Goal: Task Accomplishment & Management: Complete application form

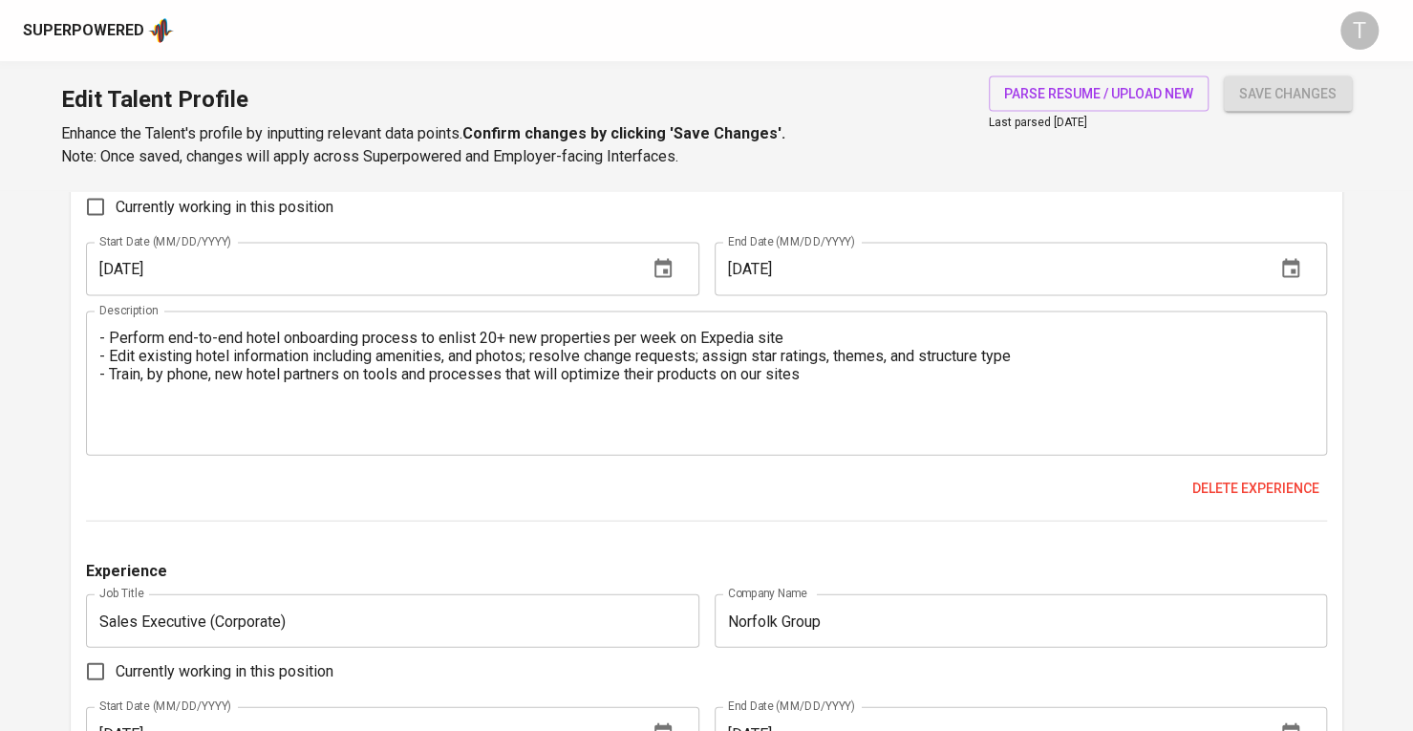
scroll to position [1649, 0]
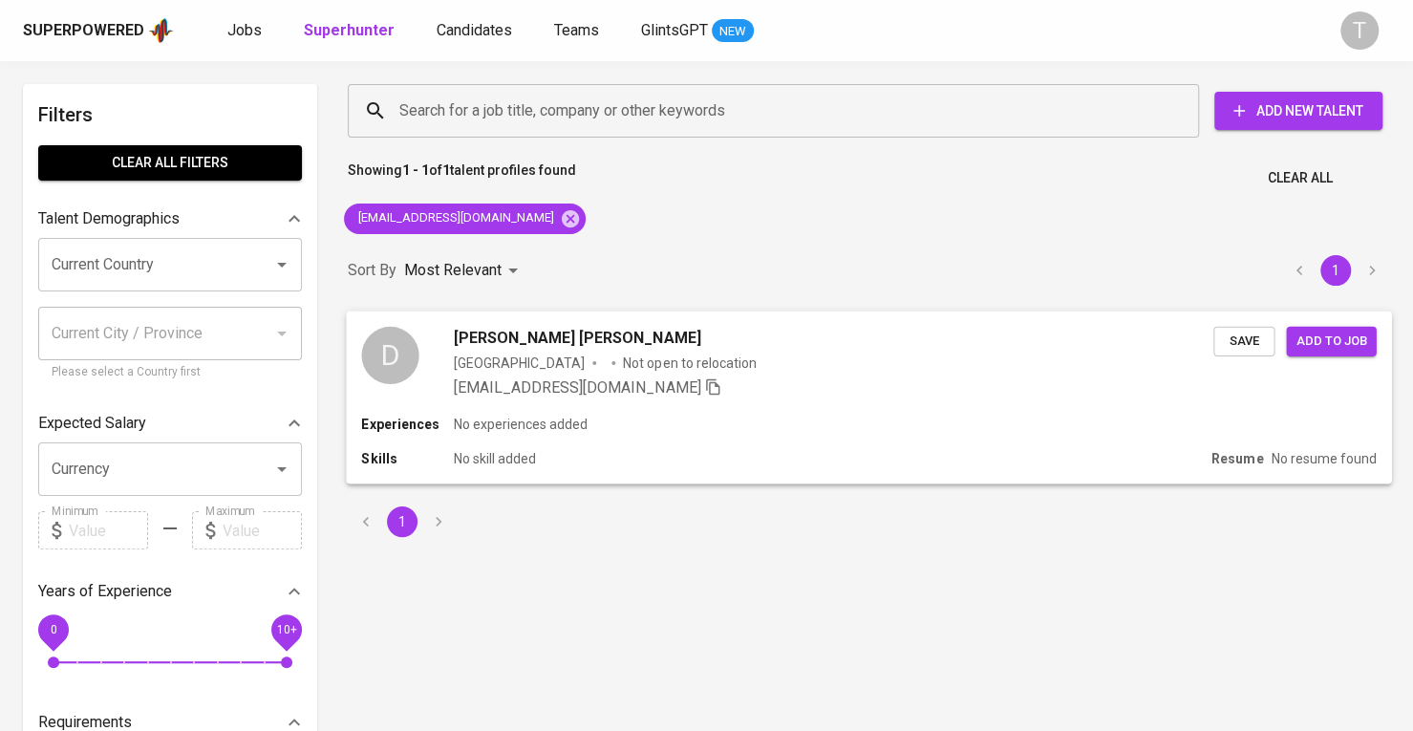
click at [704, 391] on icon "button" at bounding box center [712, 385] width 17 height 17
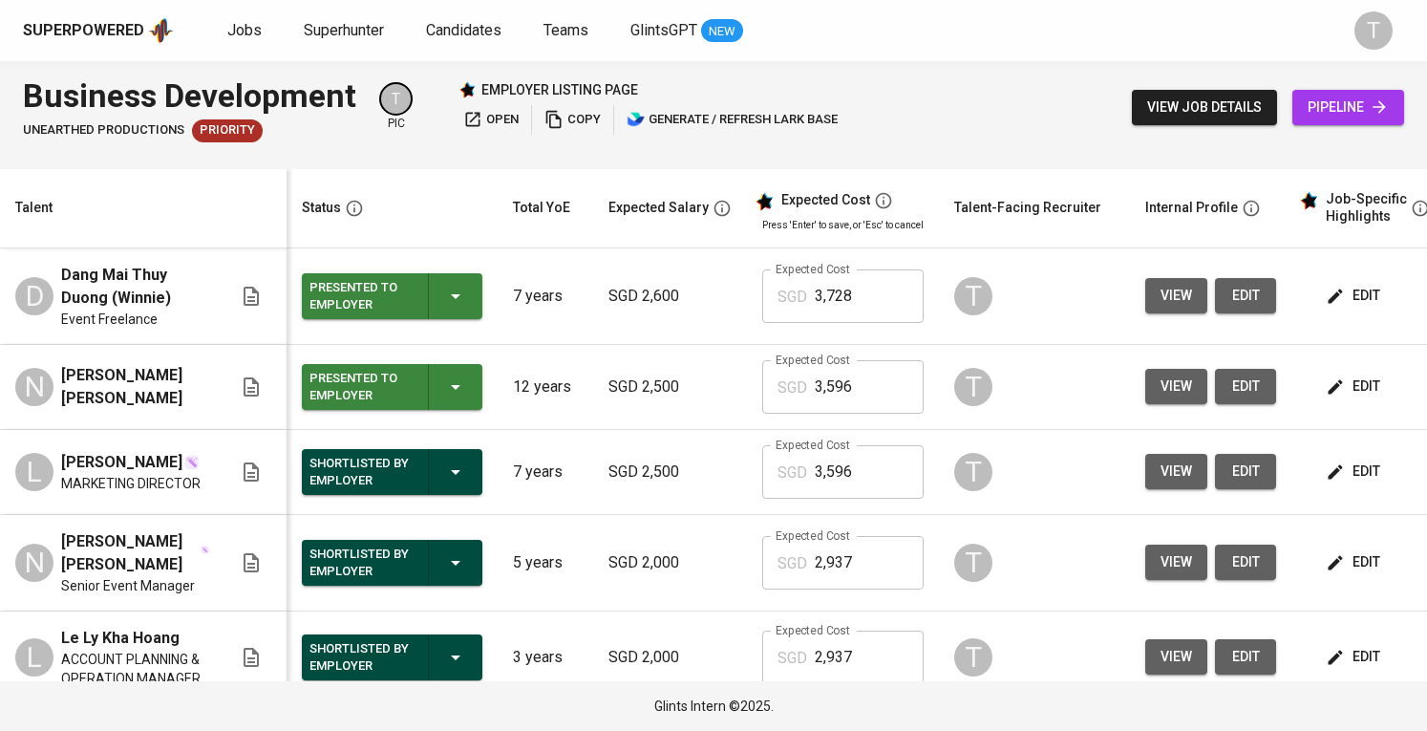
scroll to position [0, 102]
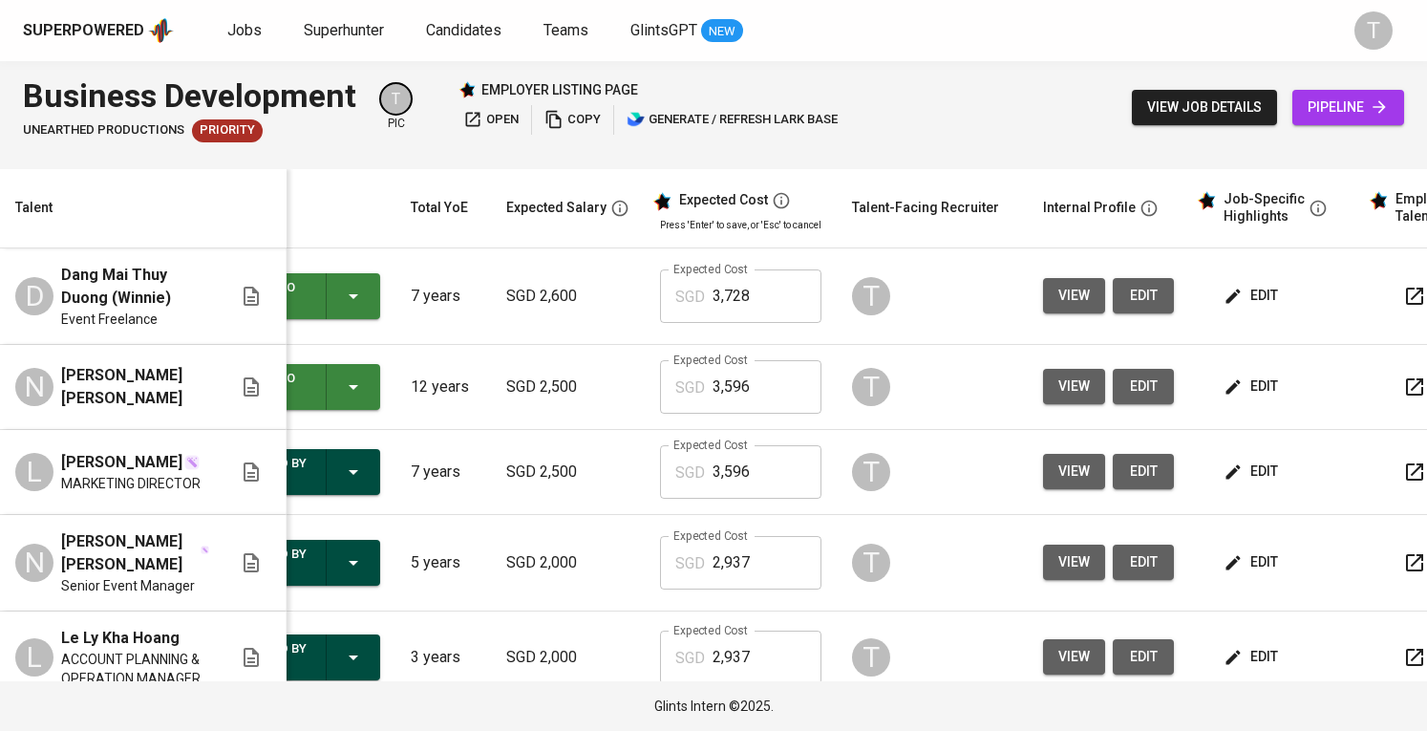
click at [1263, 294] on span "edit" at bounding box center [1253, 296] width 51 height 24
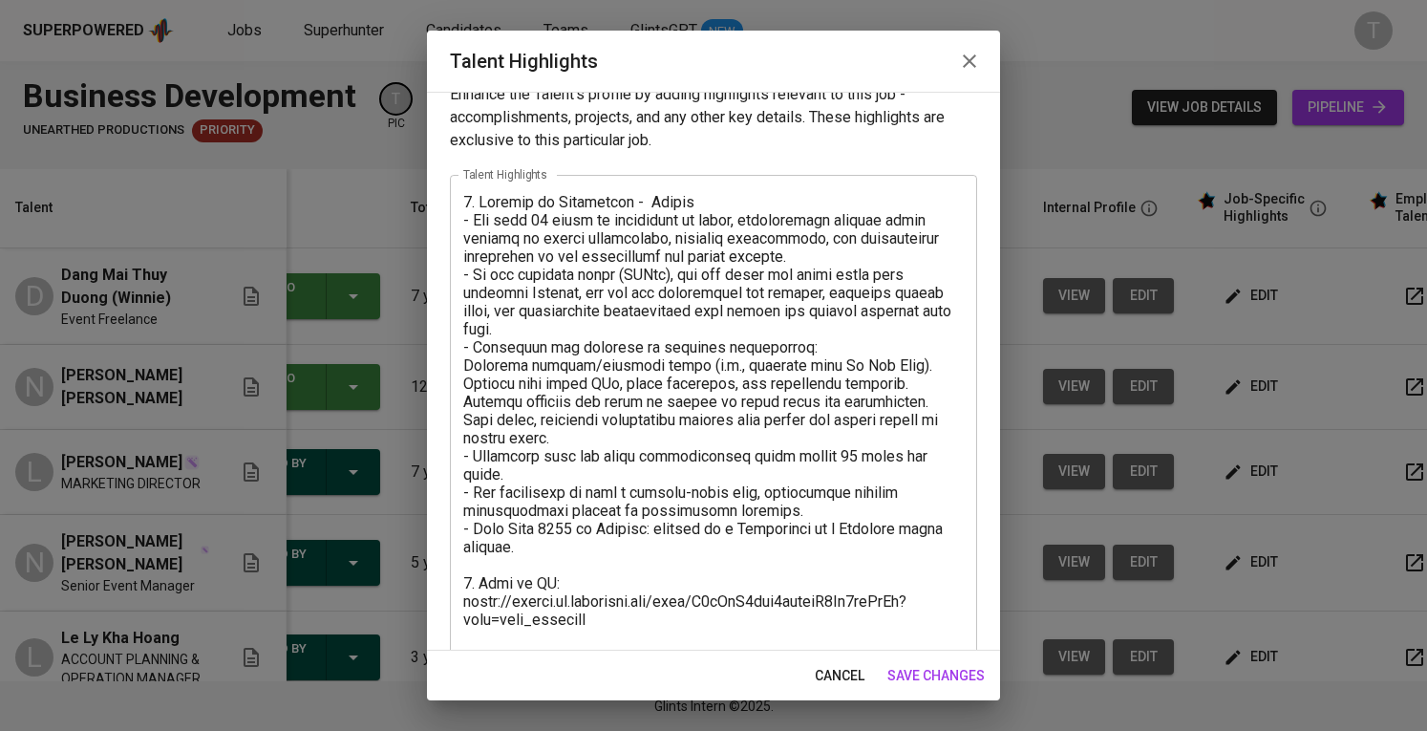
scroll to position [0, 0]
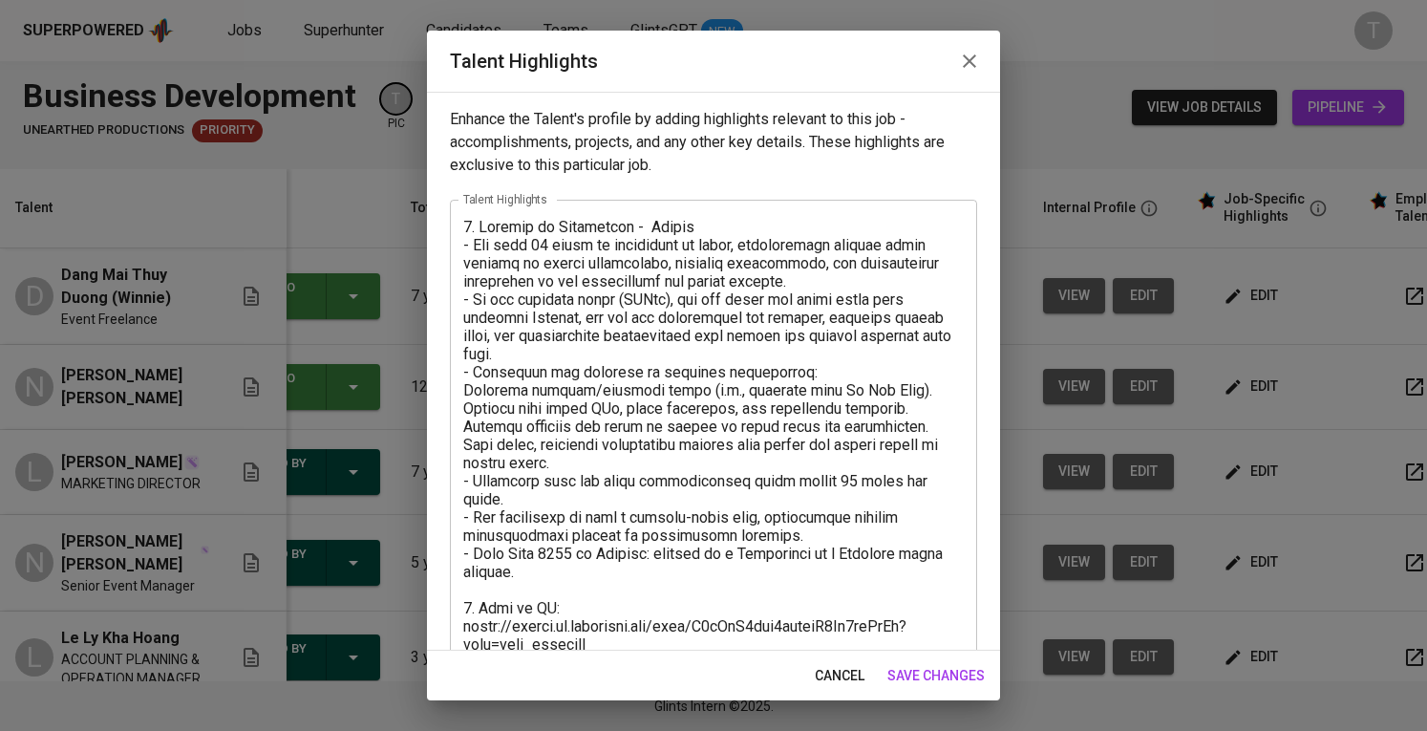
click at [964, 63] on icon "button" at bounding box center [969, 61] width 23 height 23
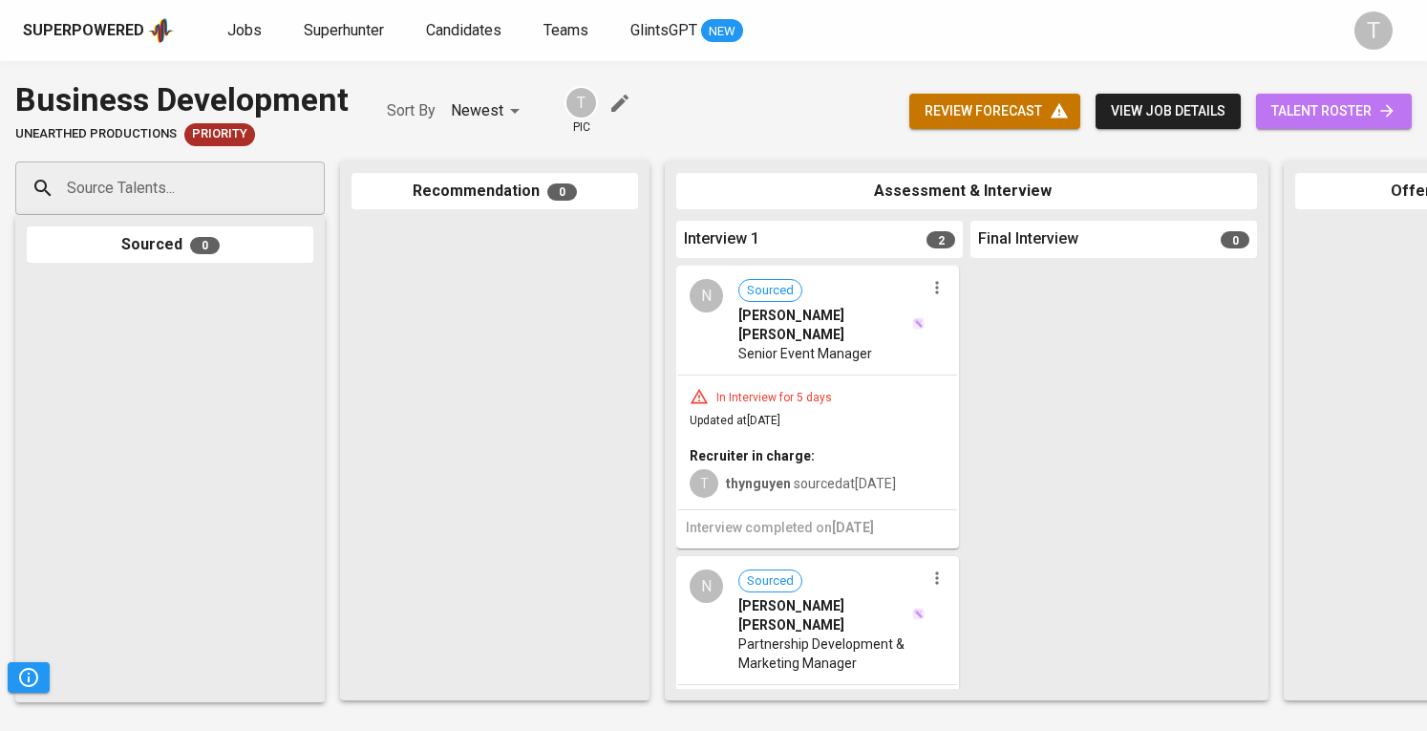
click at [1304, 104] on span "talent roster" at bounding box center [1334, 111] width 125 height 24
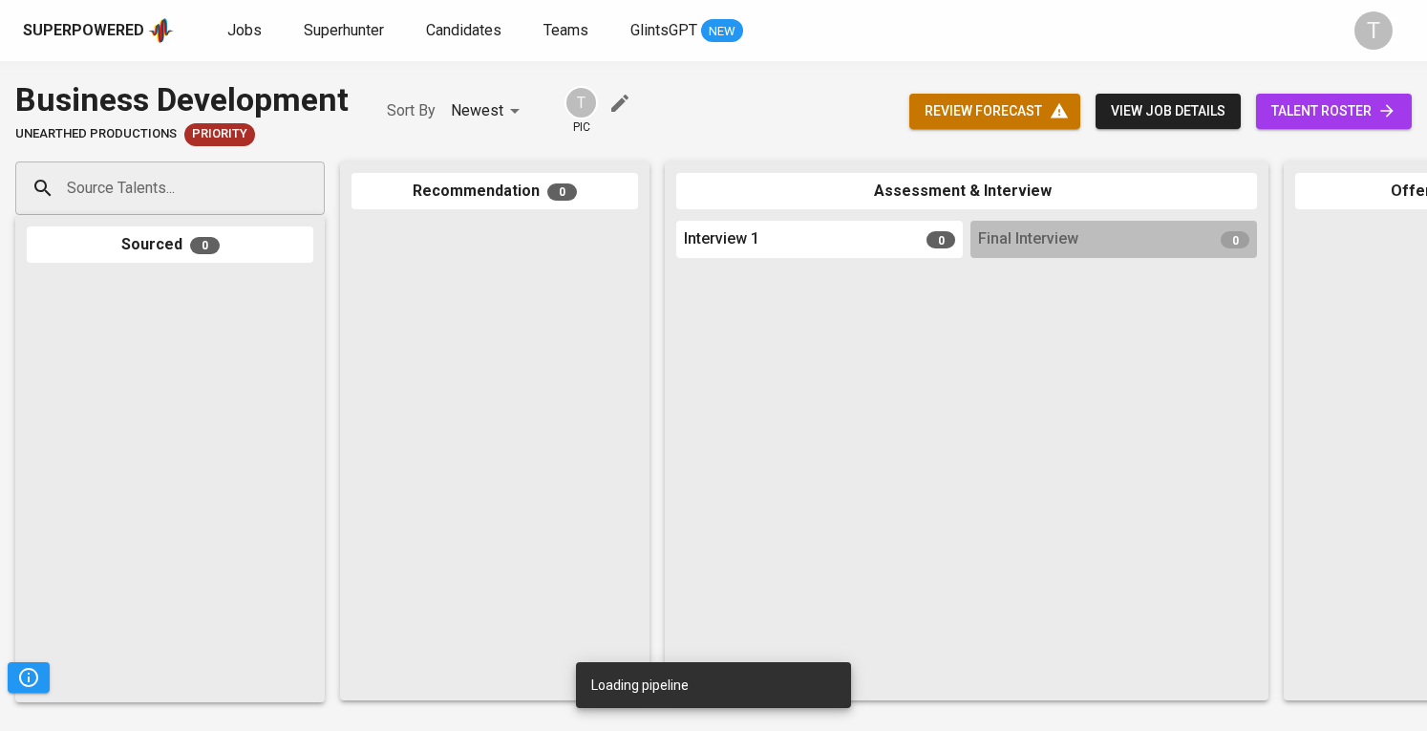
click at [235, 204] on div "Source Talents..." at bounding box center [170, 188] width 310 height 54
click at [236, 182] on input "Source Talents..." at bounding box center [162, 188] width 201 height 36
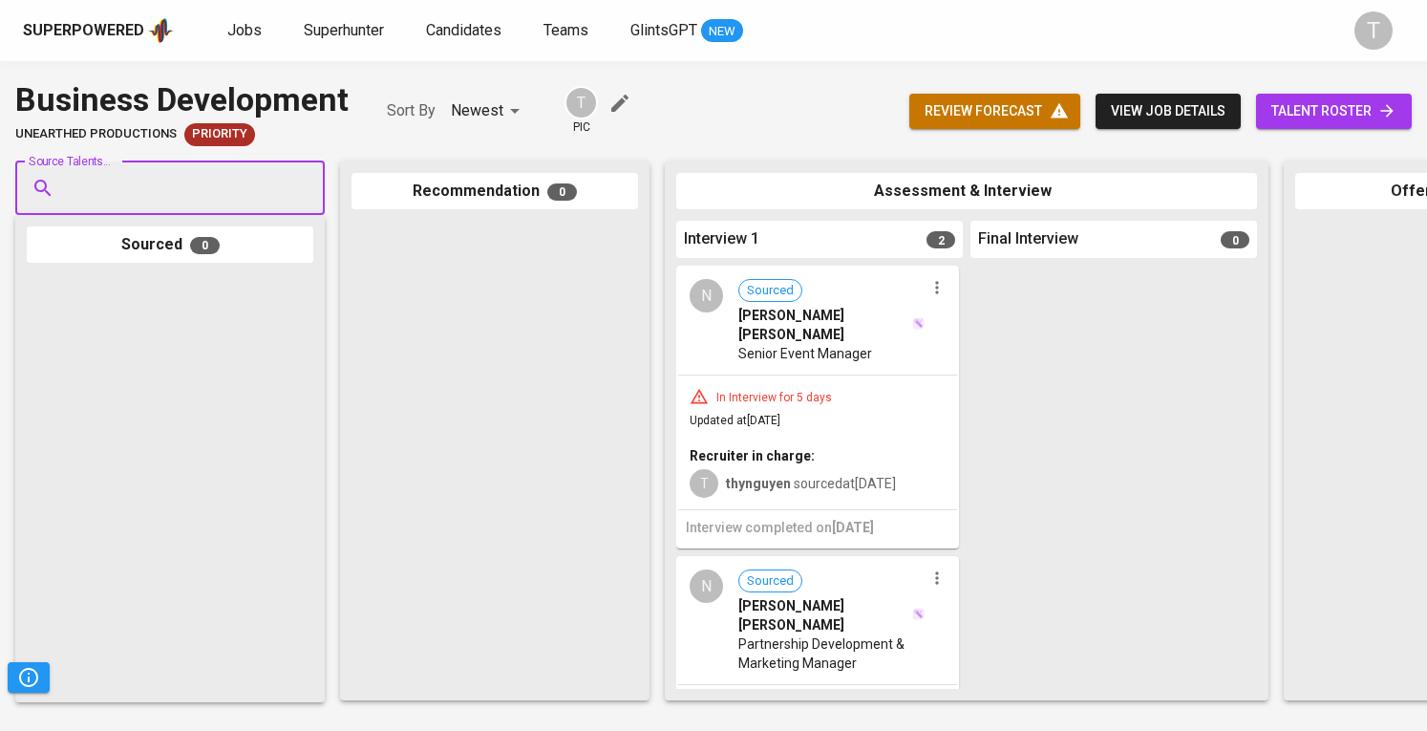
click at [236, 182] on input "Source Talents..." at bounding box center [162, 188] width 201 height 36
paste input "[EMAIL_ADDRESS][DOMAIN_NAME]"
type input "[EMAIL_ADDRESS][DOMAIN_NAME]"
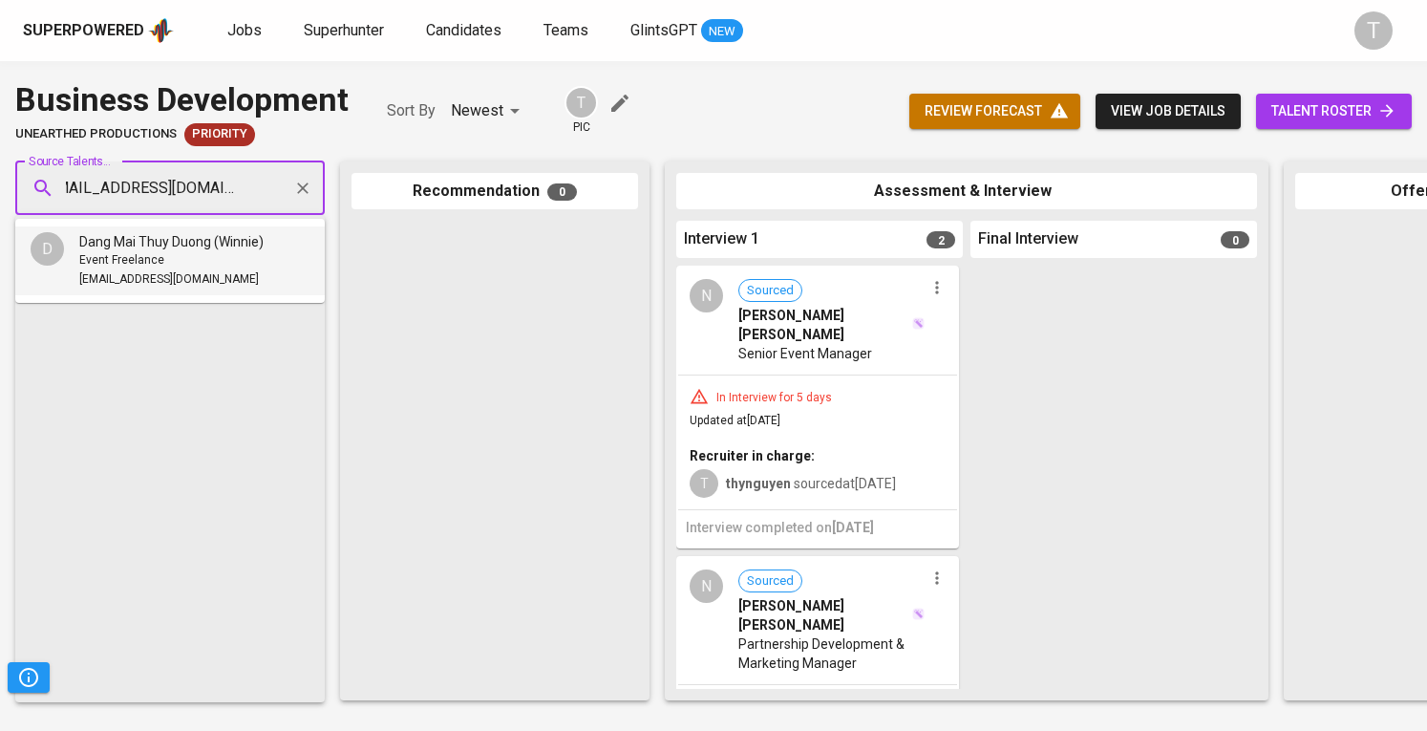
click at [221, 251] on div "Event Freelance" at bounding box center [171, 260] width 184 height 19
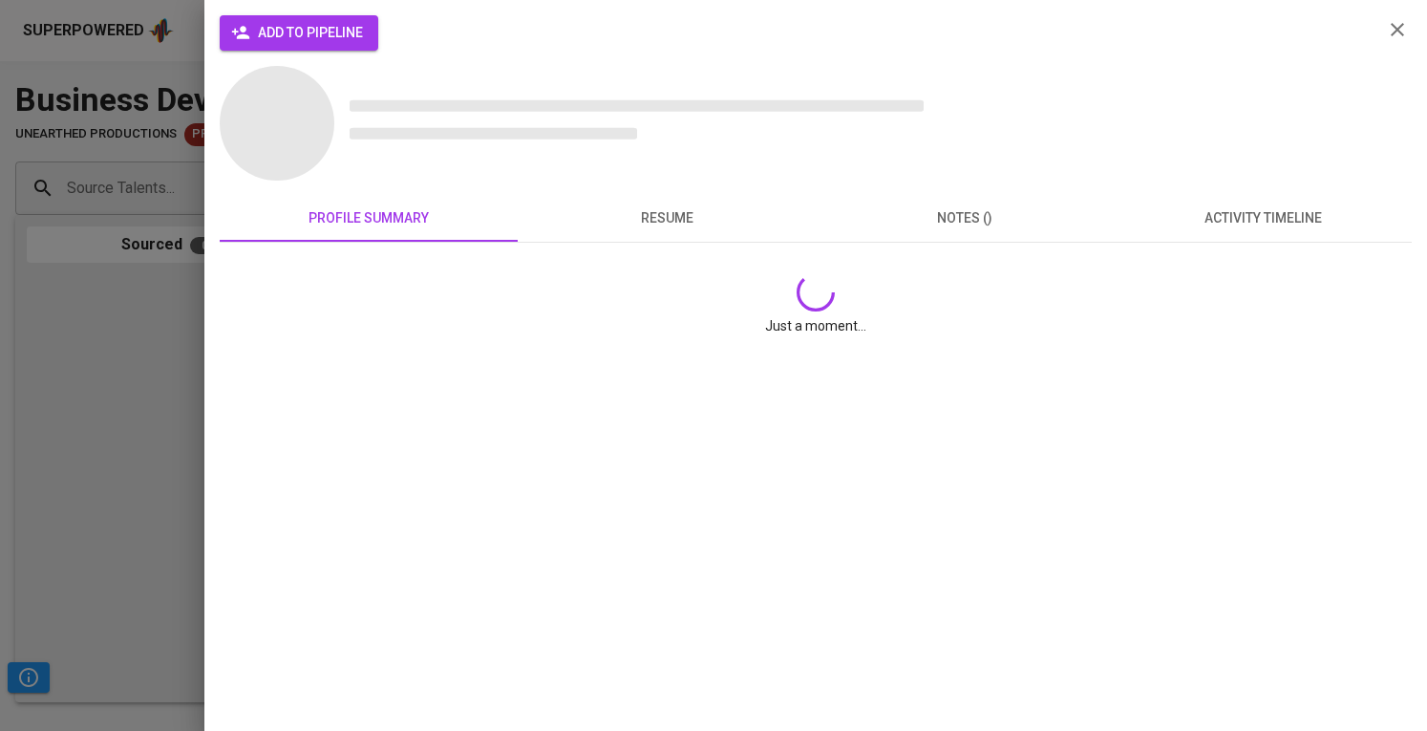
scroll to position [0, 0]
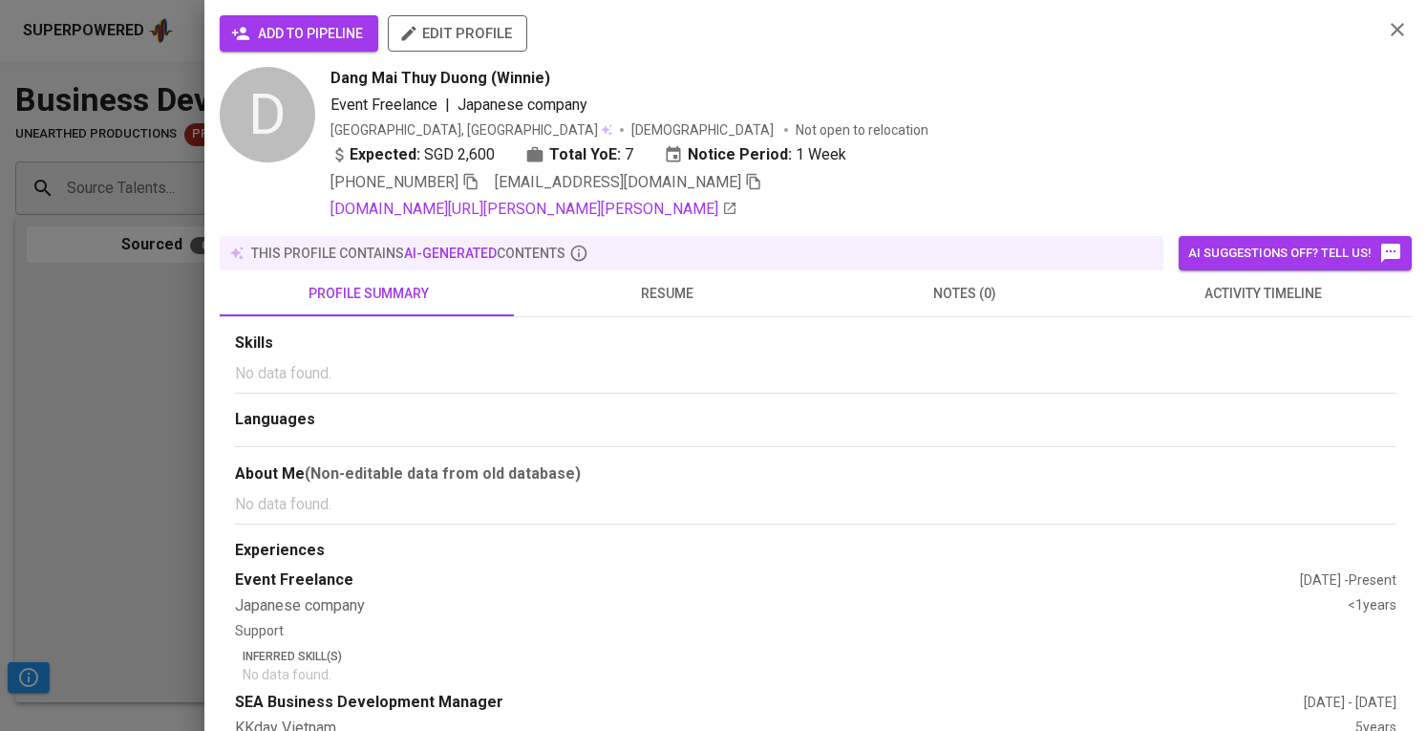
click at [310, 37] on span "add to pipeline" at bounding box center [299, 34] width 128 height 24
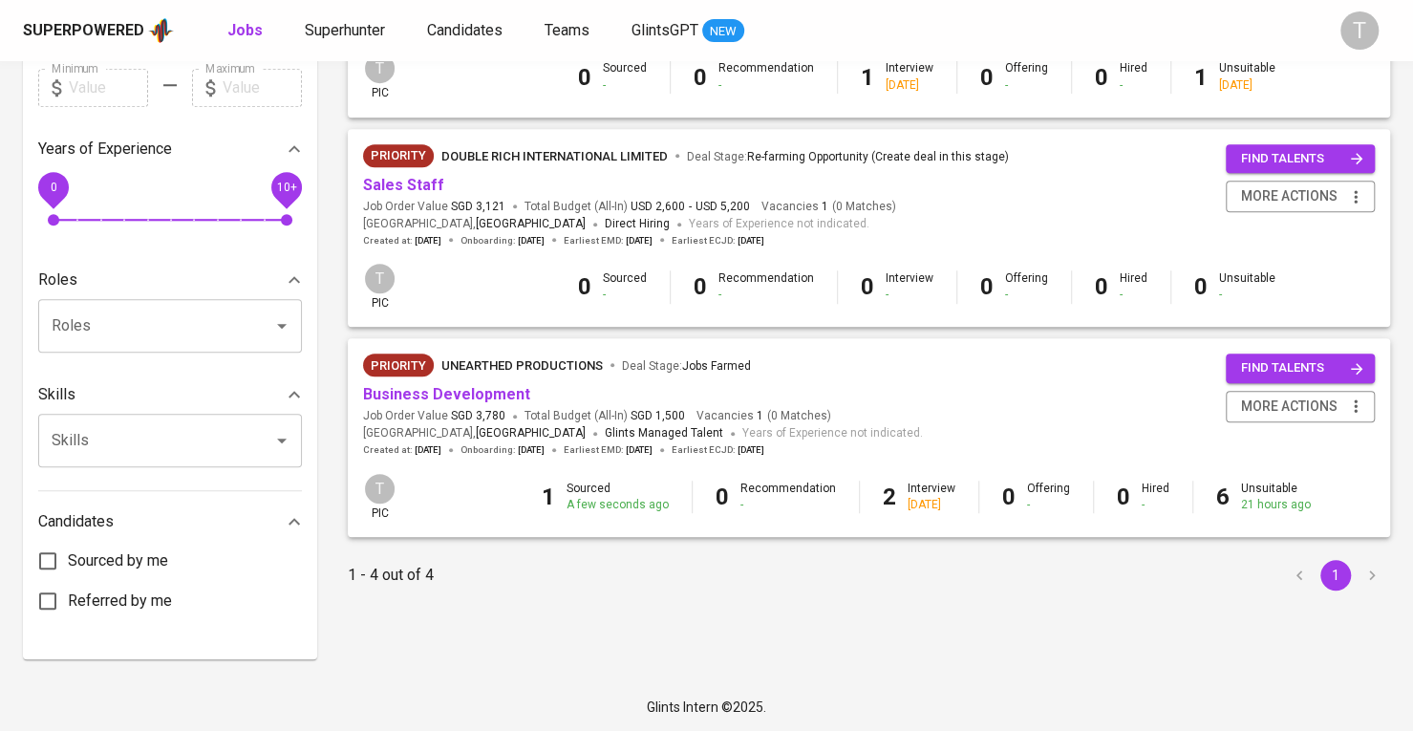
scroll to position [286, 0]
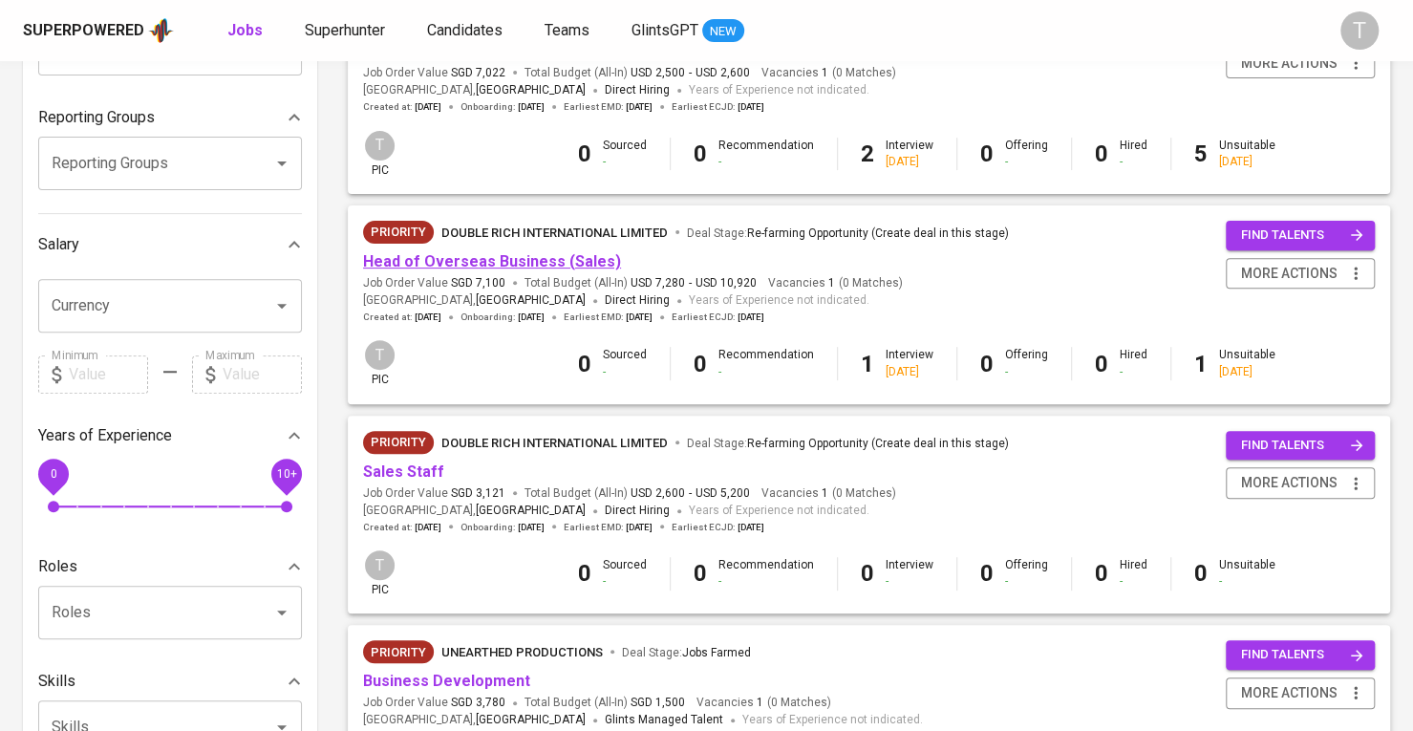
click at [505, 253] on link "Head of Overseas Business (Sales)" at bounding box center [492, 261] width 258 height 18
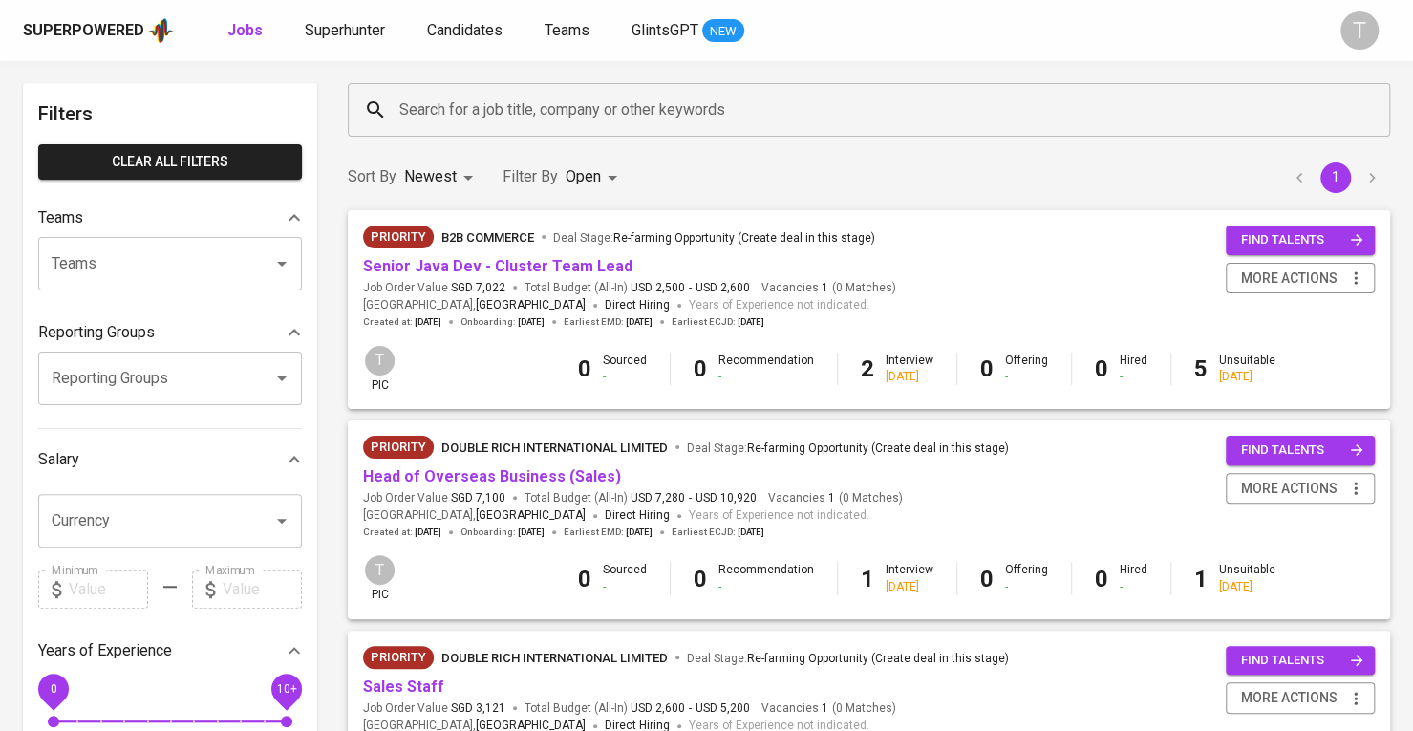
scroll to position [96, 0]
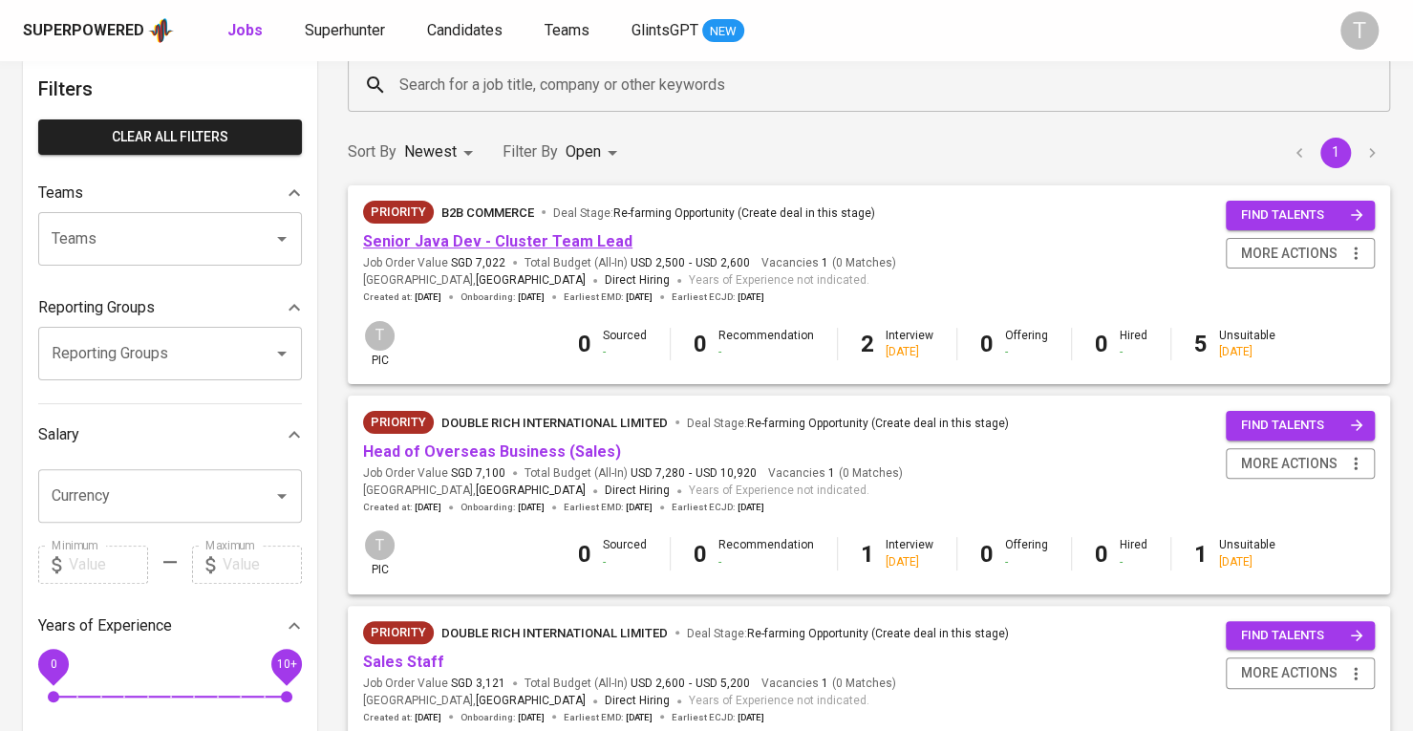
click at [531, 242] on link "Senior Java Dev - Cluster Team Lead" at bounding box center [497, 241] width 269 height 18
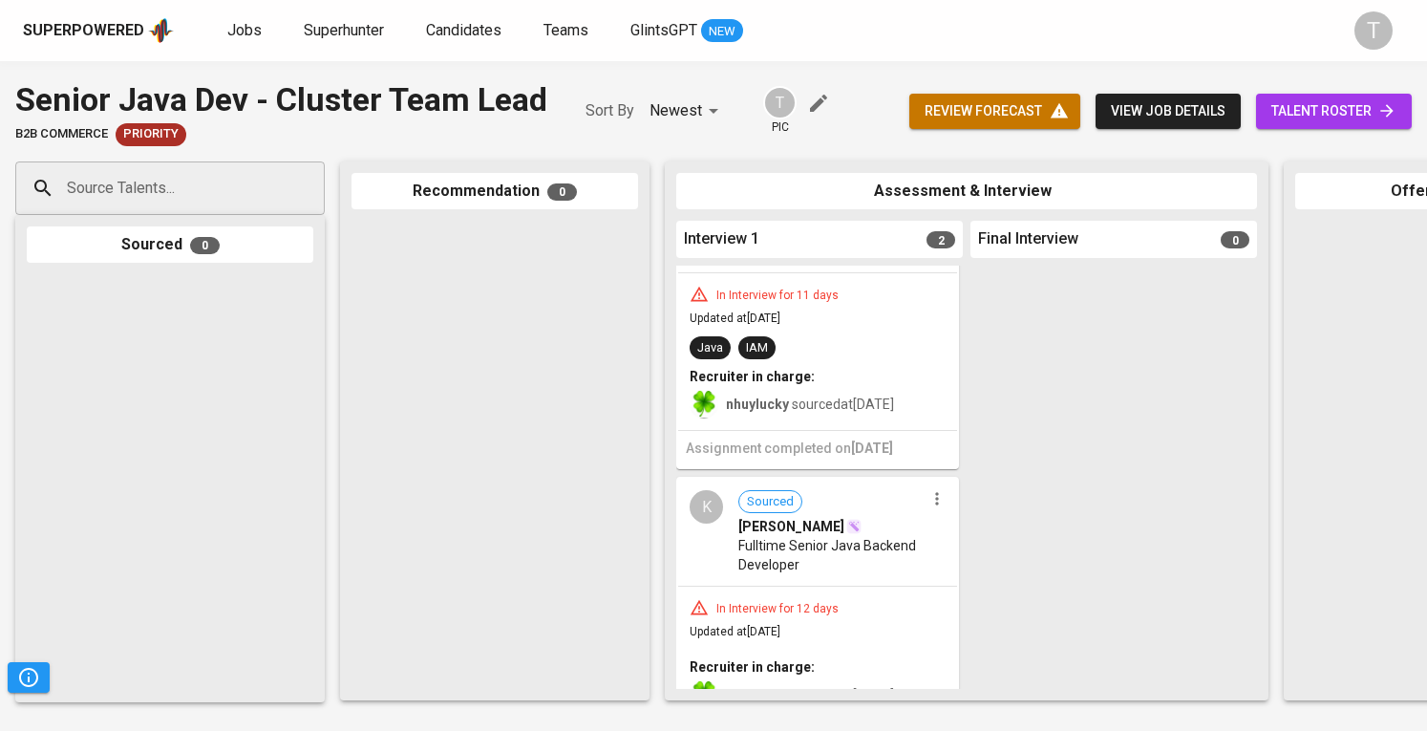
scroll to position [167, 0]
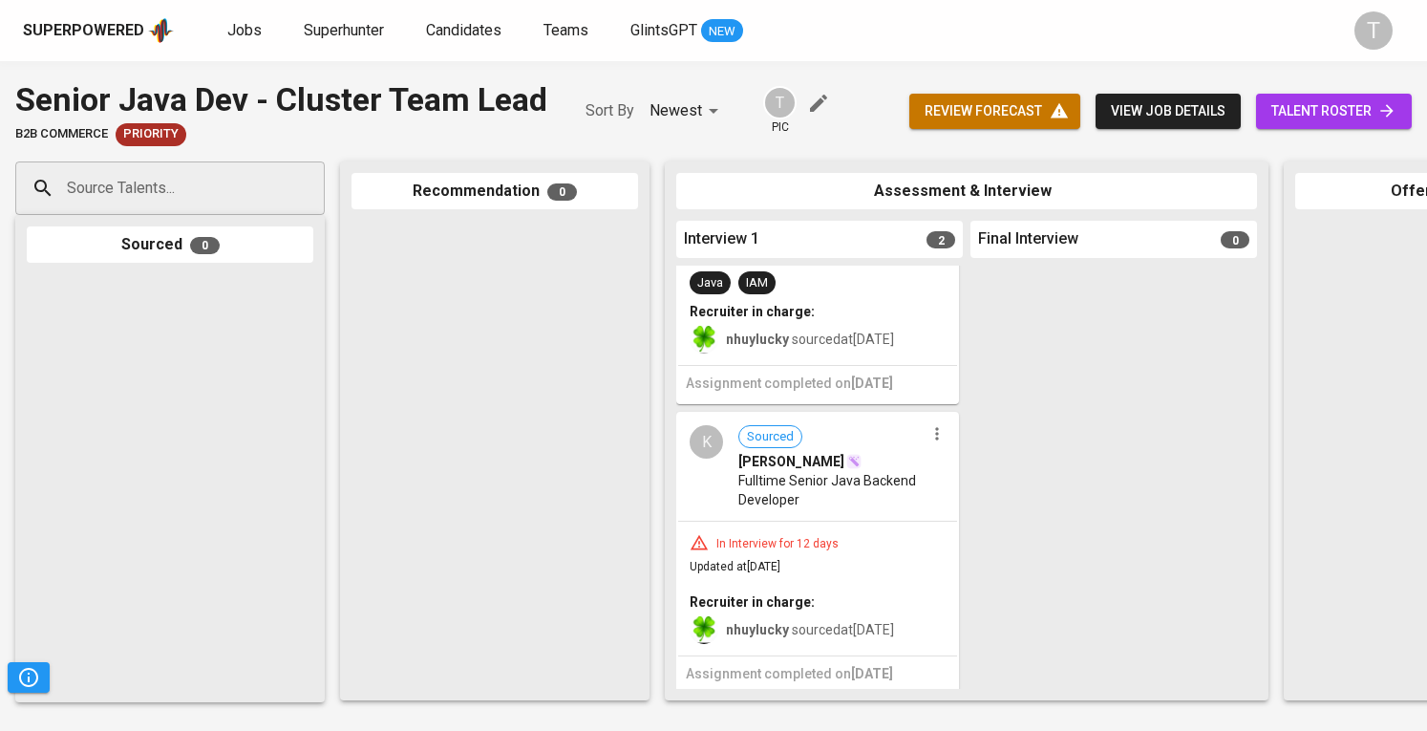
click at [944, 416] on div "K Sourced Khai Phan Fulltime Senior Java Backend Developer" at bounding box center [817, 467] width 279 height 107
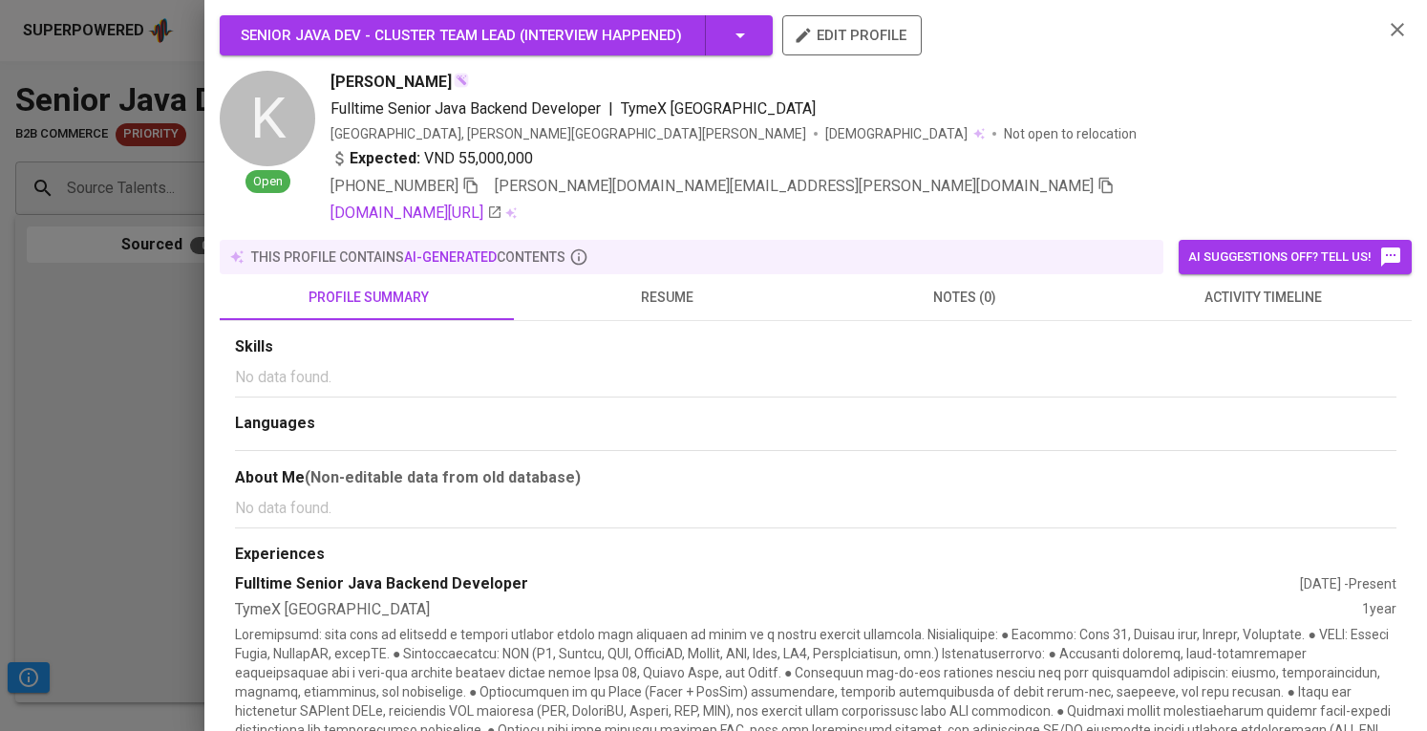
click at [97, 374] on div at bounding box center [713, 365] width 1427 height 731
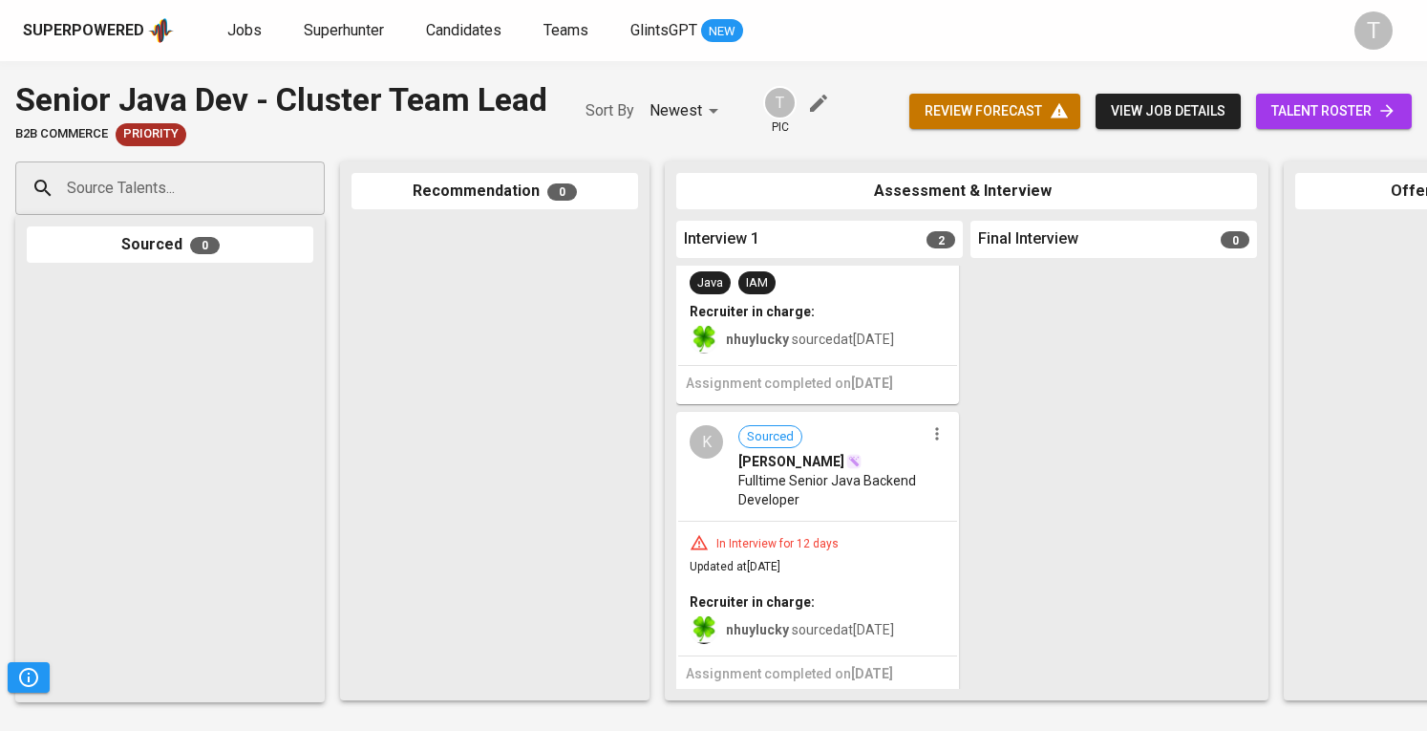
click at [928, 424] on icon "button" at bounding box center [937, 433] width 19 height 19
click at [1003, 538] on span "Move to unsuitable" at bounding box center [982, 534] width 100 height 17
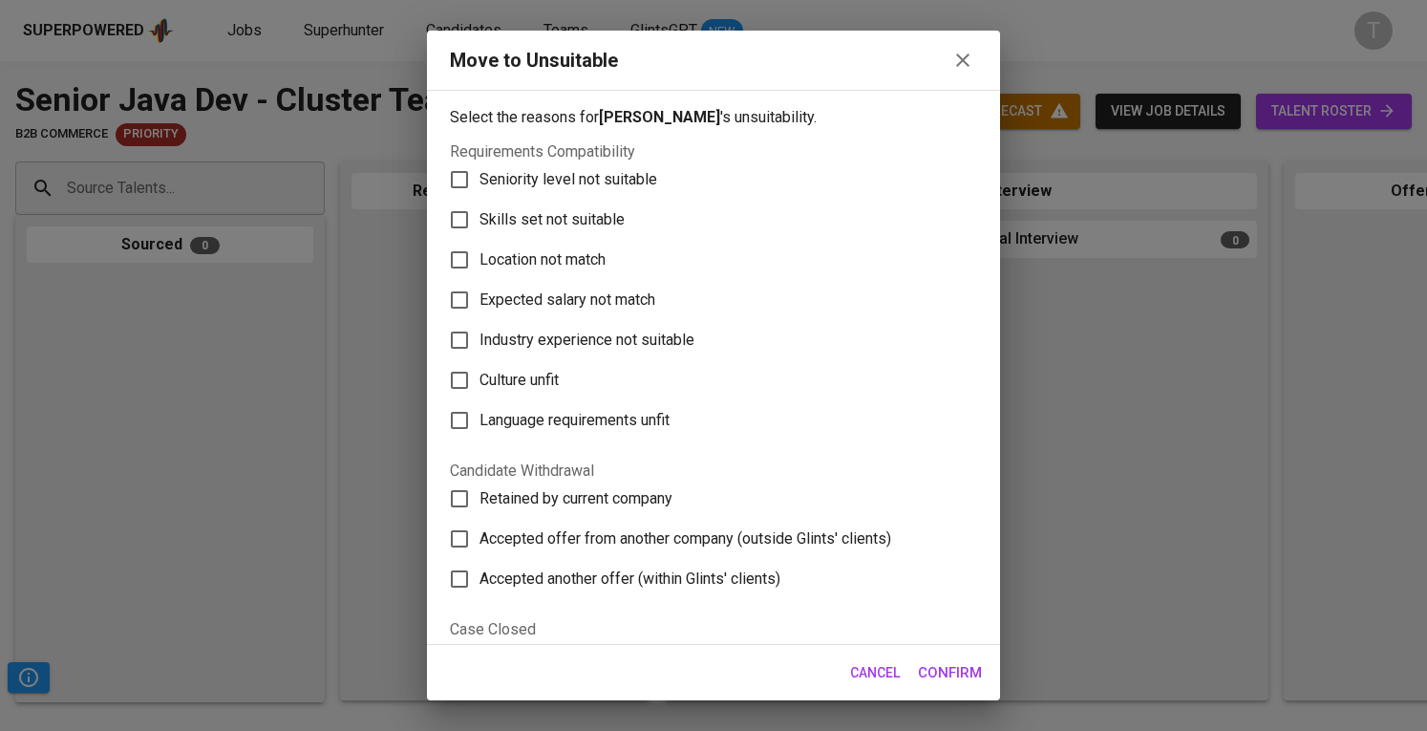
click at [541, 221] on span "Skills set not suitable" at bounding box center [552, 219] width 145 height 23
click at [480, 221] on input "Skills set not suitable" at bounding box center [459, 220] width 40 height 40
click at [541, 221] on span "Skills set not suitable" at bounding box center [552, 219] width 145 height 23
click at [480, 221] on input "Skills set not suitable" at bounding box center [459, 220] width 40 height 40
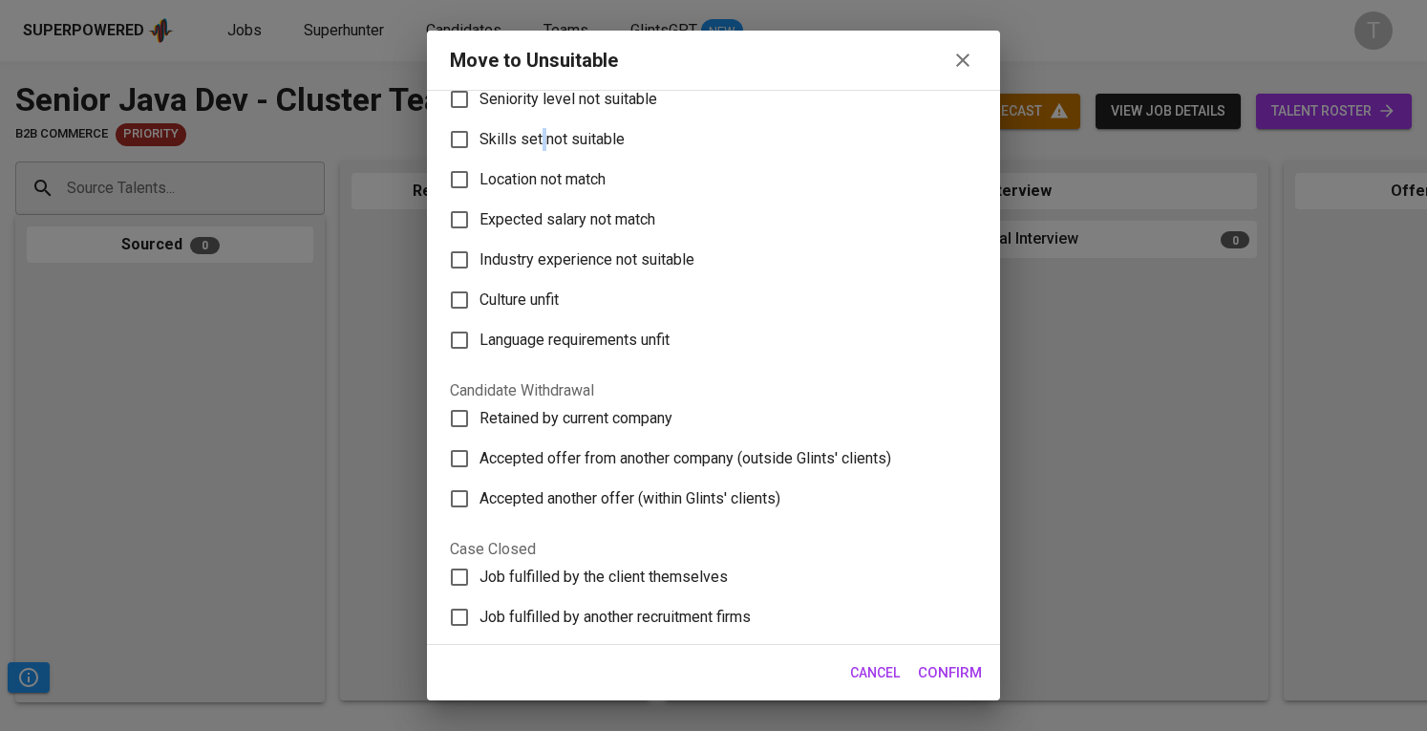
scroll to position [0, 0]
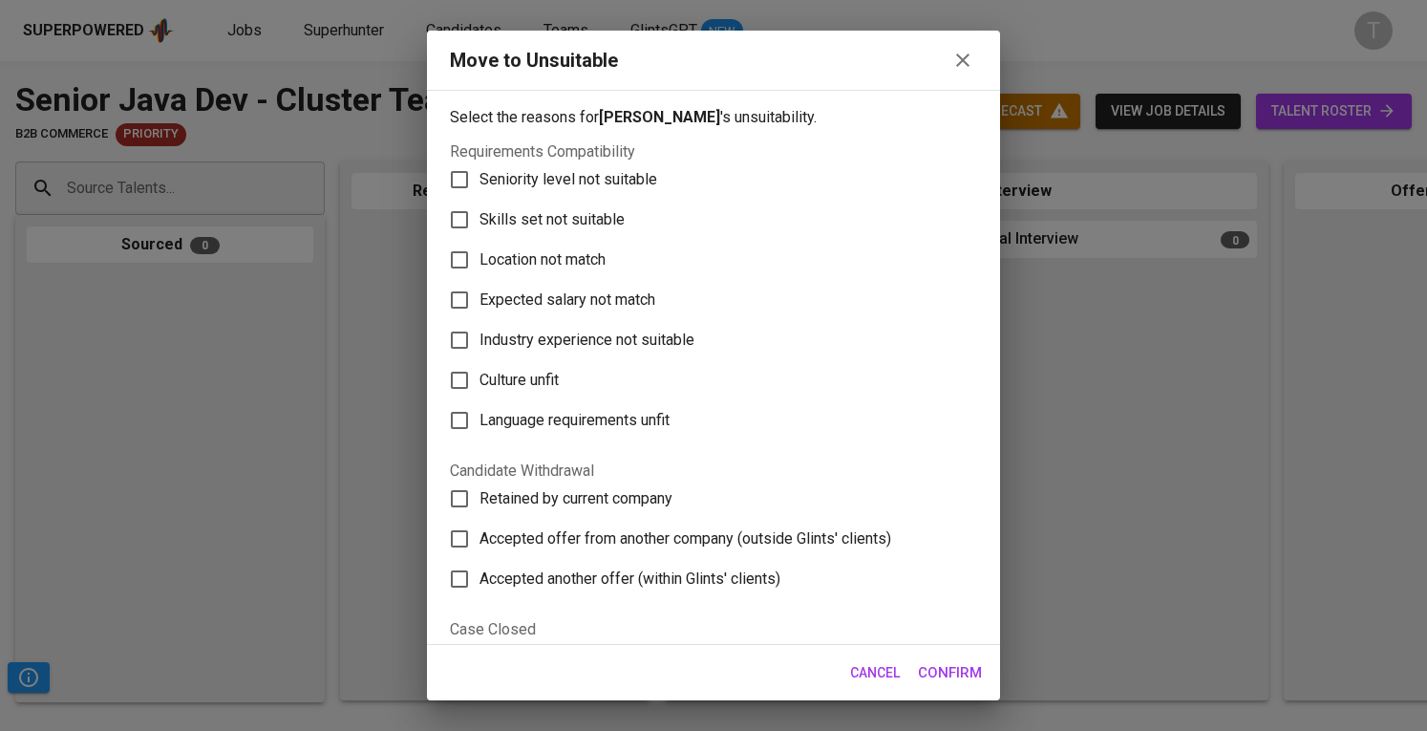
click at [585, 216] on span "Skills set not suitable" at bounding box center [552, 219] width 145 height 23
click at [480, 216] on input "Skills set not suitable" at bounding box center [459, 220] width 40 height 40
checkbox input "true"
click at [926, 664] on span "Confirm" at bounding box center [950, 672] width 64 height 25
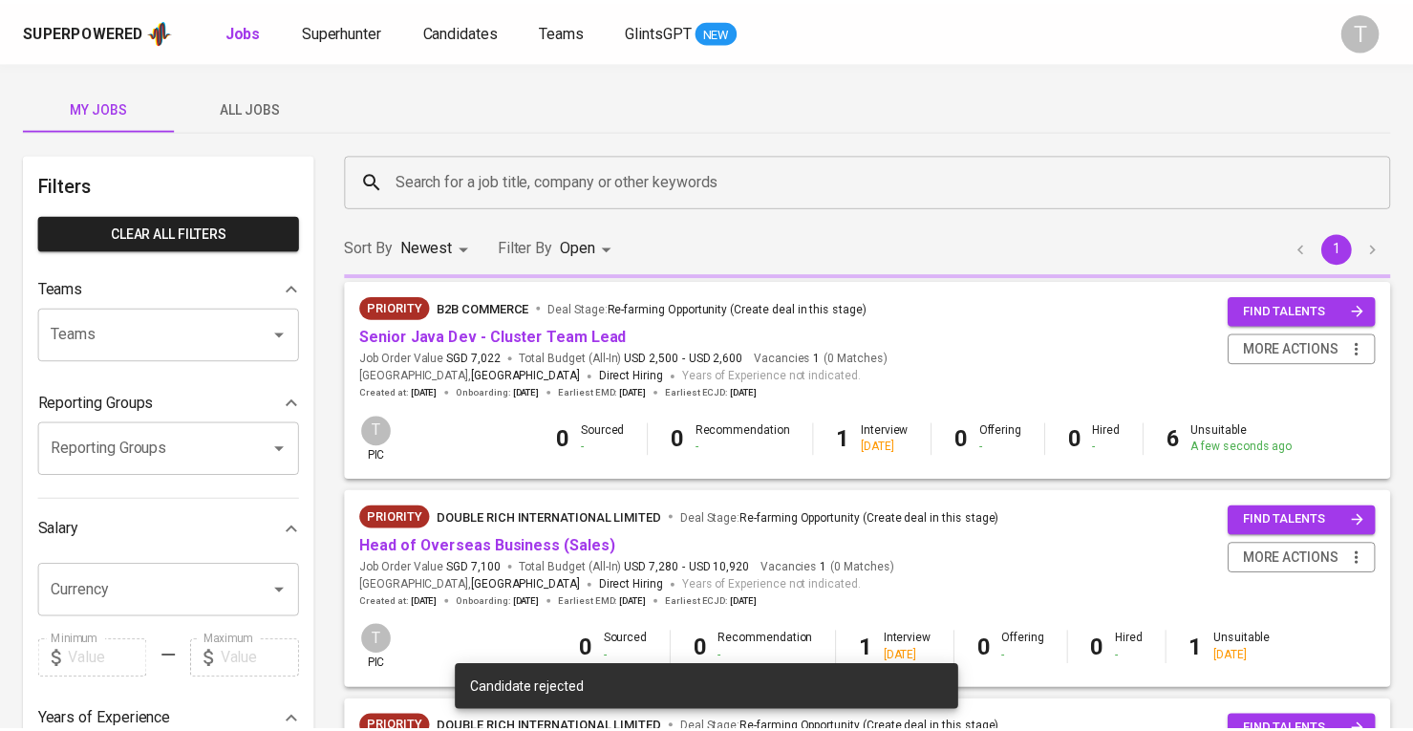
scroll to position [96, 0]
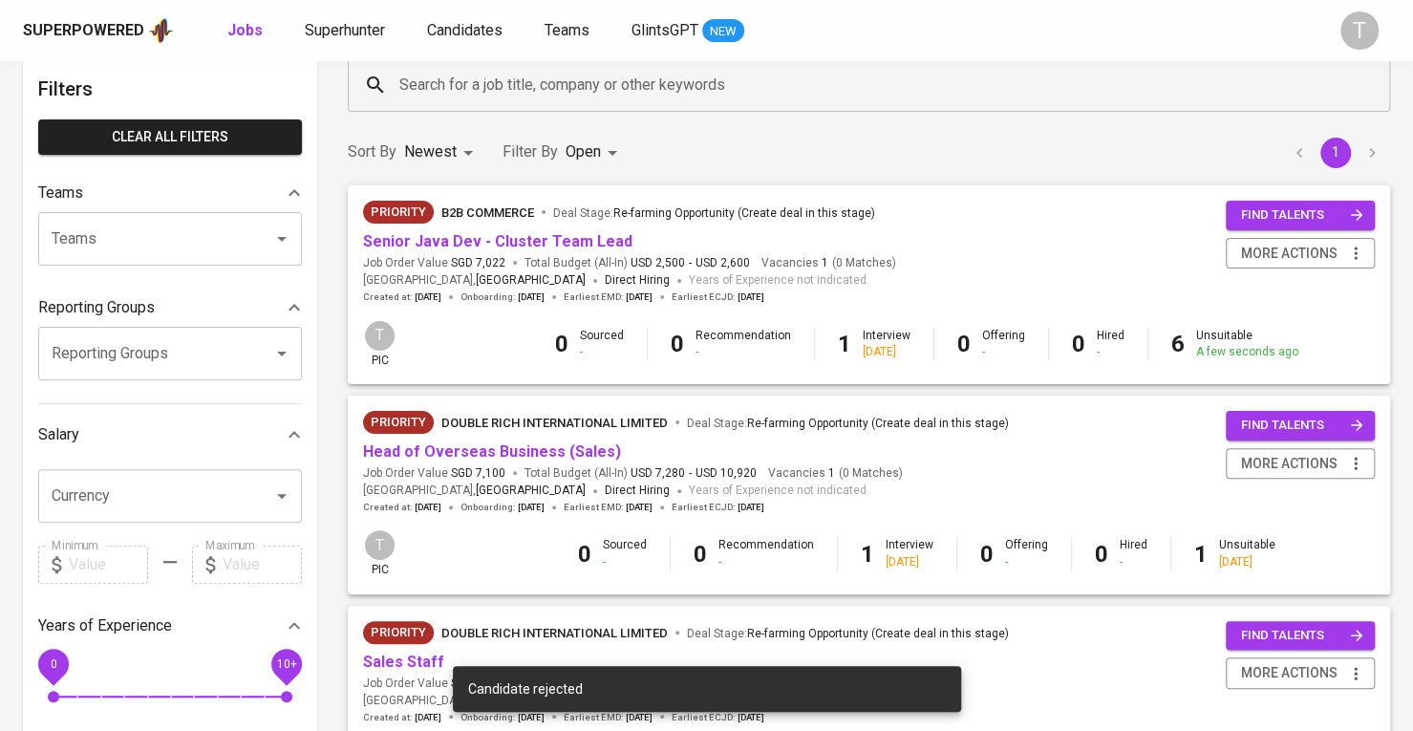
click at [1243, 154] on div "Sort By Newest NEWEST Filter By Open OPEN 1" at bounding box center [868, 152] width 1065 height 58
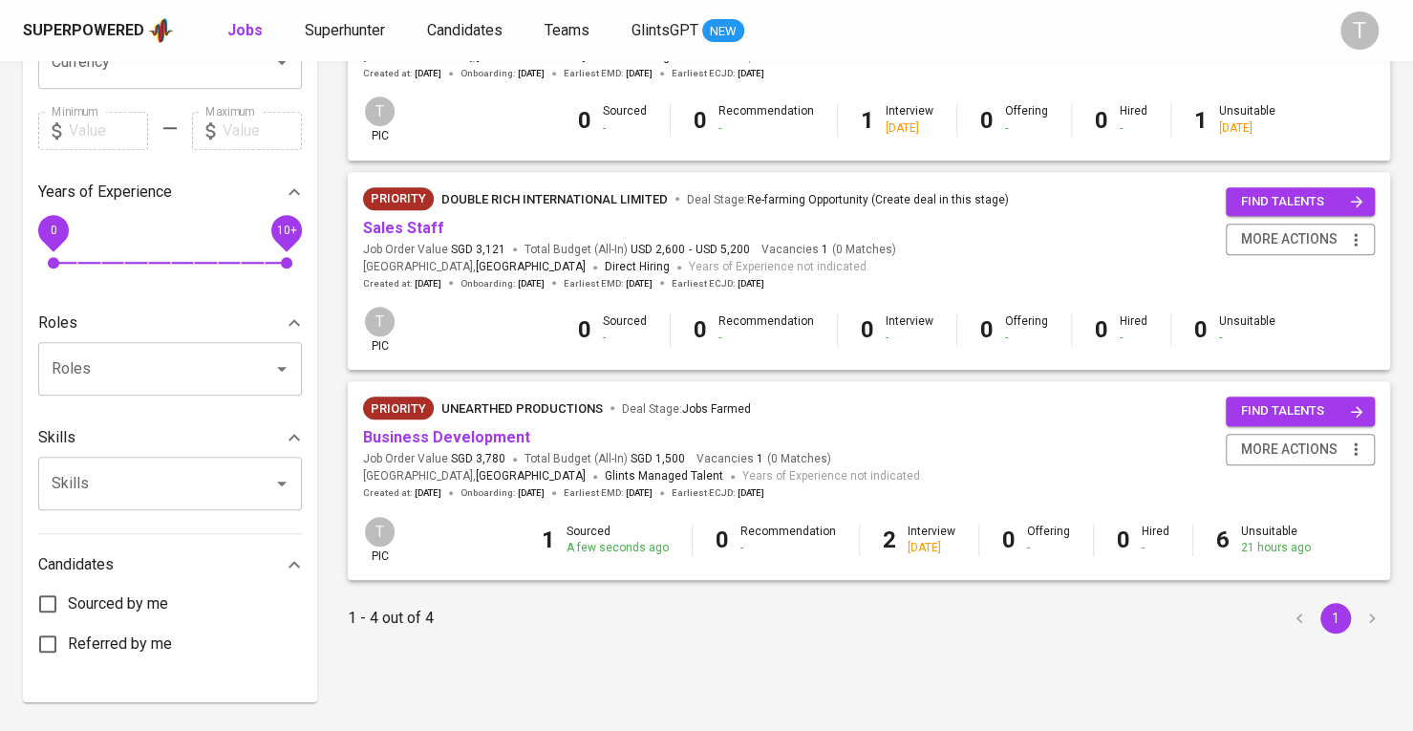
scroll to position [572, 0]
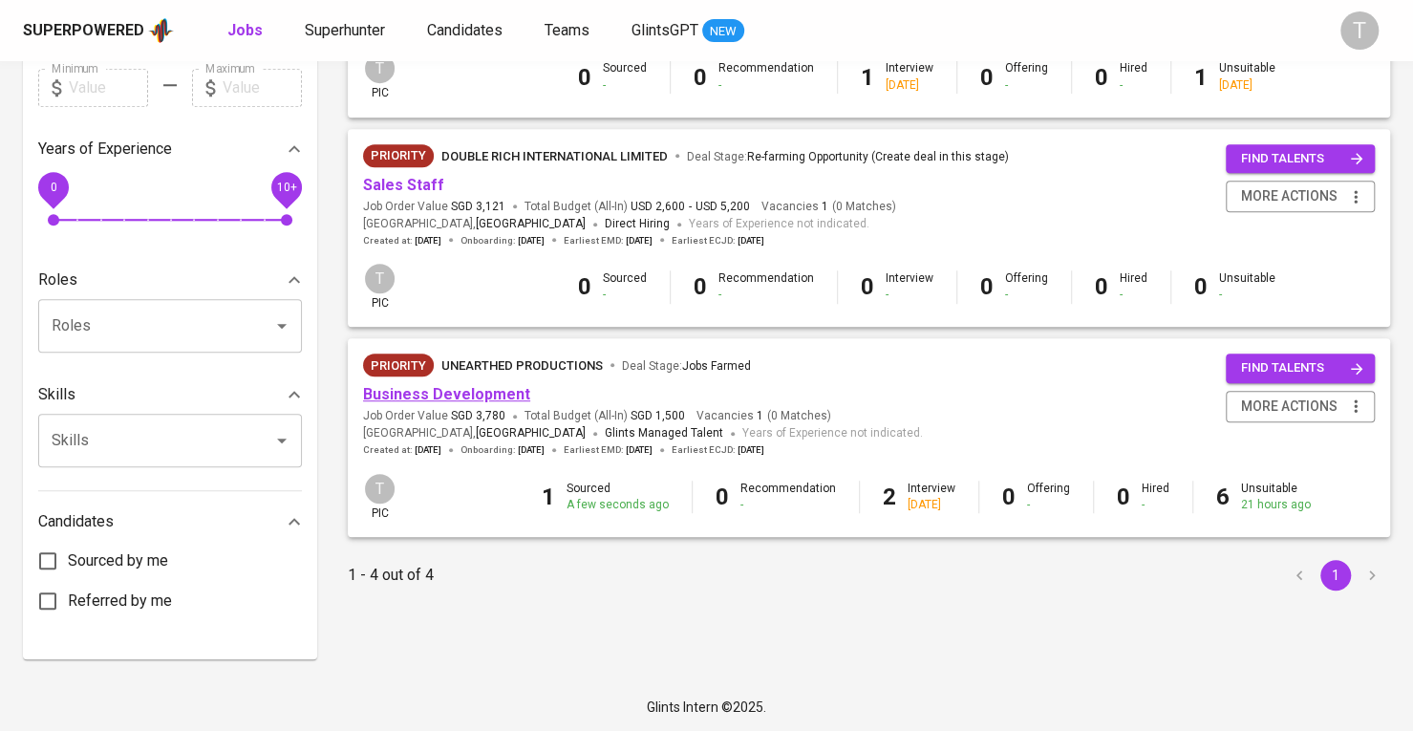
click at [472, 396] on link "Business Development" at bounding box center [446, 394] width 167 height 18
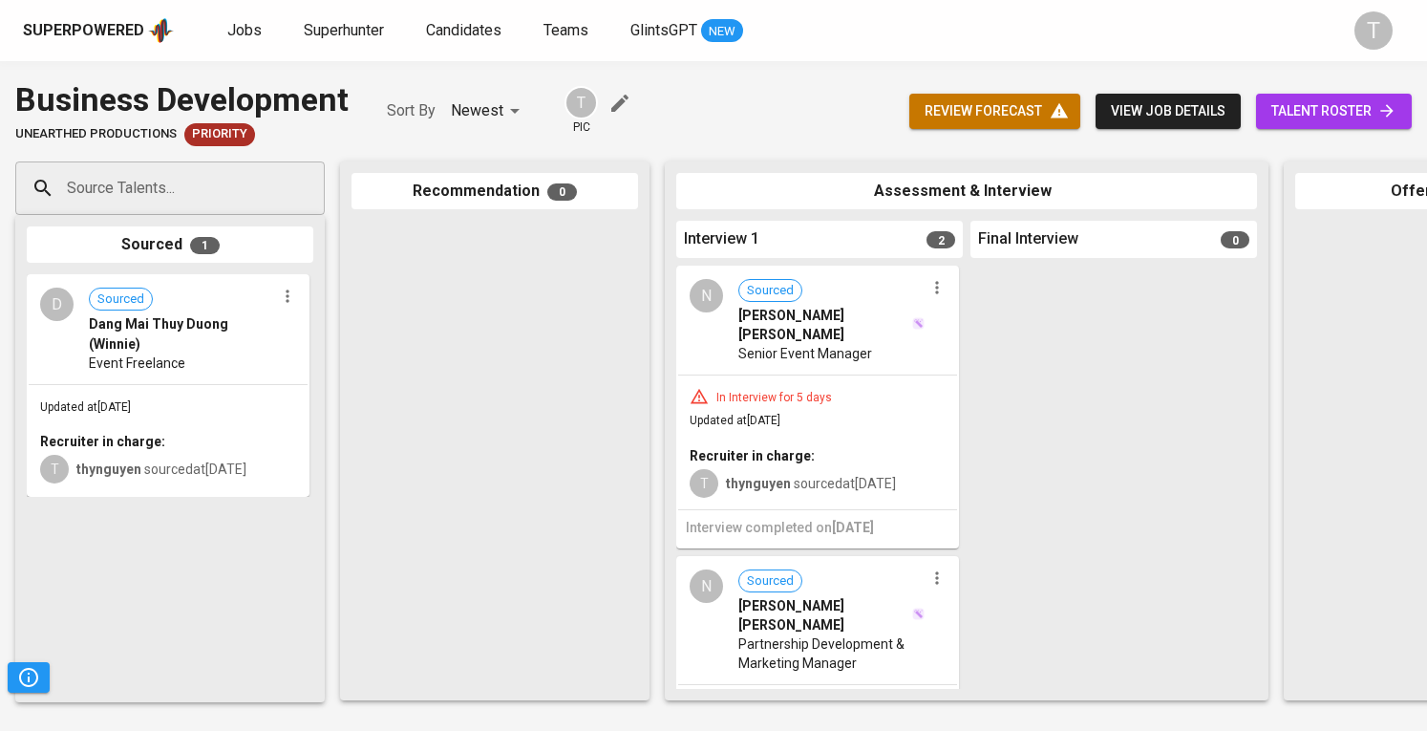
click at [1328, 116] on span "talent roster" at bounding box center [1334, 111] width 125 height 24
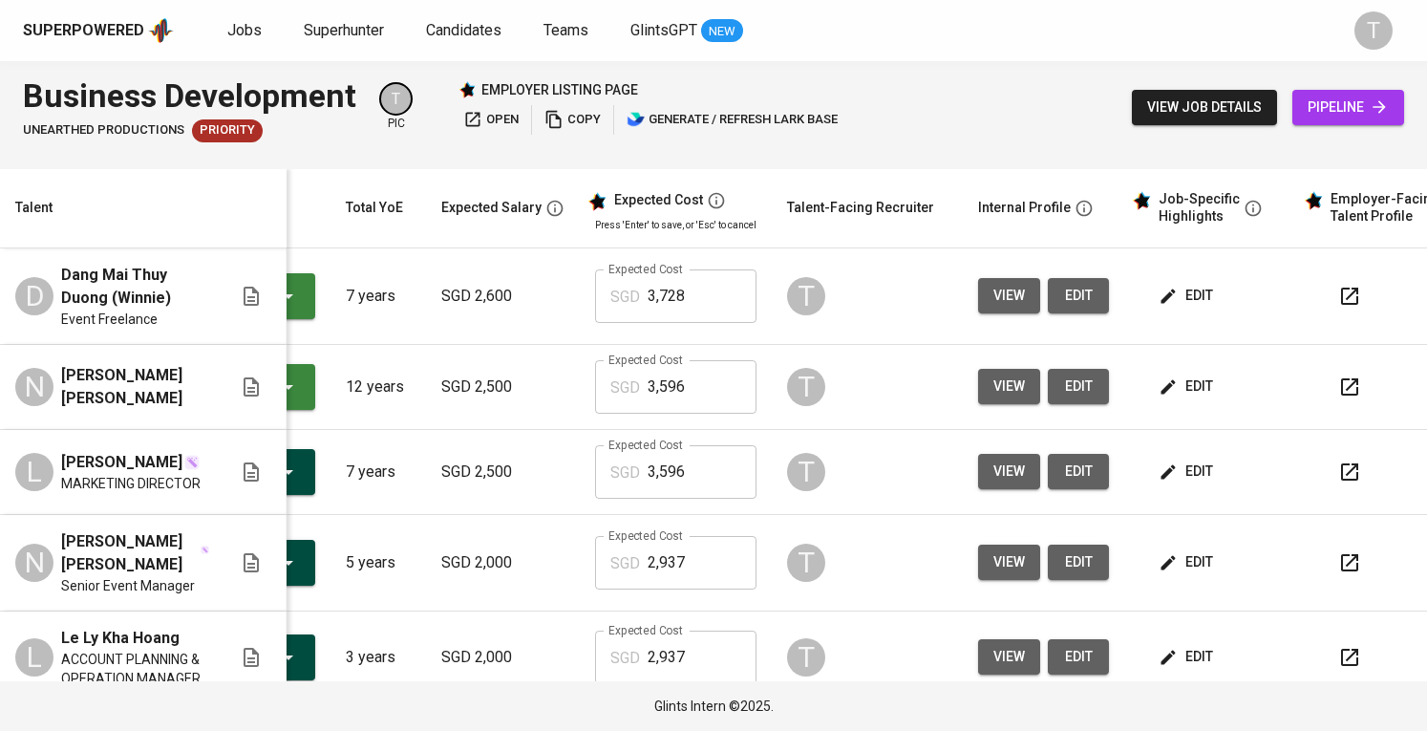
scroll to position [0, 208]
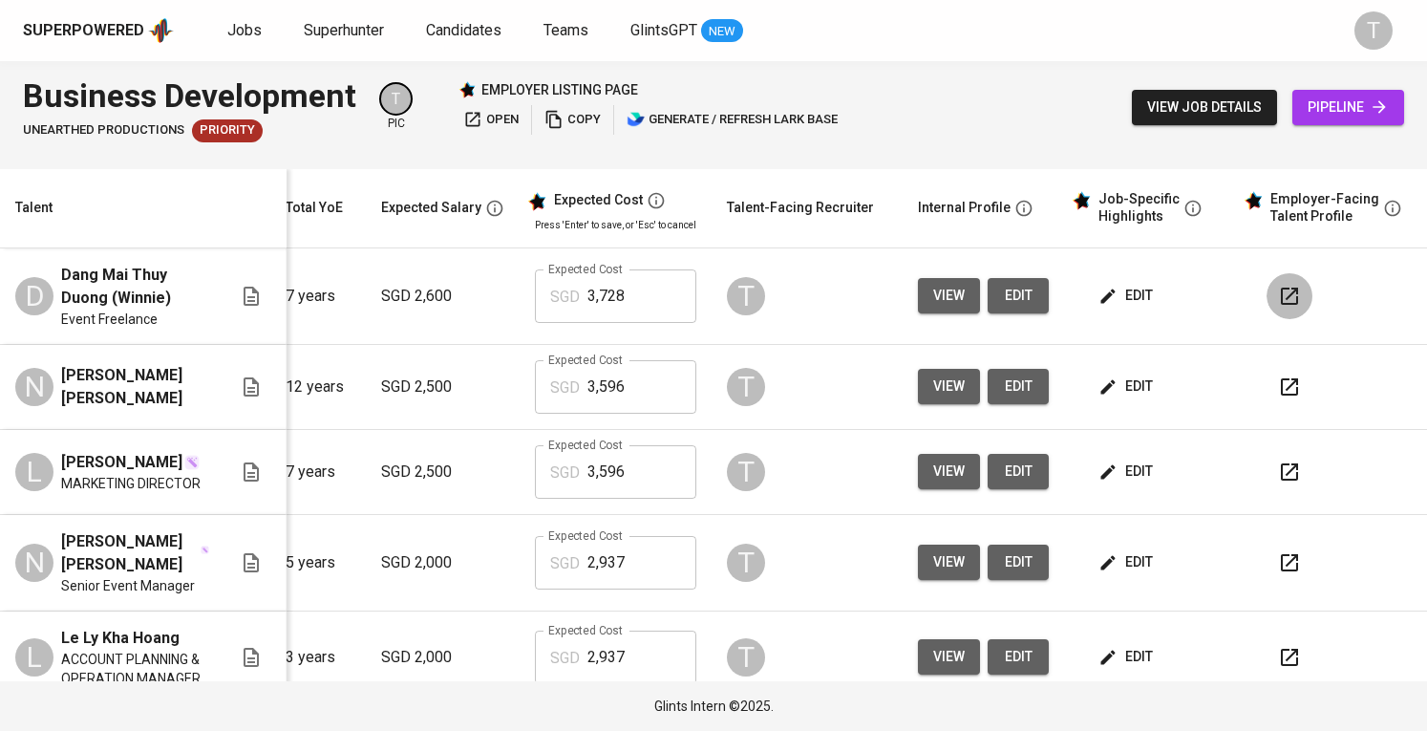
click at [1267, 299] on button "button" at bounding box center [1290, 296] width 46 height 46
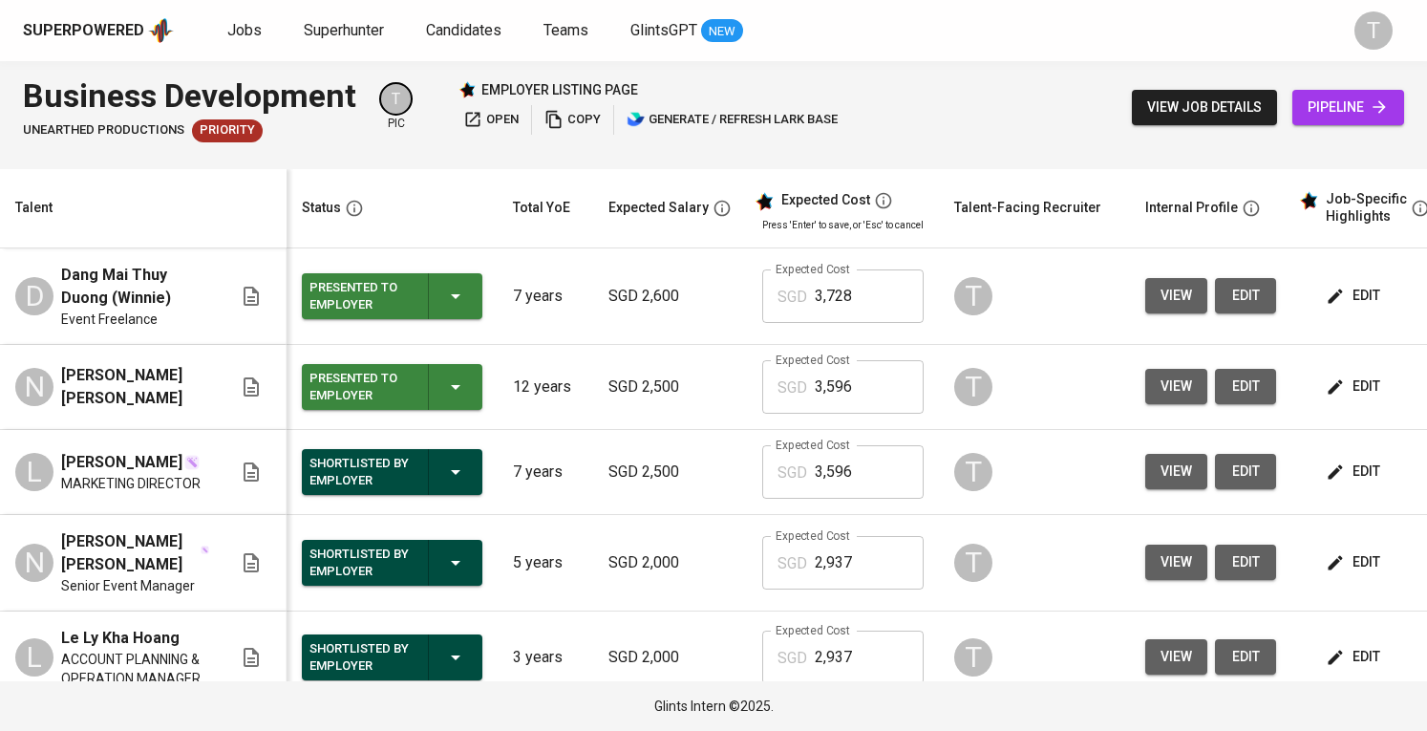
scroll to position [0, 0]
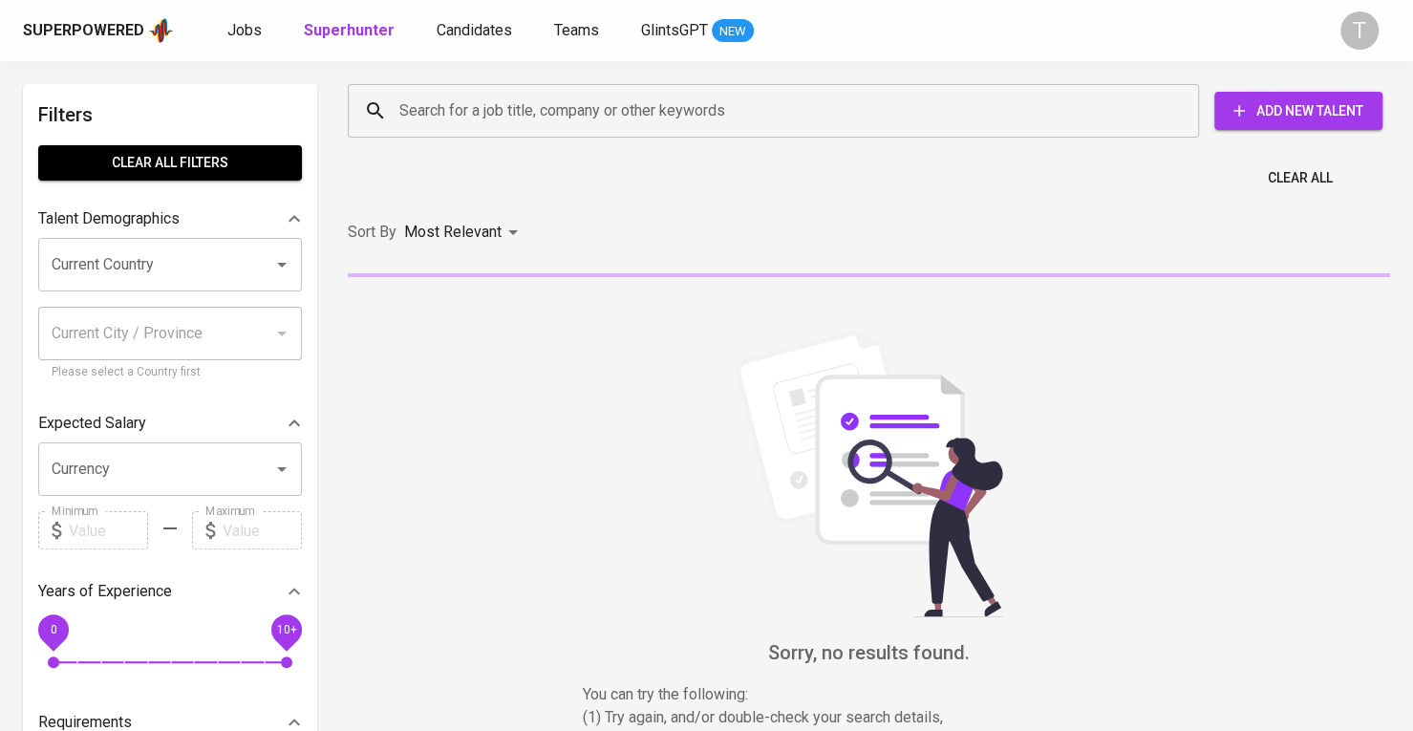
click at [263, 38] on div "Jobs Superhunter Candidates Teams GlintsGPT NEW" at bounding box center [490, 31] width 526 height 24
click at [241, 32] on span "Jobs" at bounding box center [244, 30] width 34 height 18
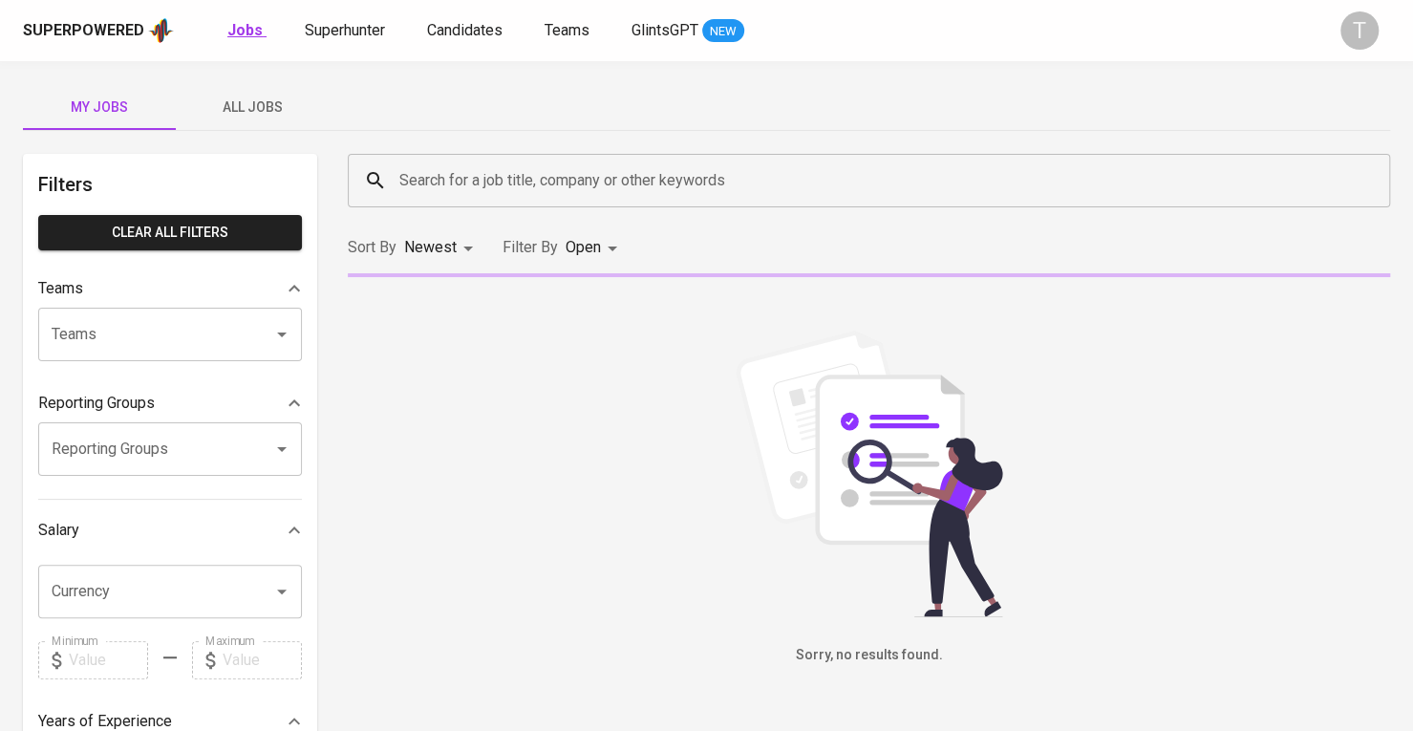
click at [237, 30] on b "Jobs" at bounding box center [244, 30] width 35 height 18
type input "OPEN"
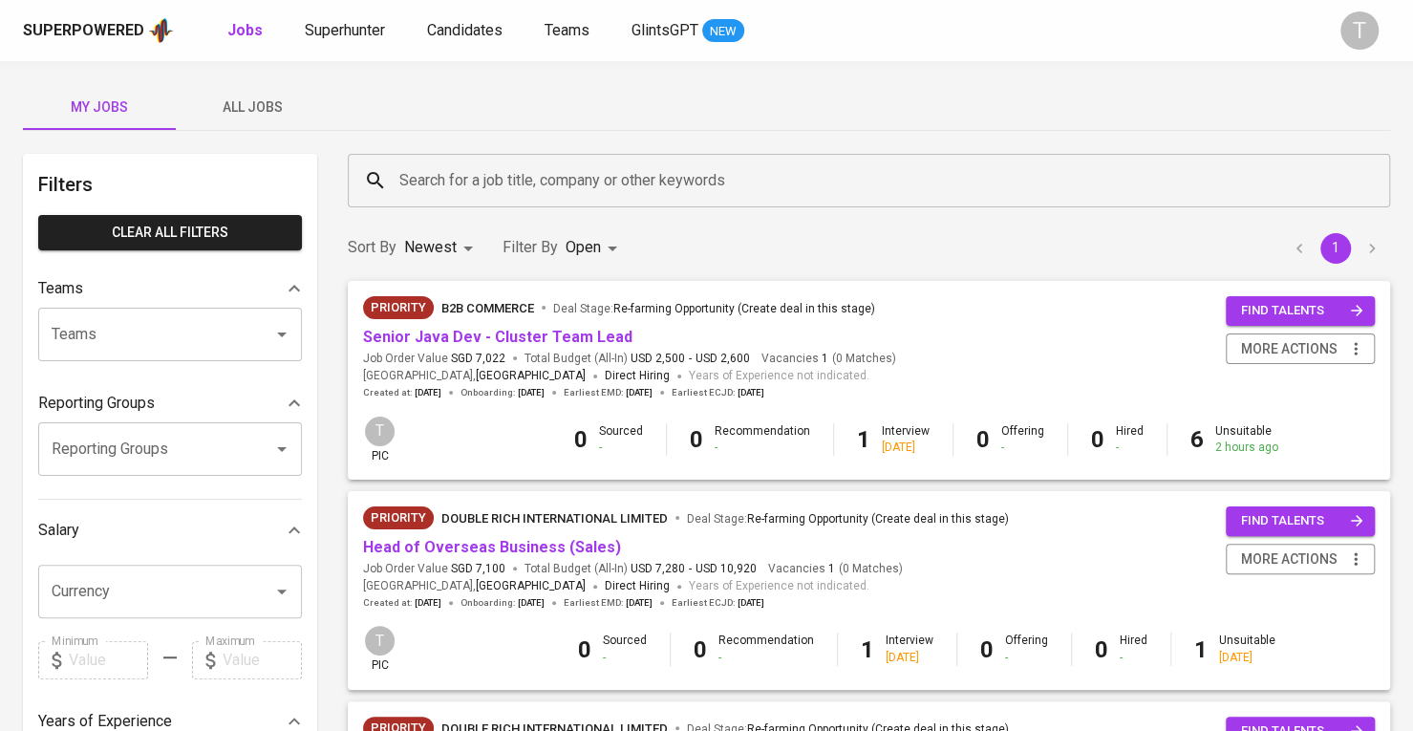
click at [223, 314] on div "Teams" at bounding box center [170, 335] width 264 height 54
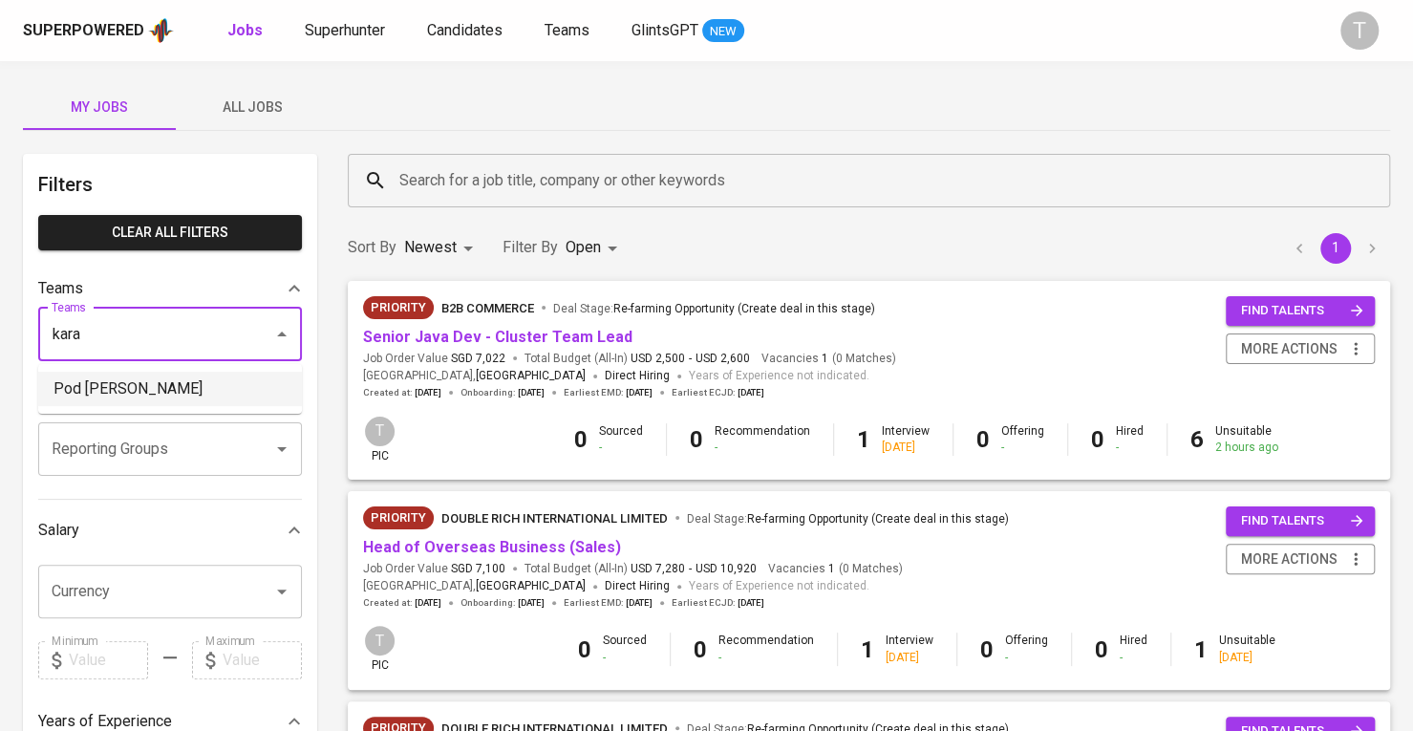
click at [237, 387] on li "Pod Kara" at bounding box center [170, 389] width 264 height 34
type input "kara"
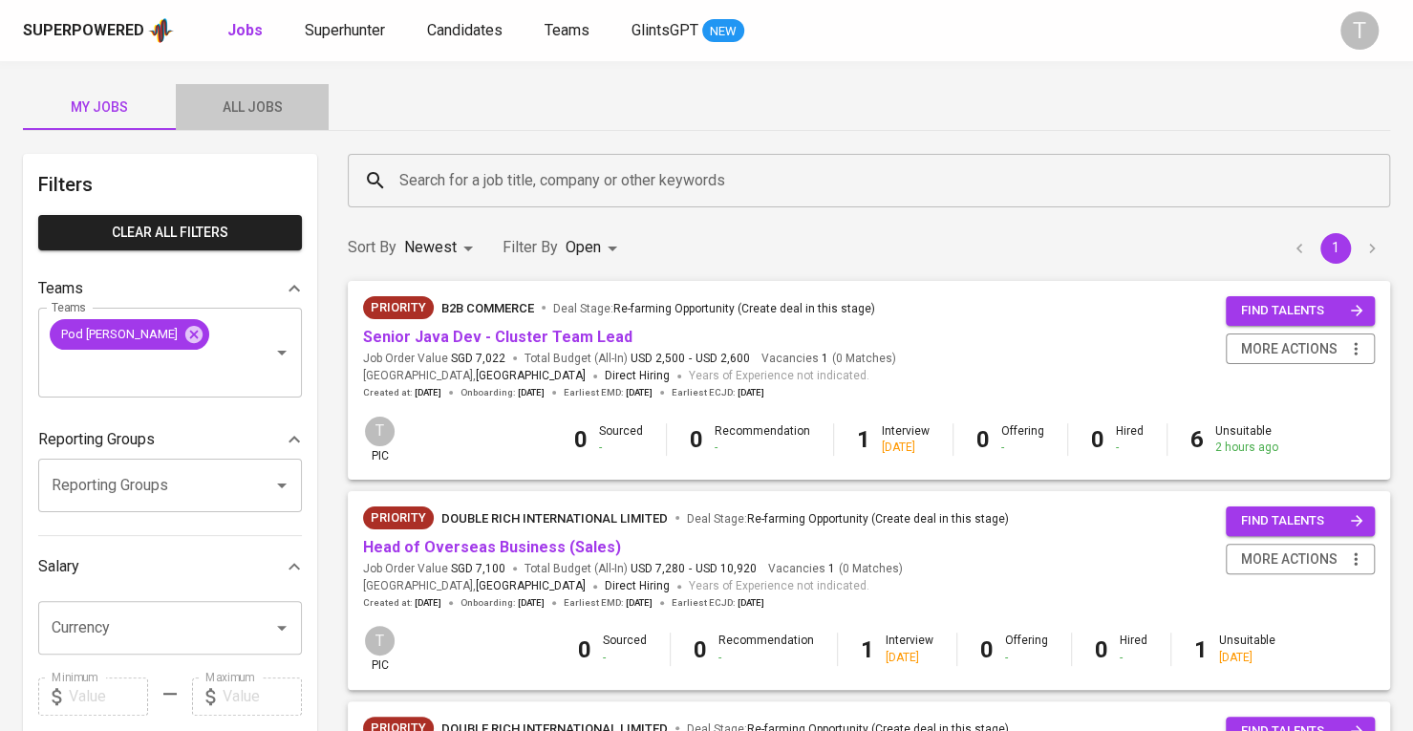
click at [241, 104] on span "All Jobs" at bounding box center [252, 108] width 130 height 24
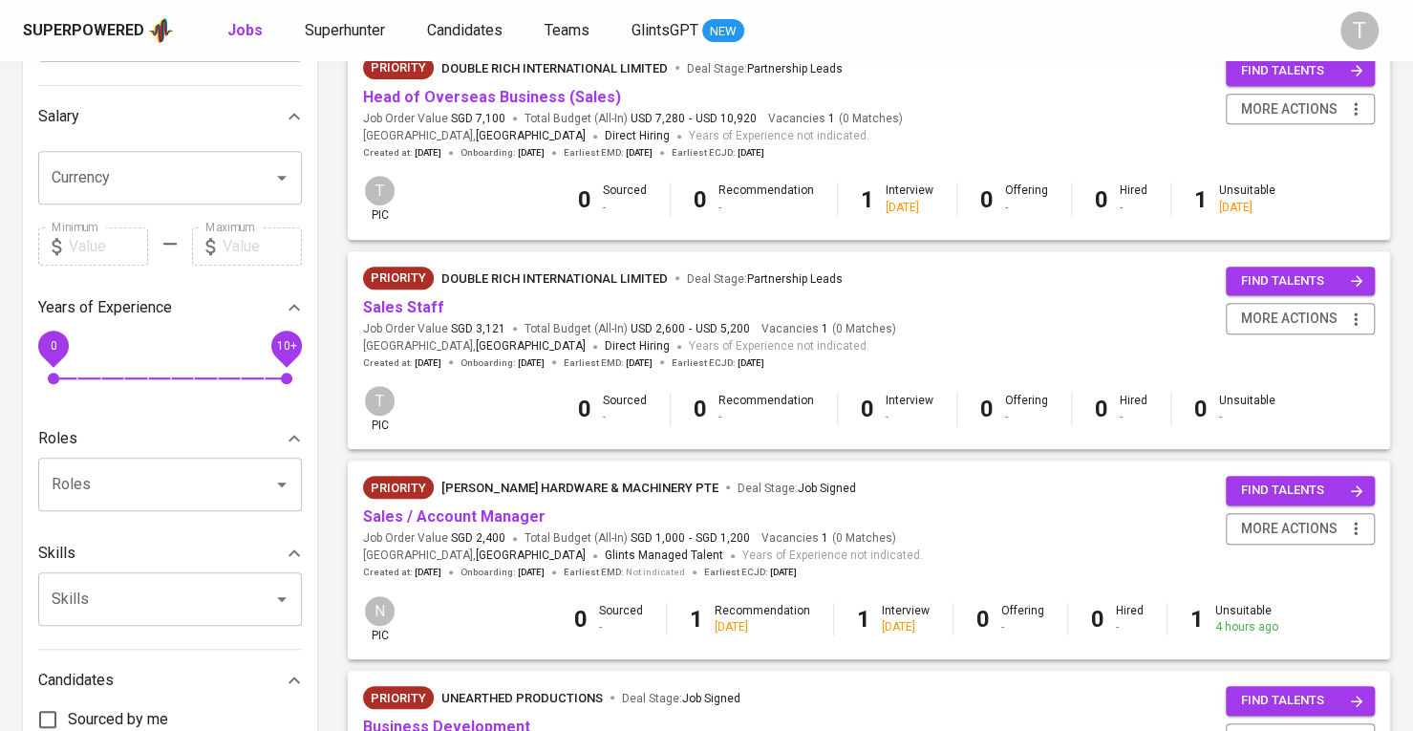
scroll to position [478, 0]
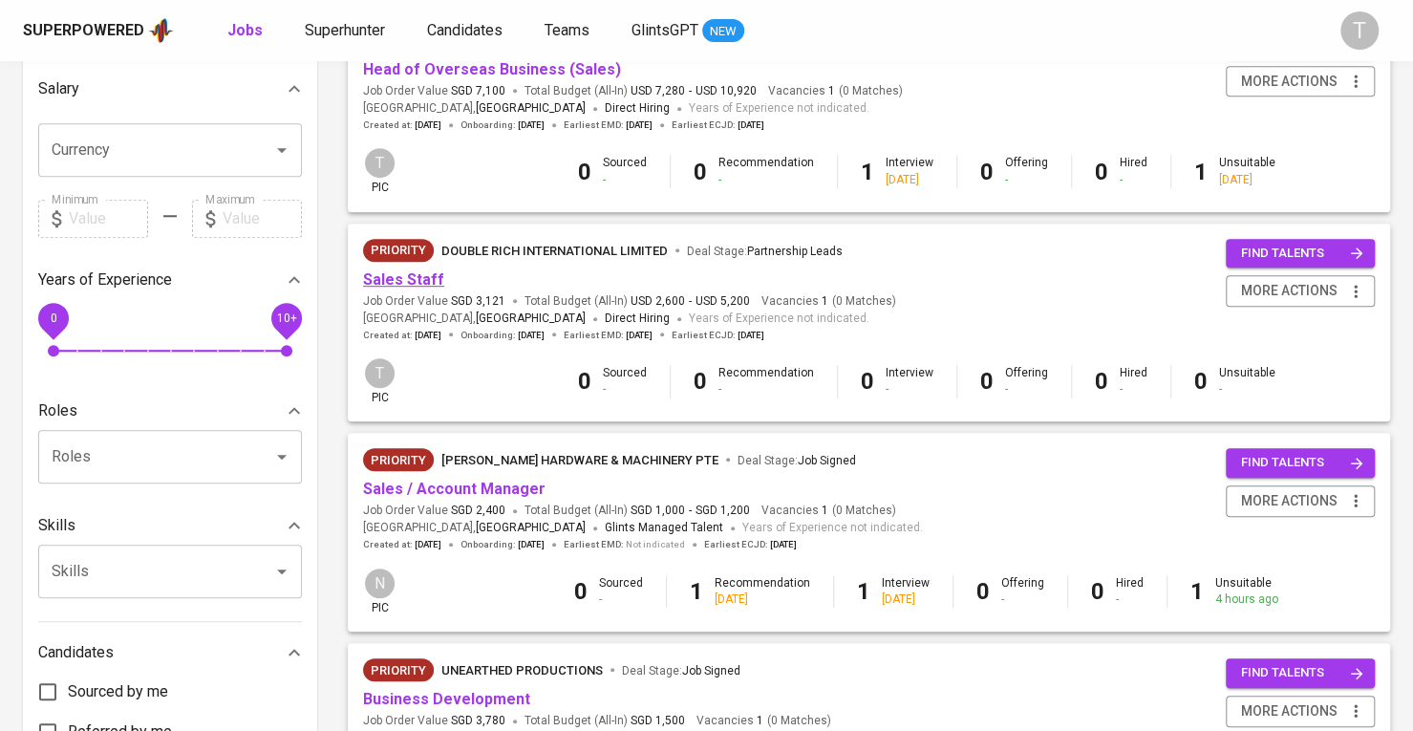
click at [420, 284] on link "Sales Staff" at bounding box center [403, 279] width 81 height 18
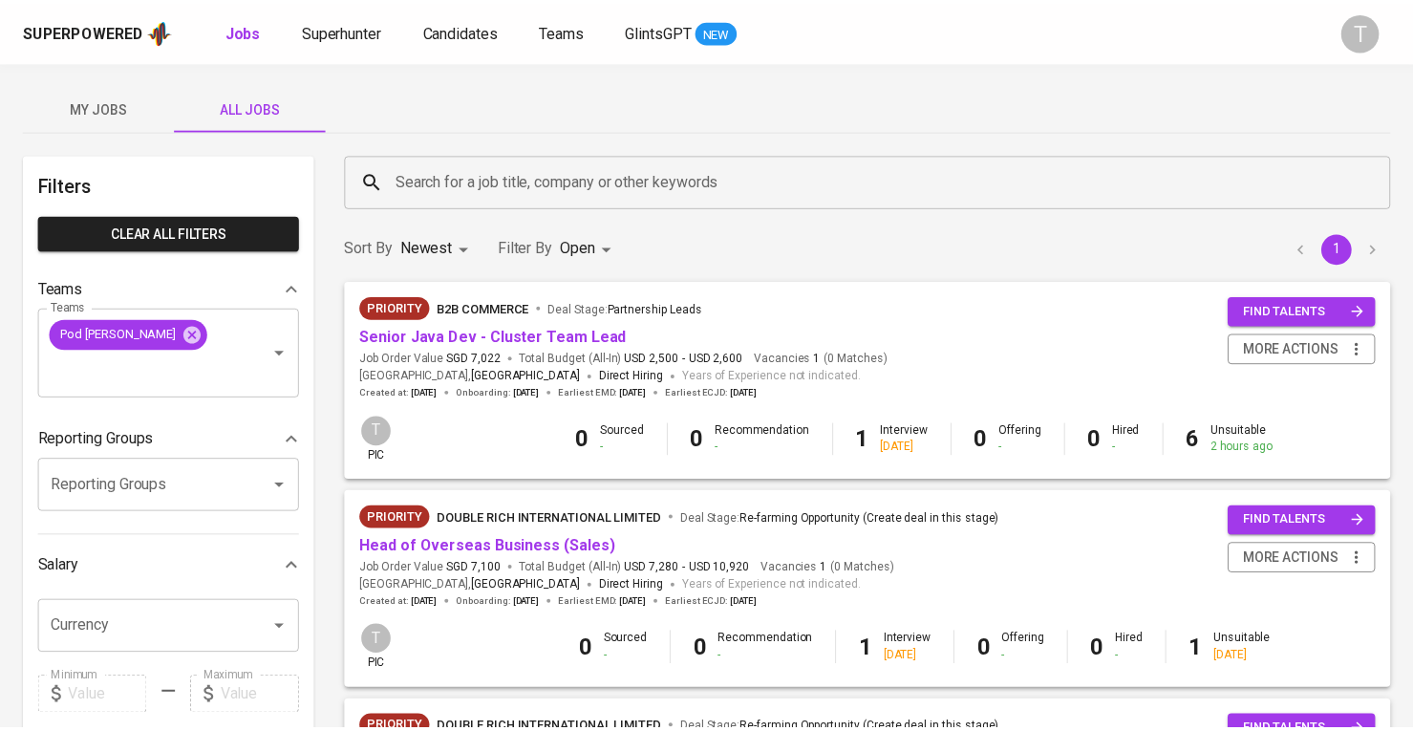
scroll to position [478, 0]
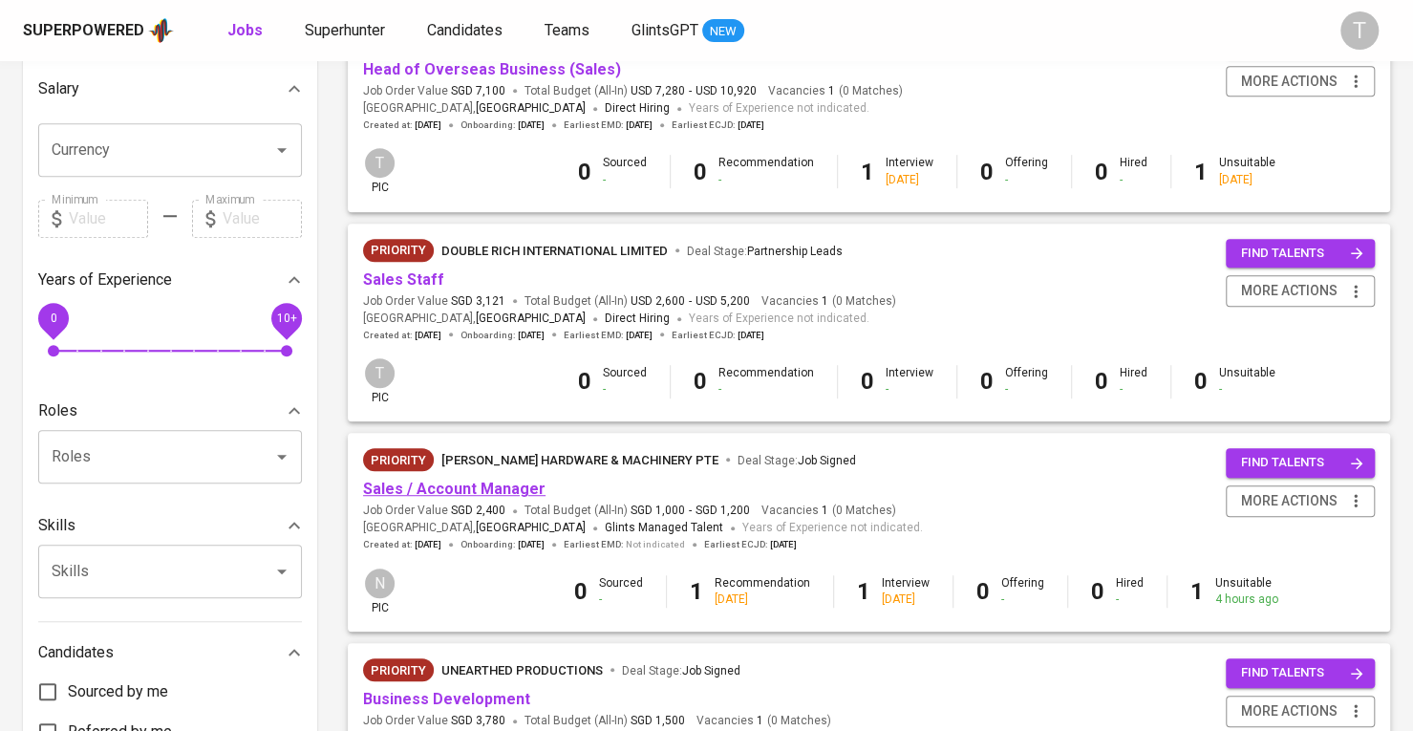
click at [448, 489] on link "Sales / Account Manager" at bounding box center [454, 489] width 182 height 18
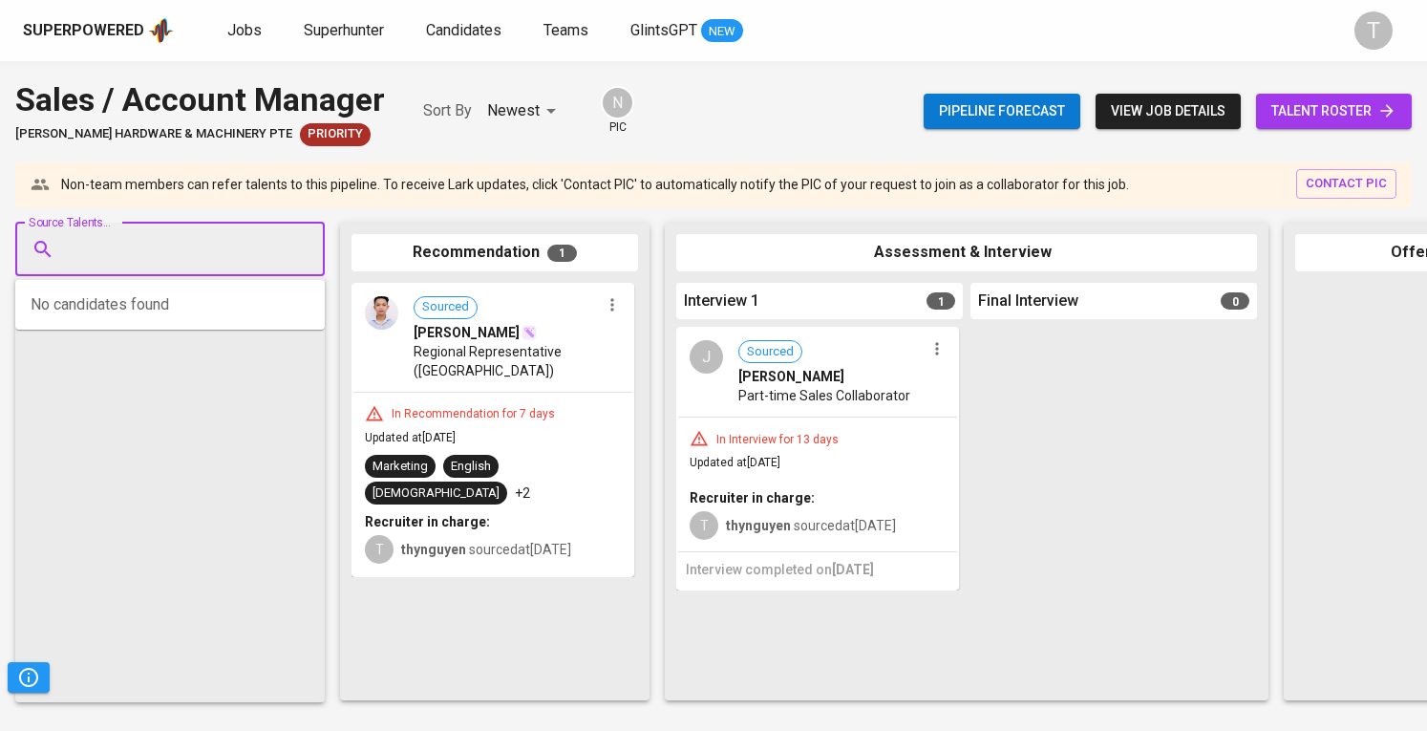
click at [204, 234] on input "Source Talents..." at bounding box center [162, 249] width 201 height 36
paste input "[EMAIL_ADDRESS][DOMAIN_NAME]"
type input "[EMAIL_ADDRESS][DOMAIN_NAME]"
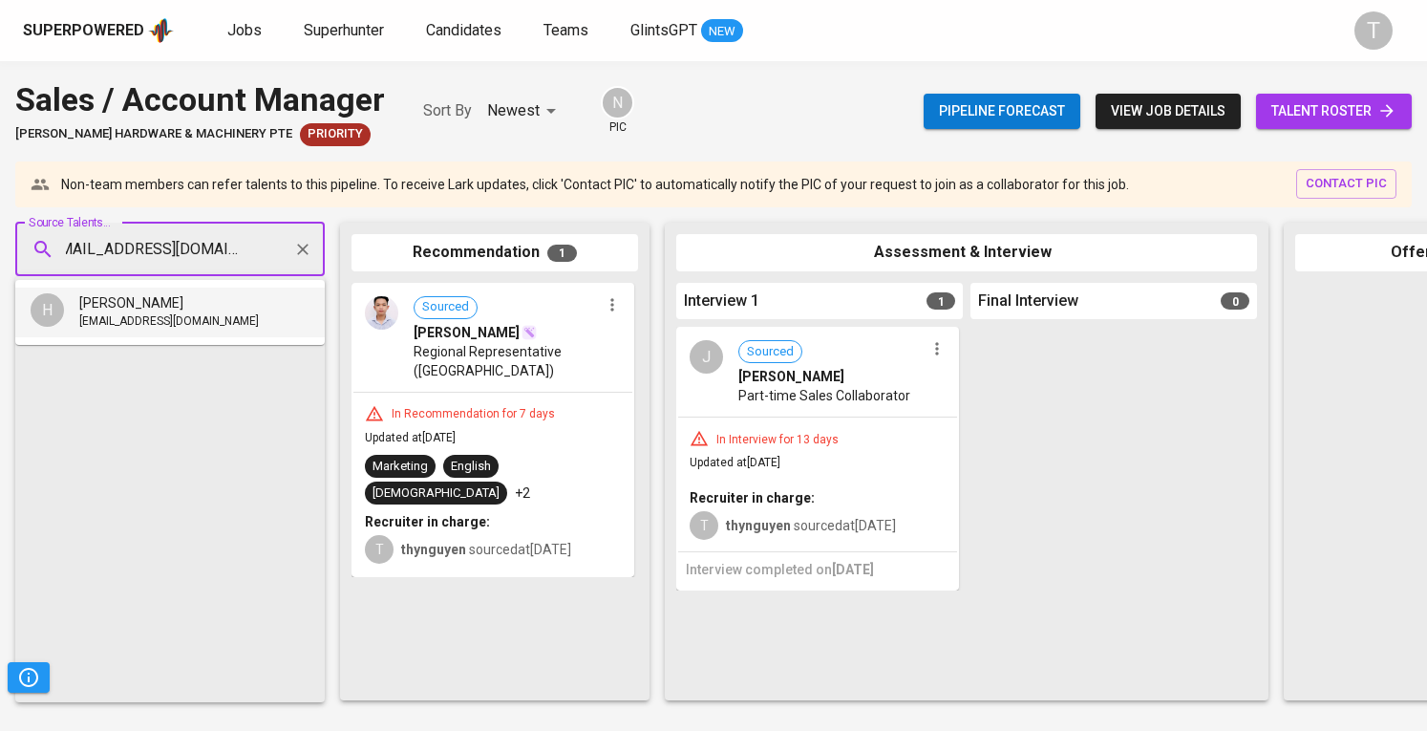
click at [140, 299] on div "[PERSON_NAME]" at bounding box center [169, 302] width 180 height 19
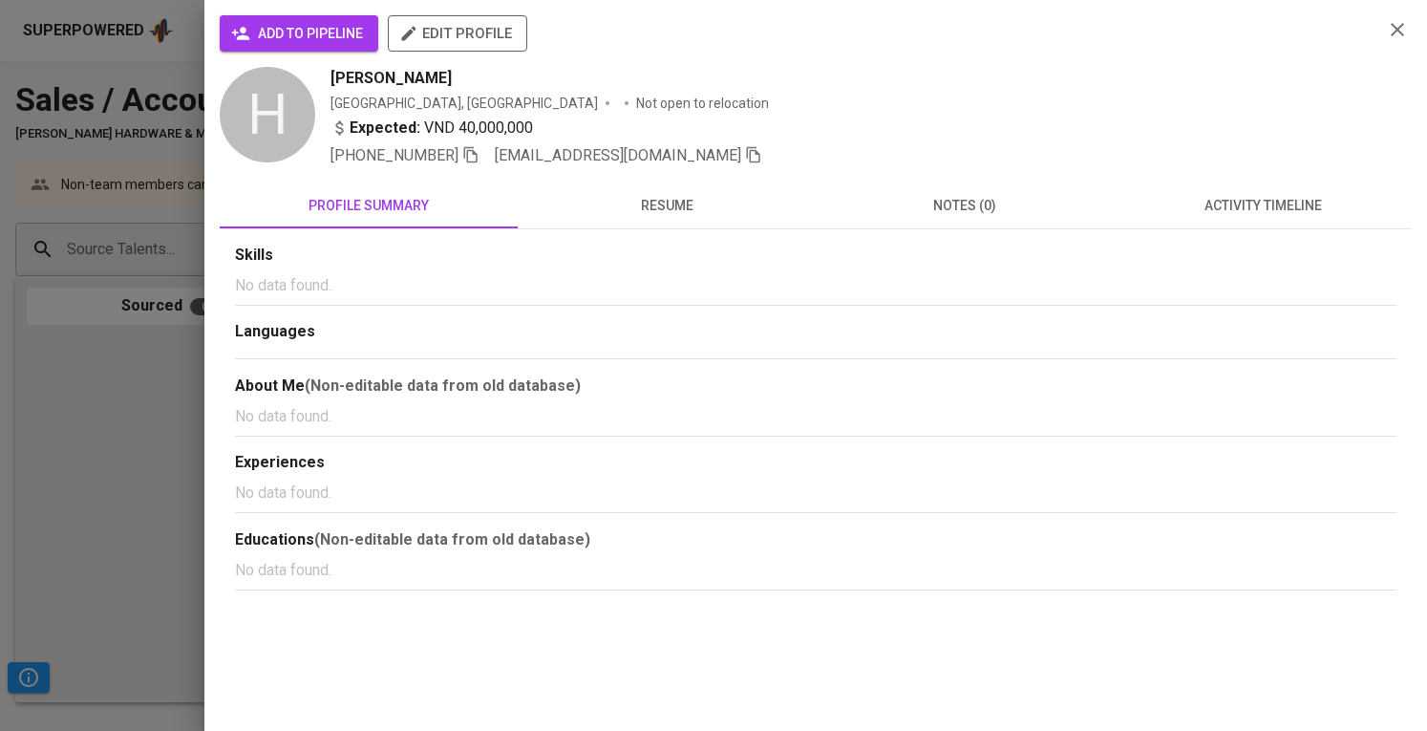
click at [308, 27] on span "add to pipeline" at bounding box center [299, 34] width 128 height 24
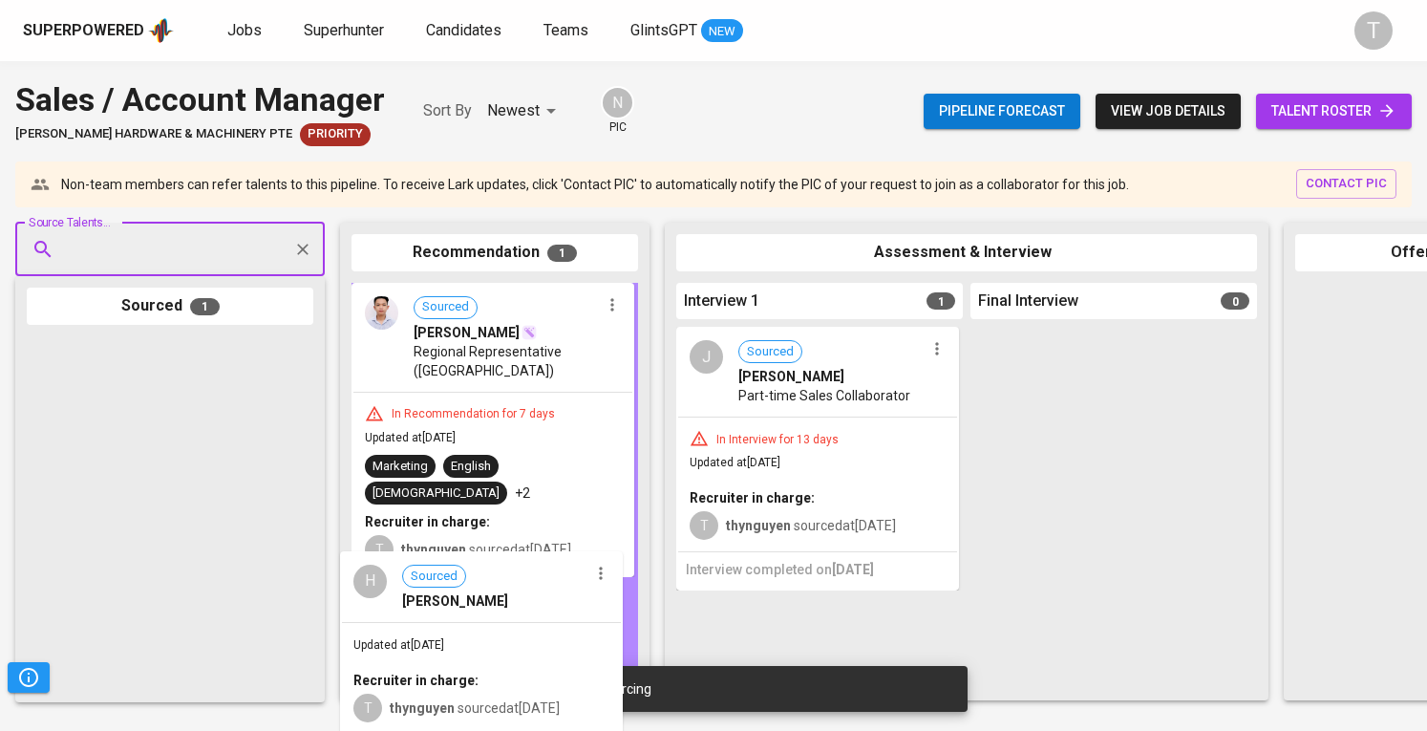
drag, startPoint x: 239, startPoint y: 399, endPoint x: 550, endPoint y: 613, distance: 377.9
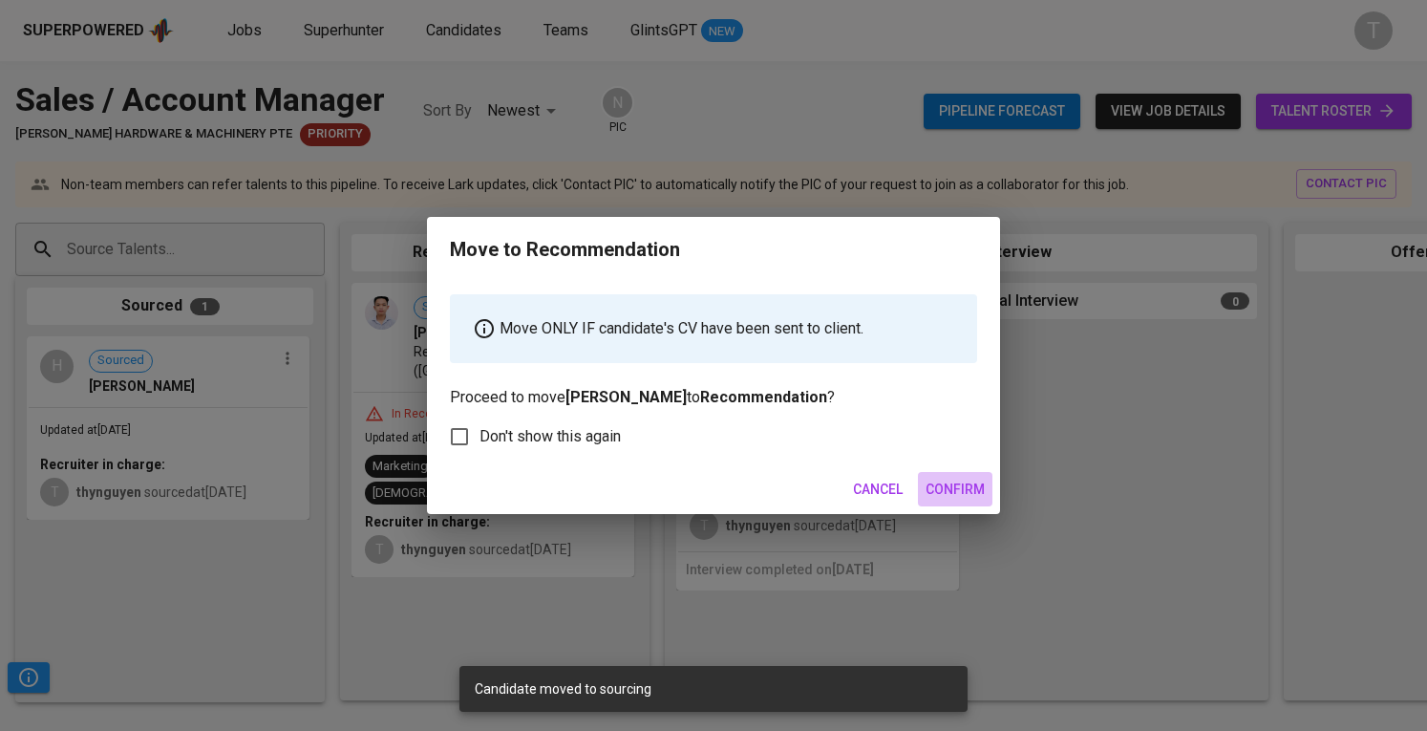
click at [945, 488] on span "Confirm" at bounding box center [955, 490] width 59 height 24
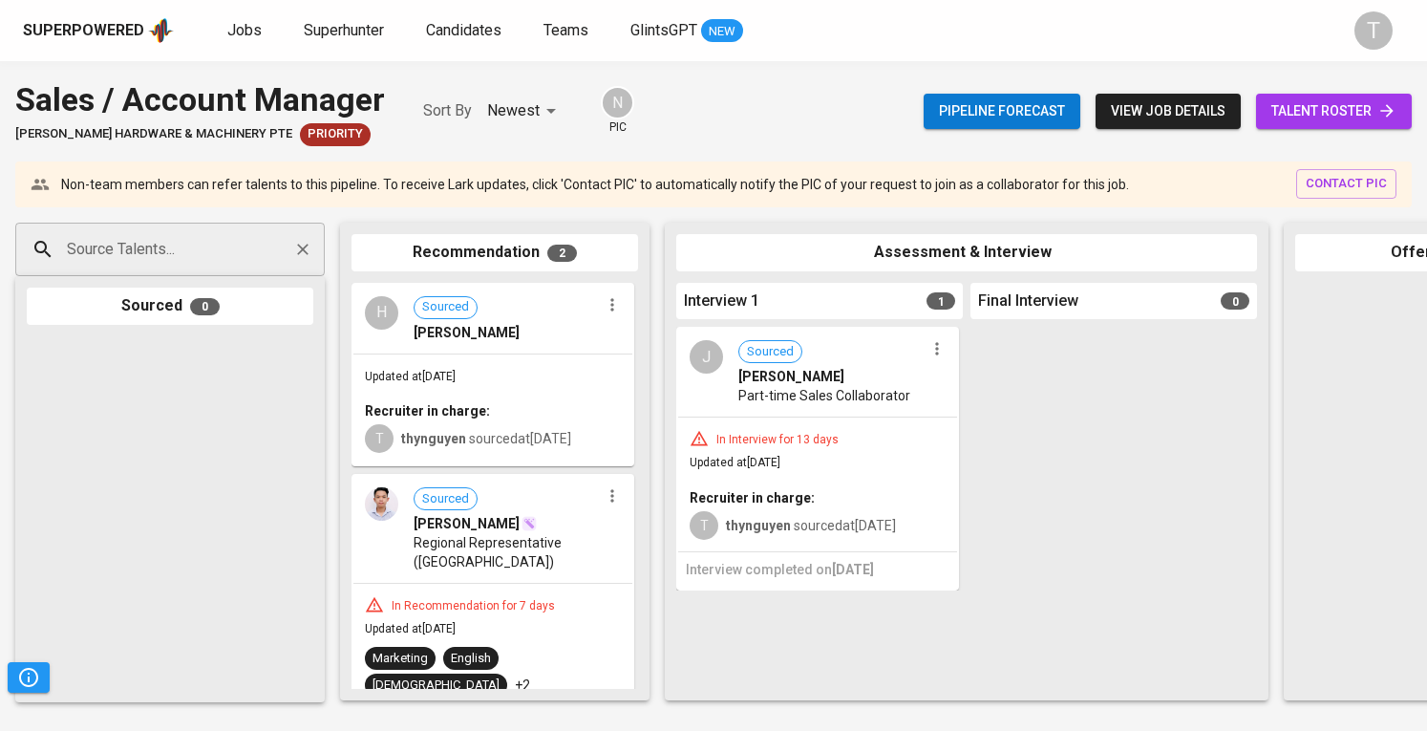
click at [216, 242] on input "Source Talents..." at bounding box center [162, 249] width 201 height 36
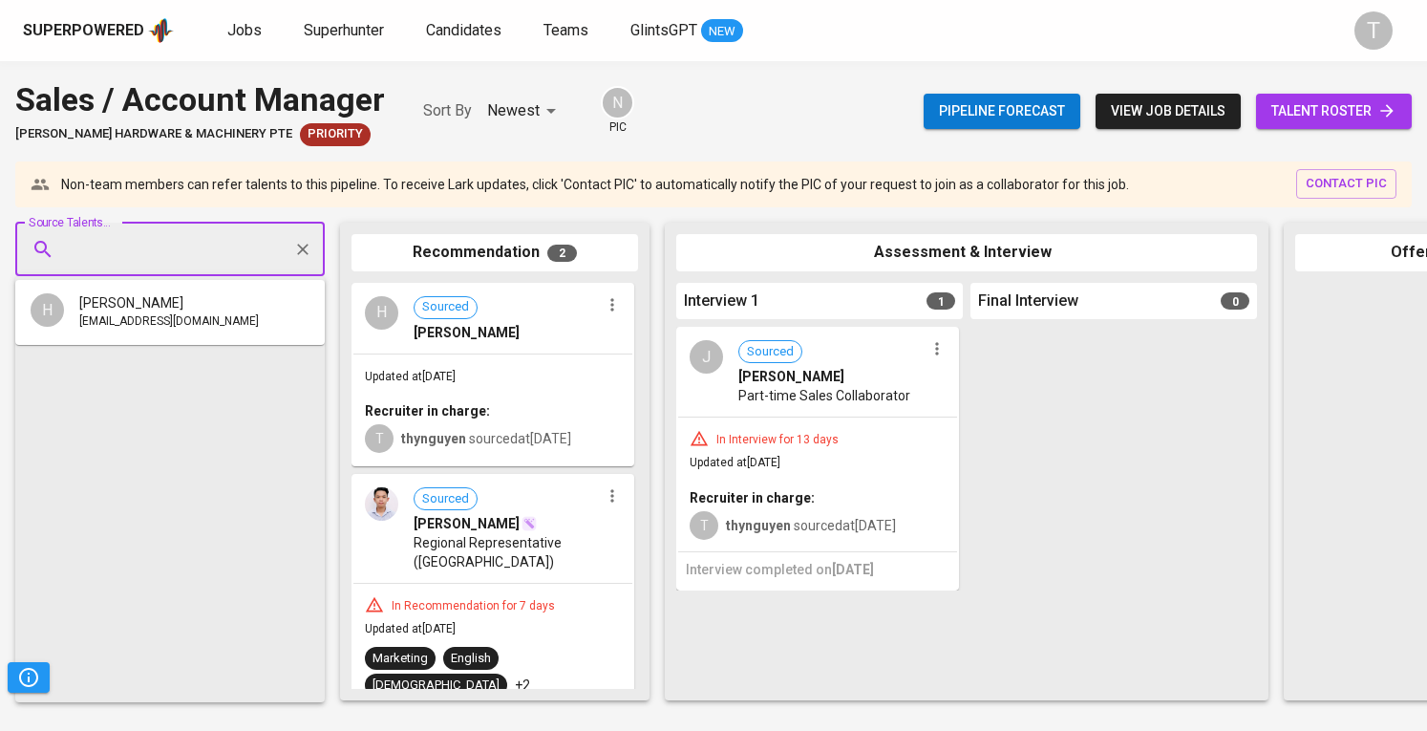
paste input "[EMAIL_ADDRESS][DOMAIN_NAME]"
type input "[EMAIL_ADDRESS][DOMAIN_NAME]"
click at [229, 322] on li "N Nga Nguyen reca885@gmail.com" at bounding box center [170, 313] width 310 height 50
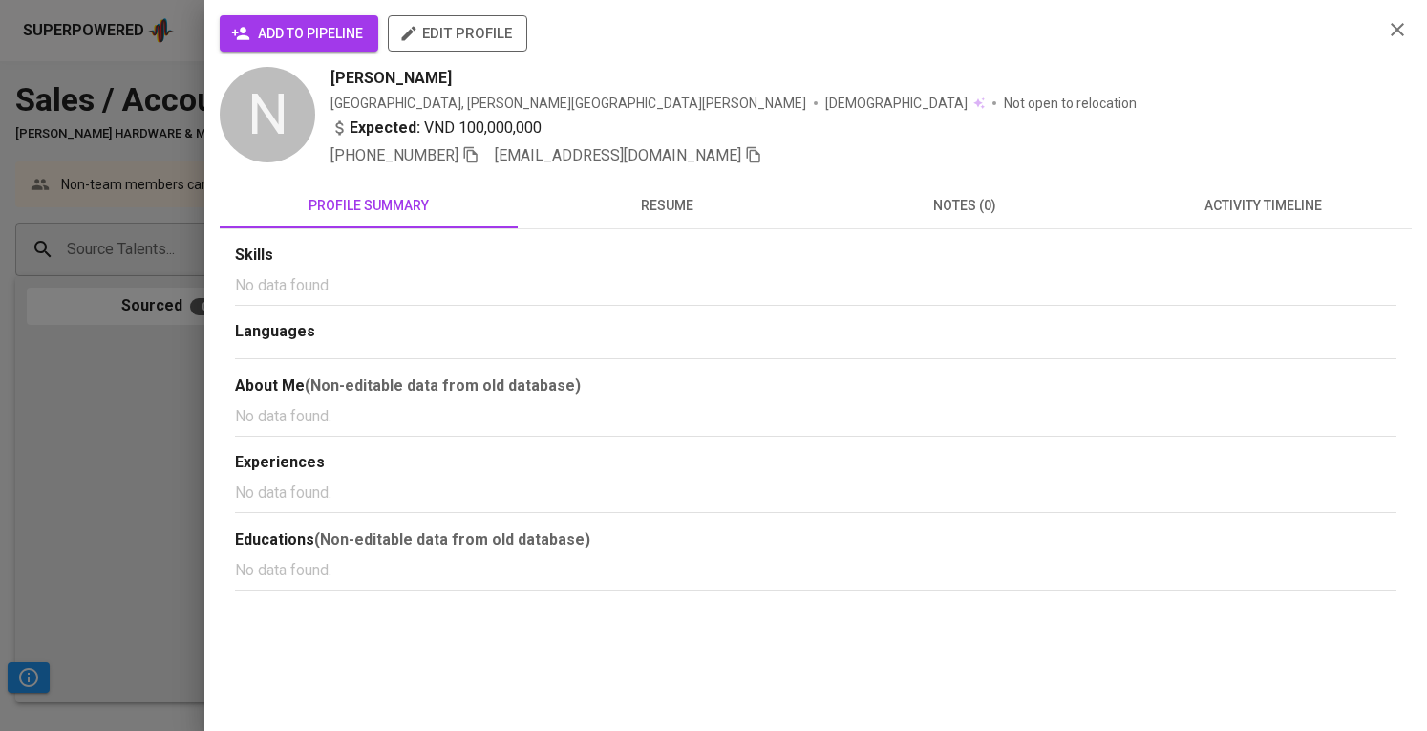
click at [332, 22] on span "add to pipeline" at bounding box center [299, 34] width 128 height 24
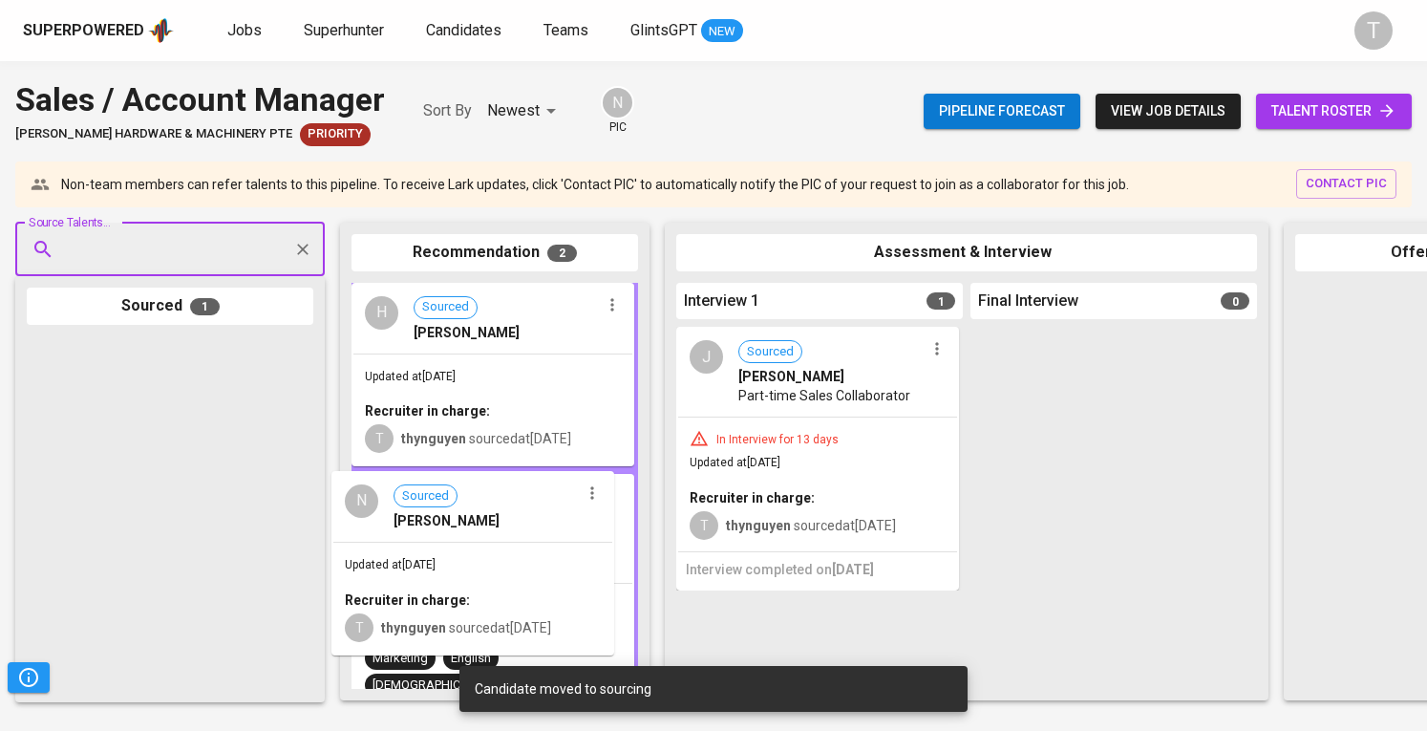
drag, startPoint x: 201, startPoint y: 376, endPoint x: 523, endPoint y: 514, distance: 350.1
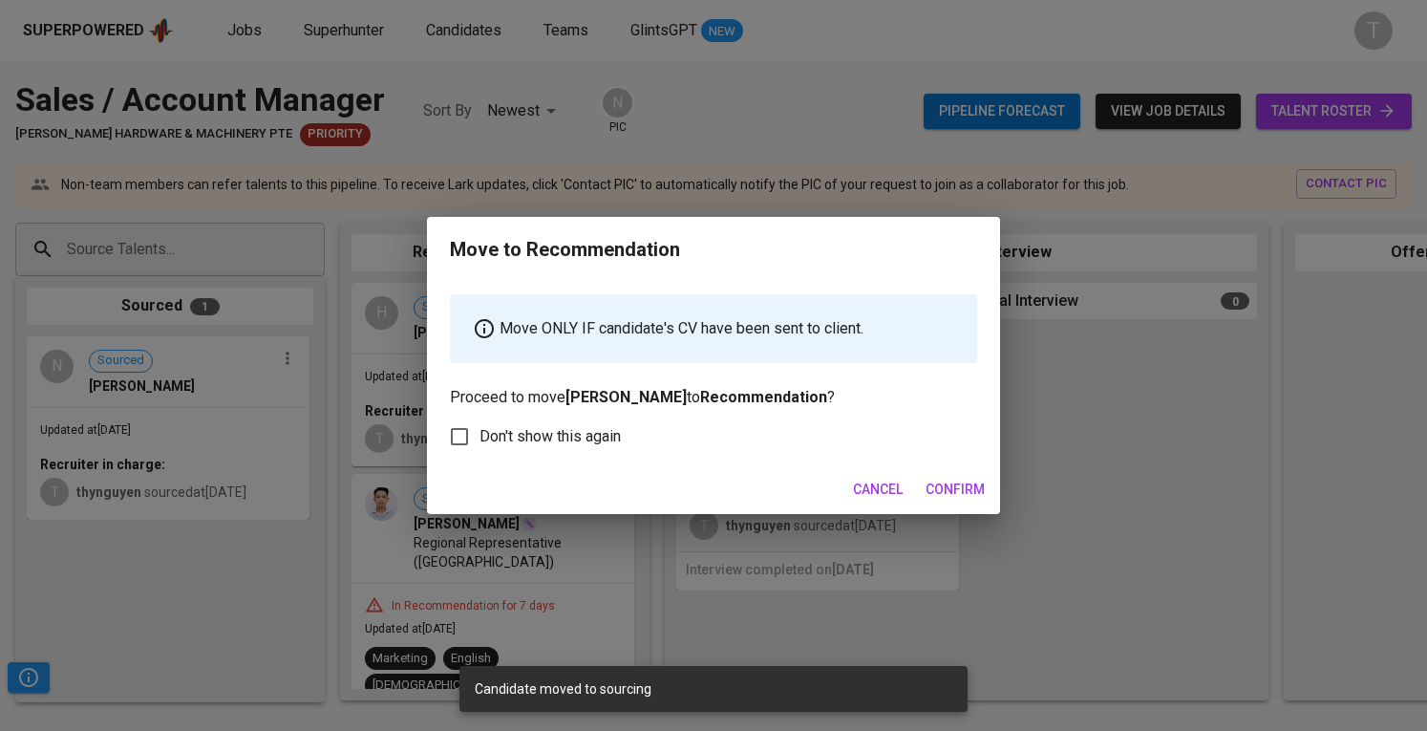
click at [952, 481] on span "Confirm" at bounding box center [955, 490] width 59 height 24
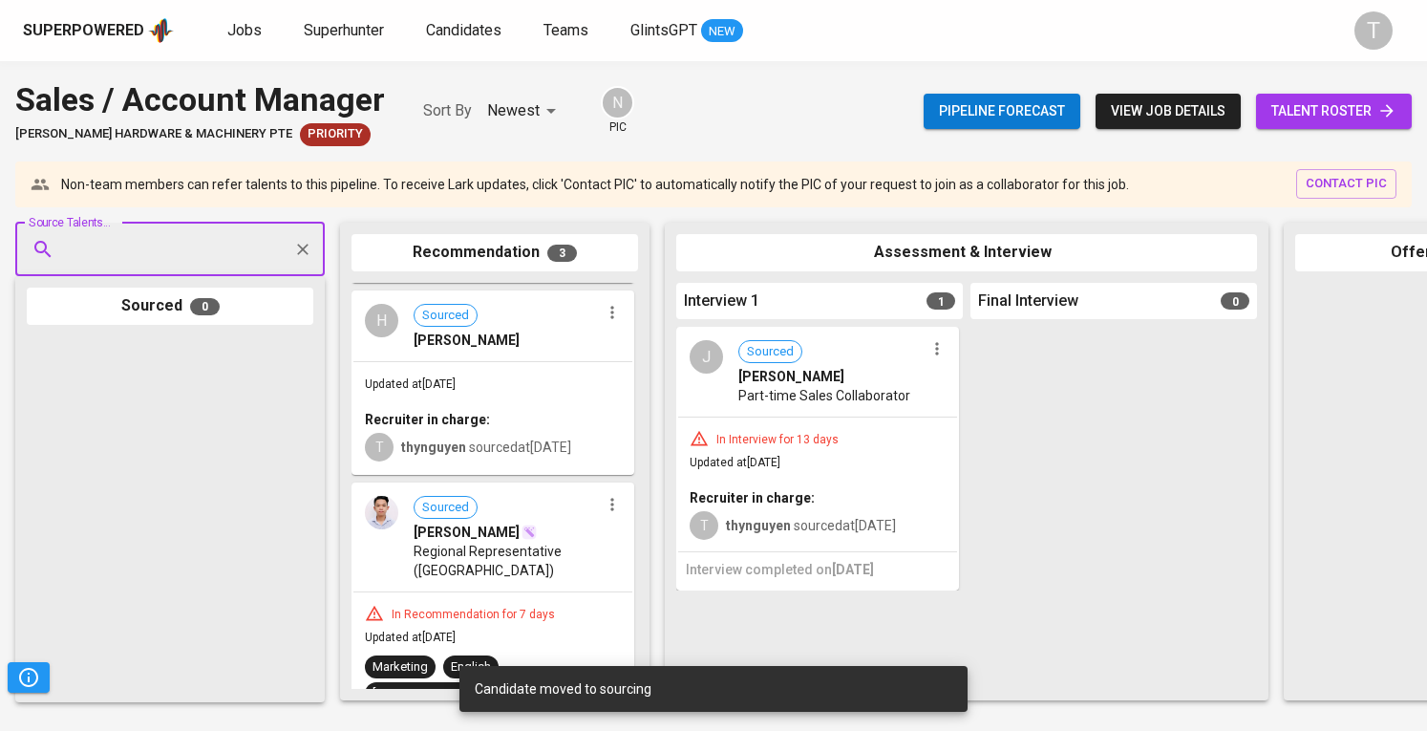
scroll to position [250, 0]
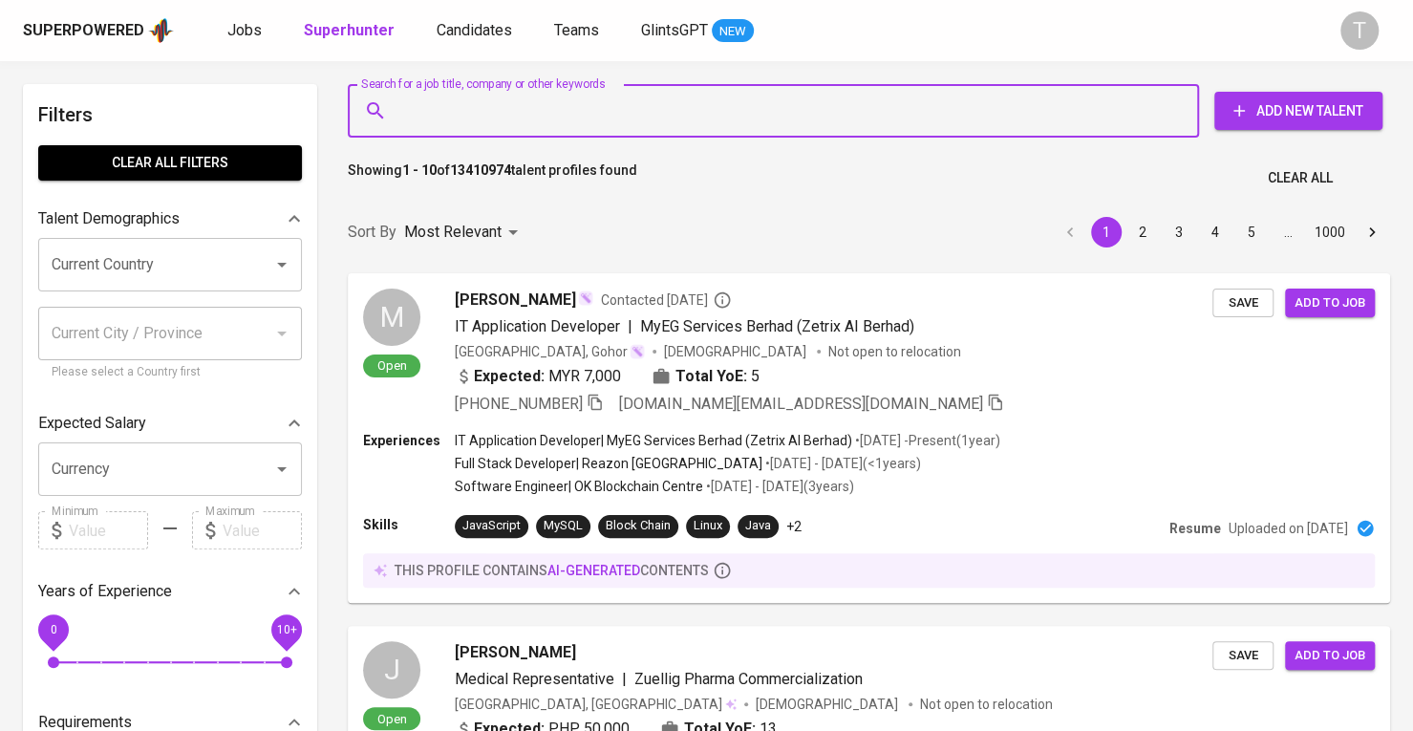
click at [760, 121] on input "Search for a job title, company or other keywords" at bounding box center [778, 111] width 767 height 36
paste input "[EMAIL_ADDRESS][DOMAIN_NAME]"
type input "[EMAIL_ADDRESS][DOMAIN_NAME]"
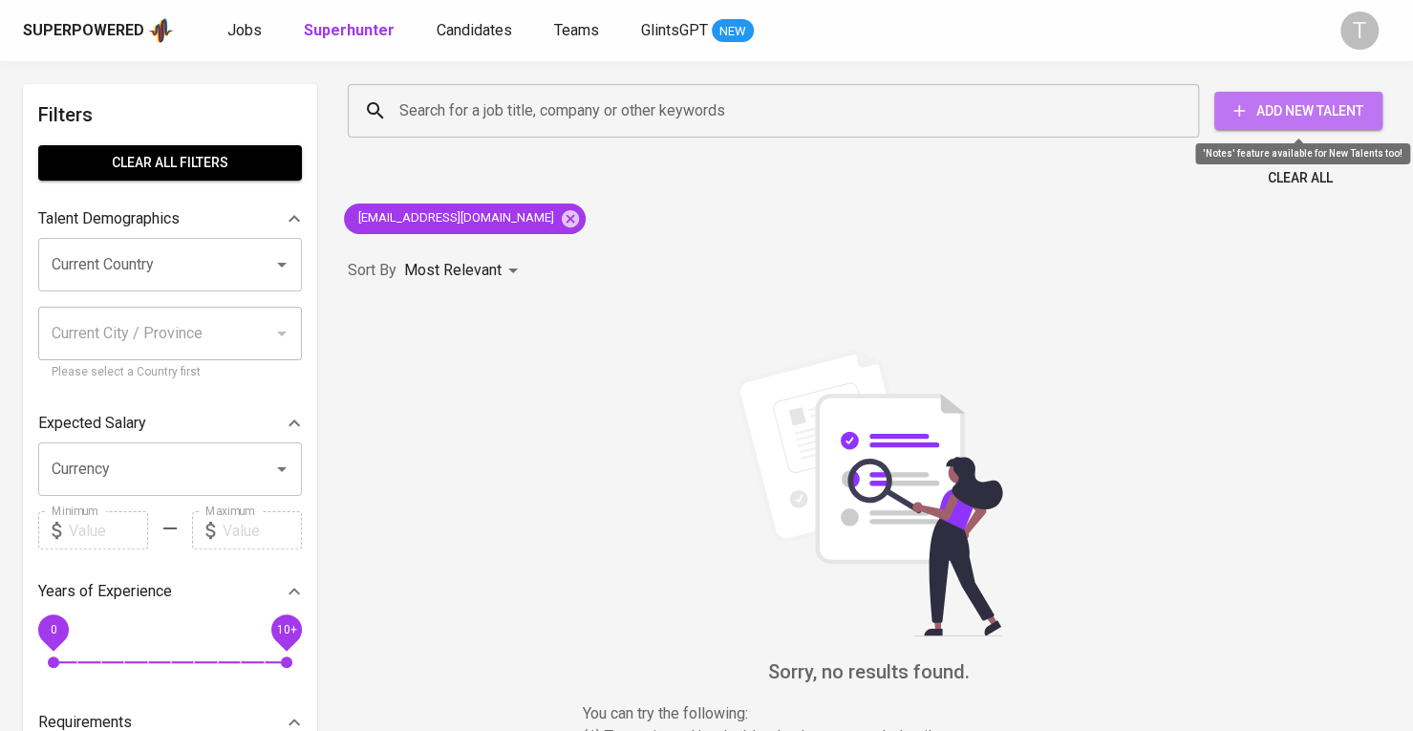
click at [1232, 123] on button "Add New Talent" at bounding box center [1298, 111] width 168 height 38
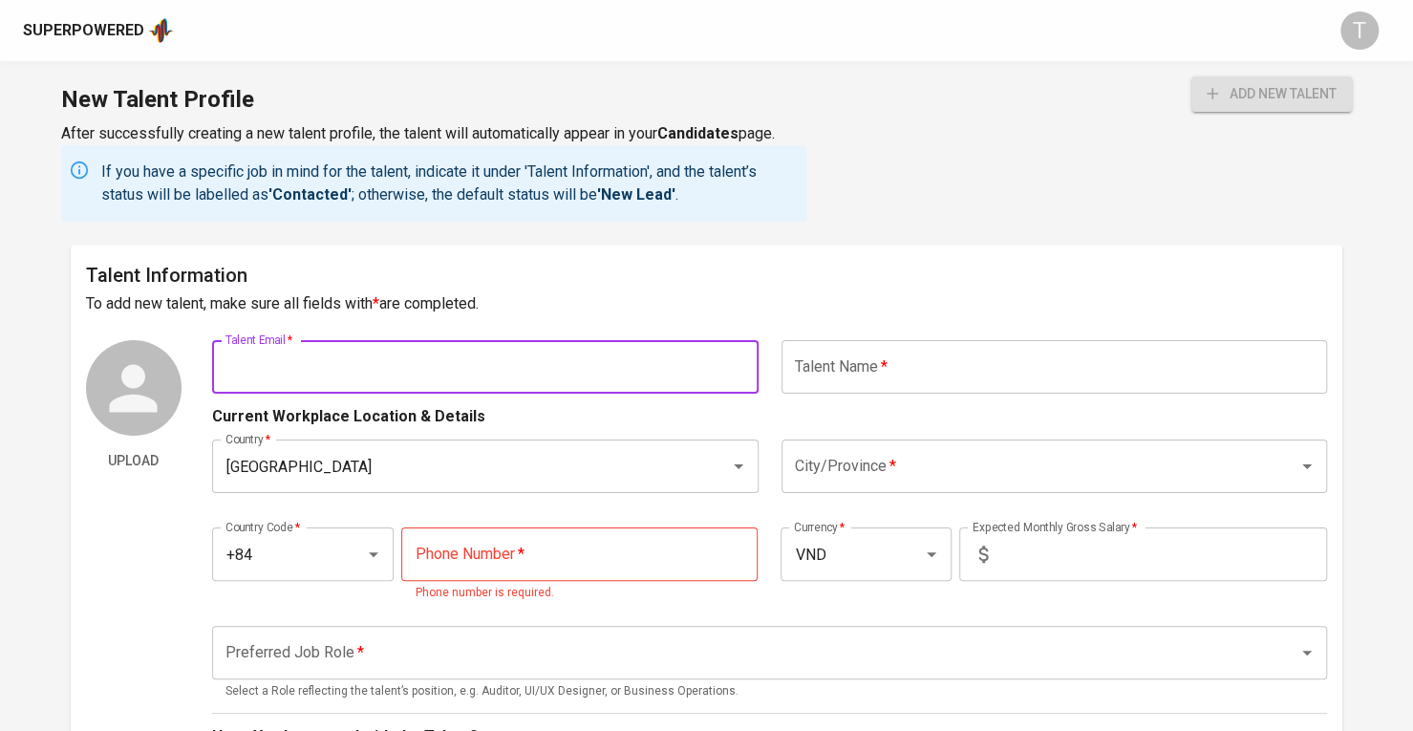
click at [586, 355] on input "text" at bounding box center [485, 367] width 546 height 54
paste input "[EMAIL_ADDRESS][DOMAIN_NAME]"
type input "[EMAIL_ADDRESS][DOMAIN_NAME]"
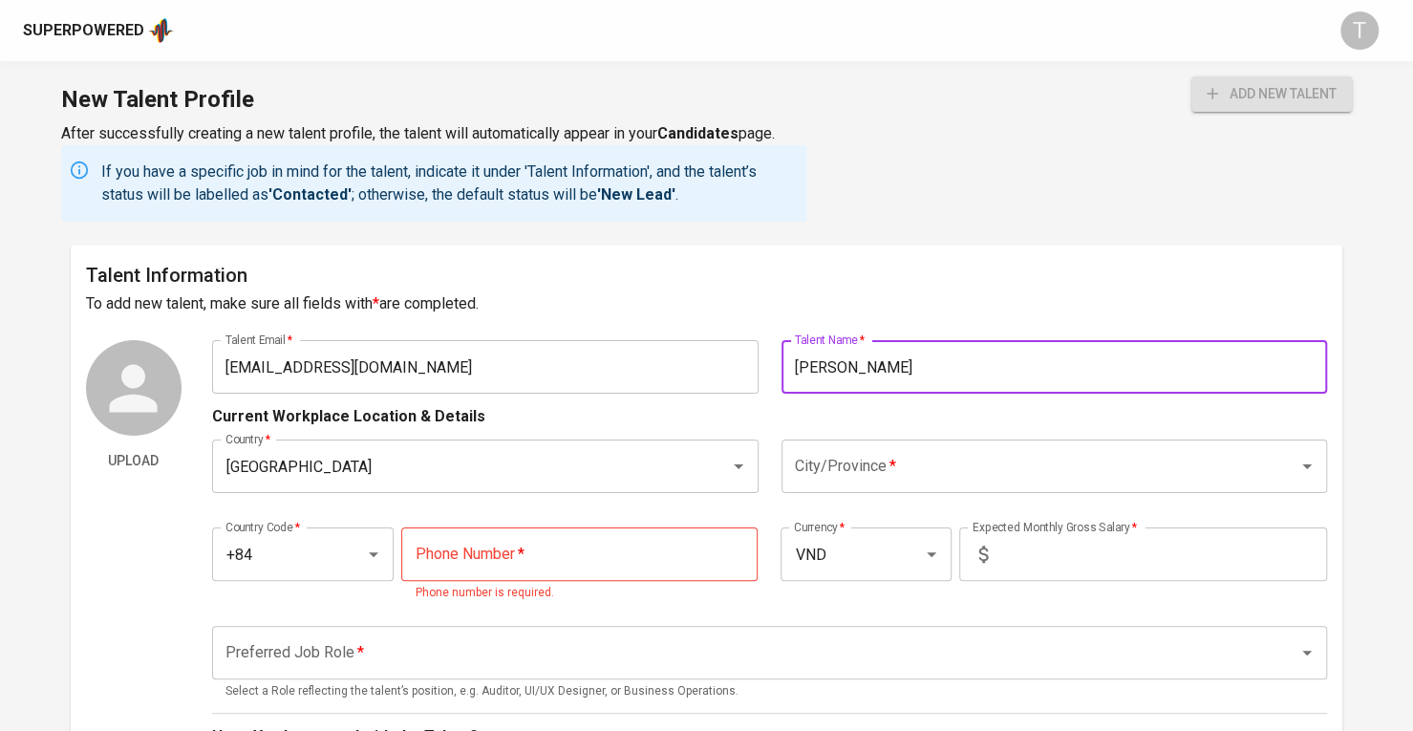
type input "[PERSON_NAME]"
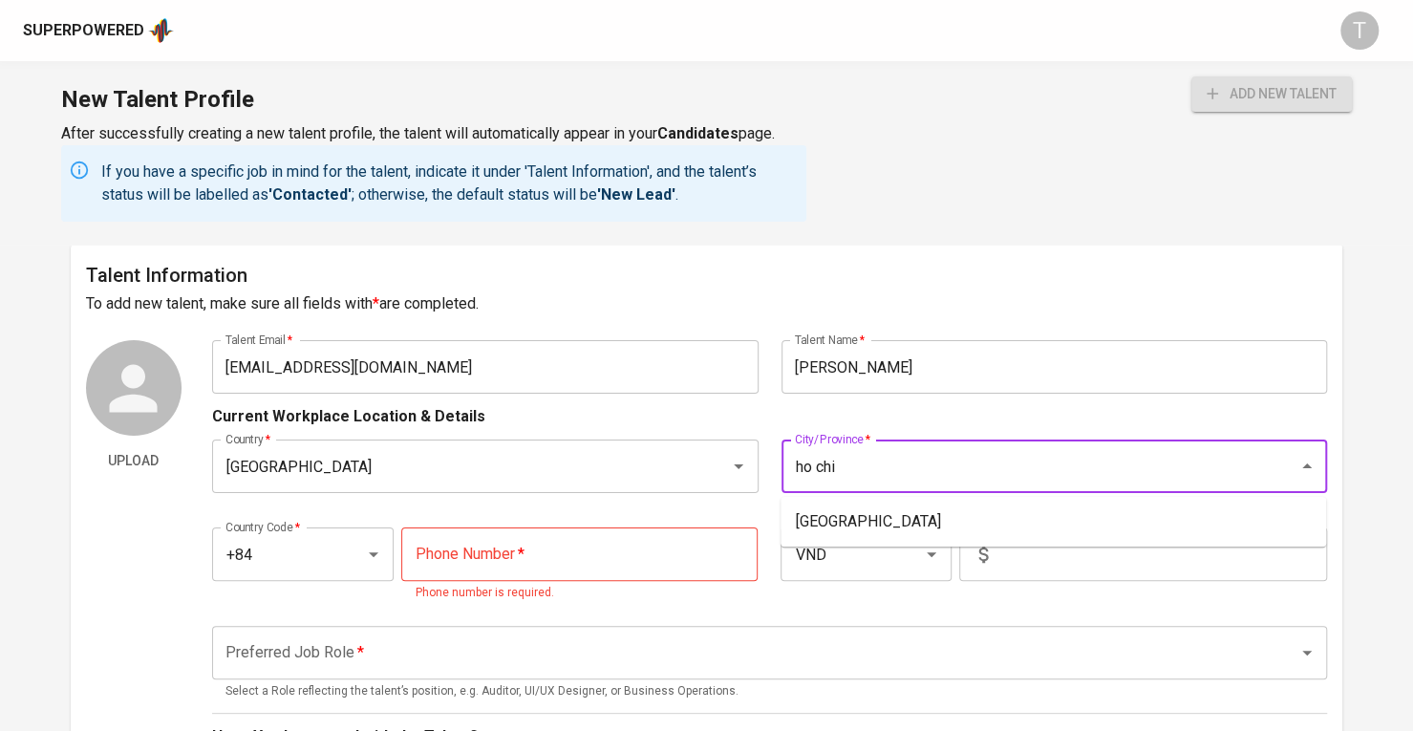
click at [838, 528] on li "Ho Chi Minh City" at bounding box center [1054, 521] width 546 height 34
type input "Ho Chi Minh City"
click at [692, 529] on input "tel" at bounding box center [579, 554] width 356 height 54
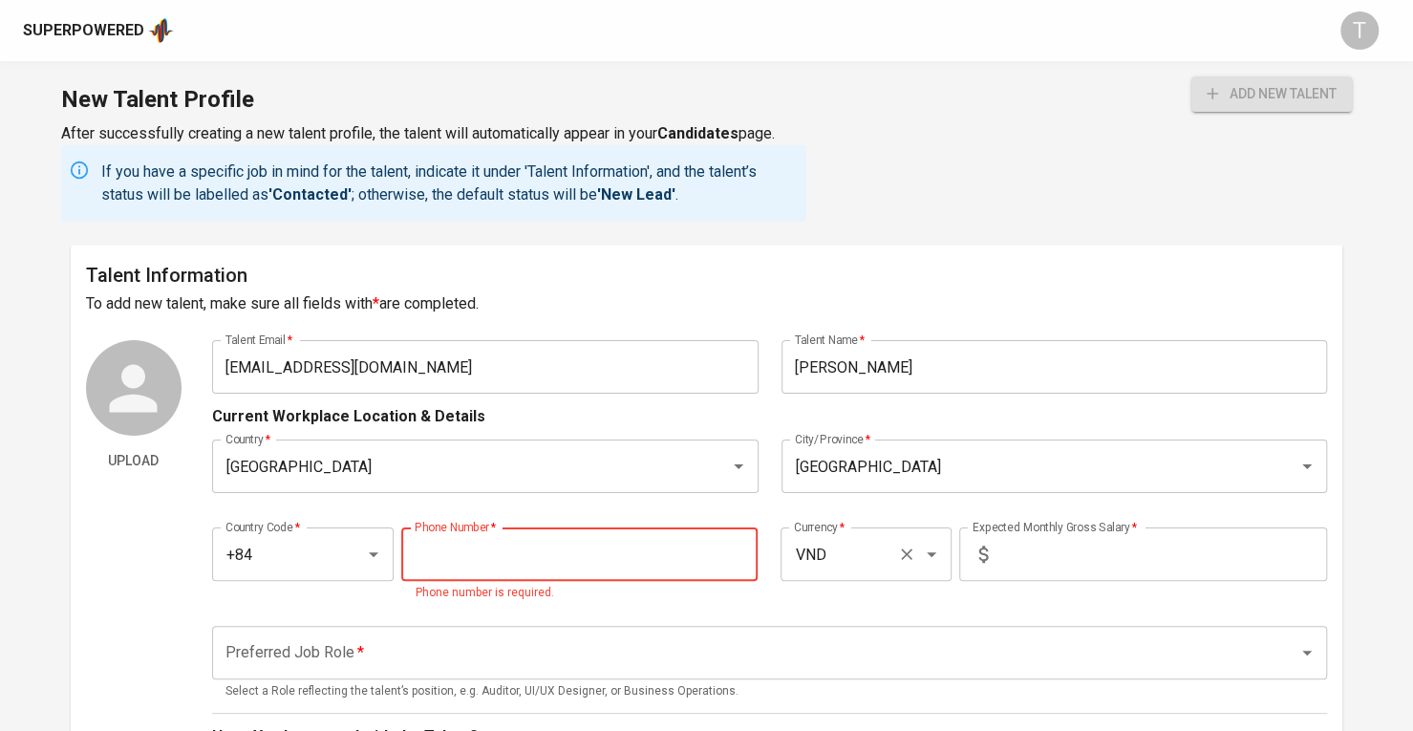
paste input "986-615-675"
type input "986-615-675"
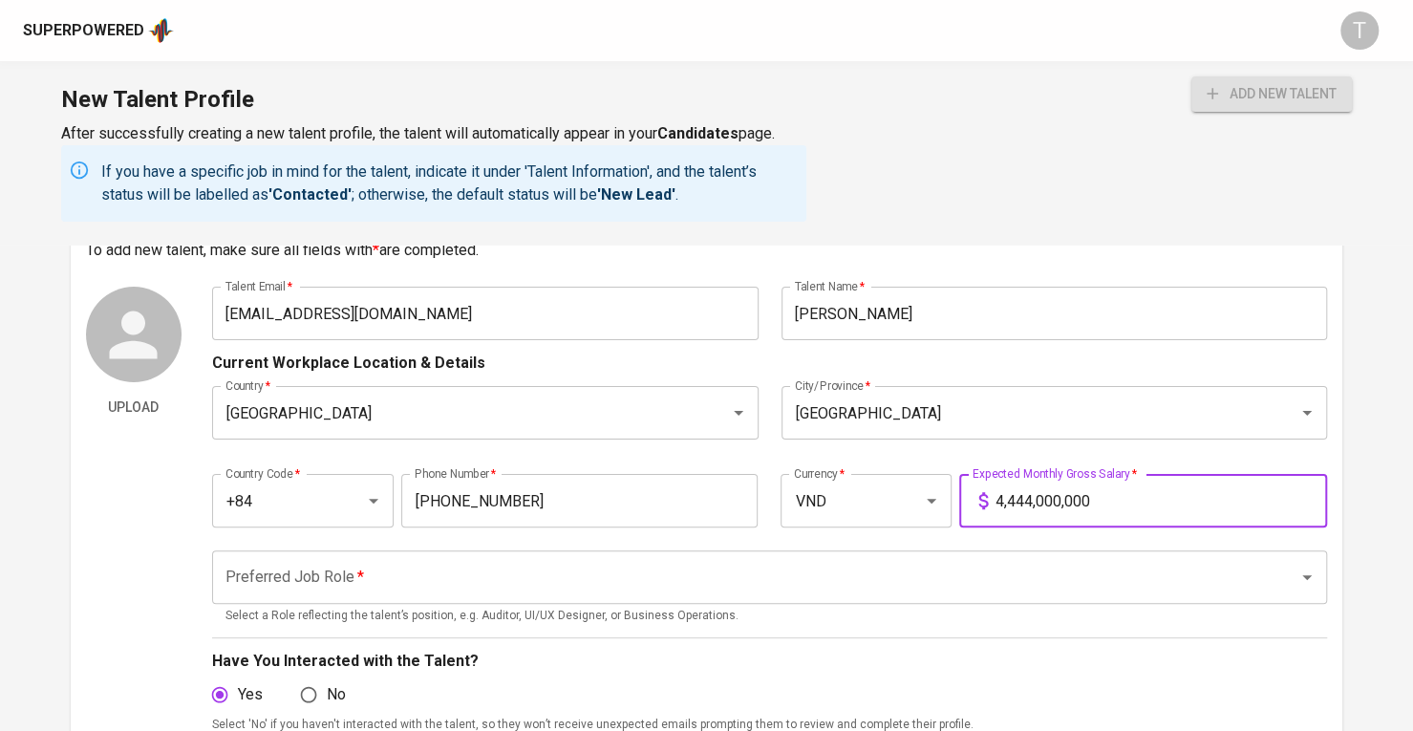
scroll to position [96, 0]
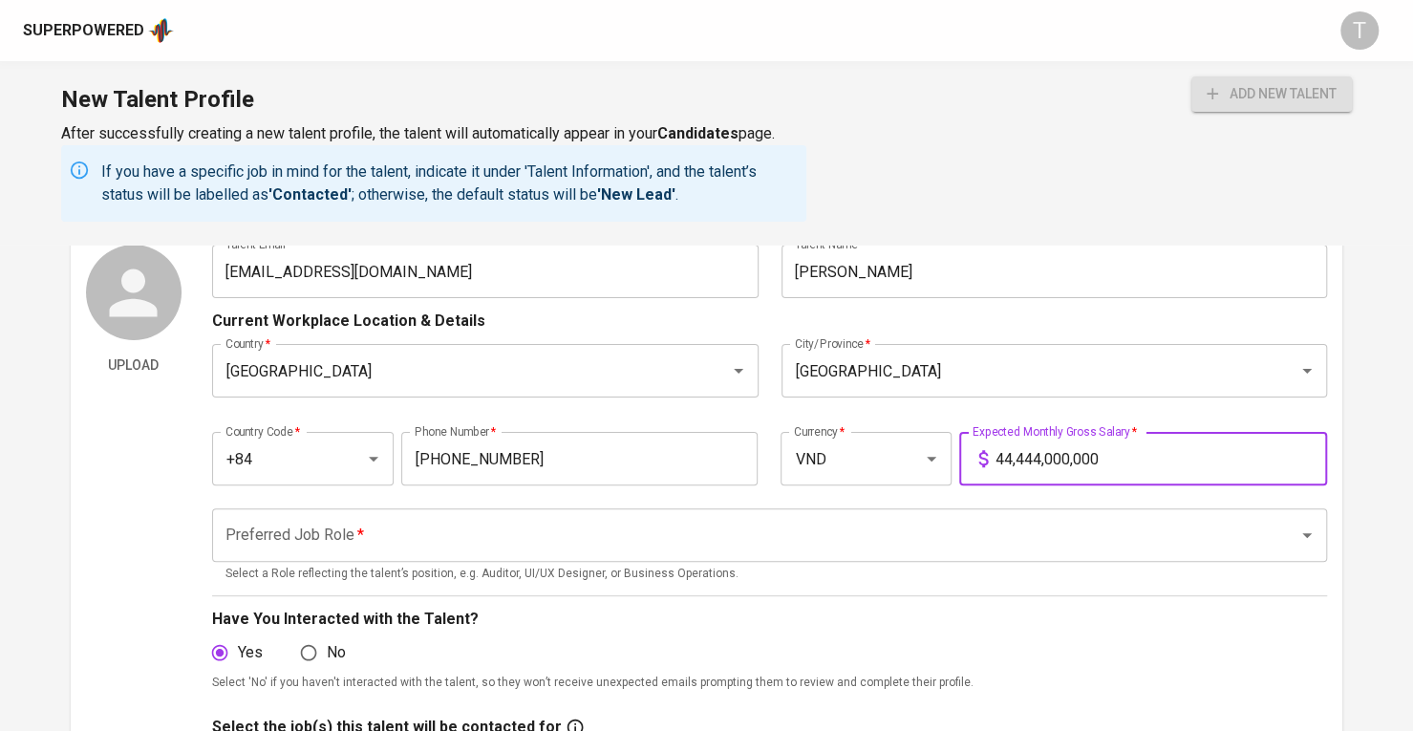
click at [1020, 448] on input "44,444,000,000" at bounding box center [1162, 459] width 332 height 54
drag, startPoint x: 1118, startPoint y: 463, endPoint x: 911, endPoint y: 459, distance: 206.4
click at [911, 459] on div "Country Code   * +84 Country Code * Phone Number   * 986-615-675 Phone Number *…" at bounding box center [769, 453] width 1115 height 88
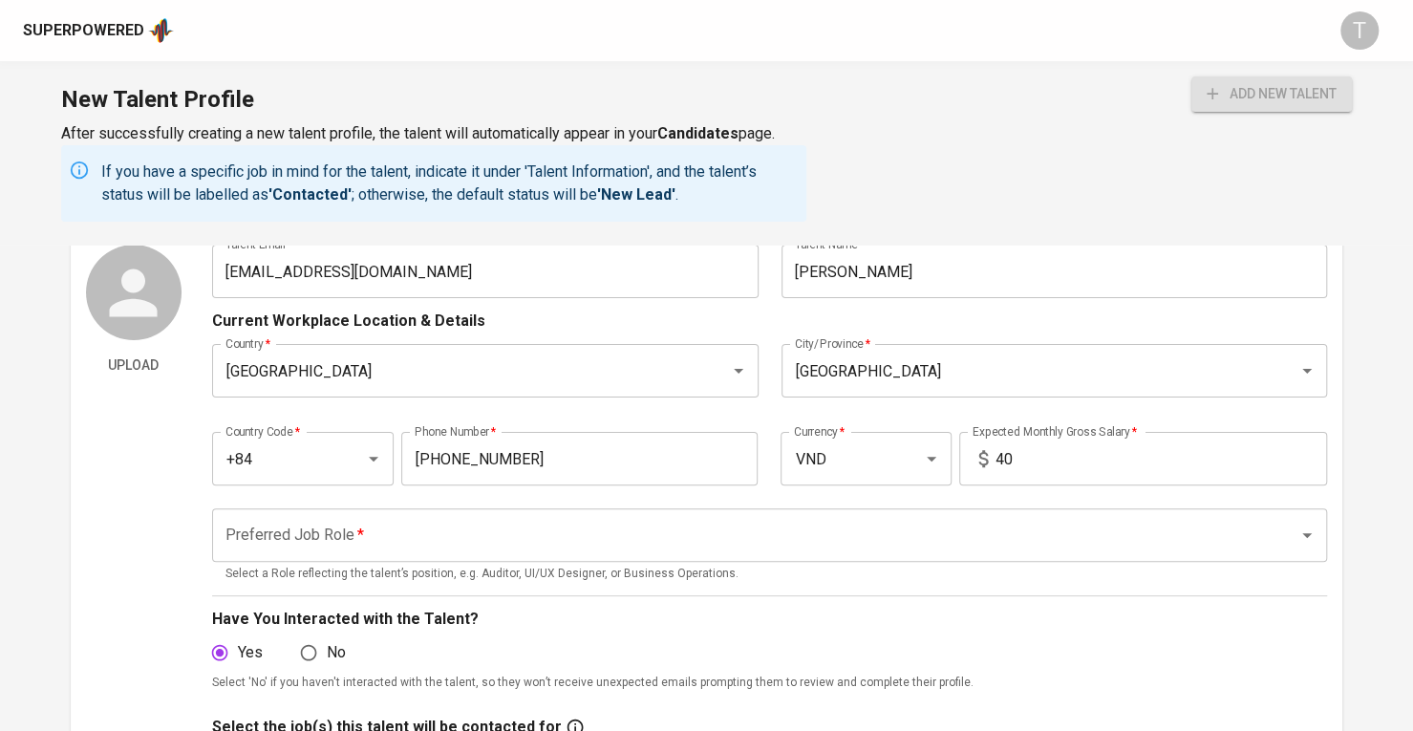
drag, startPoint x: 1159, startPoint y: 454, endPoint x: 953, endPoint y: 448, distance: 206.4
click at [953, 448] on div "Country Code   * +84 Country Code * Phone Number   * 986-615-675 Phone Number *…" at bounding box center [769, 453] width 1115 height 88
paste input "0,000,000"
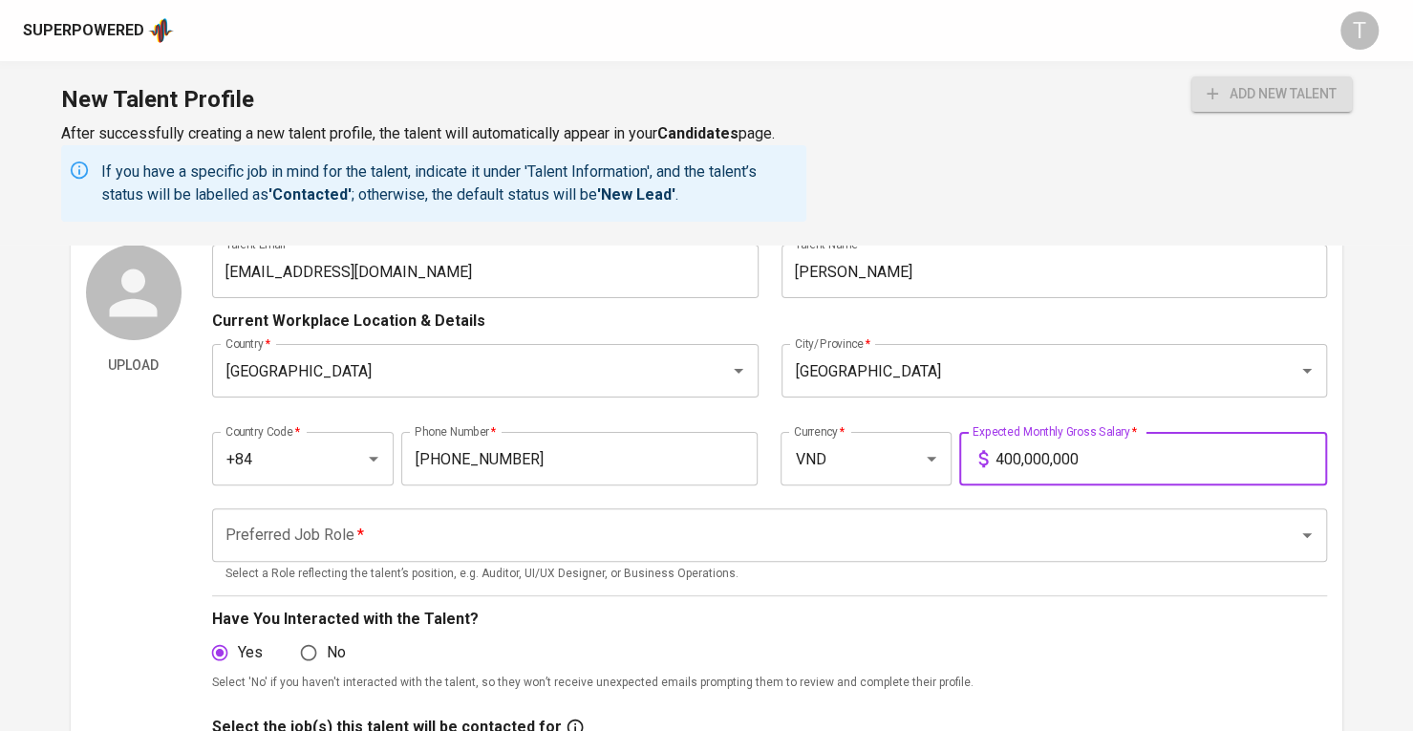
click at [1190, 541] on input "Preferred Job Role   *" at bounding box center [743, 535] width 1044 height 36
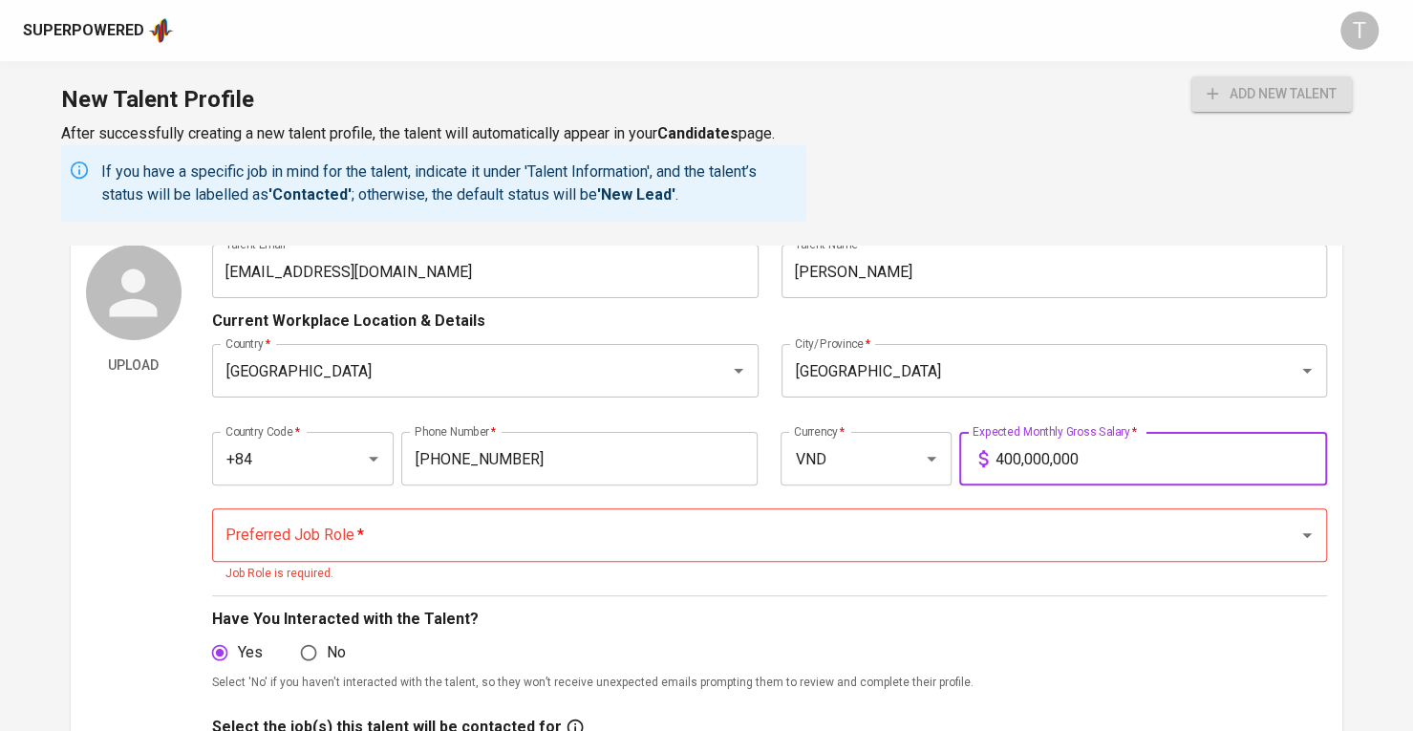
click at [1145, 465] on input "400,000,000" at bounding box center [1162, 459] width 332 height 54
type input "40,000,000"
click at [1114, 527] on input "Preferred Job Role   *" at bounding box center [743, 535] width 1044 height 36
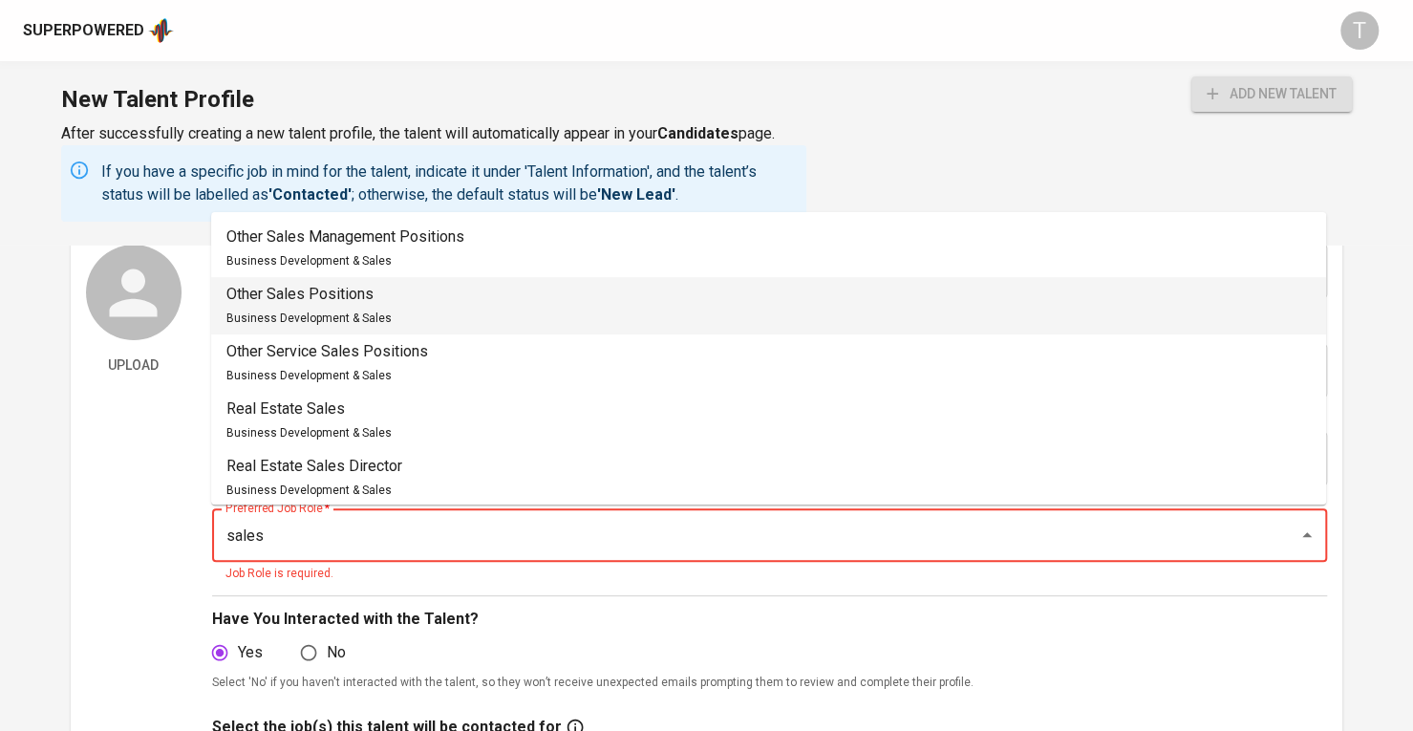
scroll to position [0, 0]
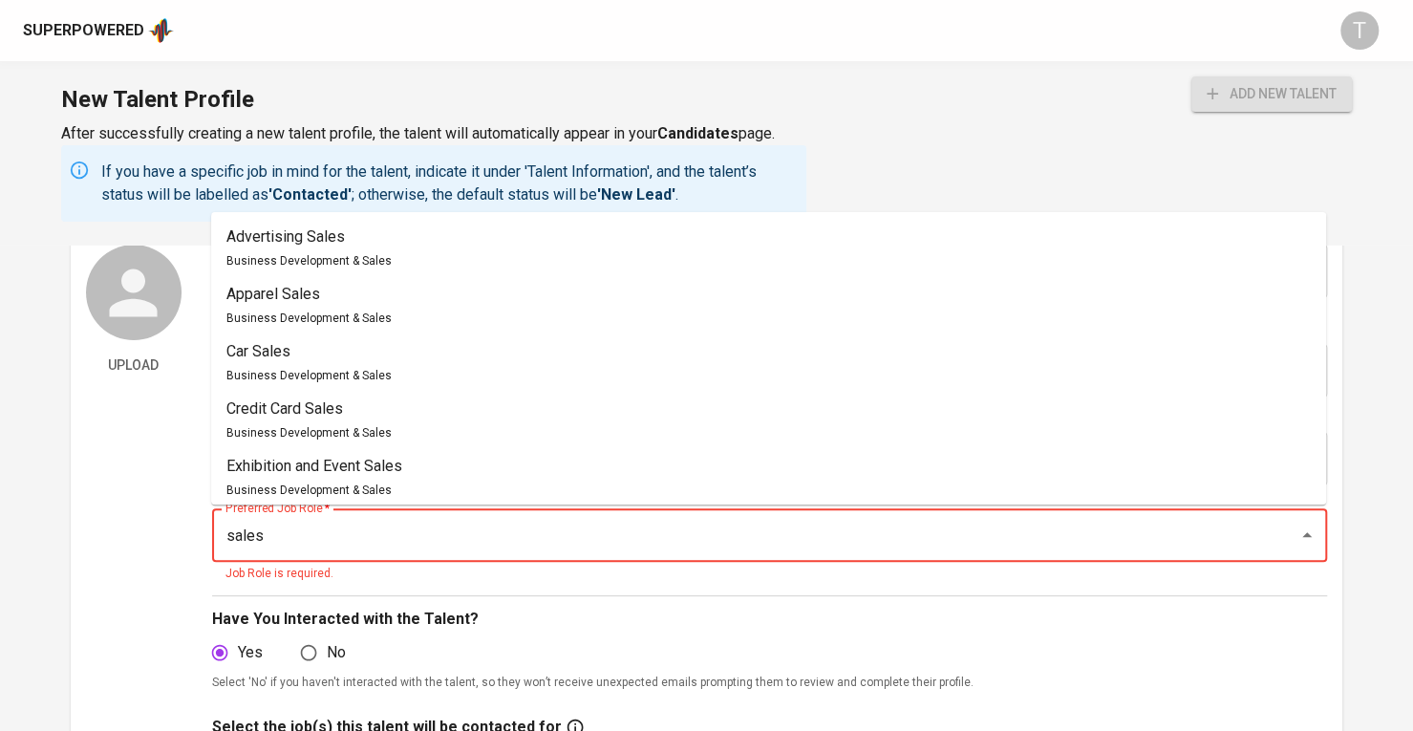
click at [470, 302] on li "Apparel Sales Business Development & Sales" at bounding box center [768, 305] width 1115 height 57
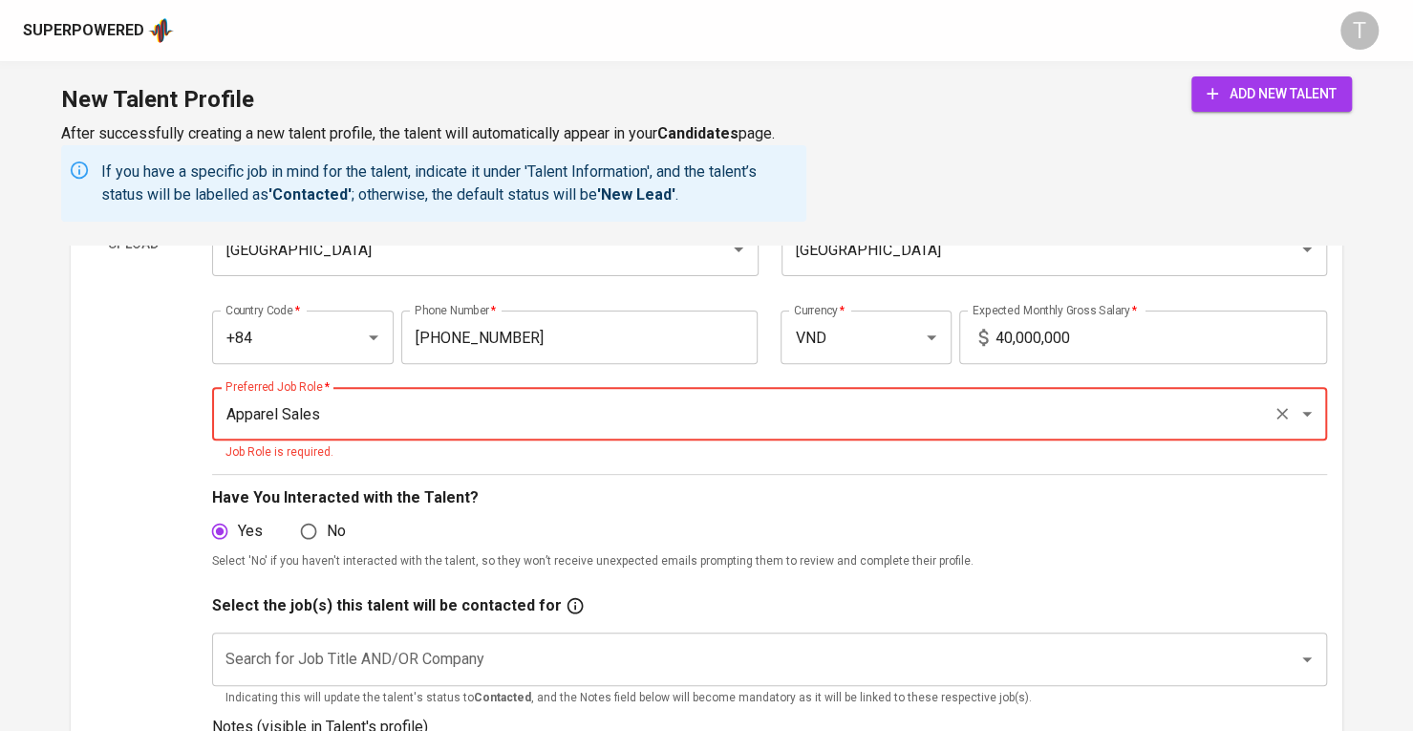
scroll to position [287, 0]
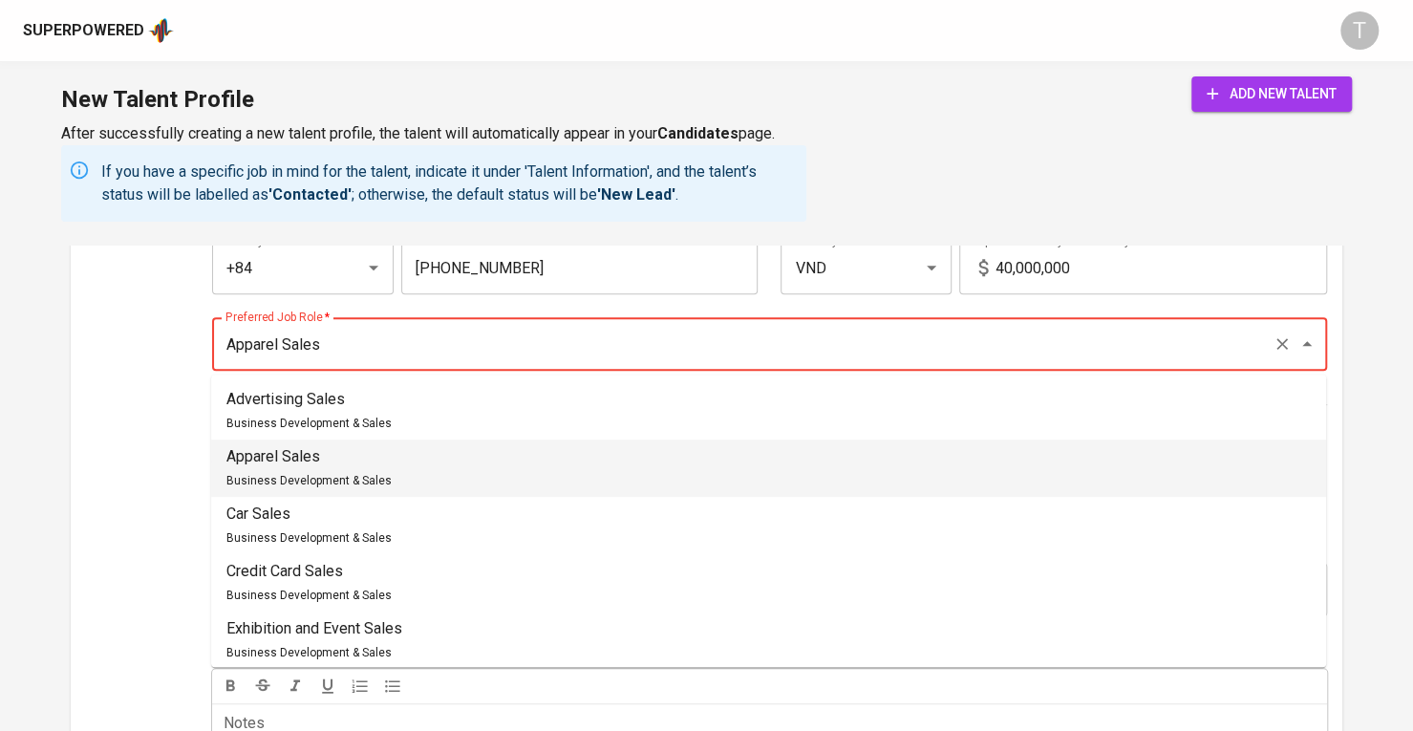
drag, startPoint x: 480, startPoint y: 343, endPoint x: 167, endPoint y: 345, distance: 312.4
click at [167, 345] on div "Upload Talent Email   * trandinhhuy2911dl@gmail.com Talent Email * Talent Name …" at bounding box center [706, 455] width 1241 height 802
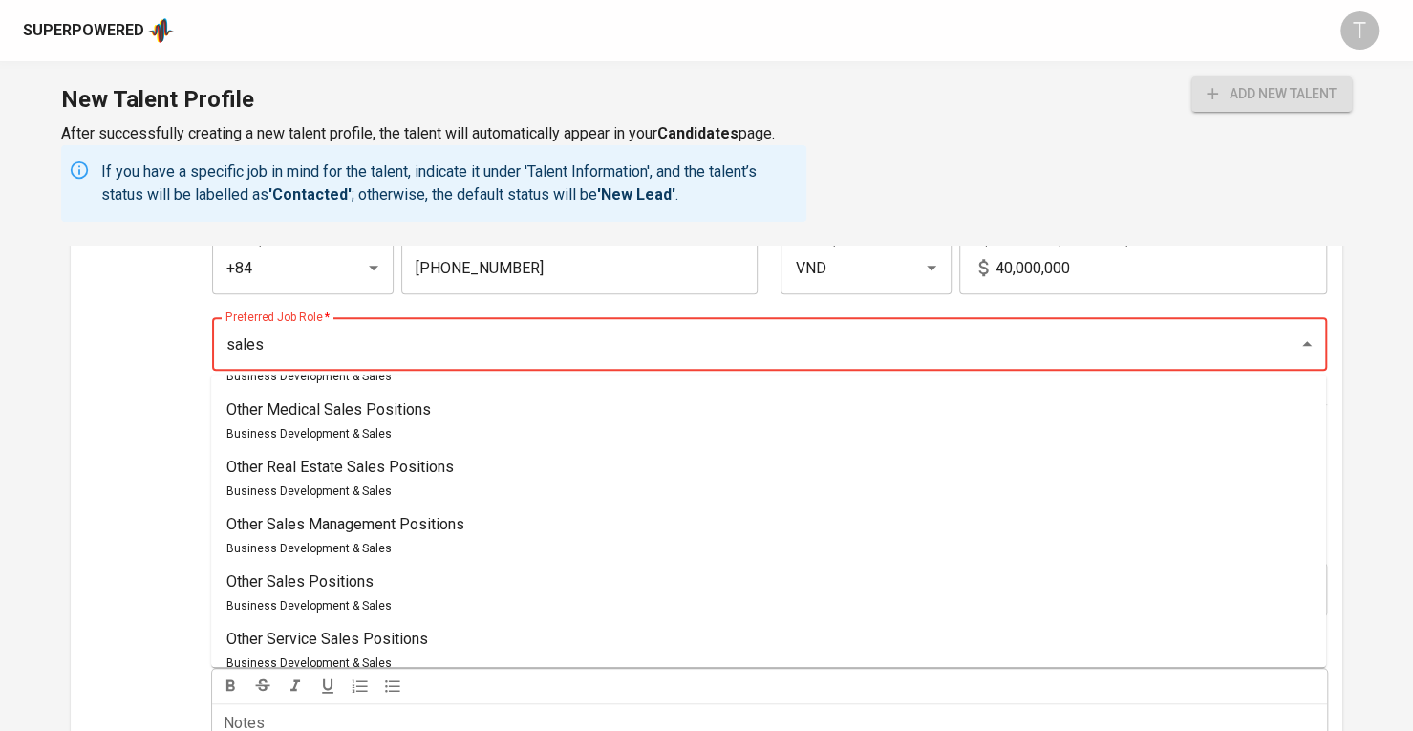
scroll to position [0, 0]
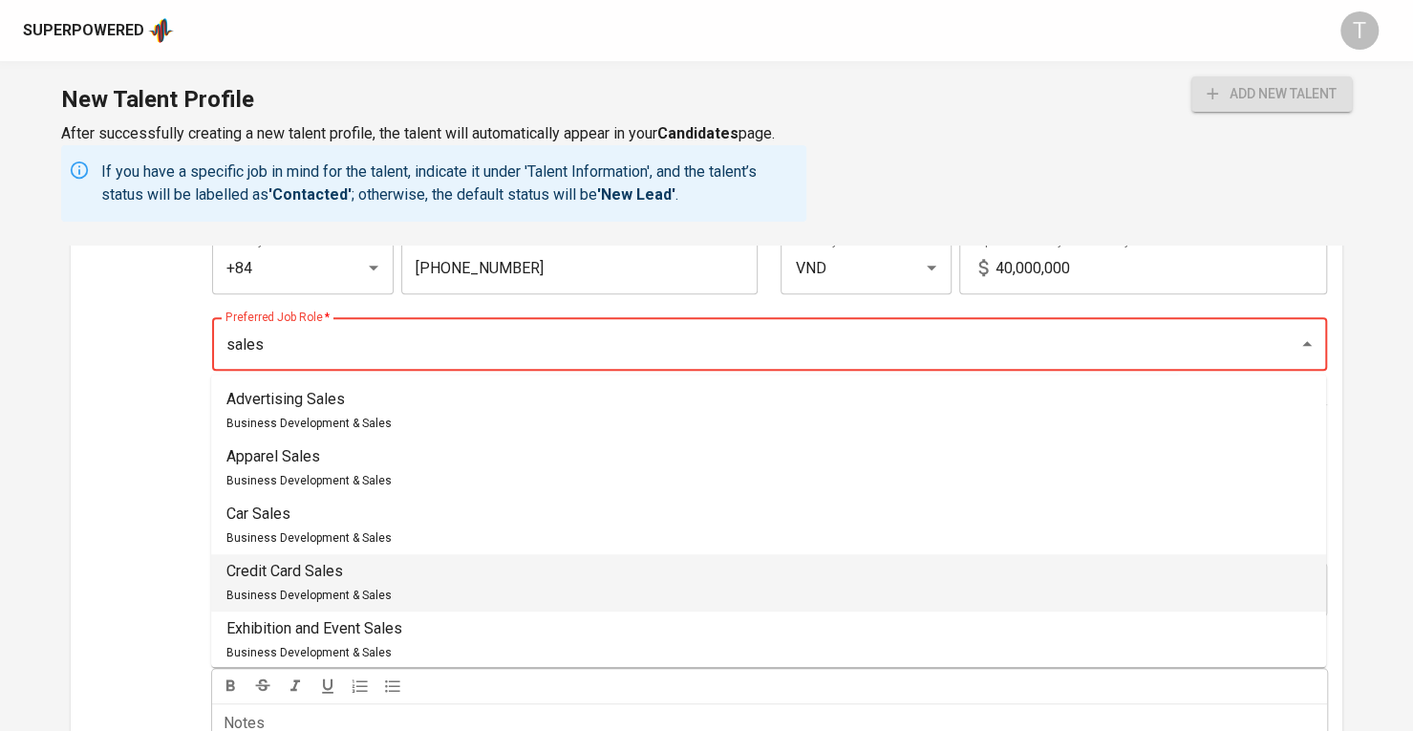
click at [415, 608] on li "Credit Card Sales Business Development & Sales" at bounding box center [768, 582] width 1115 height 57
click at [300, 570] on p "Credit Card Sales" at bounding box center [308, 571] width 165 height 23
drag, startPoint x: 416, startPoint y: 345, endPoint x: 157, endPoint y: 357, distance: 259.2
click at [158, 358] on div "Upload Talent Email   * trandinhhuy2911dl@gmail.com Talent Email * Talent Name …" at bounding box center [706, 455] width 1241 height 802
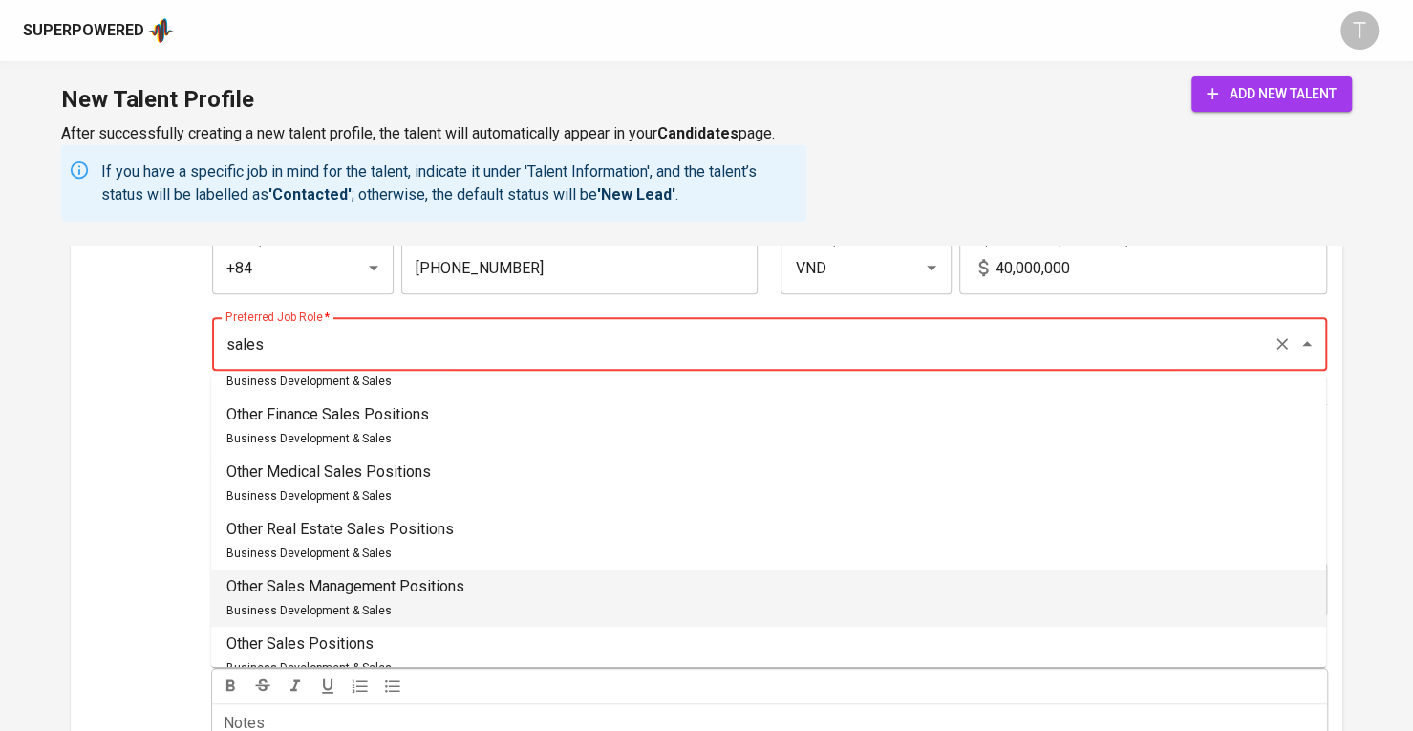
scroll to position [864, 0]
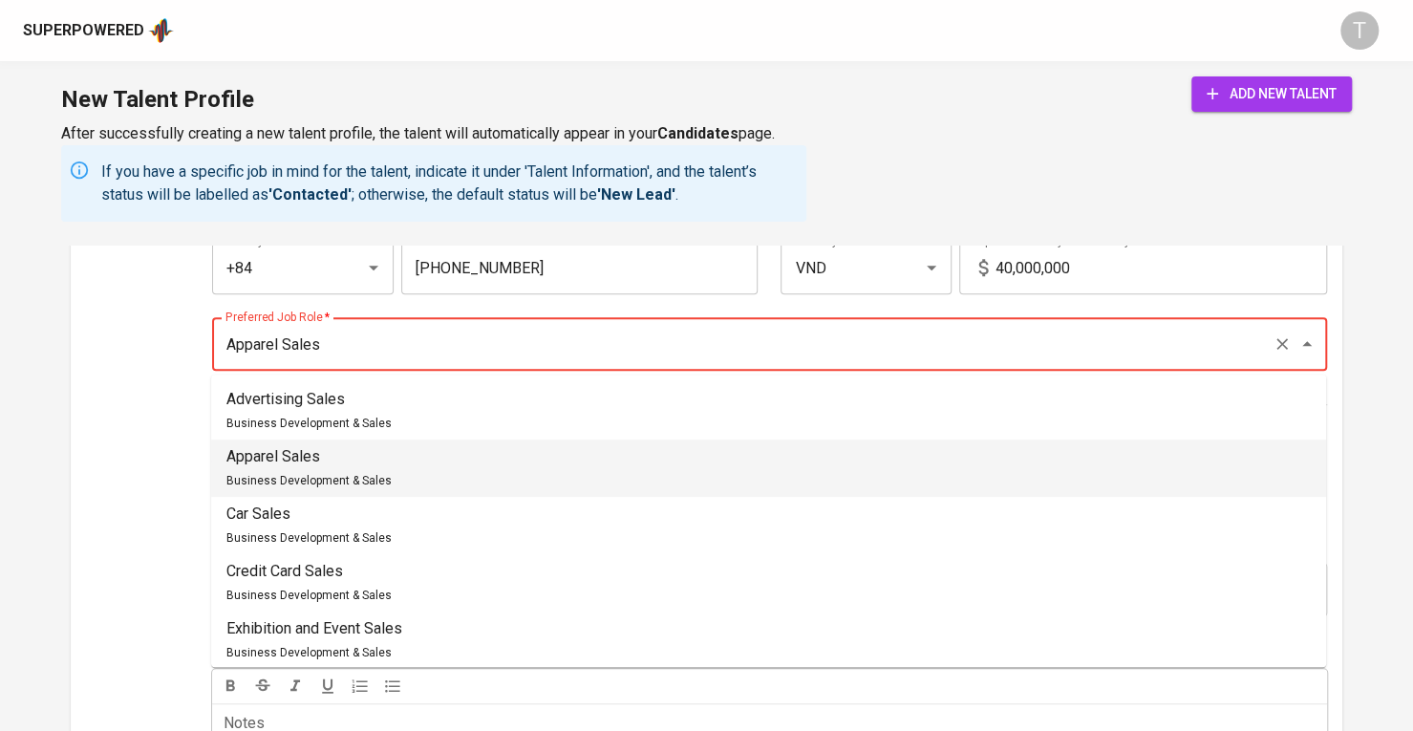
drag, startPoint x: 378, startPoint y: 337, endPoint x: 110, endPoint y: 336, distance: 268.5
click at [110, 336] on div "Upload Talent Email   * trandinhhuy2911dl@gmail.com Talent Email * Talent Name …" at bounding box center [706, 455] width 1241 height 802
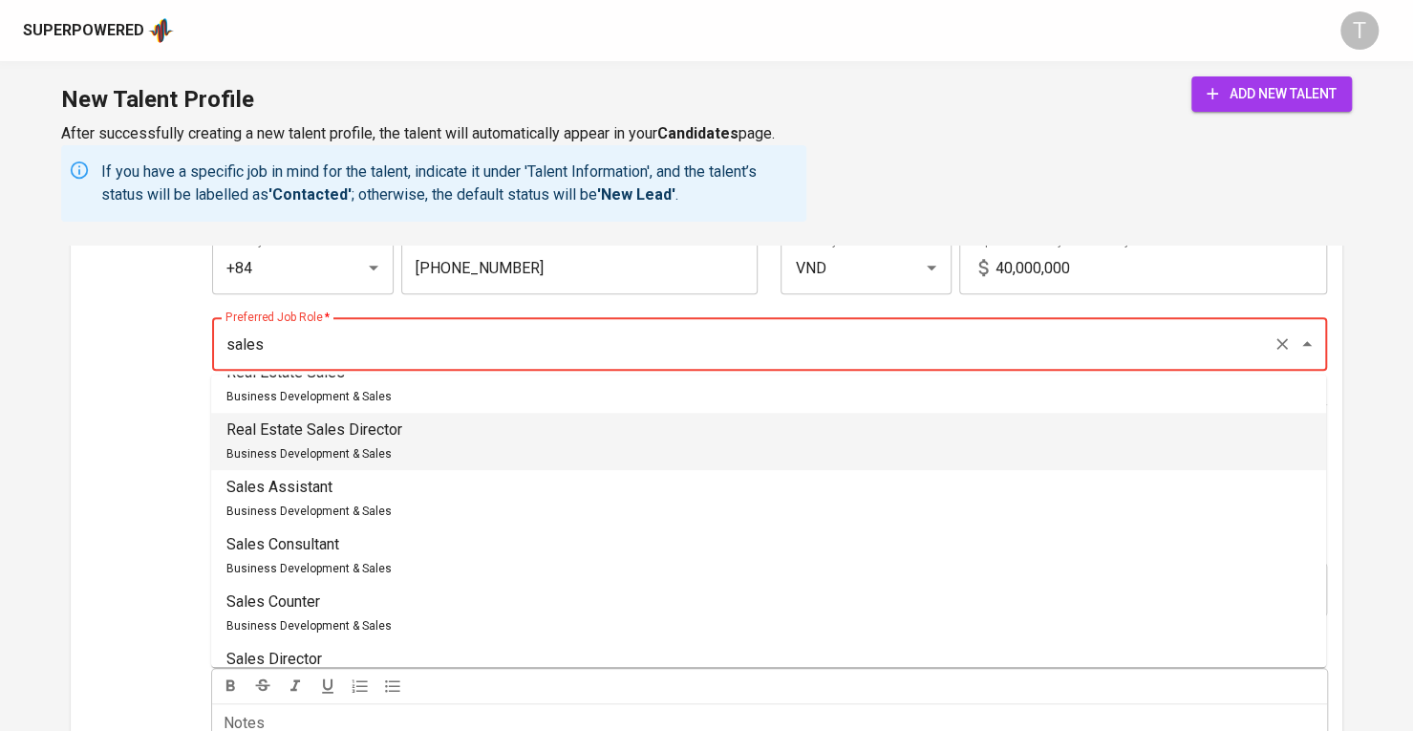
scroll to position [946, 0]
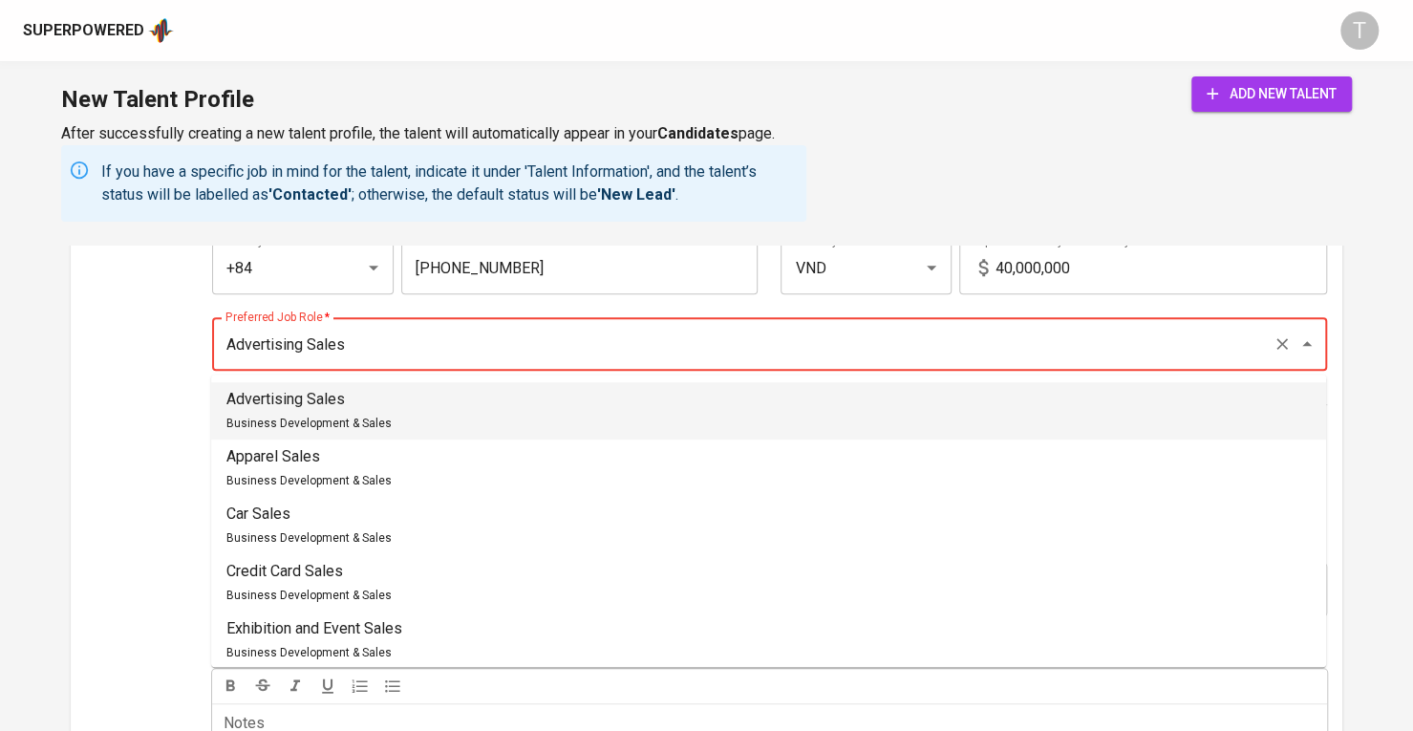
drag, startPoint x: 420, startPoint y: 332, endPoint x: 71, endPoint y: 337, distance: 349.7
click at [71, 337] on div "Talent Information To add new talent, make sure all fields with * are completed…" at bounding box center [707, 414] width 1272 height 912
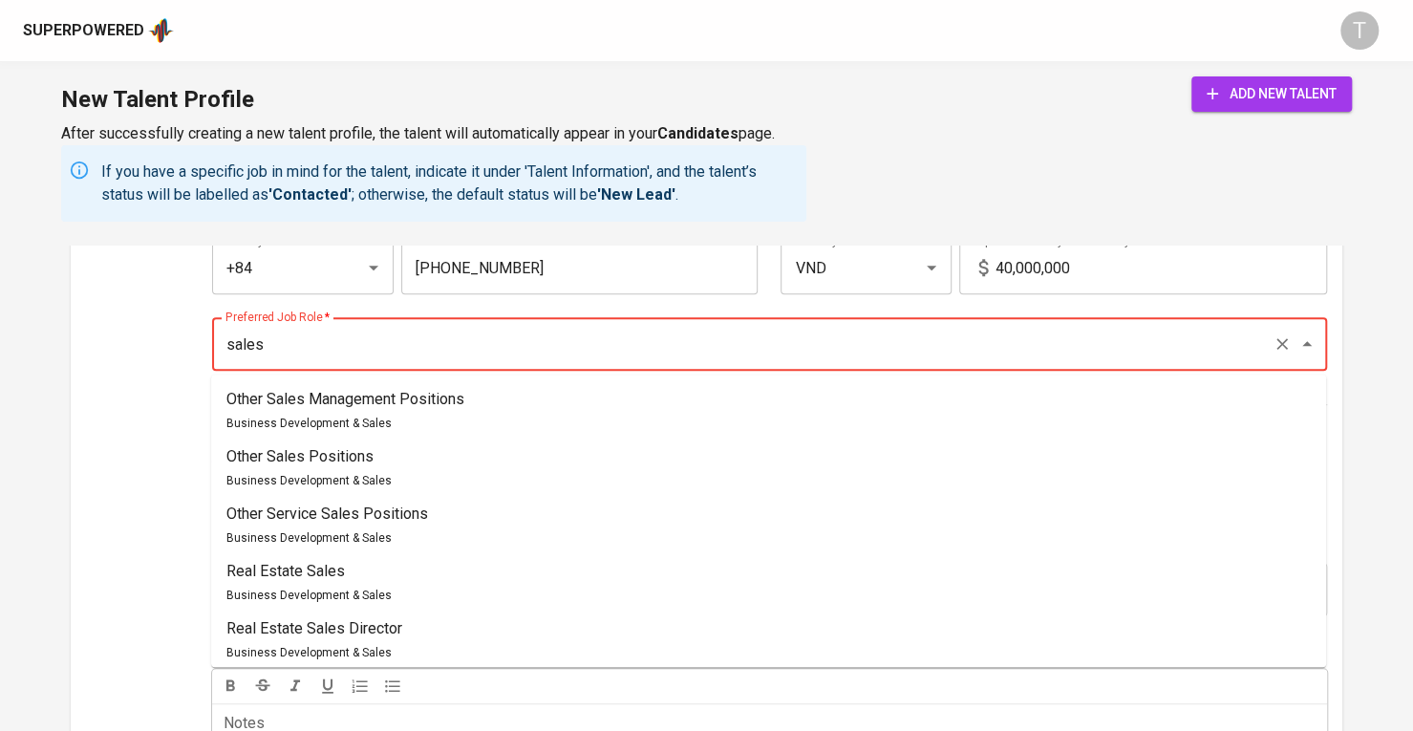
scroll to position [1328, 0]
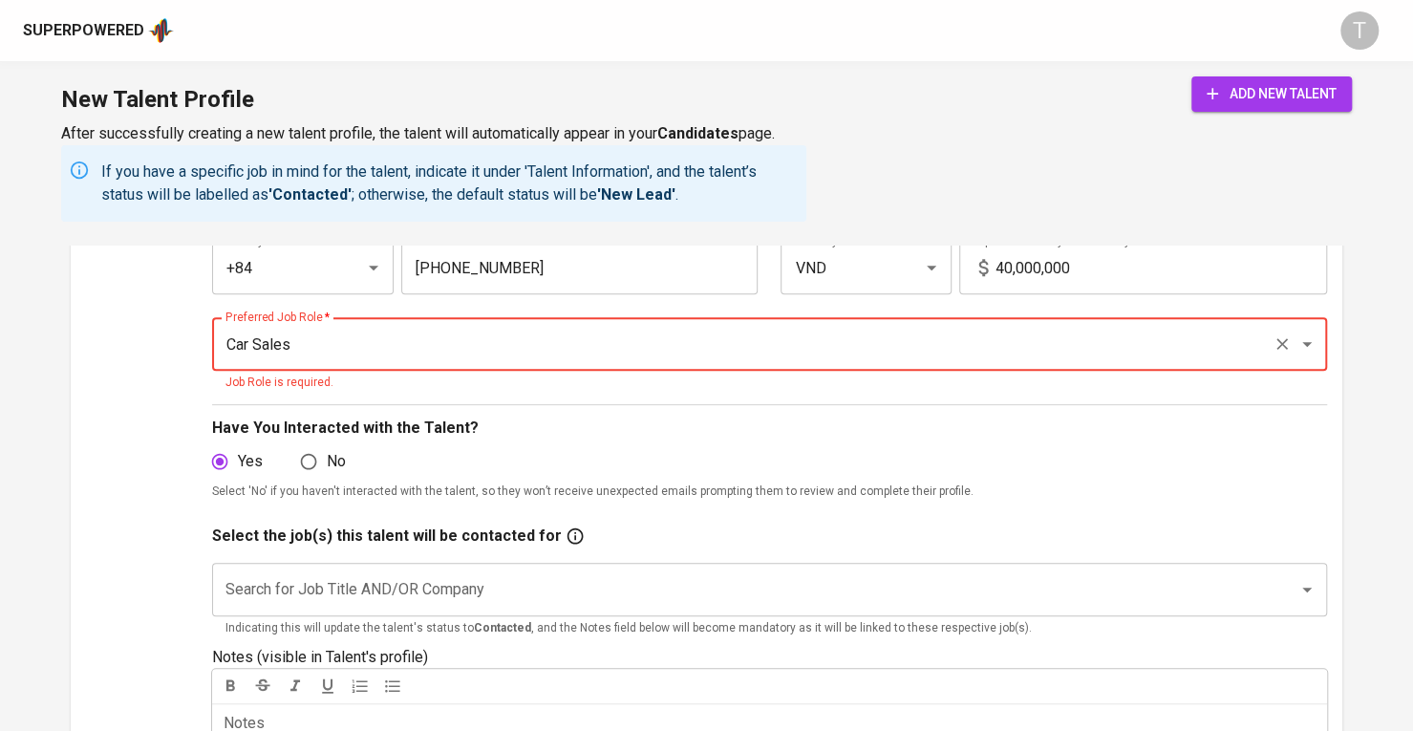
click at [243, 339] on input "Car Sales" at bounding box center [743, 344] width 1044 height 36
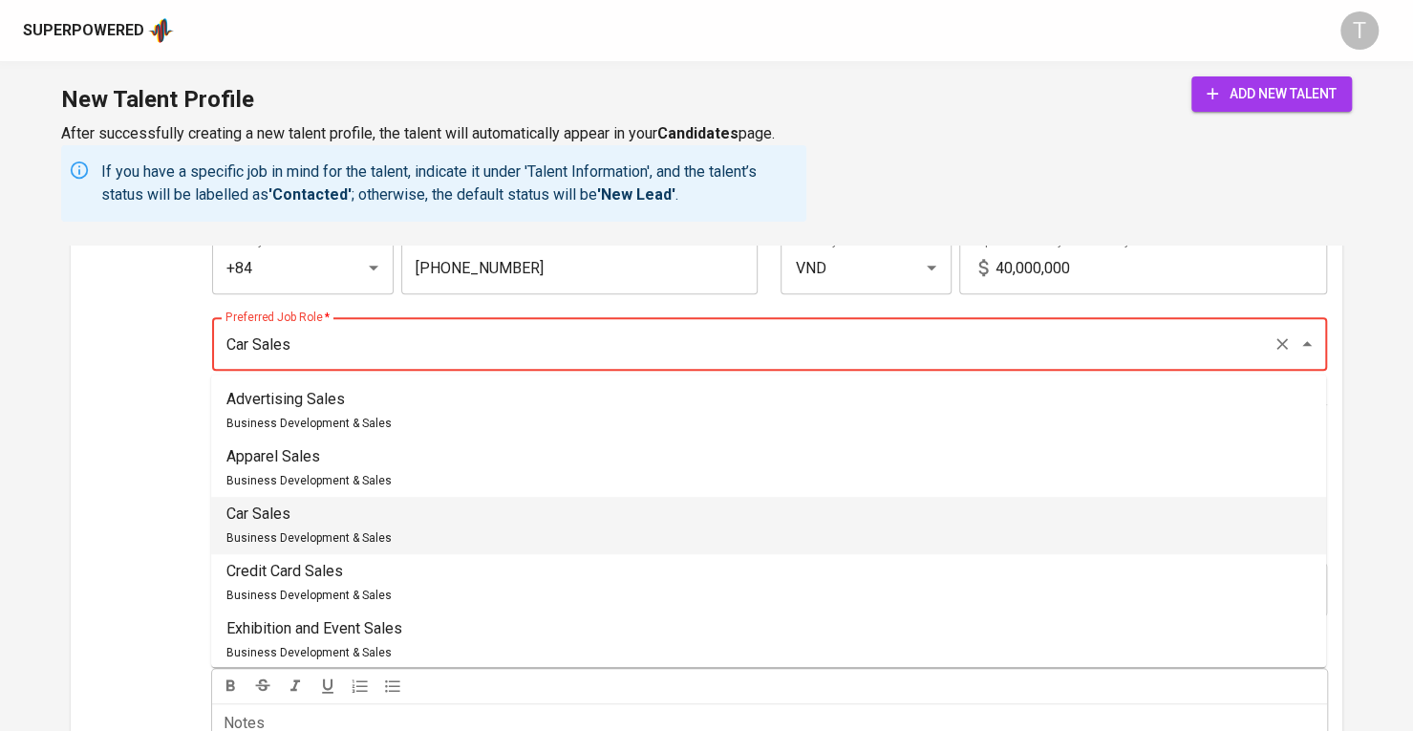
click at [252, 341] on input "Car Sales" at bounding box center [743, 344] width 1044 height 36
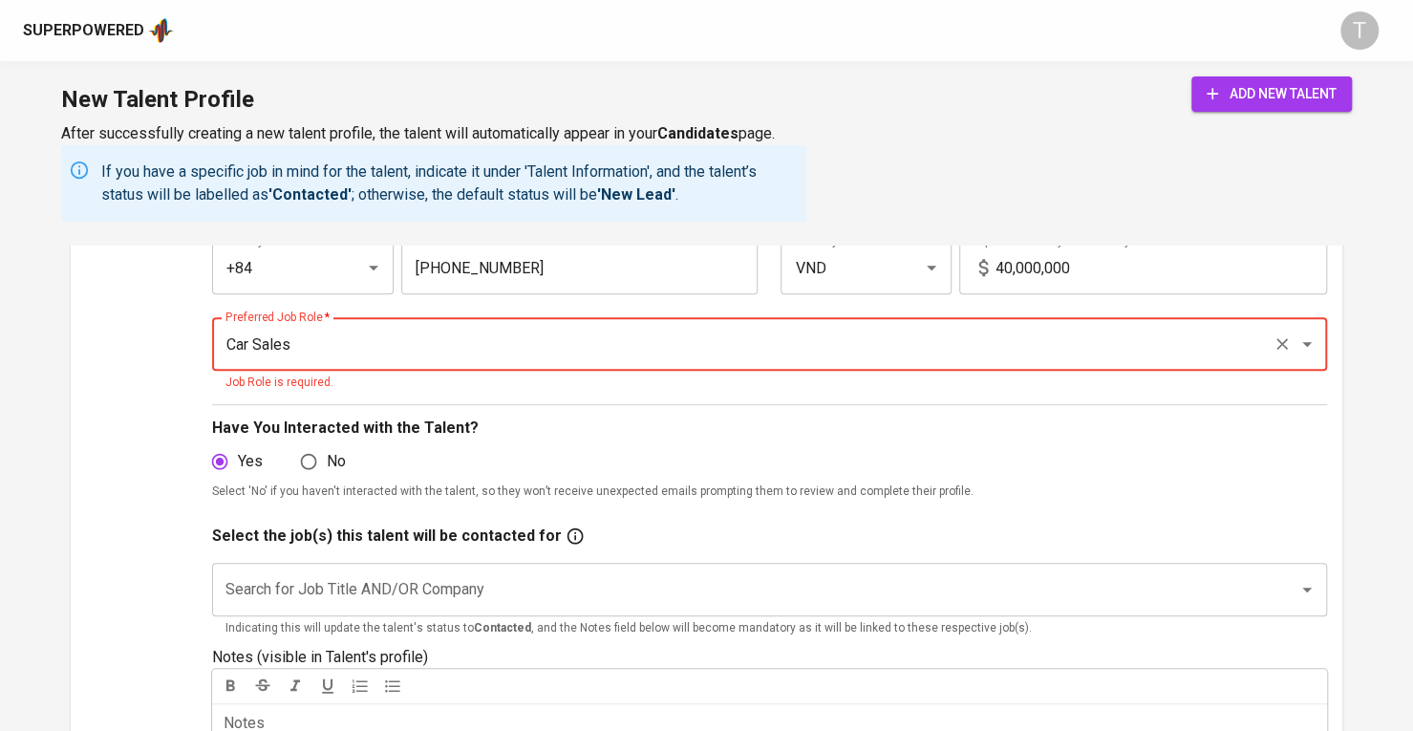
click at [252, 351] on input "Car Sales" at bounding box center [743, 344] width 1044 height 36
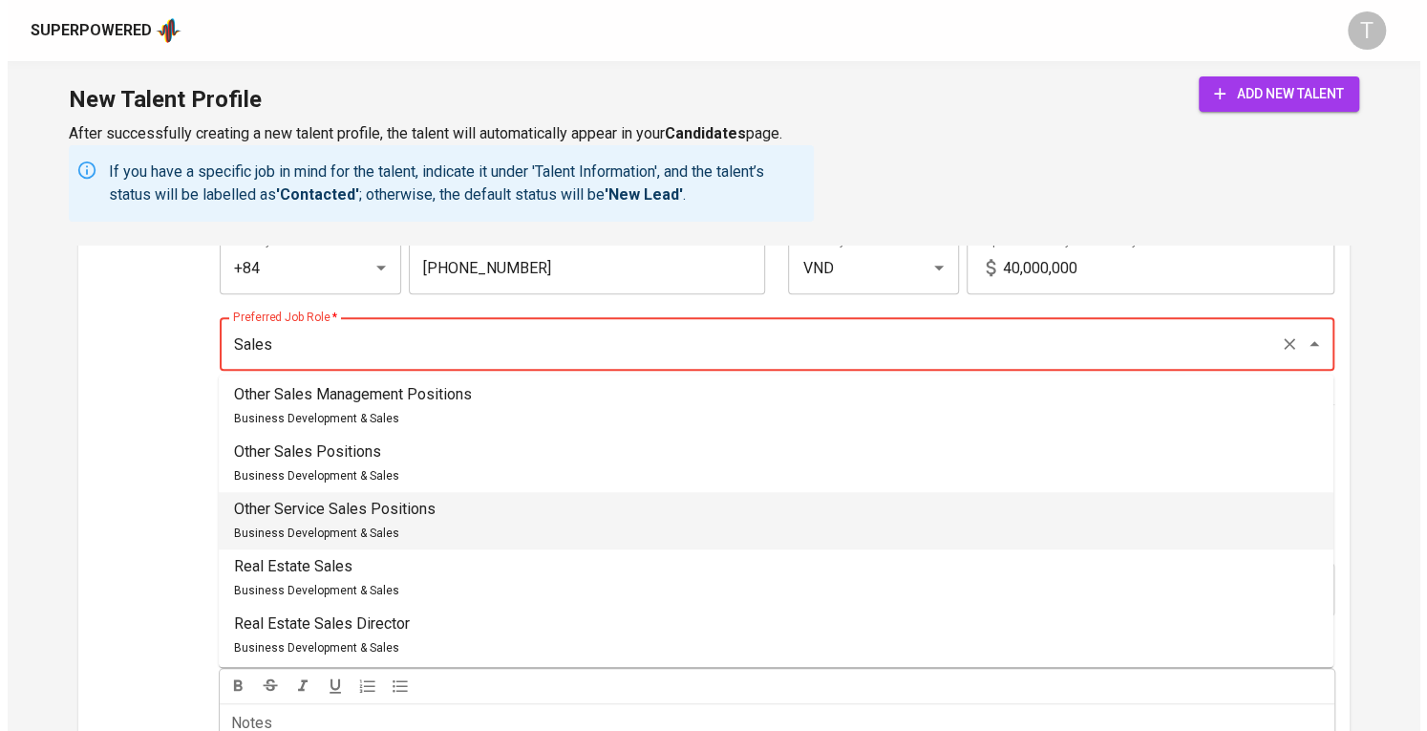
scroll to position [868, 0]
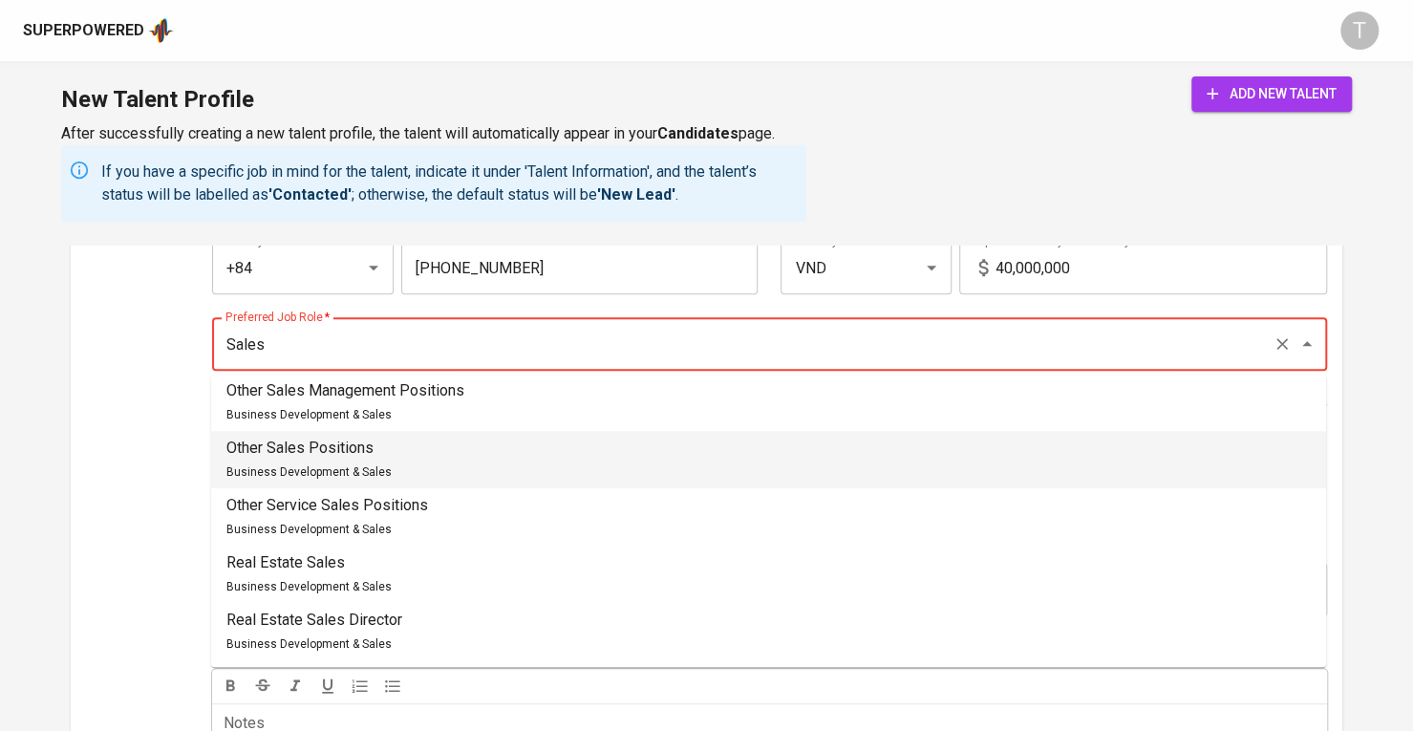
click at [340, 452] on p "Other Sales Positions" at bounding box center [308, 448] width 165 height 23
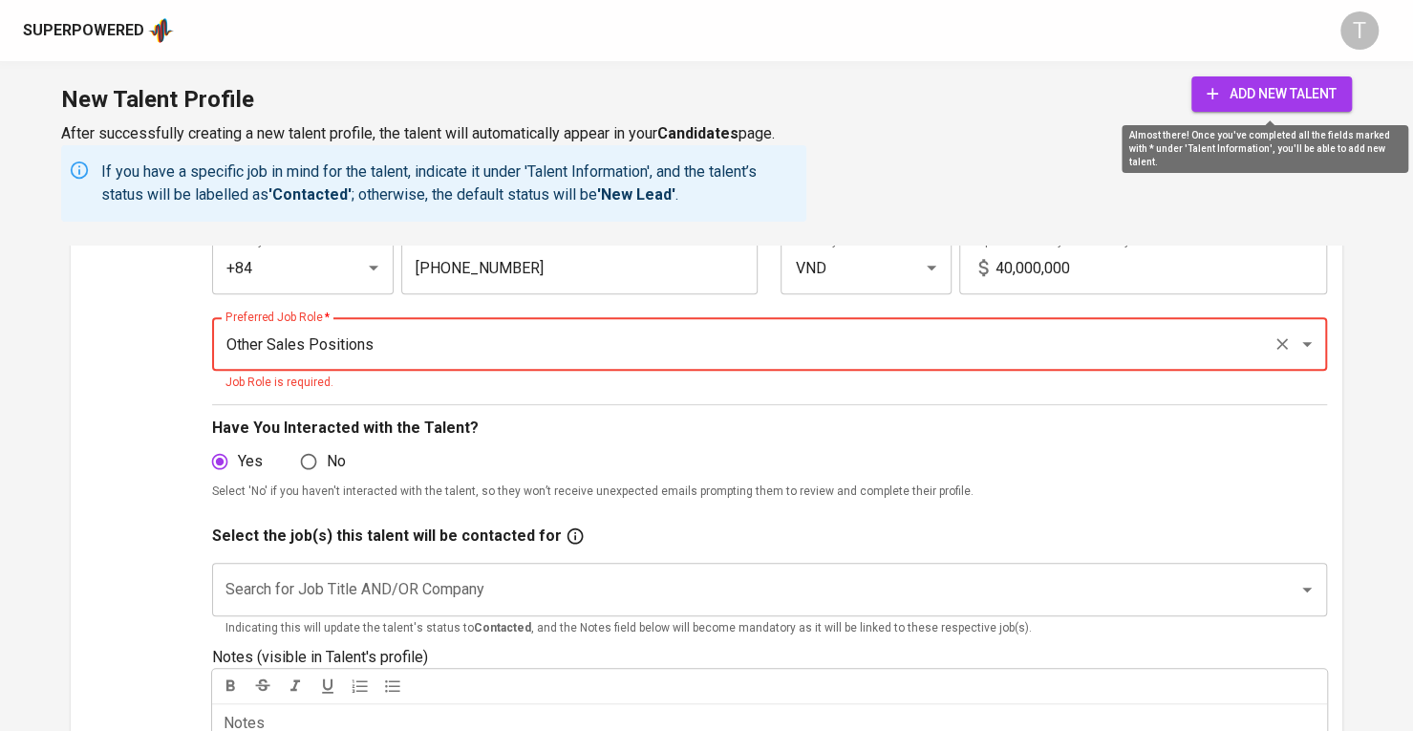
type input "Other Sales Positions"
click at [1227, 98] on span "add new talent" at bounding box center [1272, 94] width 130 height 24
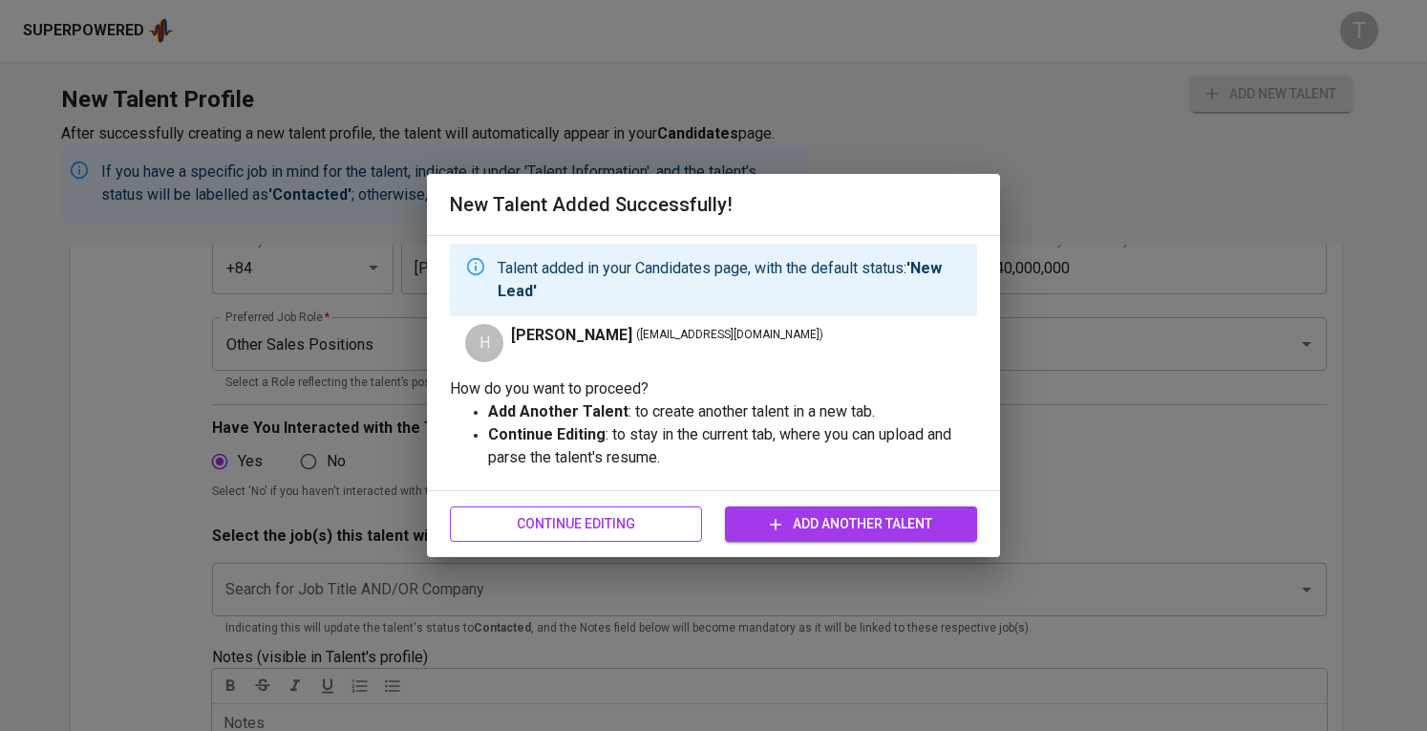
click at [627, 528] on span "Continue Editing" at bounding box center [576, 524] width 222 height 24
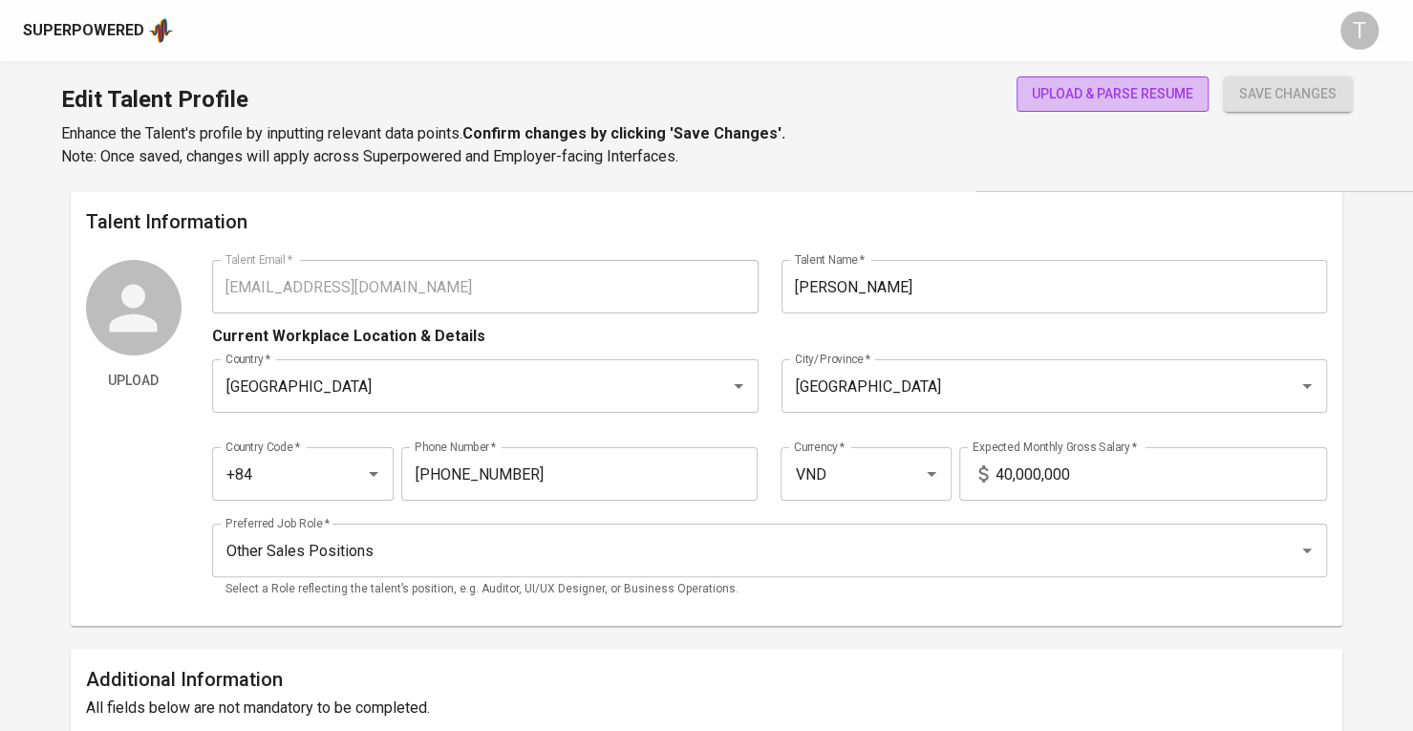
click at [1058, 101] on span "upload & parse resume" at bounding box center [1112, 94] width 161 height 24
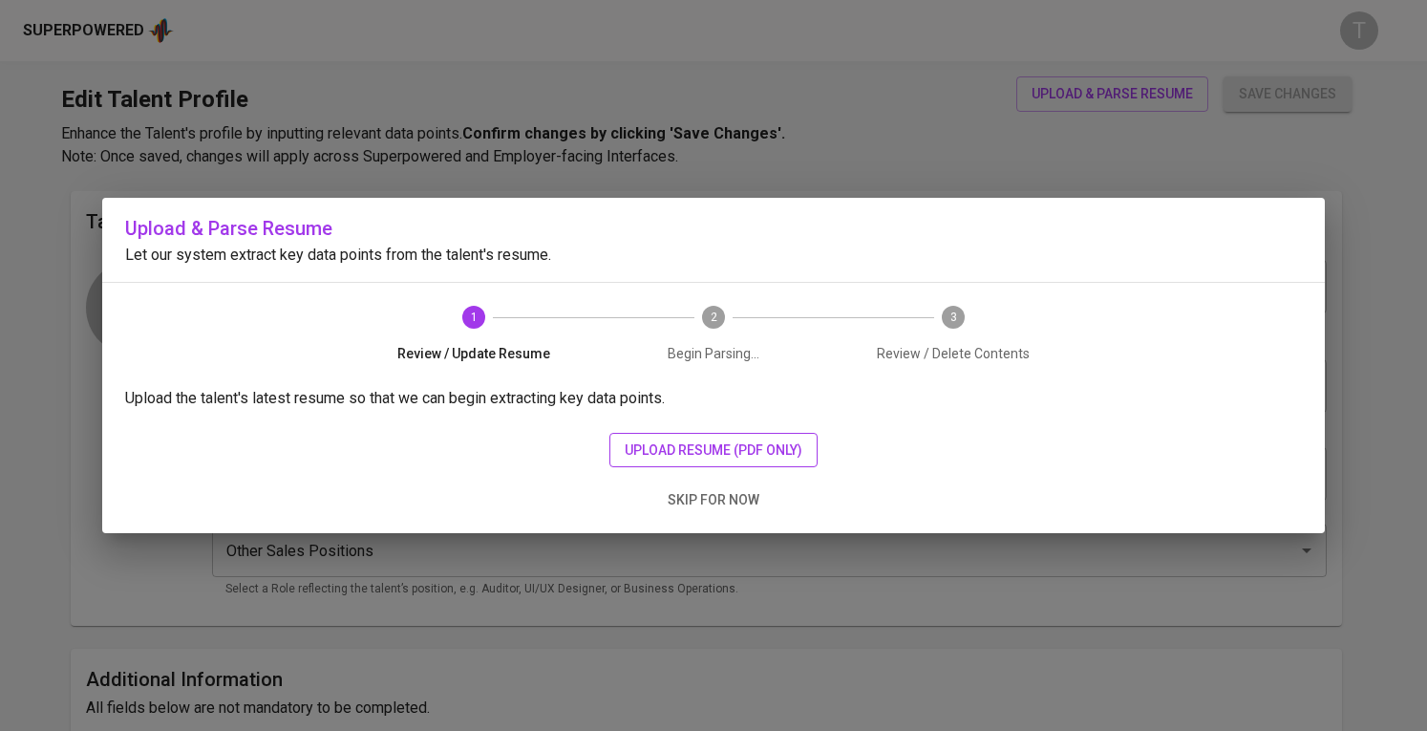
click at [692, 460] on span "upload resume (pdf only)" at bounding box center [714, 451] width 178 height 24
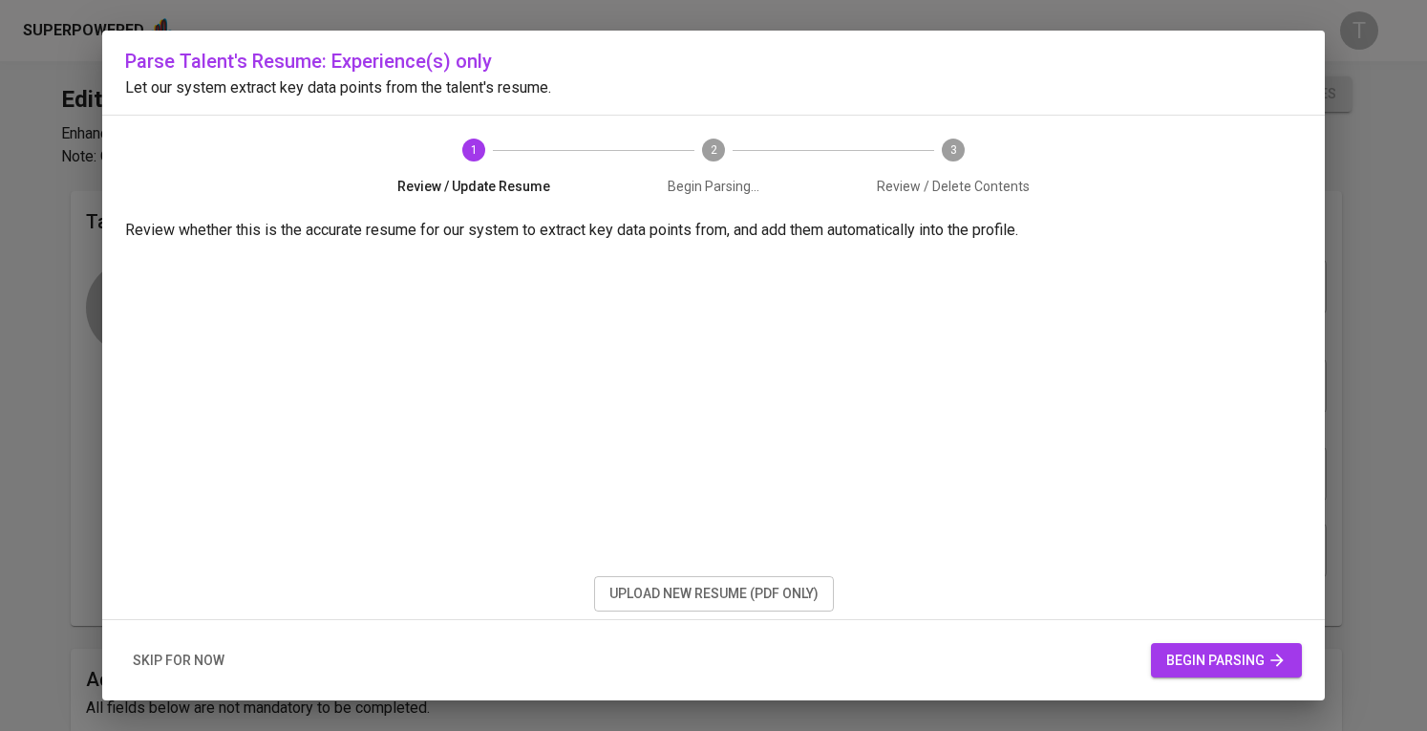
click at [1174, 647] on button "begin parsing" at bounding box center [1226, 660] width 151 height 35
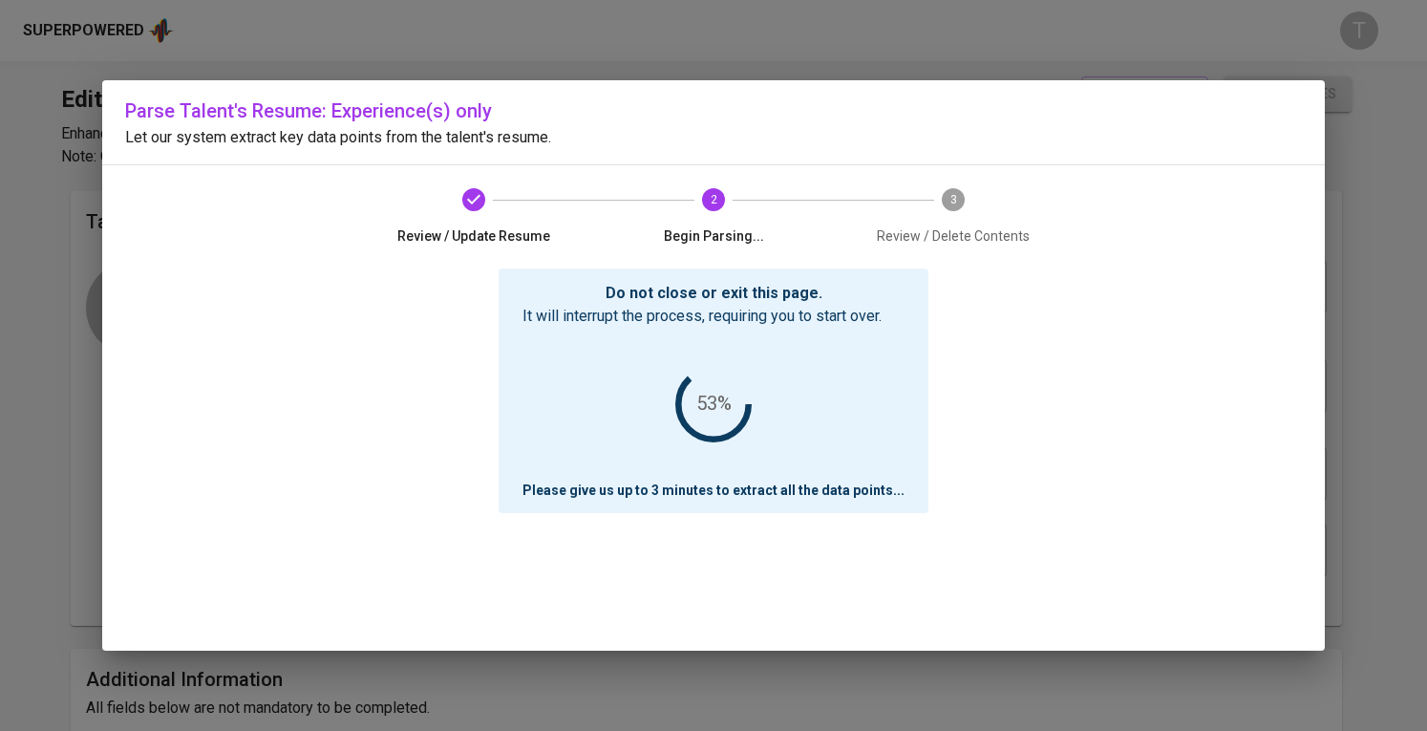
drag, startPoint x: 1257, startPoint y: 435, endPoint x: 1232, endPoint y: 450, distance: 30.0
click at [1257, 435] on div "Do not close or exit this page. It will interrupt the process, requiring you to…" at bounding box center [713, 459] width 1177 height 382
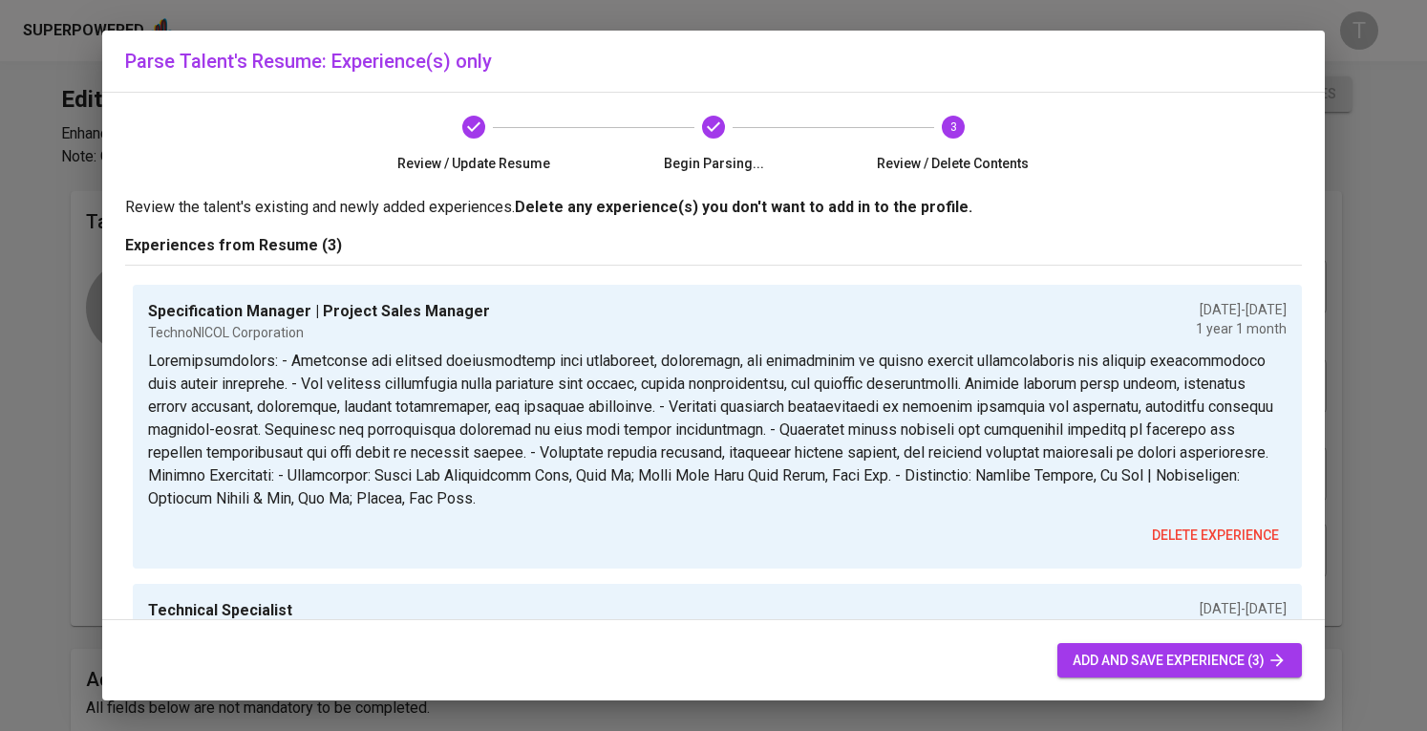
click at [1211, 664] on span "add and save experience (3)" at bounding box center [1180, 661] width 214 height 24
radio input "true"
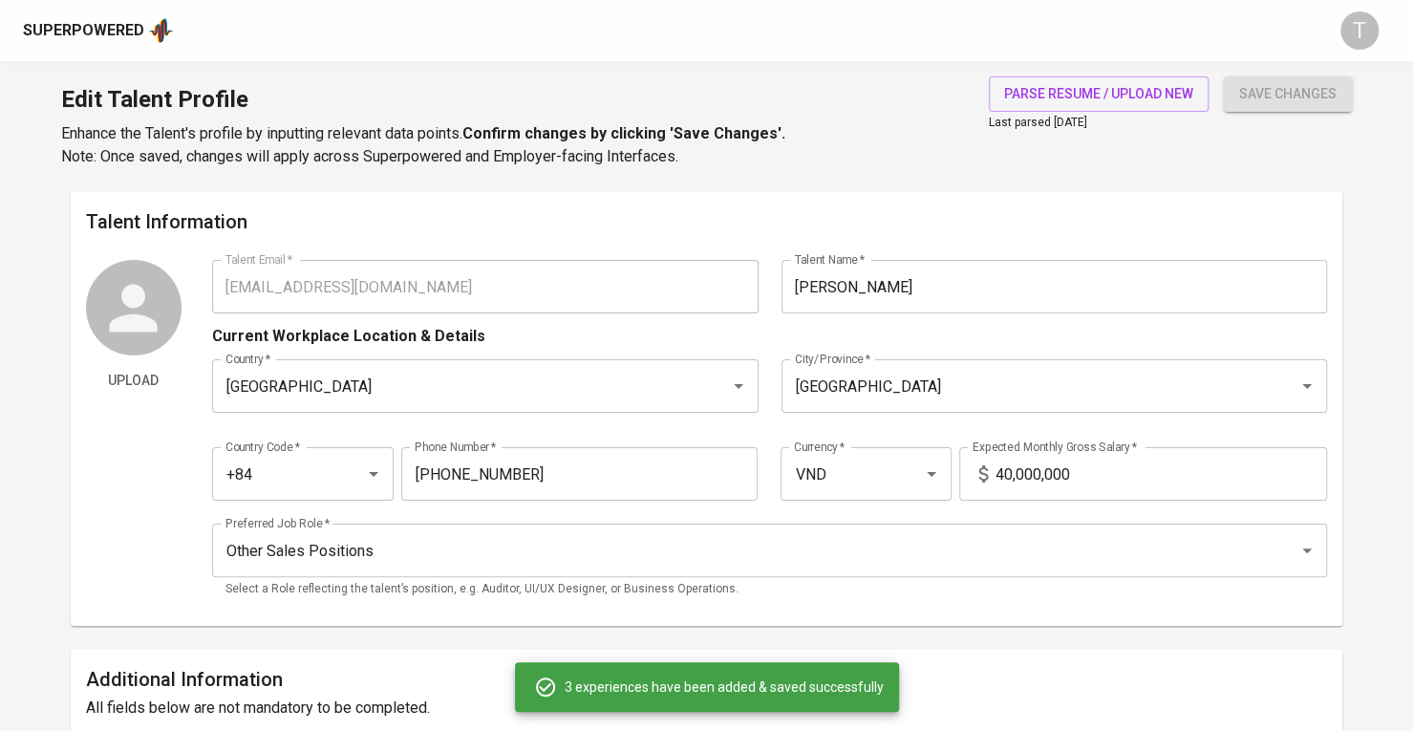
click at [1272, 85] on span "save changes" at bounding box center [1287, 94] width 97 height 24
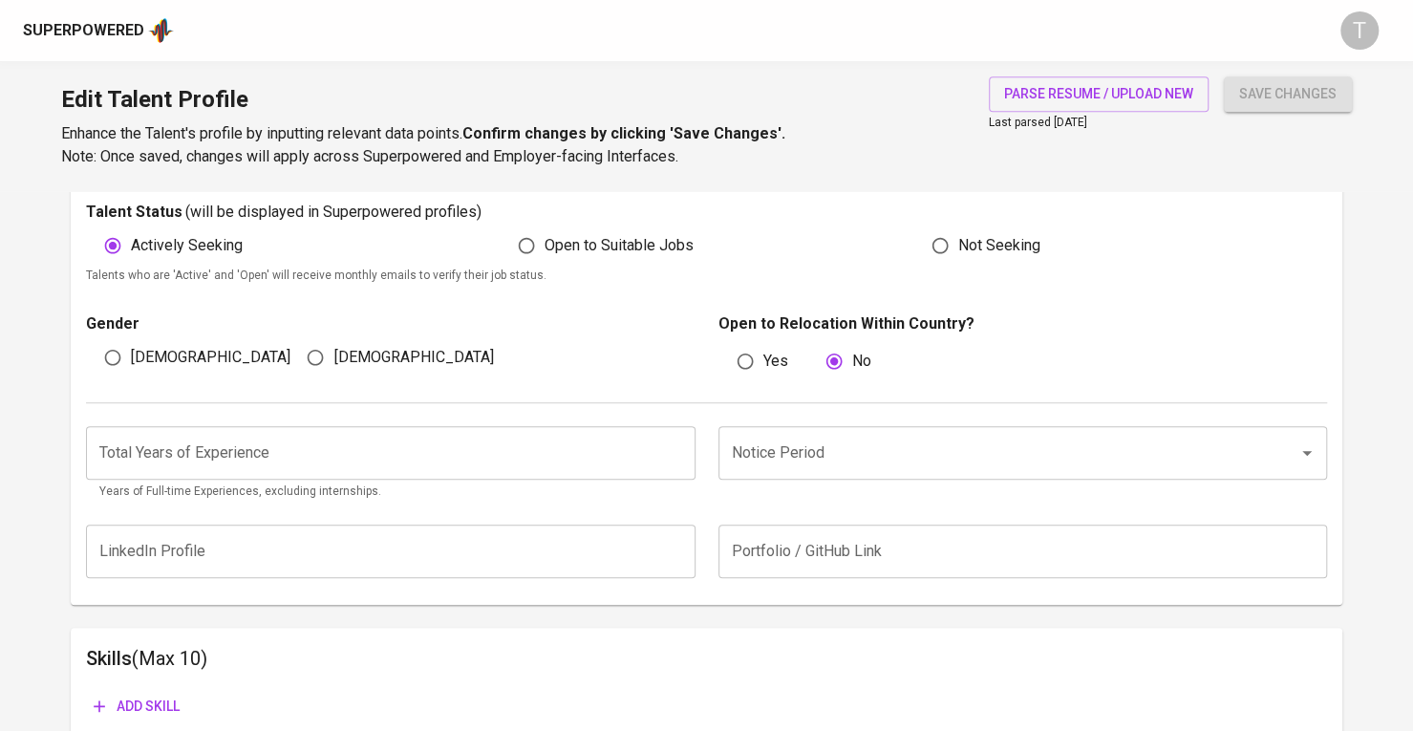
scroll to position [543, 0]
click at [193, 354] on div "[DEMOGRAPHIC_DATA]" at bounding box center [188, 358] width 204 height 36
click at [118, 366] on input "[DEMOGRAPHIC_DATA]" at bounding box center [113, 358] width 36 height 36
radio input "true"
click at [1280, 102] on span "save changes" at bounding box center [1287, 94] width 97 height 24
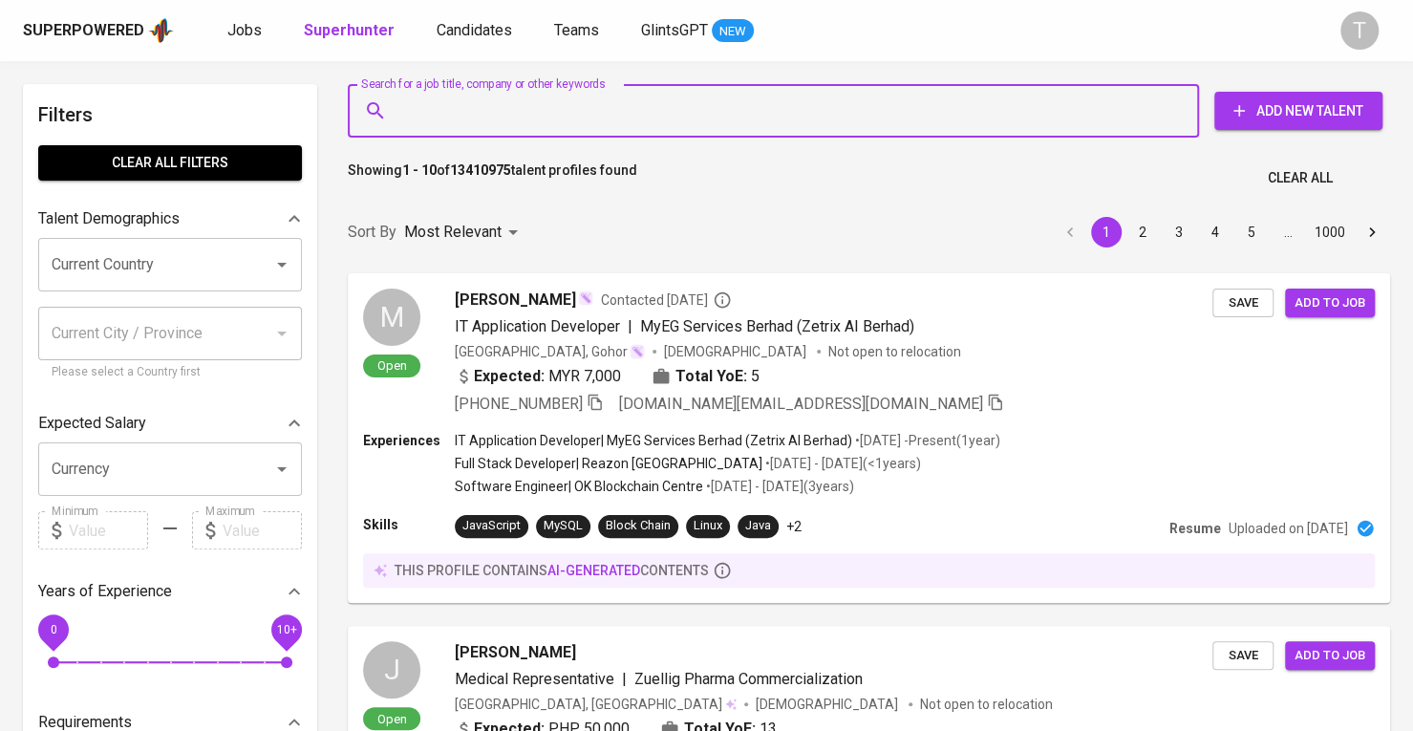
click at [667, 119] on input "Search for a job title, company or other keywords" at bounding box center [778, 111] width 767 height 36
paste input "[EMAIL_ADDRESS][DOMAIN_NAME]"
type input "[EMAIL_ADDRESS][DOMAIN_NAME]"
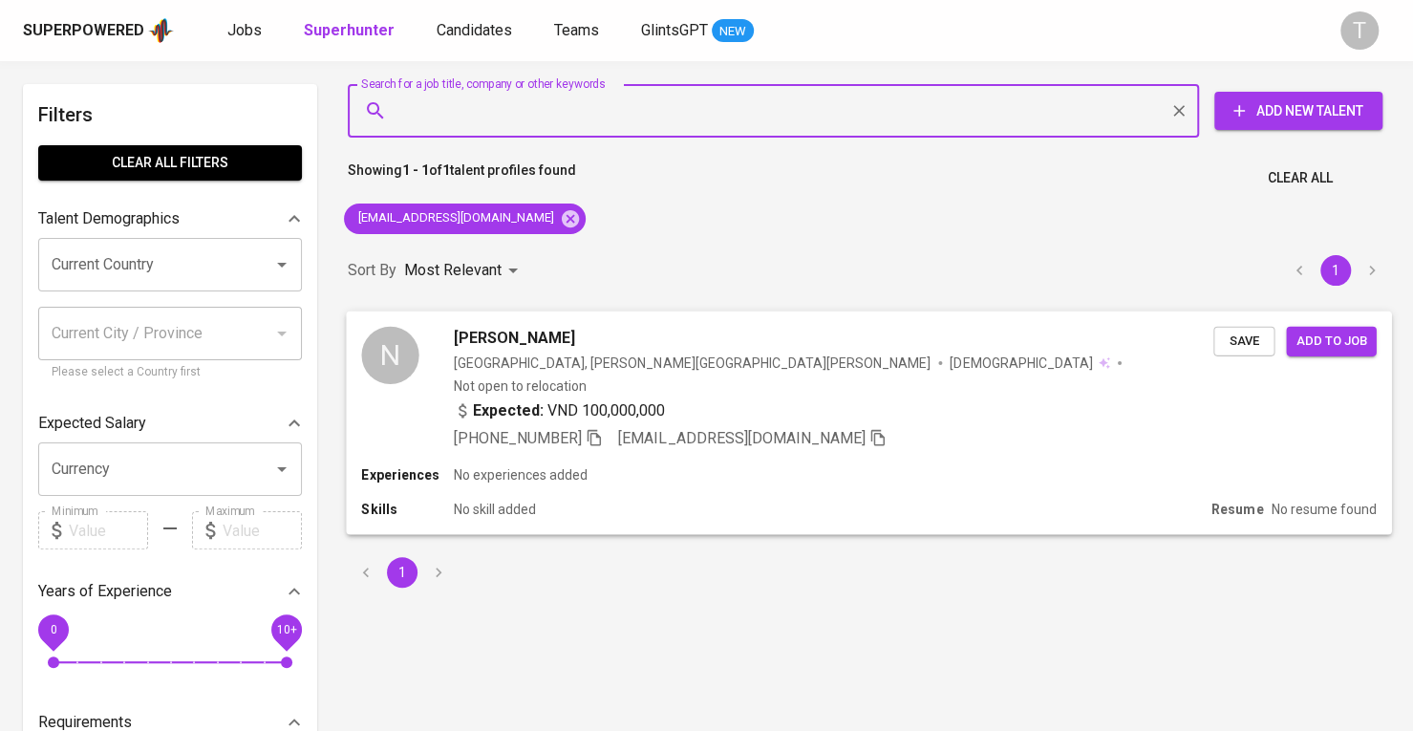
click at [1247, 339] on span "Save" at bounding box center [1244, 341] width 42 height 22
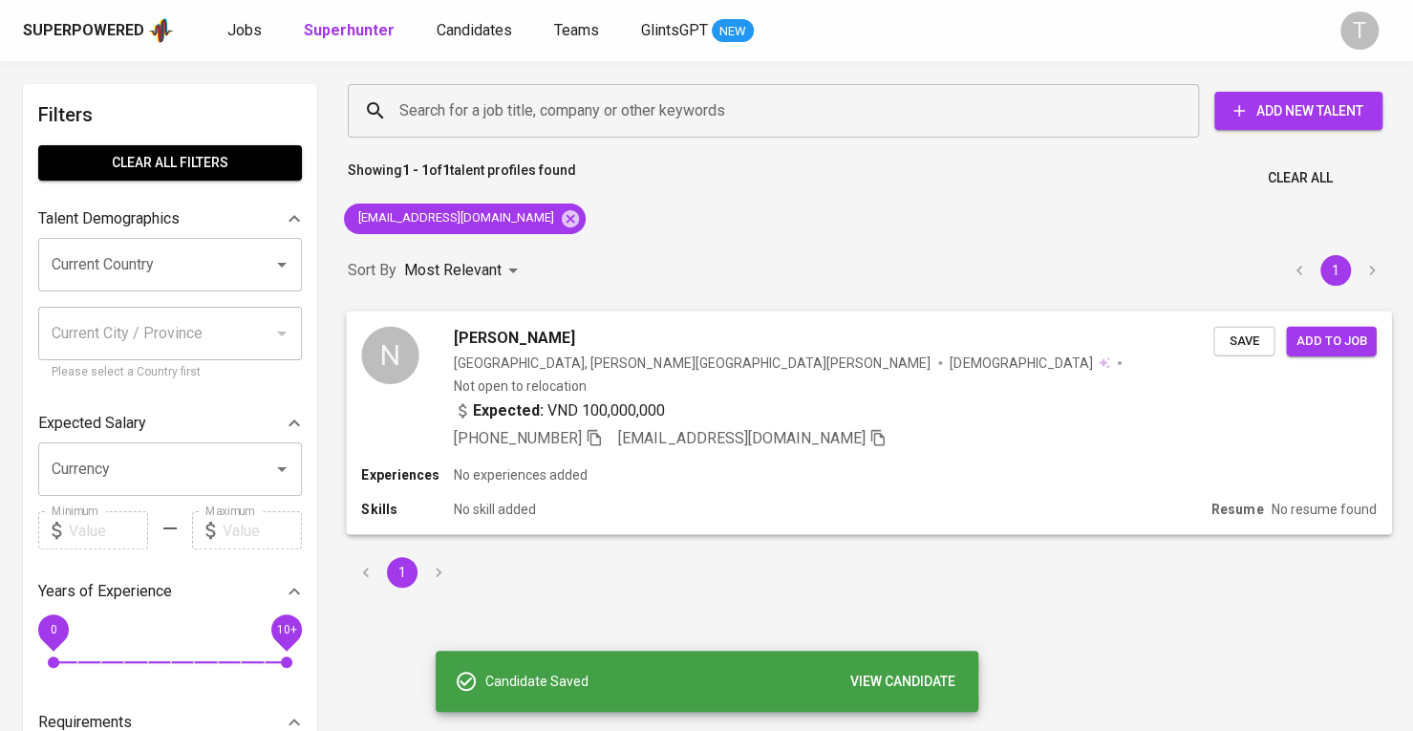
click at [980, 398] on div "Expected: VND 100,000,000" at bounding box center [834, 412] width 760 height 28
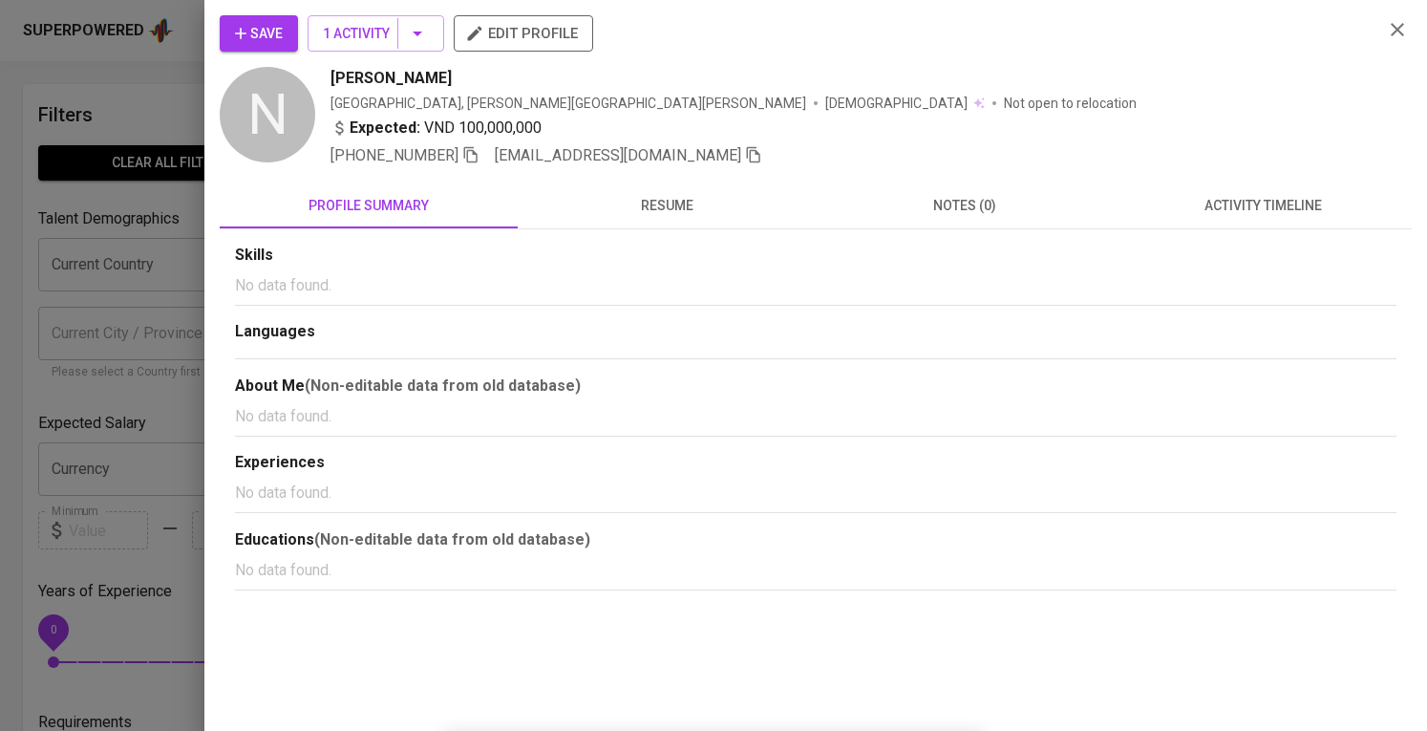
click at [484, 39] on icon "button" at bounding box center [474, 33] width 19 height 19
click at [36, 385] on div at bounding box center [713, 365] width 1427 height 731
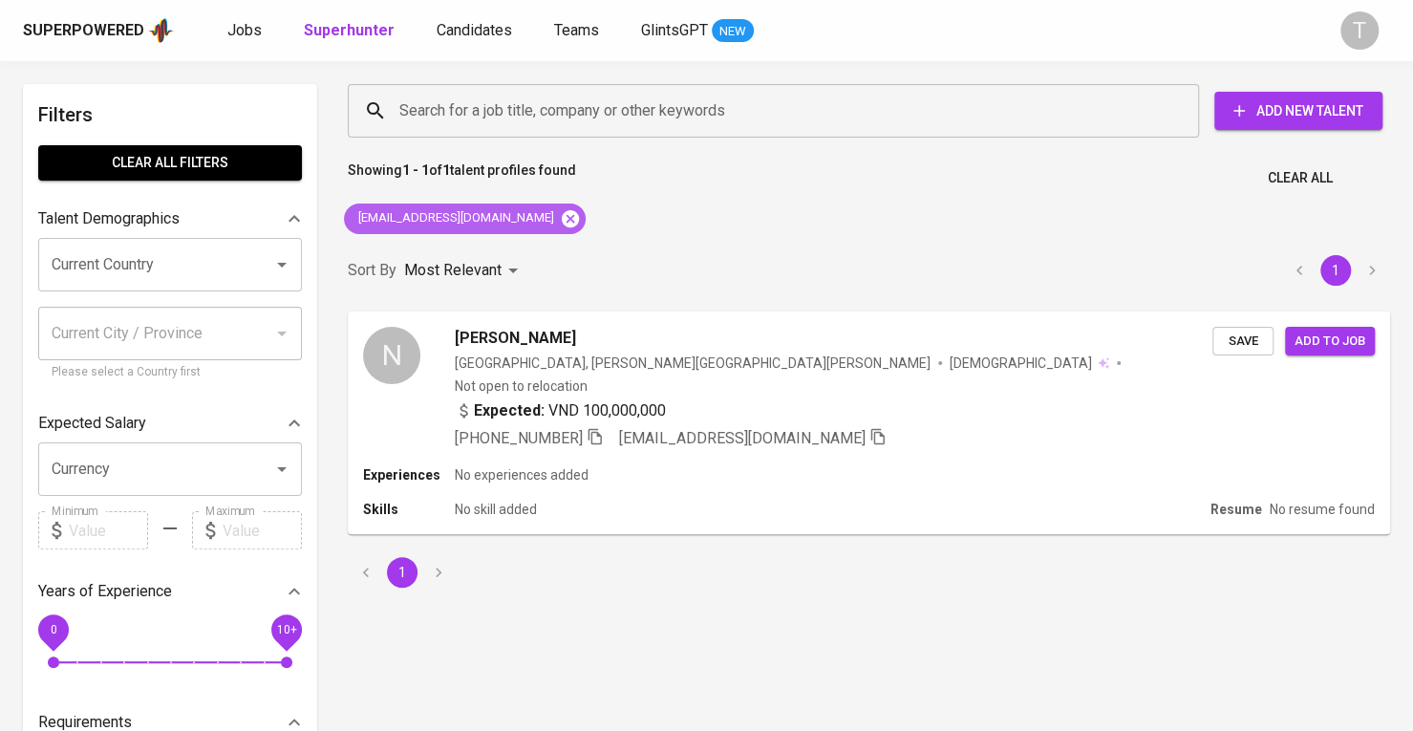
click at [562, 220] on icon at bounding box center [570, 217] width 17 height 17
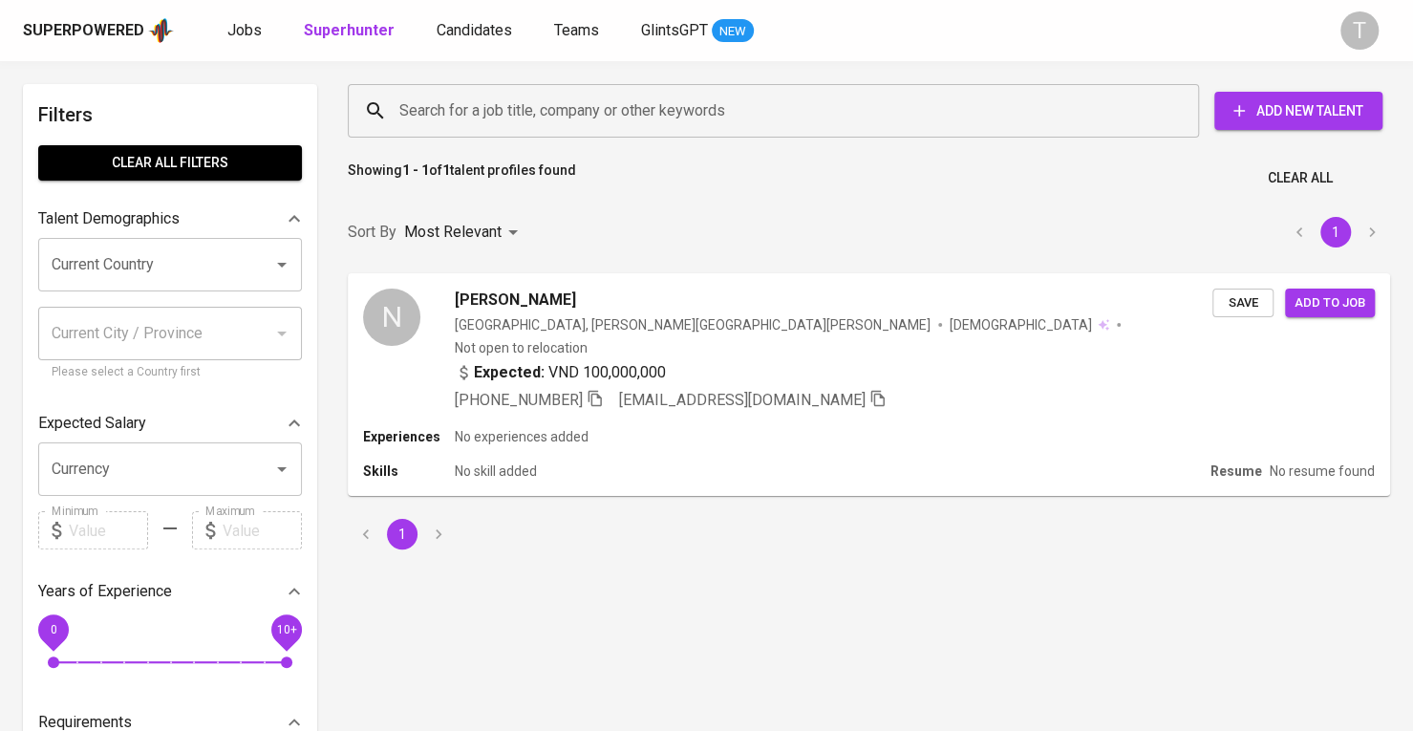
click at [598, 118] on input "Search for a job title, company or other keywords" at bounding box center [778, 111] width 767 height 36
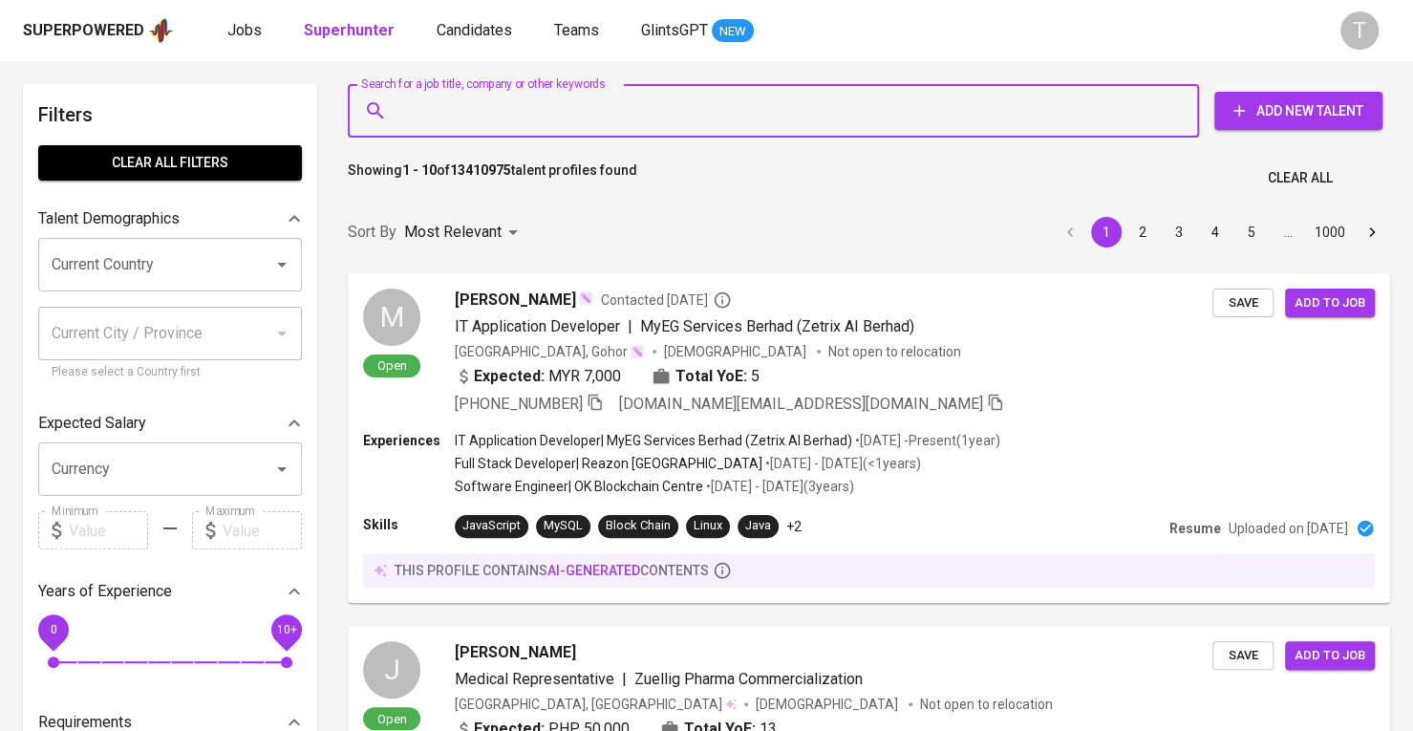
click at [597, 112] on input "Search for a job title, company or other keywords" at bounding box center [778, 111] width 767 height 36
paste input "[EMAIL_ADDRESS][DOMAIN_NAME]"
type input "[EMAIL_ADDRESS][DOMAIN_NAME]"
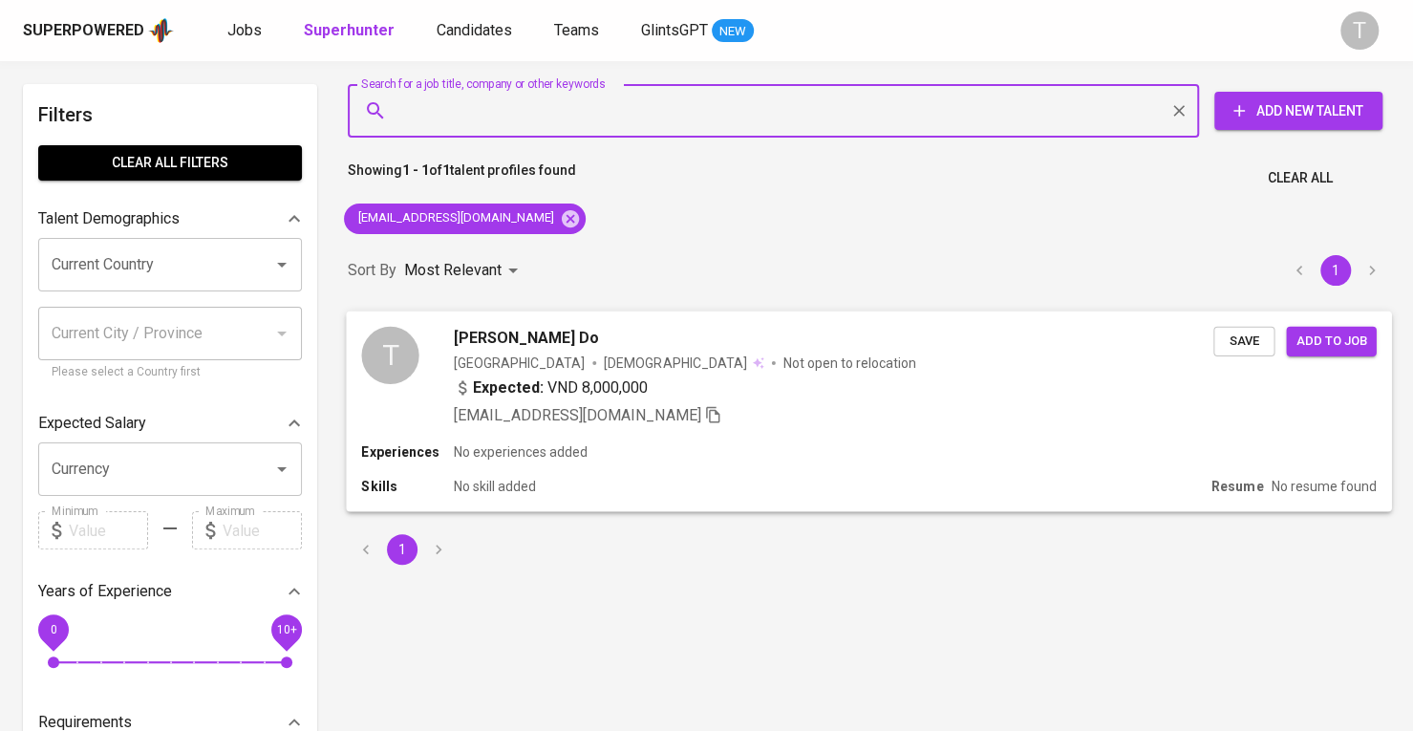
click at [1251, 341] on span "Save" at bounding box center [1244, 341] width 42 height 22
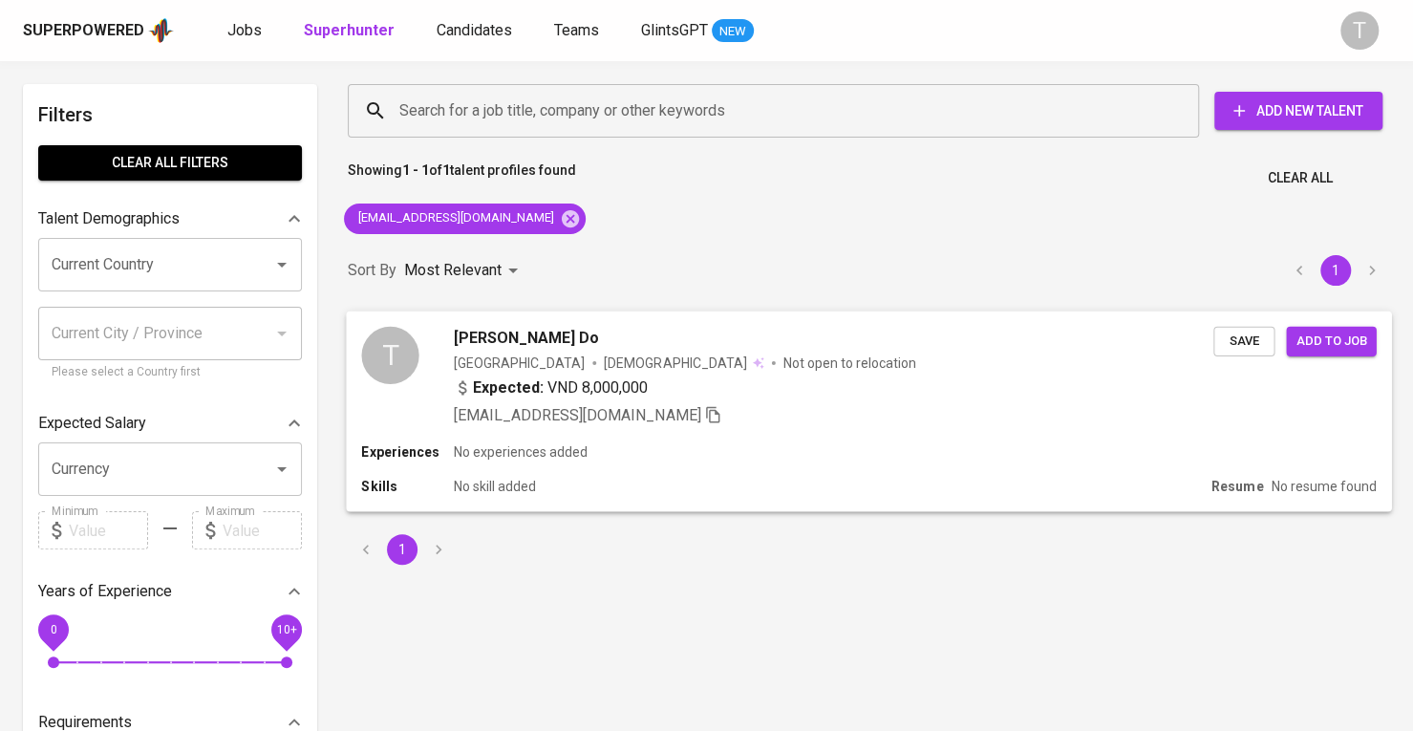
click at [1015, 416] on div "quynhthao.do20@gmail.com" at bounding box center [834, 414] width 760 height 23
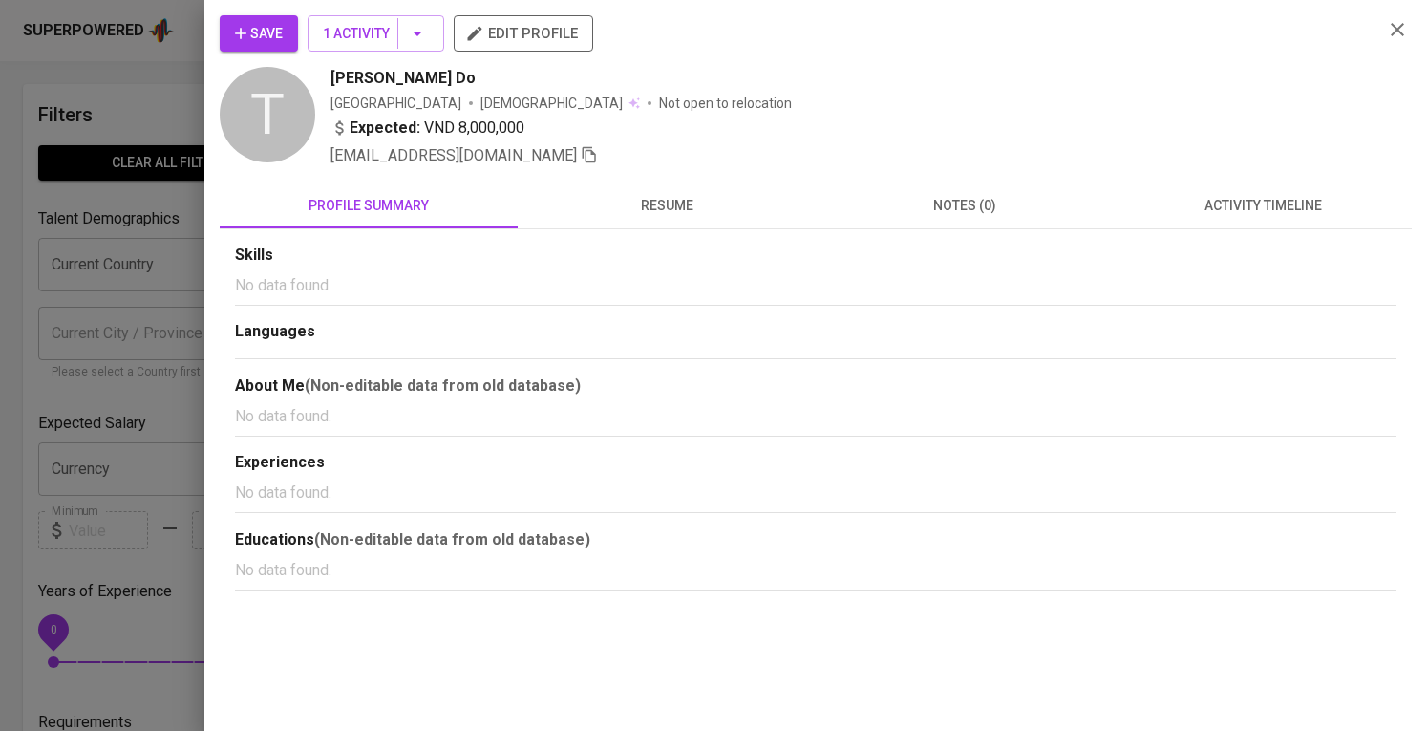
click at [491, 16] on button "edit profile" at bounding box center [523, 33] width 139 height 36
click at [160, 165] on div at bounding box center [713, 365] width 1427 height 731
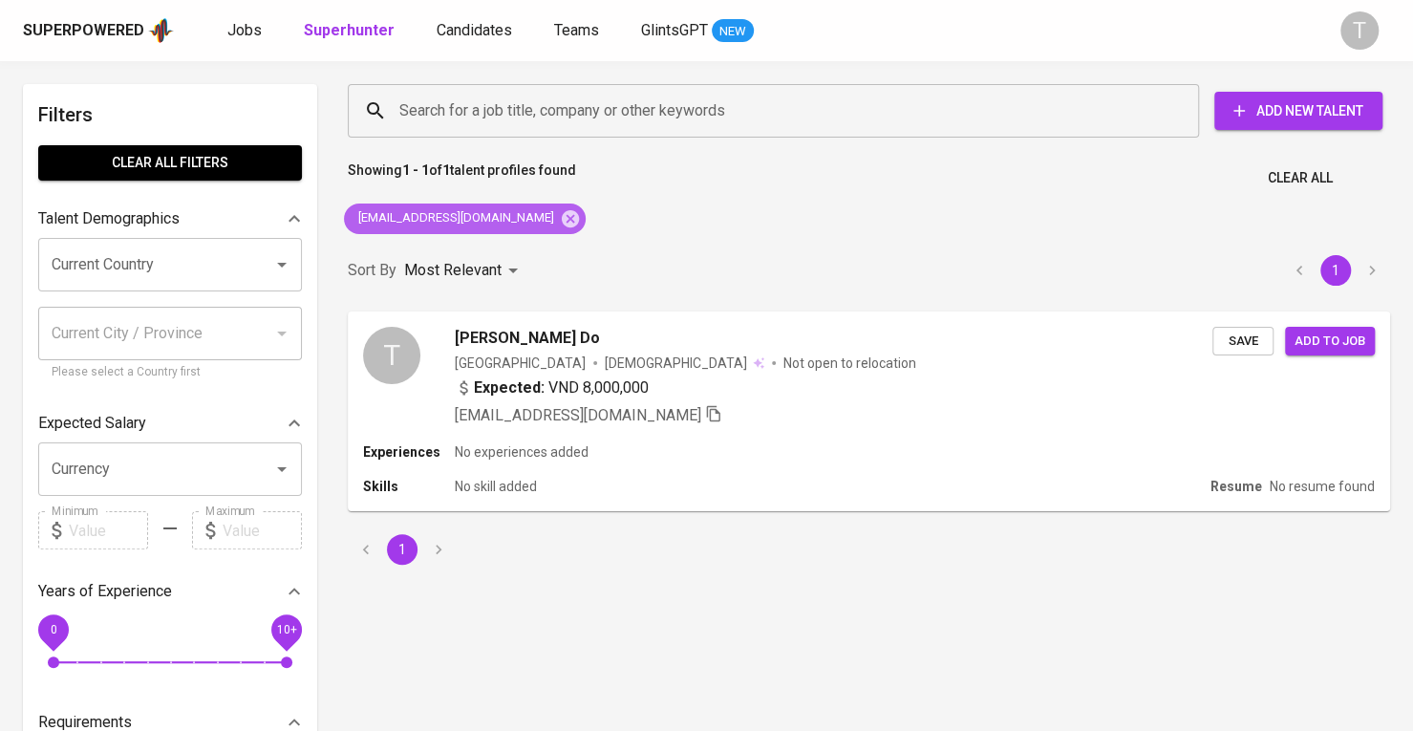
click at [562, 220] on icon at bounding box center [570, 217] width 17 height 17
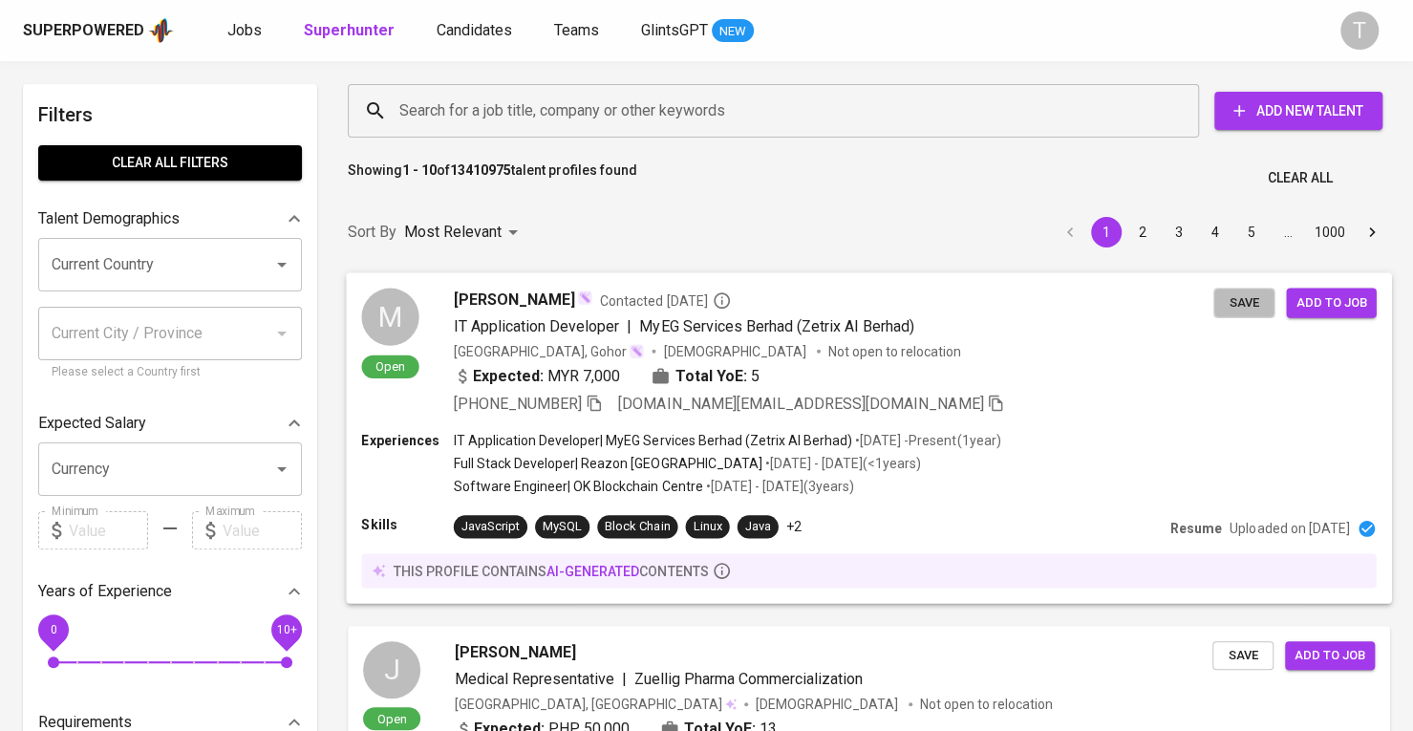
click at [1244, 302] on span "Save" at bounding box center [1244, 302] width 42 height 22
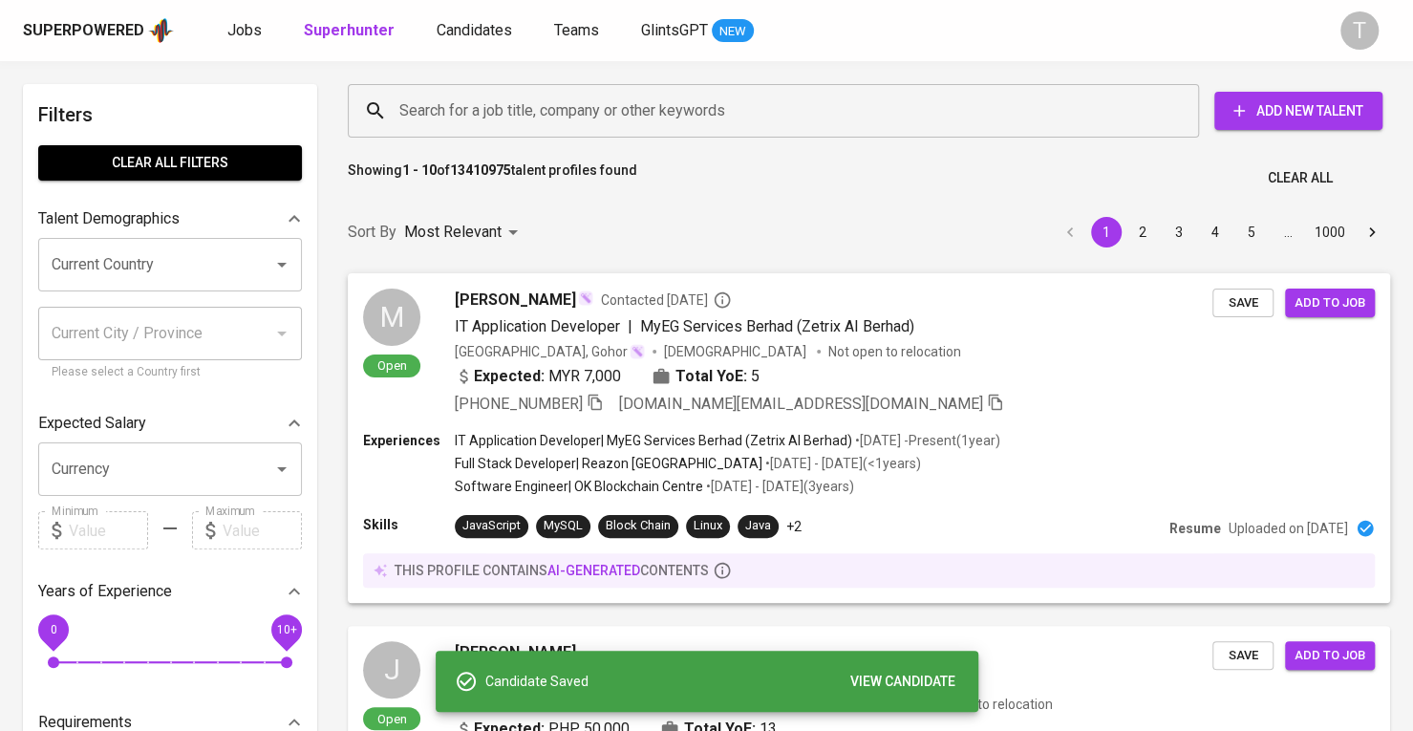
click at [968, 135] on div "Search for a job title, company or other keywords" at bounding box center [773, 111] width 851 height 54
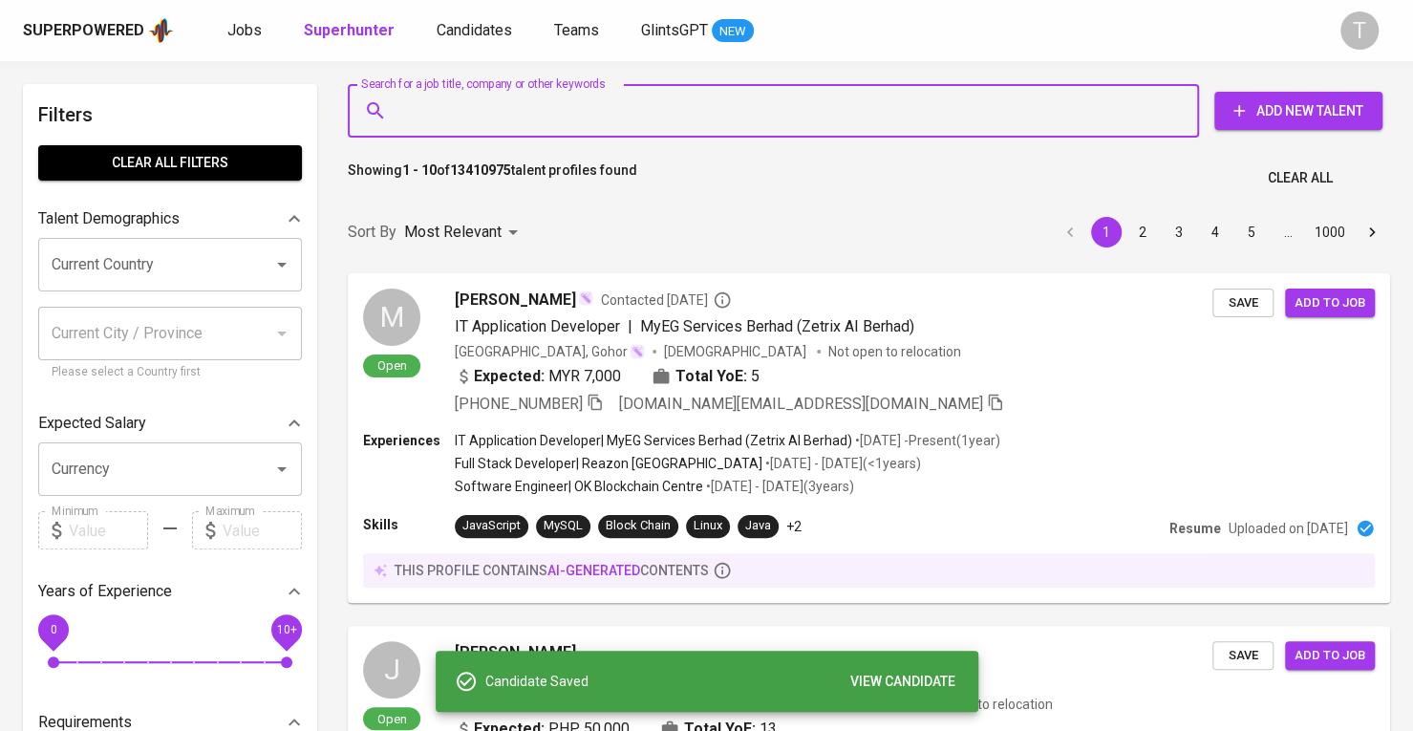
click at [966, 679] on div "Candidate Saved VIEW CANDIDATE" at bounding box center [707, 682] width 543 height 62
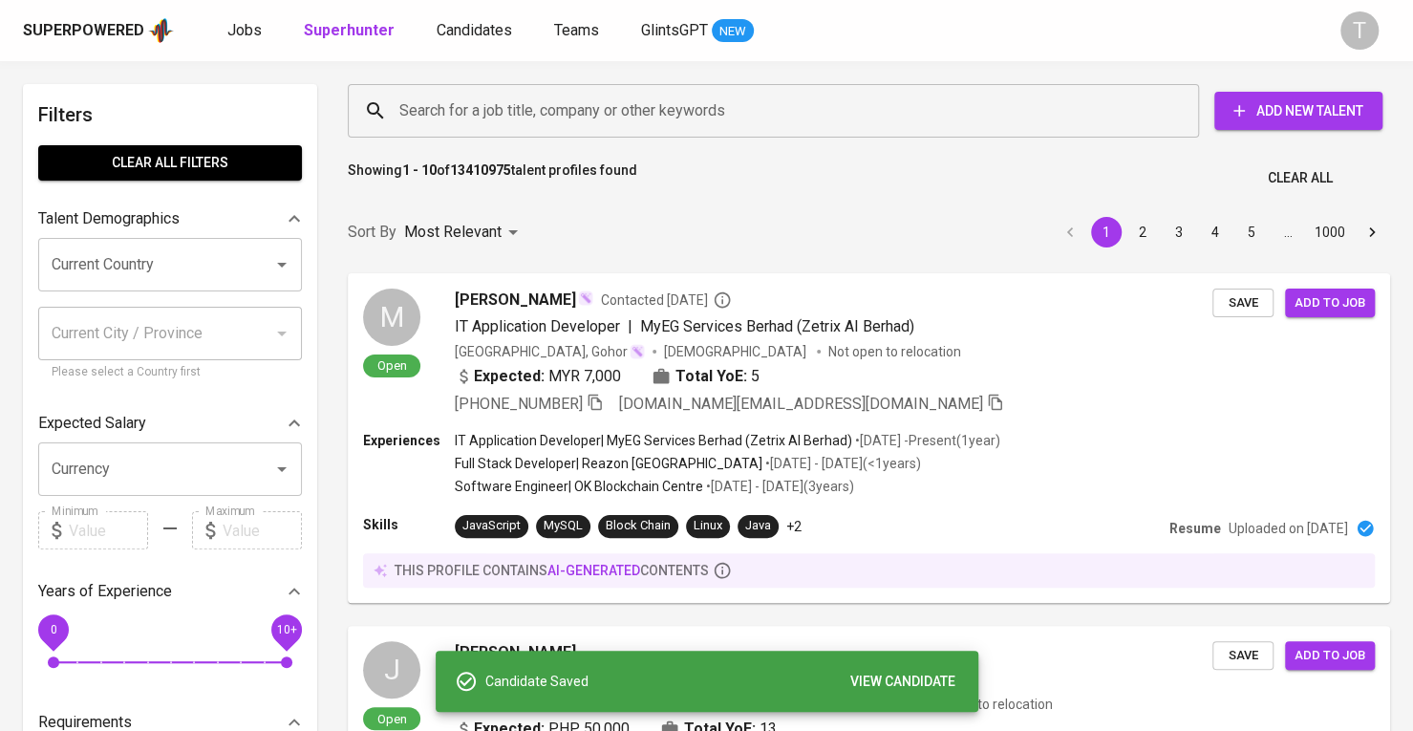
click at [947, 682] on span "VIEW CANDIDATE" at bounding box center [902, 682] width 105 height 24
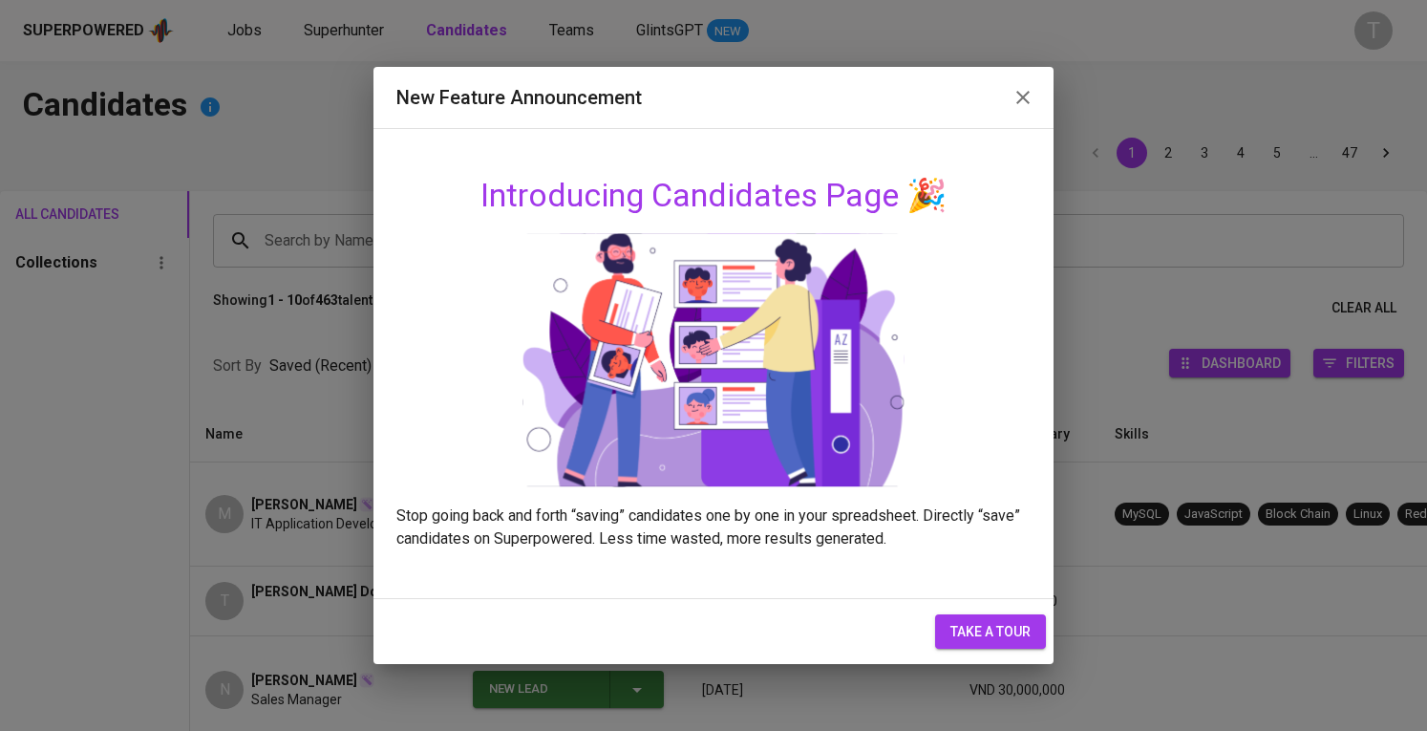
click at [1024, 89] on icon "button" at bounding box center [1023, 97] width 23 height 23
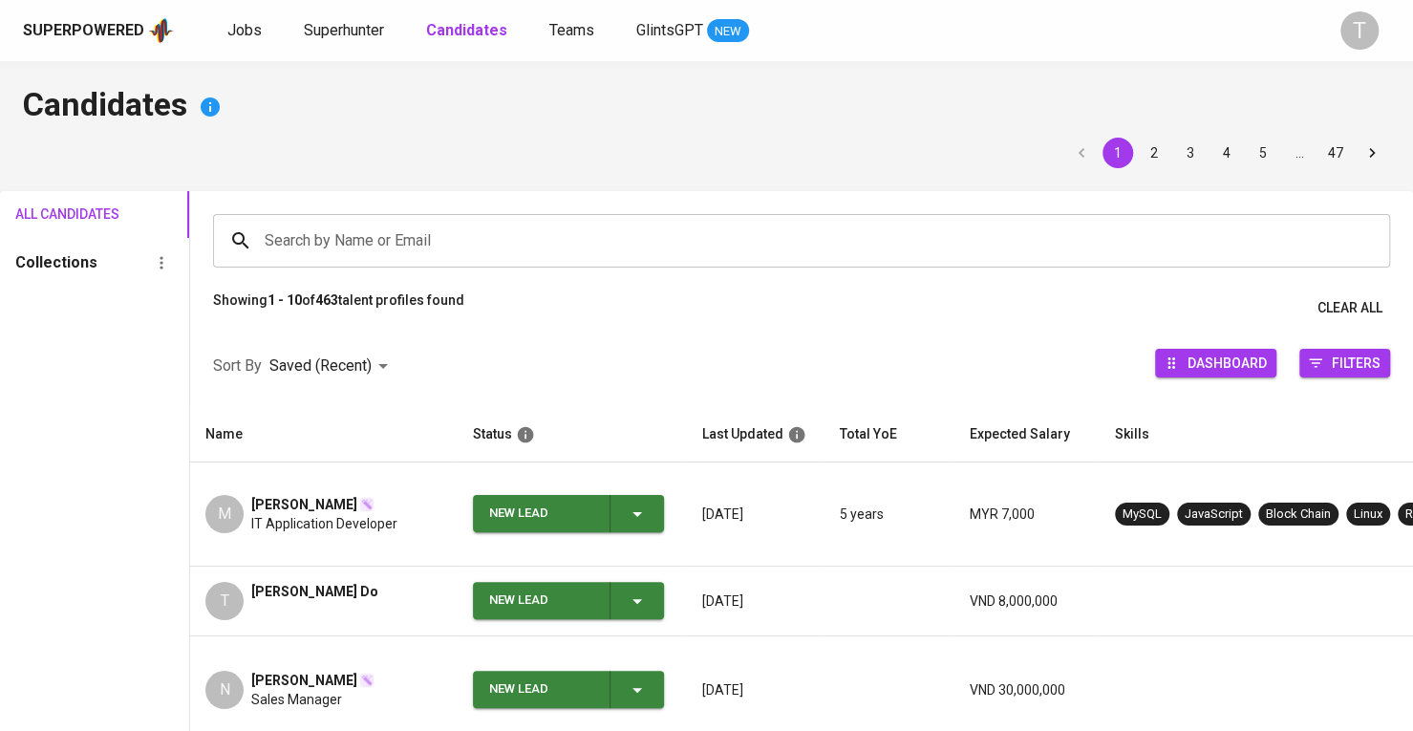
click at [439, 495] on div "M Muhammad Fazuan IT Application Developer" at bounding box center [323, 514] width 237 height 38
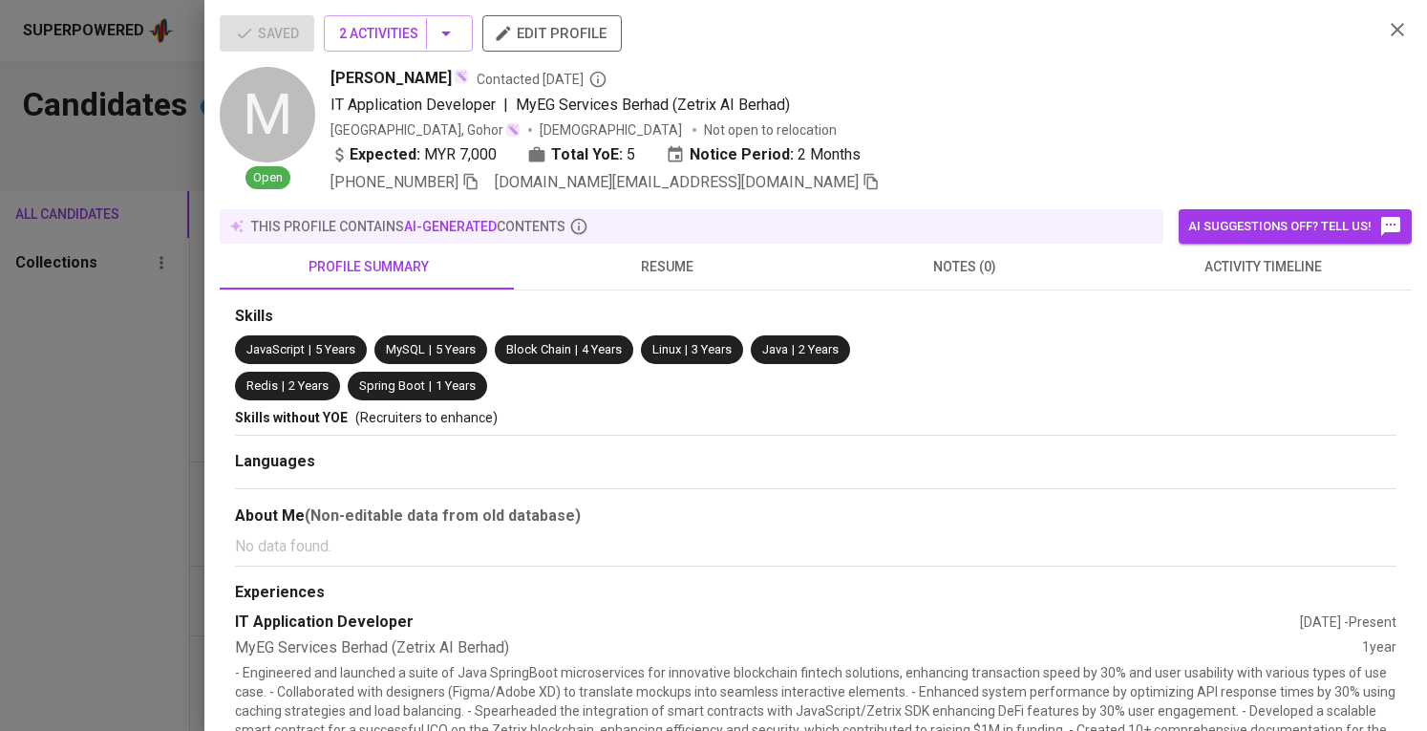
click at [277, 20] on div "Saved 2 Activities edit profile" at bounding box center [794, 41] width 1148 height 52
click at [187, 252] on div at bounding box center [713, 365] width 1427 height 731
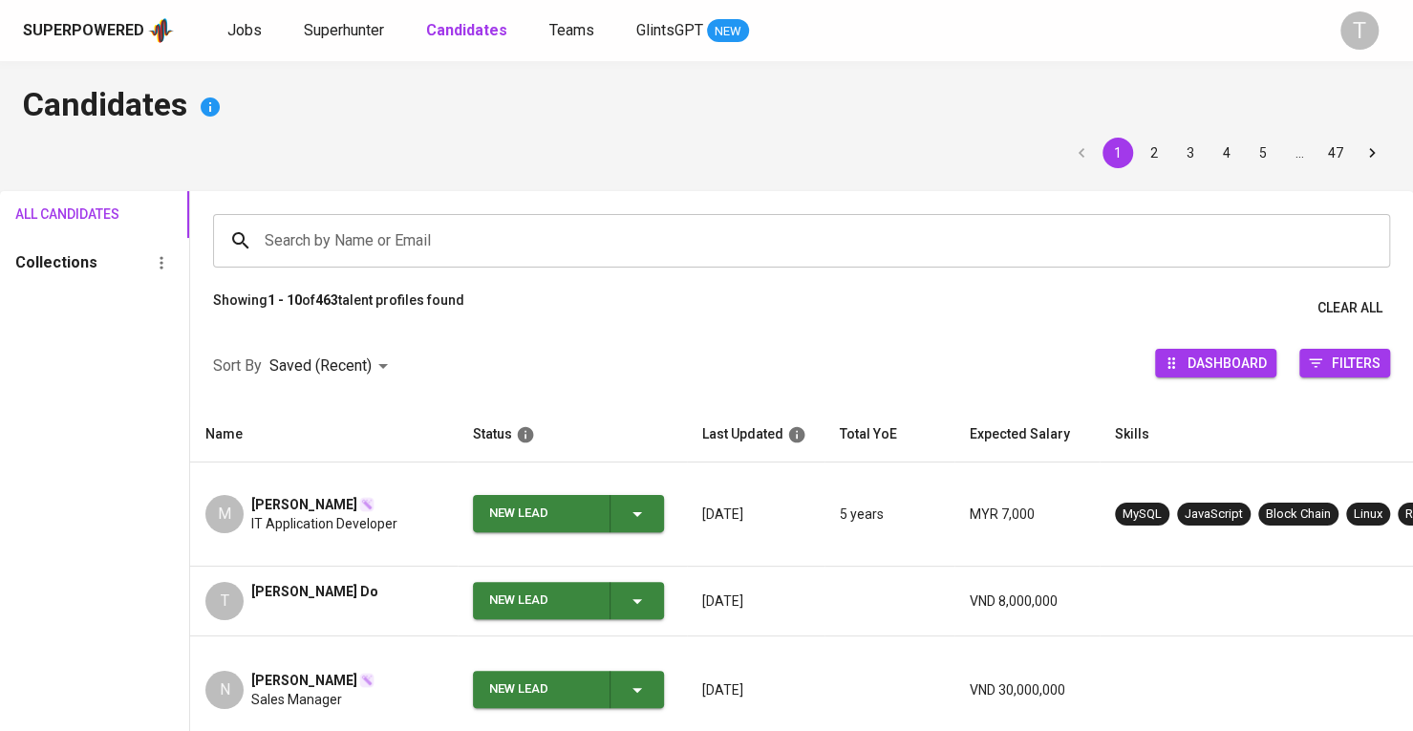
click at [646, 503] on icon "button" at bounding box center [637, 514] width 23 height 23
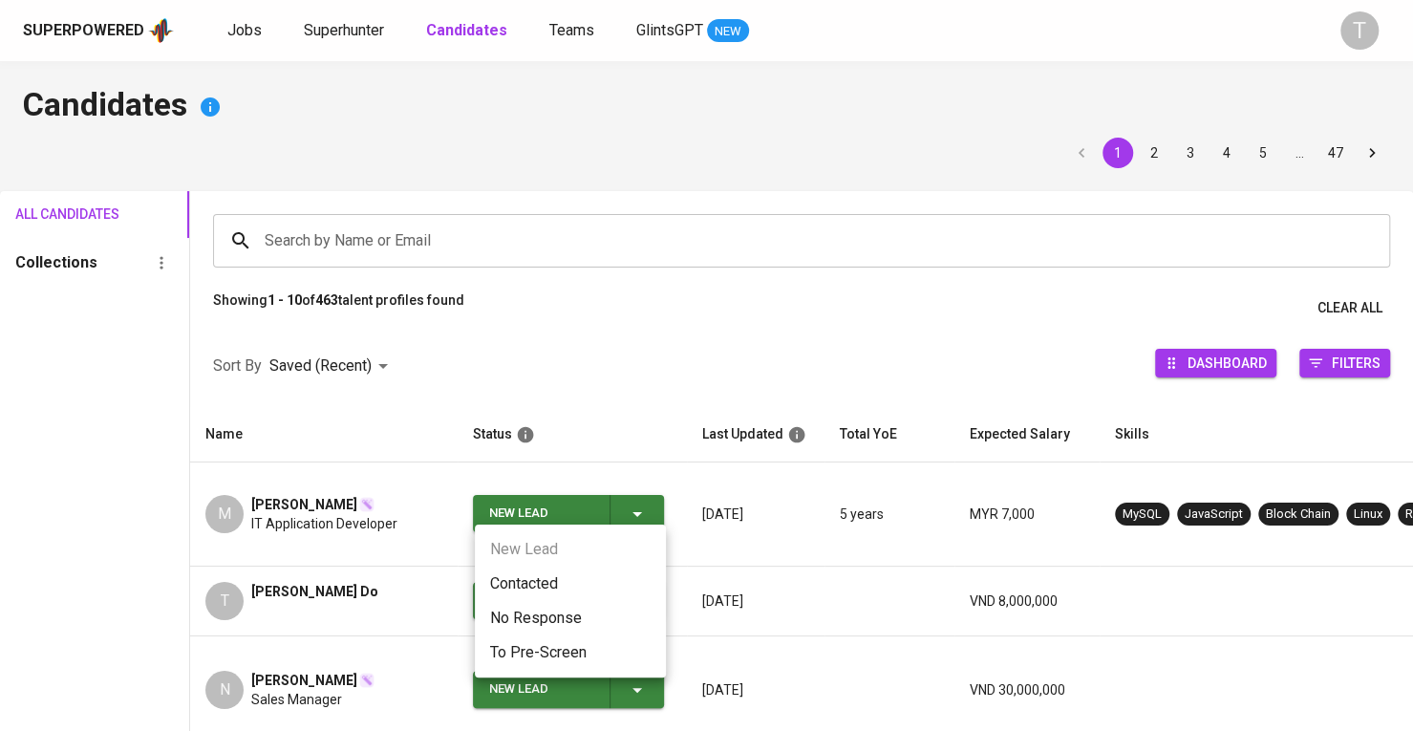
click at [648, 501] on div at bounding box center [706, 365] width 1413 height 731
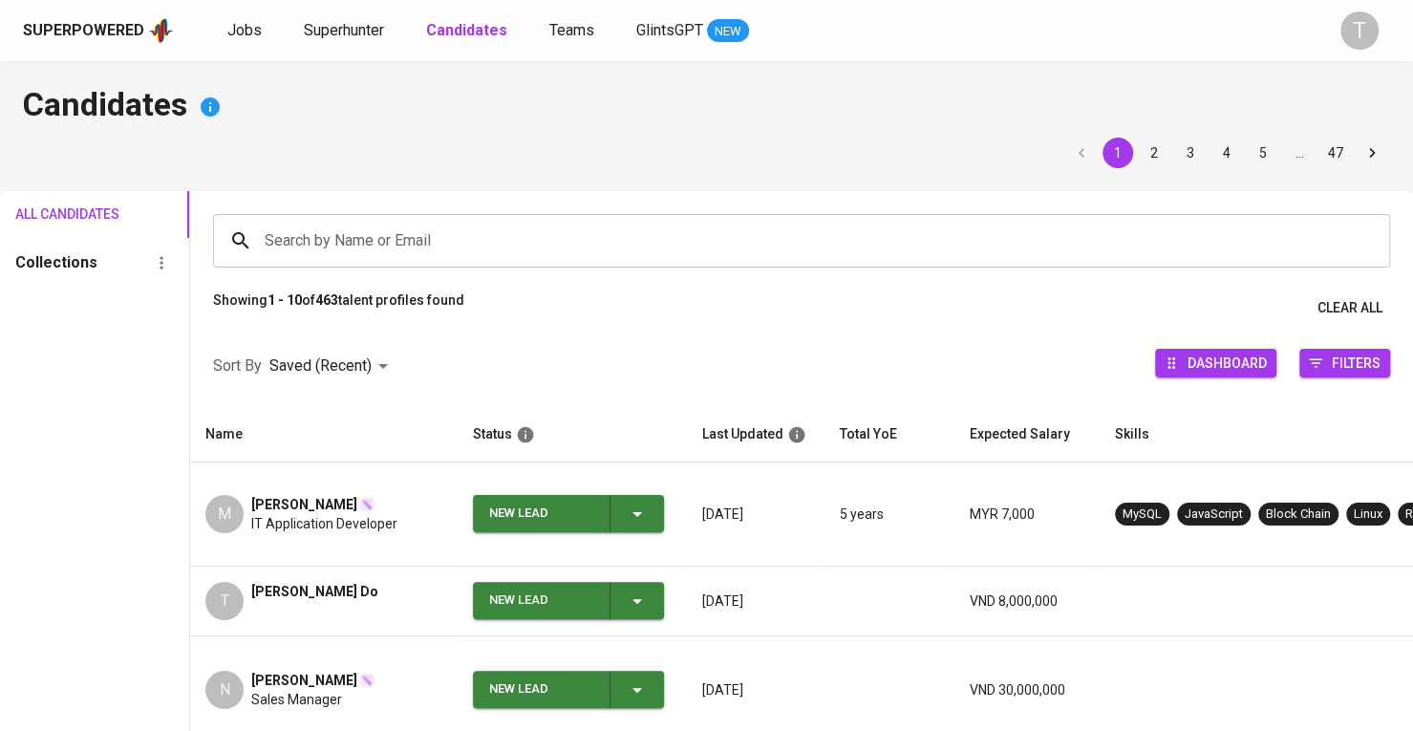
click at [407, 498] on div "M Muhammad Fazuan IT Application Developer" at bounding box center [323, 514] width 237 height 38
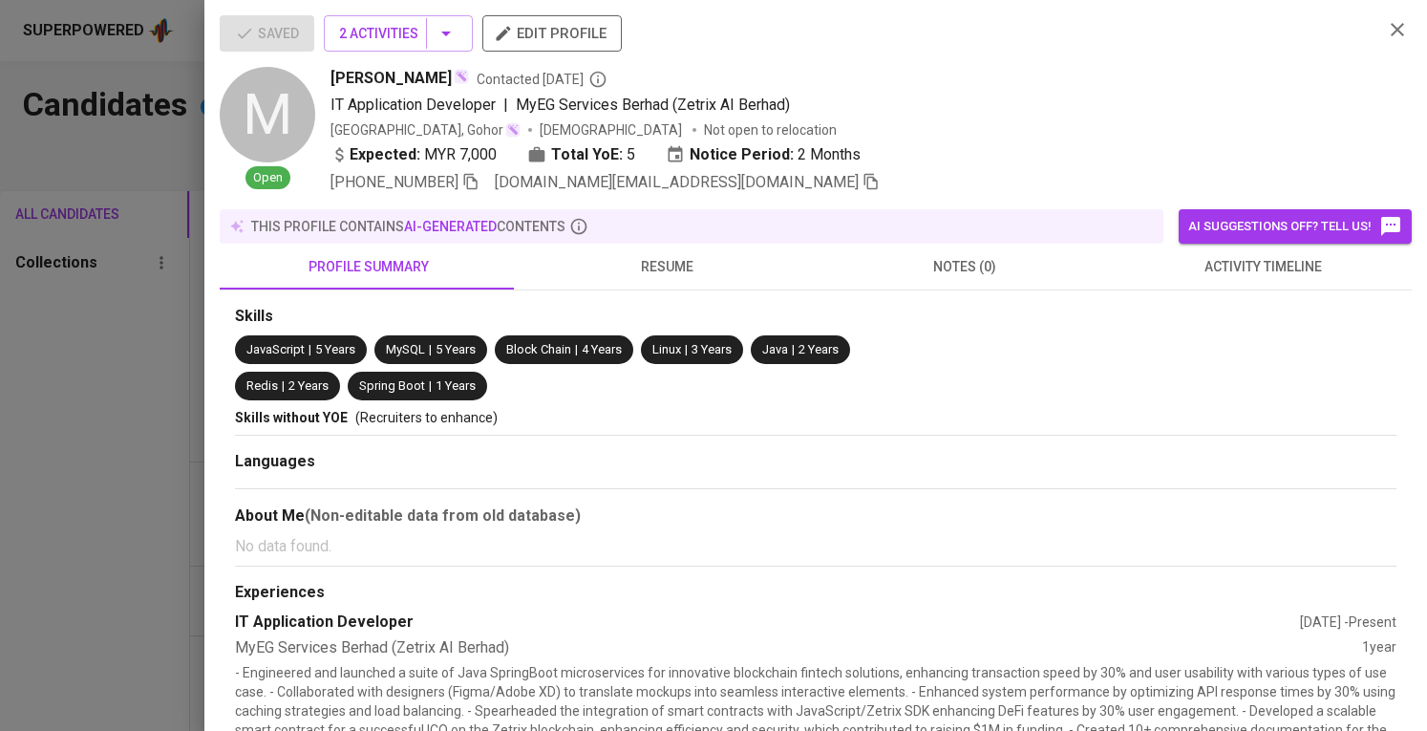
click at [282, 38] on div "Saved 2 Activities edit profile" at bounding box center [794, 41] width 1148 height 52
click at [24, 498] on div at bounding box center [713, 365] width 1427 height 731
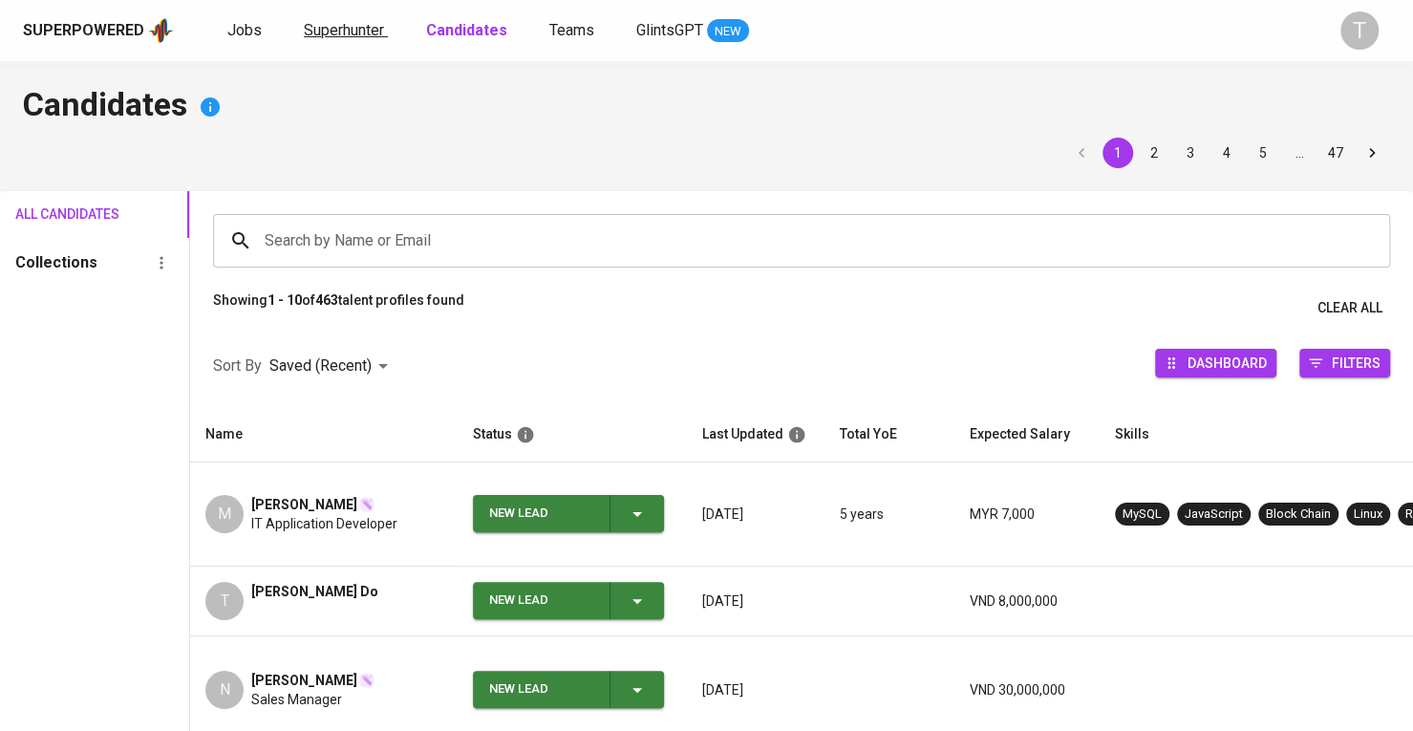
click at [373, 26] on span "Superhunter" at bounding box center [344, 30] width 80 height 18
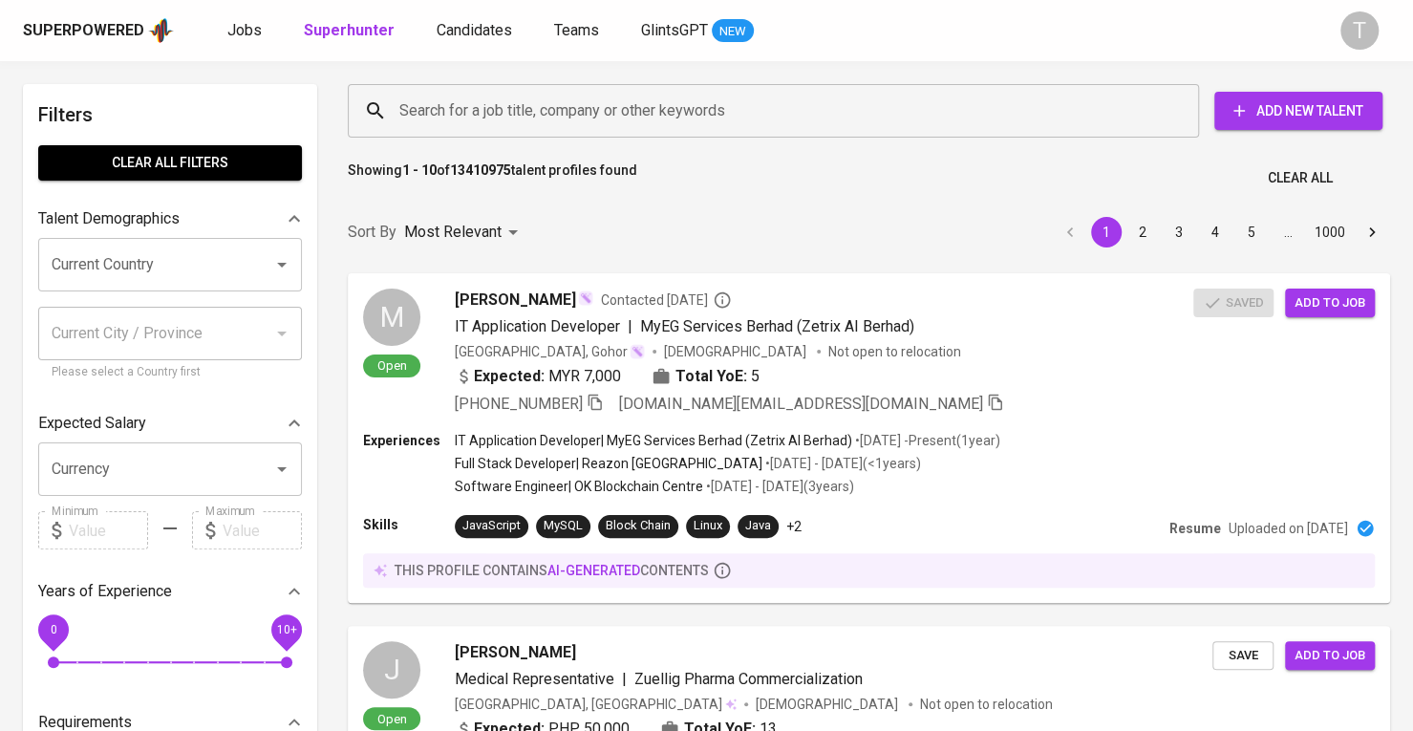
click at [668, 104] on input "Search for a job title, company or other keywords" at bounding box center [778, 111] width 767 height 36
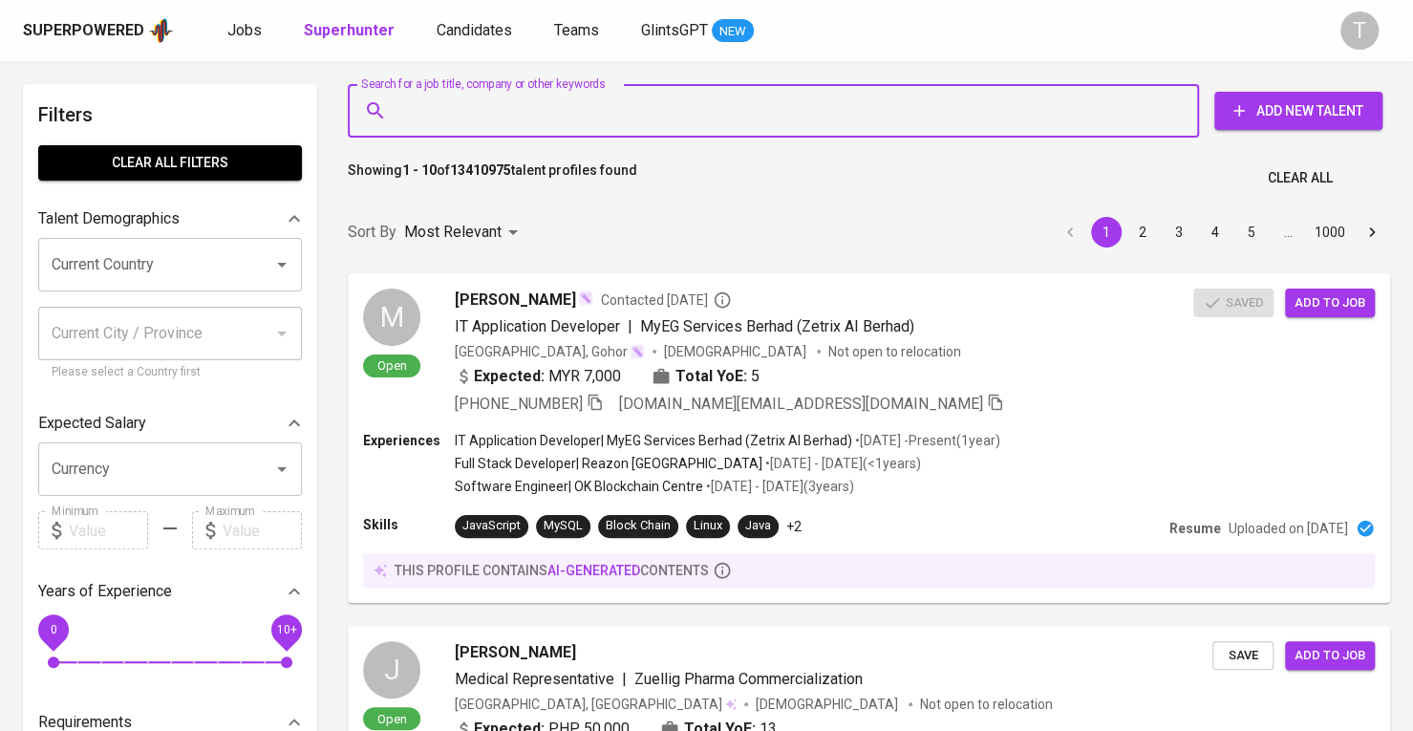
paste input "hoangtnquynh@gmail.com"
type input "hoangtnquynh@gmail.com"
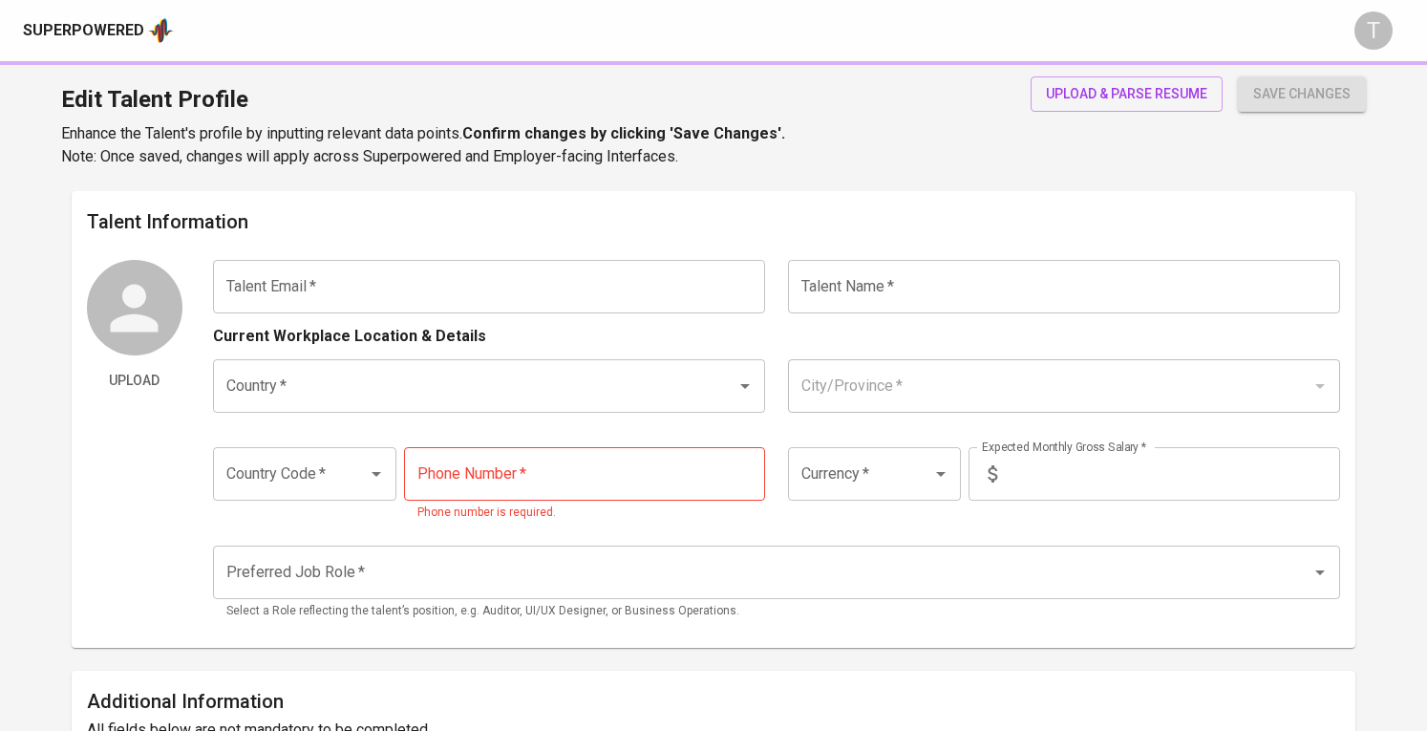
type input "[EMAIL_ADDRESS][DOMAIN_NAME]"
type input "[PERSON_NAME]"
type input "[GEOGRAPHIC_DATA]"
type input "[PERSON_NAME][GEOGRAPHIC_DATA][PERSON_NAME]"
type input "+84"
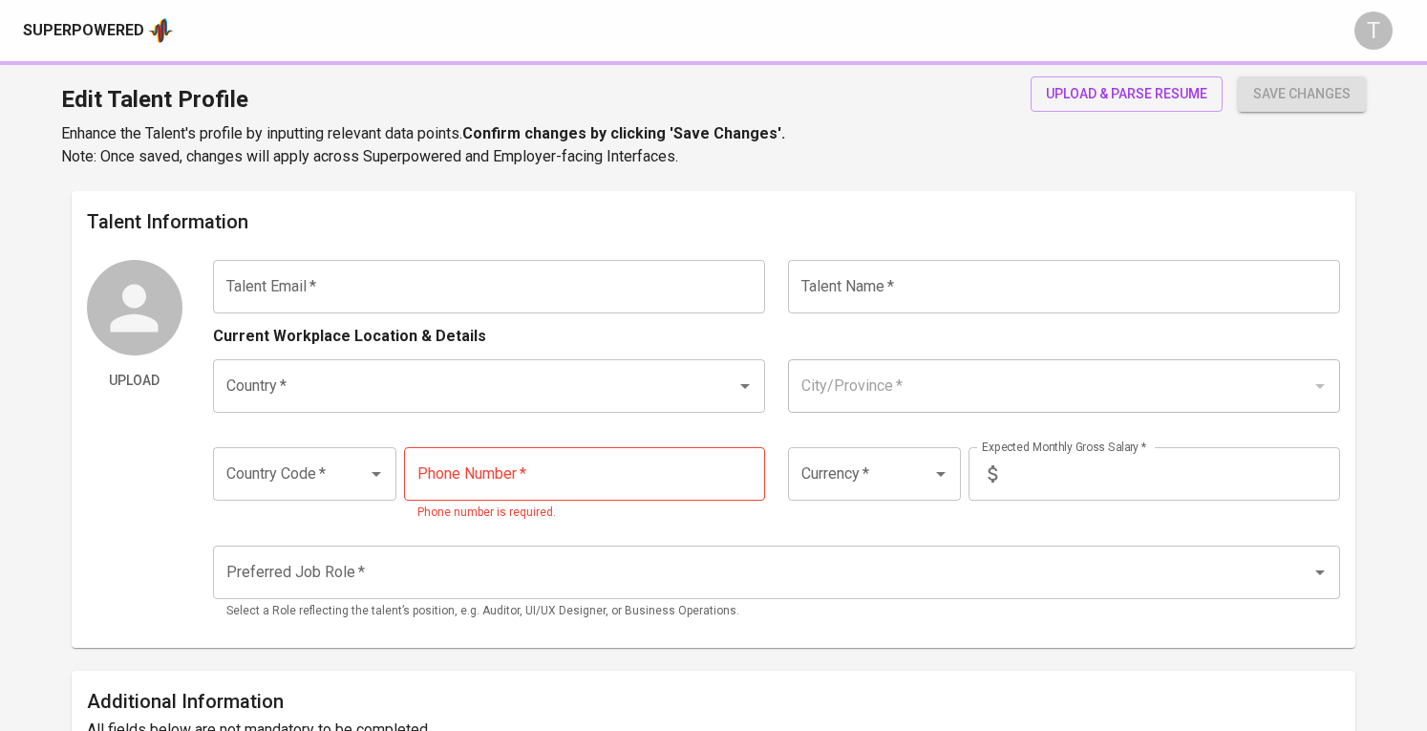
type input "[PHONE_NUMBER]"
type input "VND"
type input "100,000,000"
radio input "true"
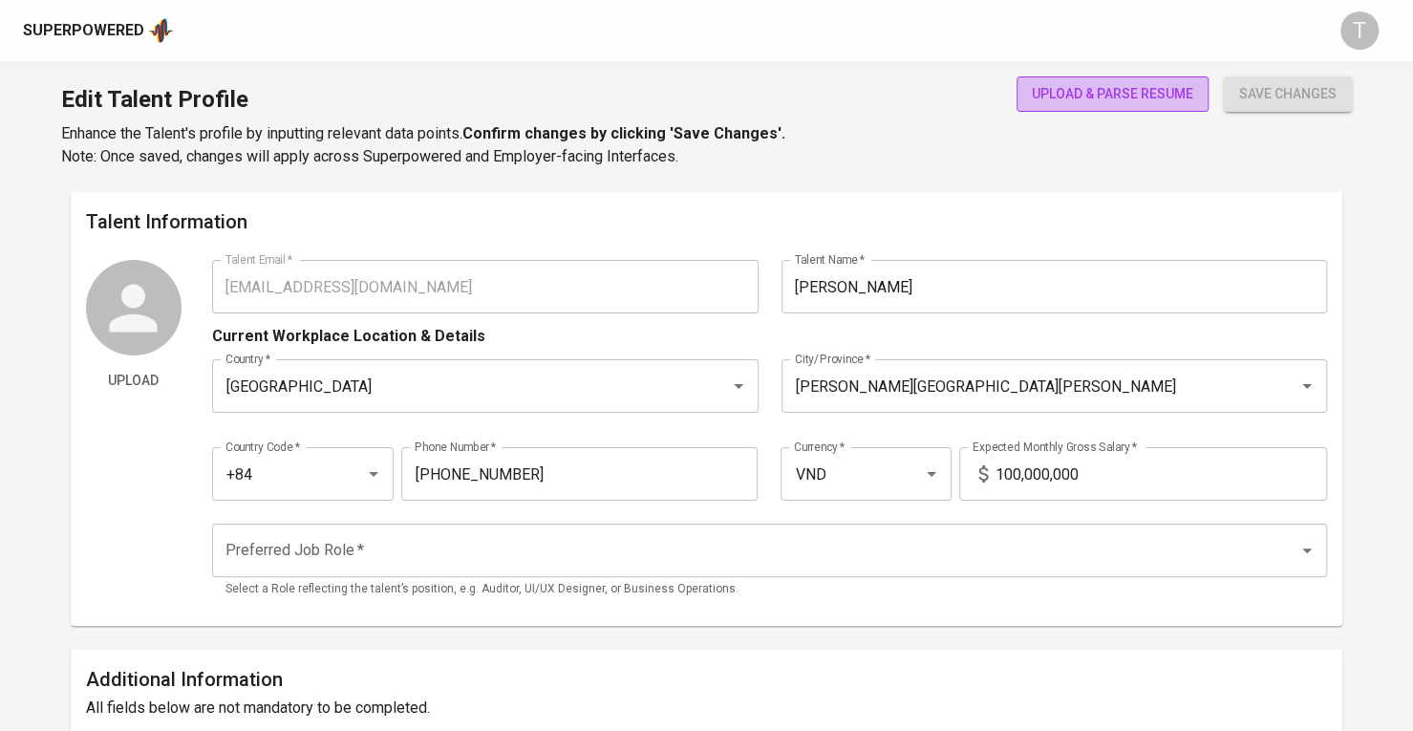
click at [1140, 84] on span "upload & parse resume" at bounding box center [1112, 94] width 161 height 24
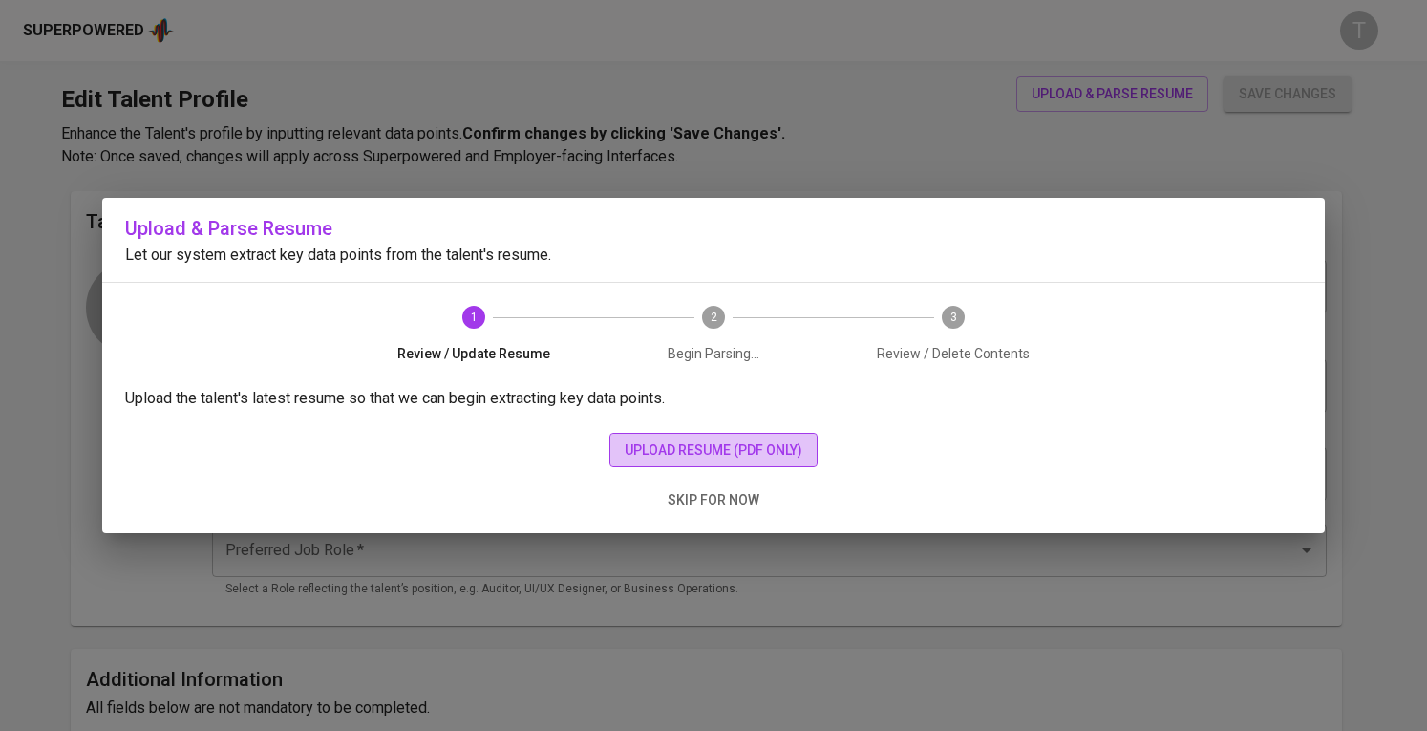
click at [611, 454] on button "upload resume (pdf only)" at bounding box center [714, 450] width 208 height 35
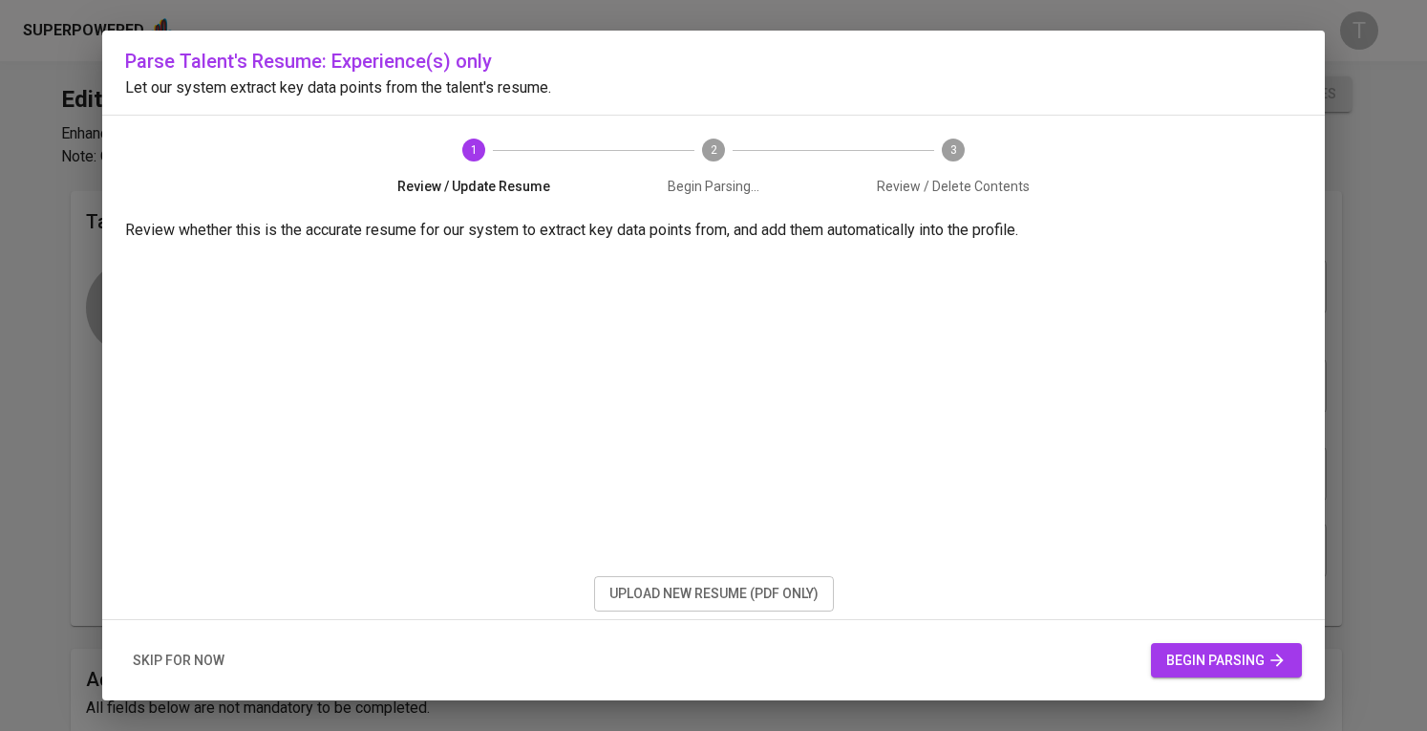
click at [1240, 678] on div "skip for now begin parsing" at bounding box center [713, 660] width 1223 height 81
click at [1229, 662] on span "begin parsing" at bounding box center [1227, 661] width 120 height 24
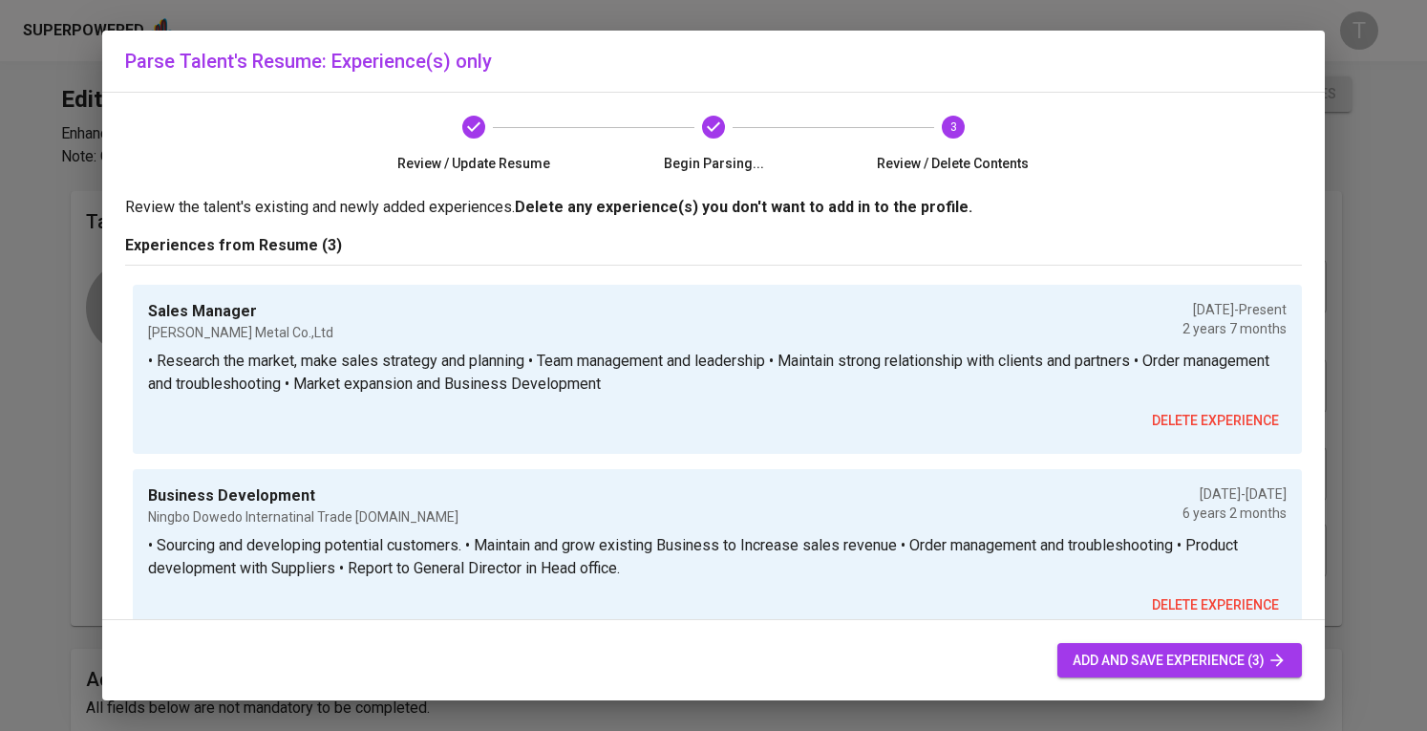
drag, startPoint x: 1144, startPoint y: 681, endPoint x: 1158, endPoint y: 665, distance: 21.7
click at [1145, 681] on div "add and save experience (3)" at bounding box center [713, 660] width 1223 height 81
click at [1158, 662] on span "add and save experience (3)" at bounding box center [1180, 661] width 214 height 24
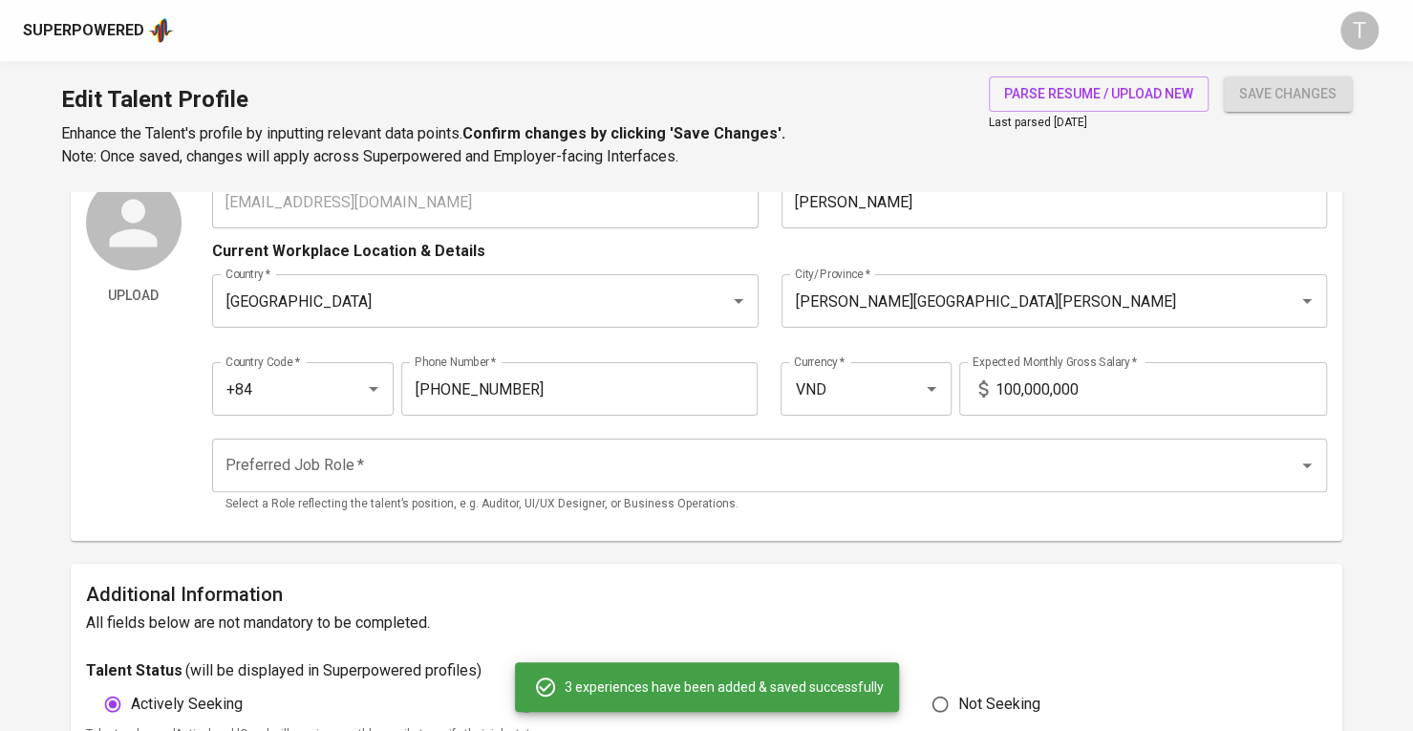
scroll to position [86, 0]
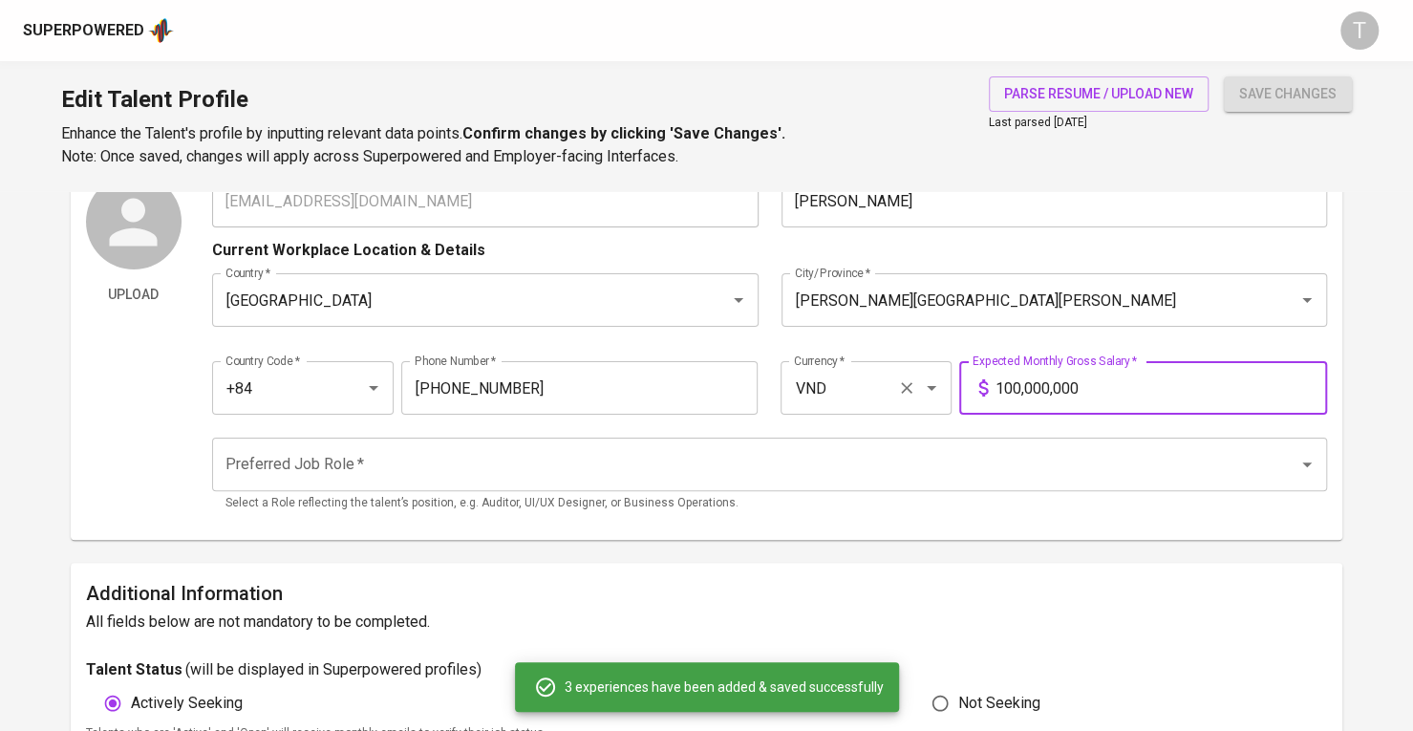
drag, startPoint x: 1089, startPoint y: 382, endPoint x: 938, endPoint y: 379, distance: 151.0
click at [938, 379] on div "Country Code   * +84 Country Code * Phone Number   * 943-259-885 Phone Number *…" at bounding box center [769, 382] width 1115 height 88
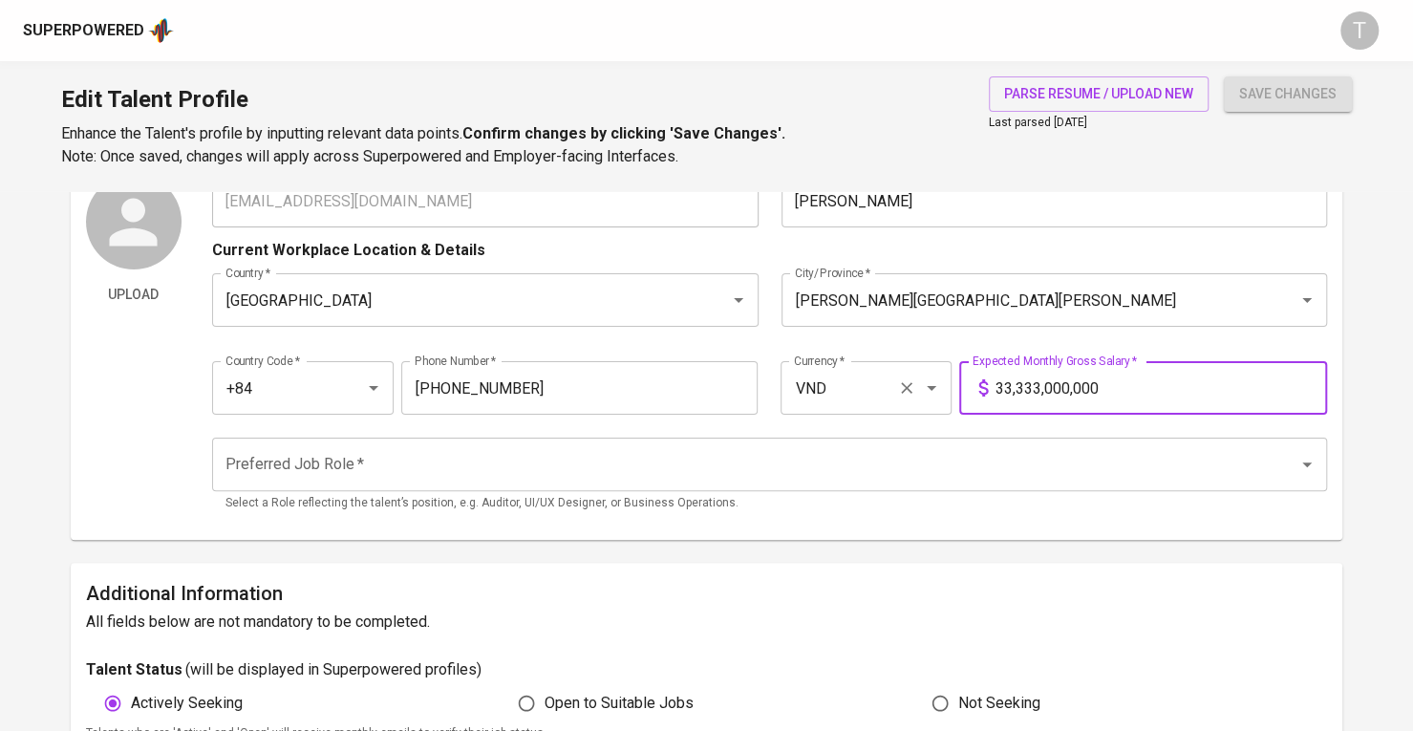
drag, startPoint x: 1157, startPoint y: 378, endPoint x: 843, endPoint y: 378, distance: 314.3
click at [843, 378] on div "Country Code   * +84 Country Code * Phone Number   * 943-259-885 Phone Number *…" at bounding box center [769, 382] width 1115 height 88
paste input "0"
type input "30,000,000"
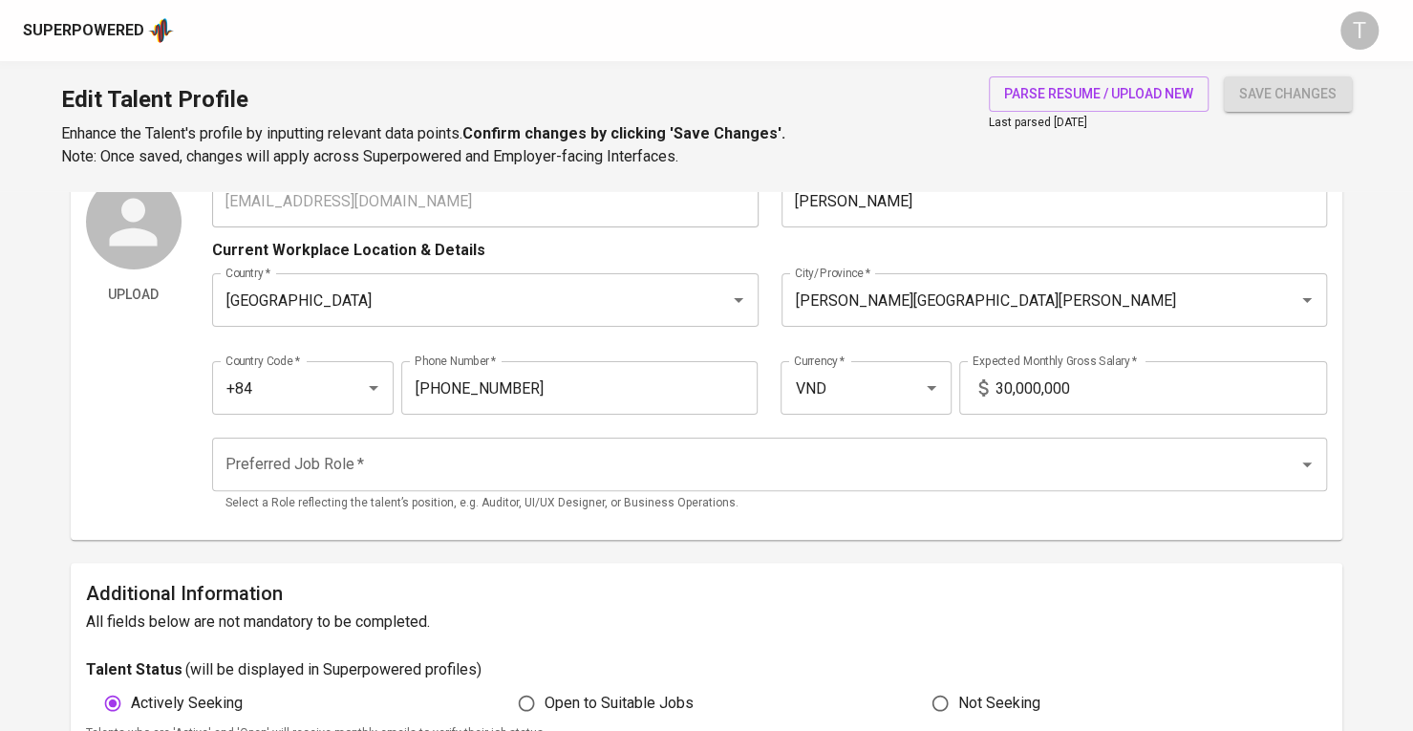
click at [1299, 64] on div "Edit Talent Profile Enhance the Talent's profile by inputting relevant data poi…" at bounding box center [706, 126] width 1413 height 130
click at [1295, 121] on div "save changes" at bounding box center [1288, 122] width 128 height 92
click at [1299, 98] on span "save changes" at bounding box center [1287, 94] width 97 height 24
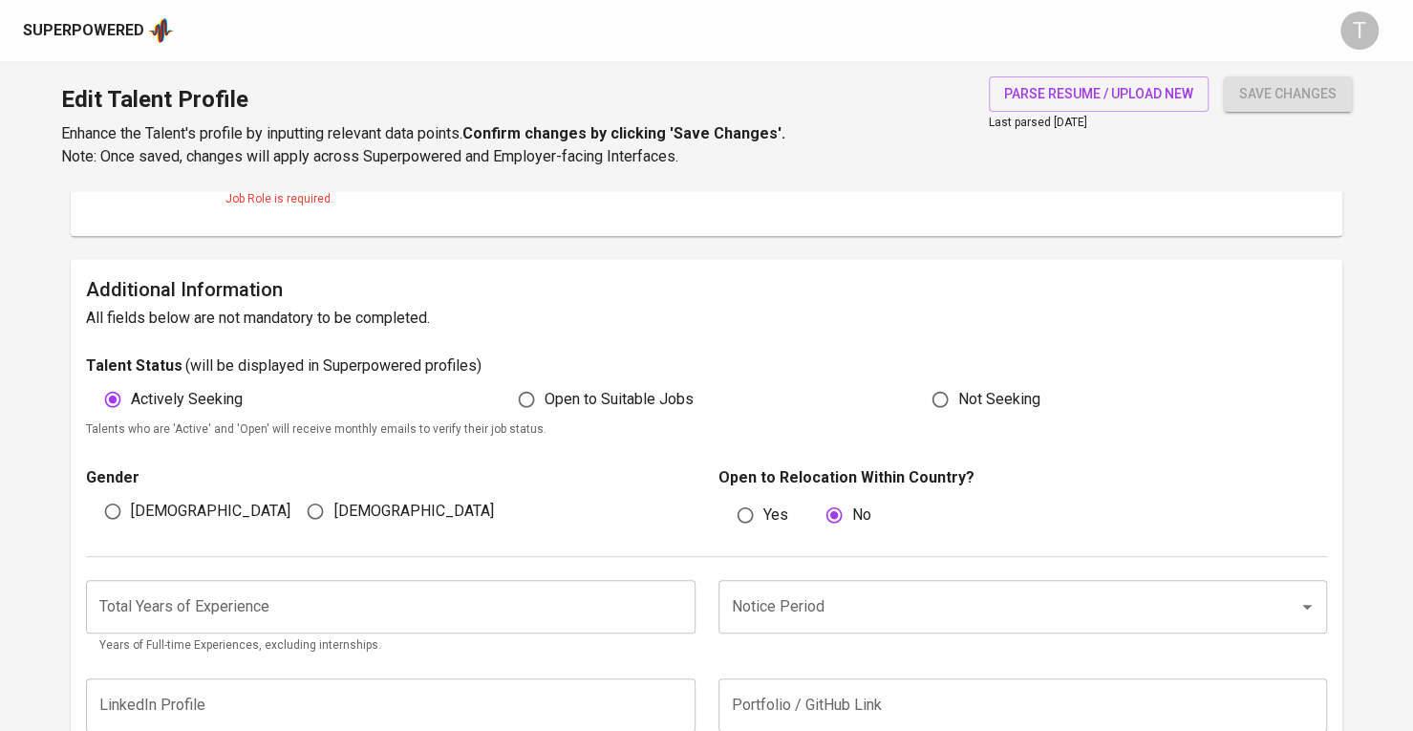
click at [322, 504] on input "[DEMOGRAPHIC_DATA]" at bounding box center [315, 511] width 36 height 36
radio input "true"
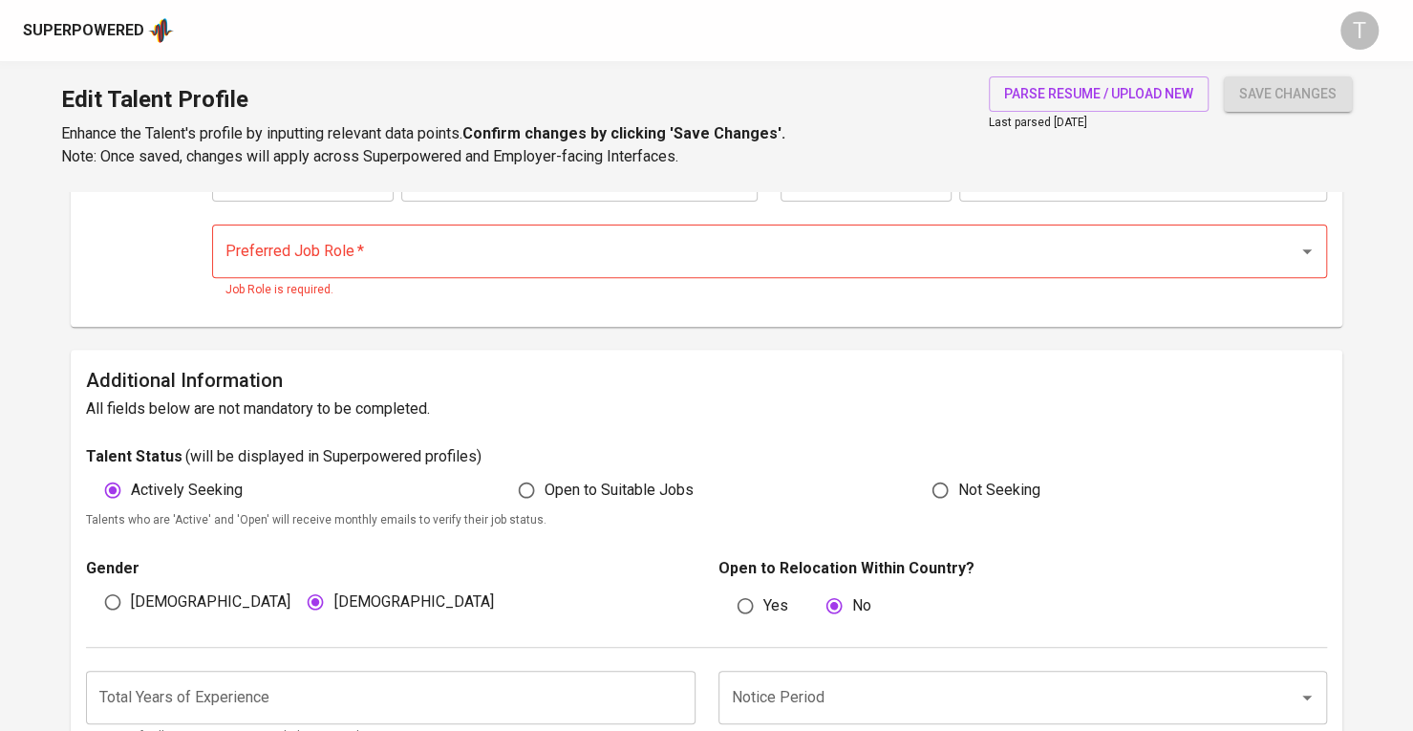
scroll to position [298, 0]
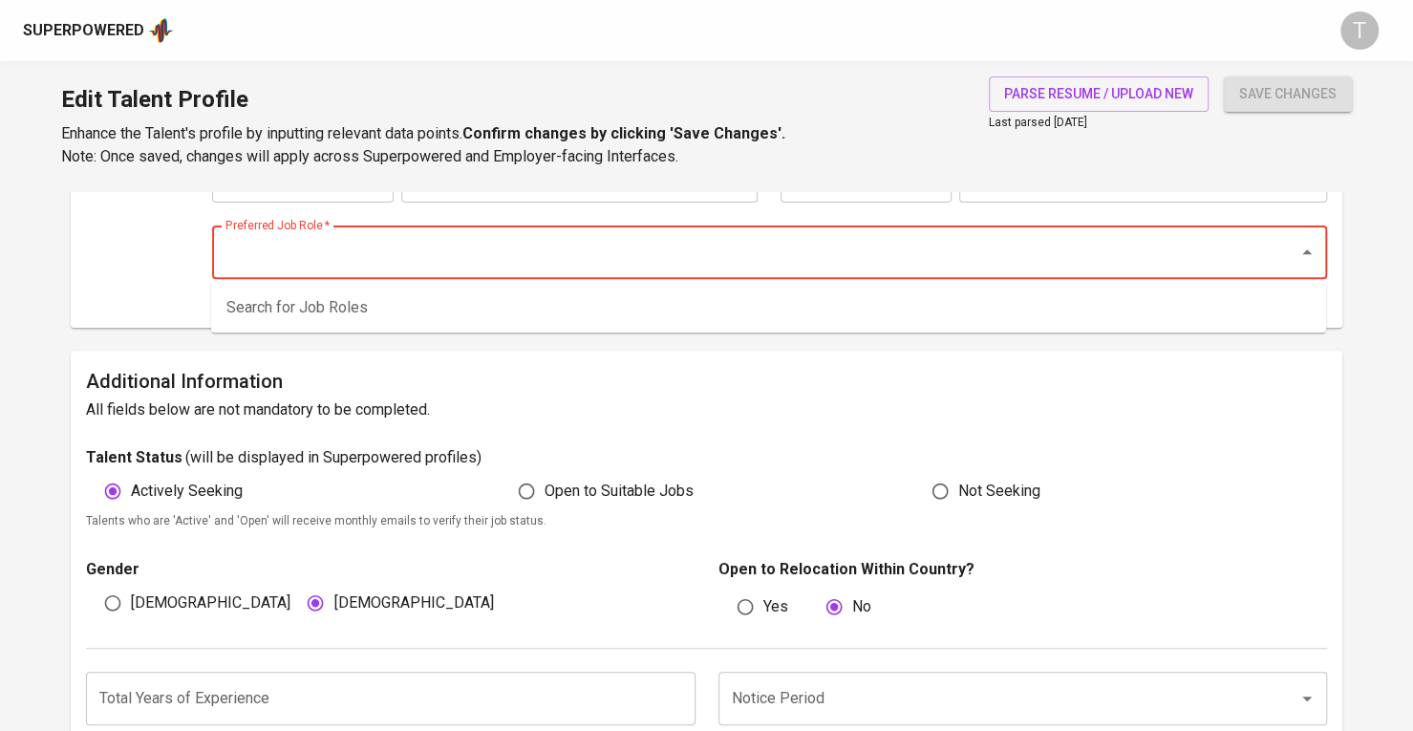
click at [384, 251] on input "Preferred Job Role   *" at bounding box center [743, 252] width 1044 height 36
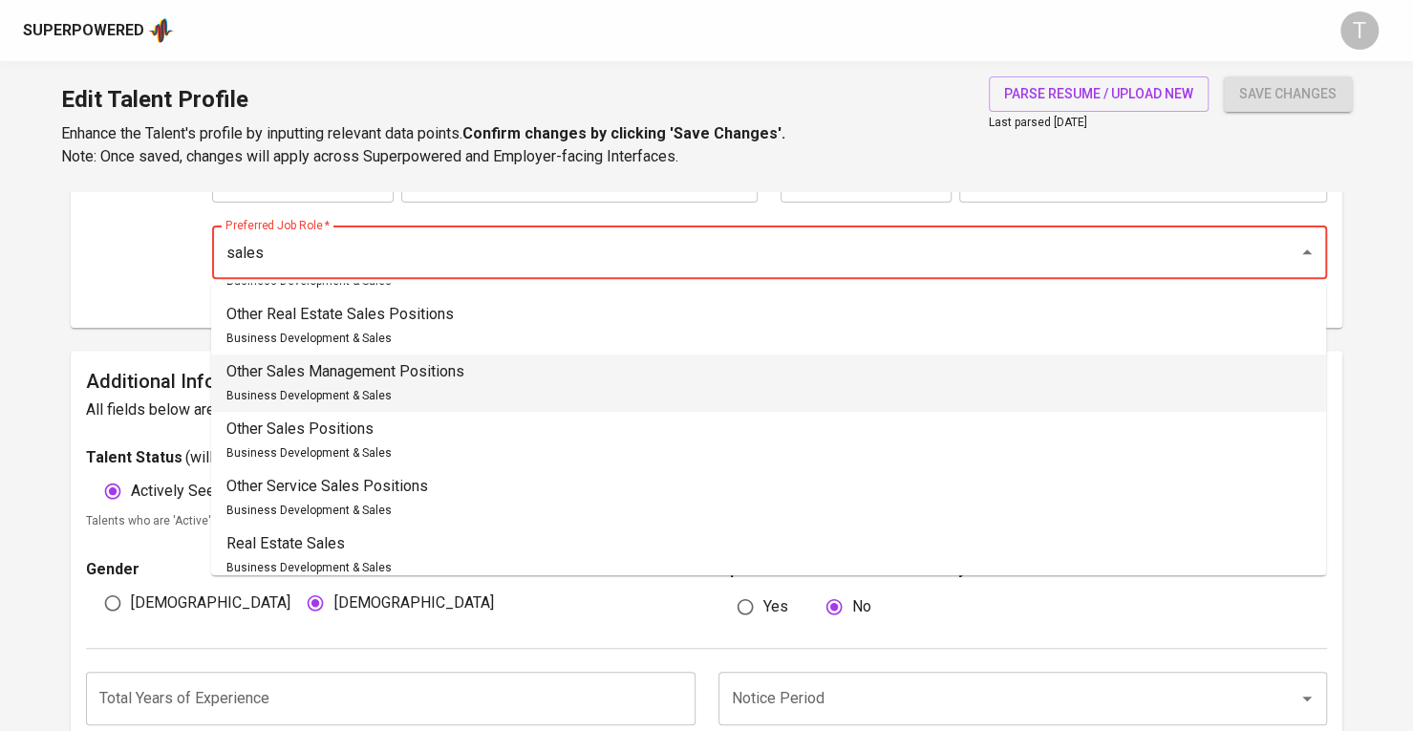
scroll to position [797, 0]
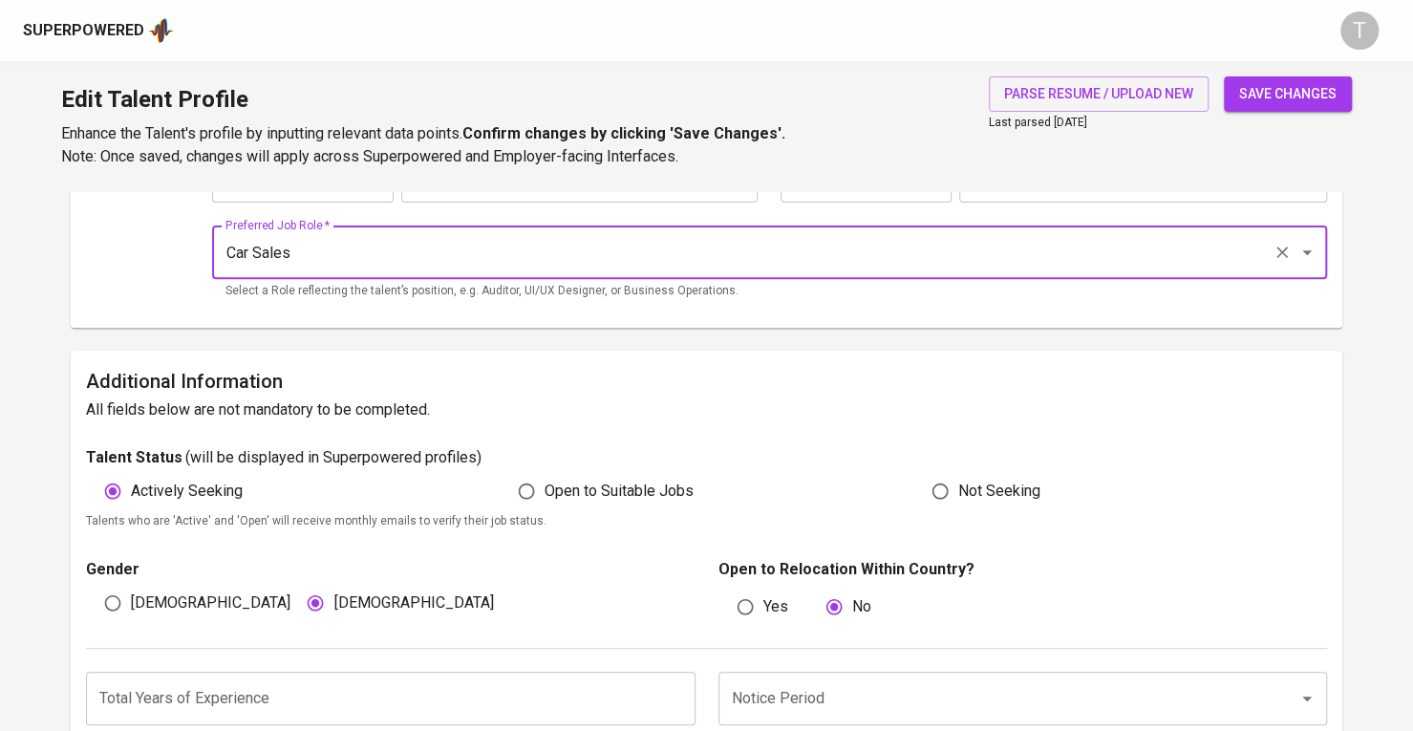
click at [254, 254] on input "Car Sales" at bounding box center [743, 252] width 1044 height 36
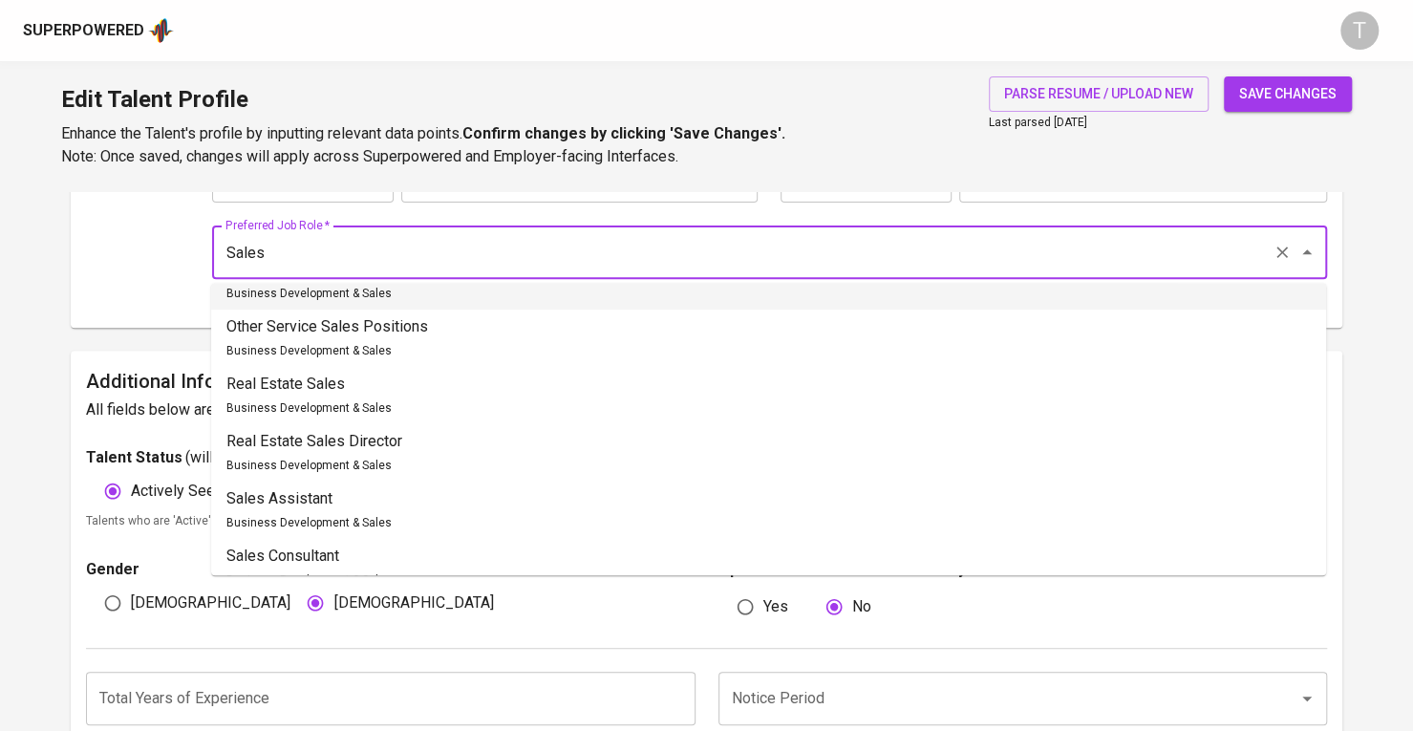
scroll to position [860, 0]
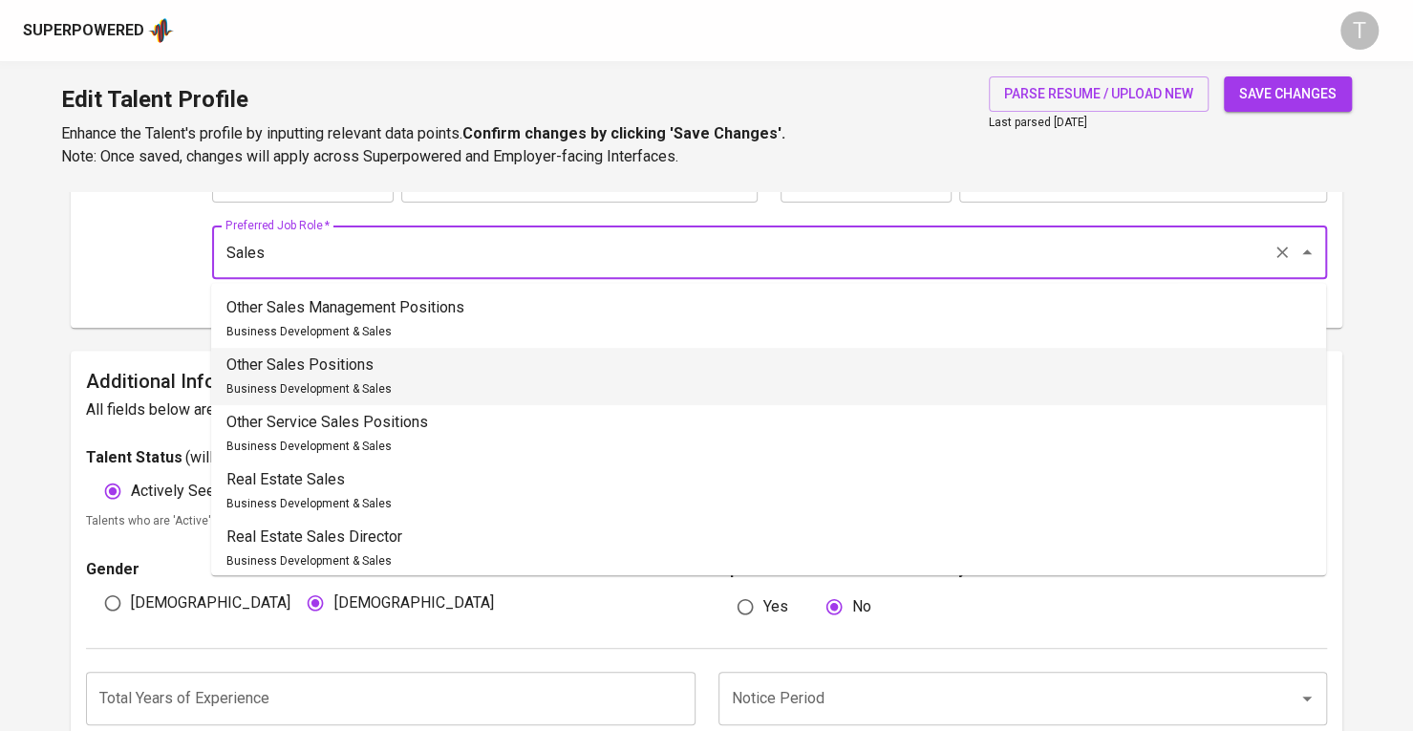
click at [383, 370] on li "Other Sales Positions Business Development & Sales" at bounding box center [768, 376] width 1115 height 57
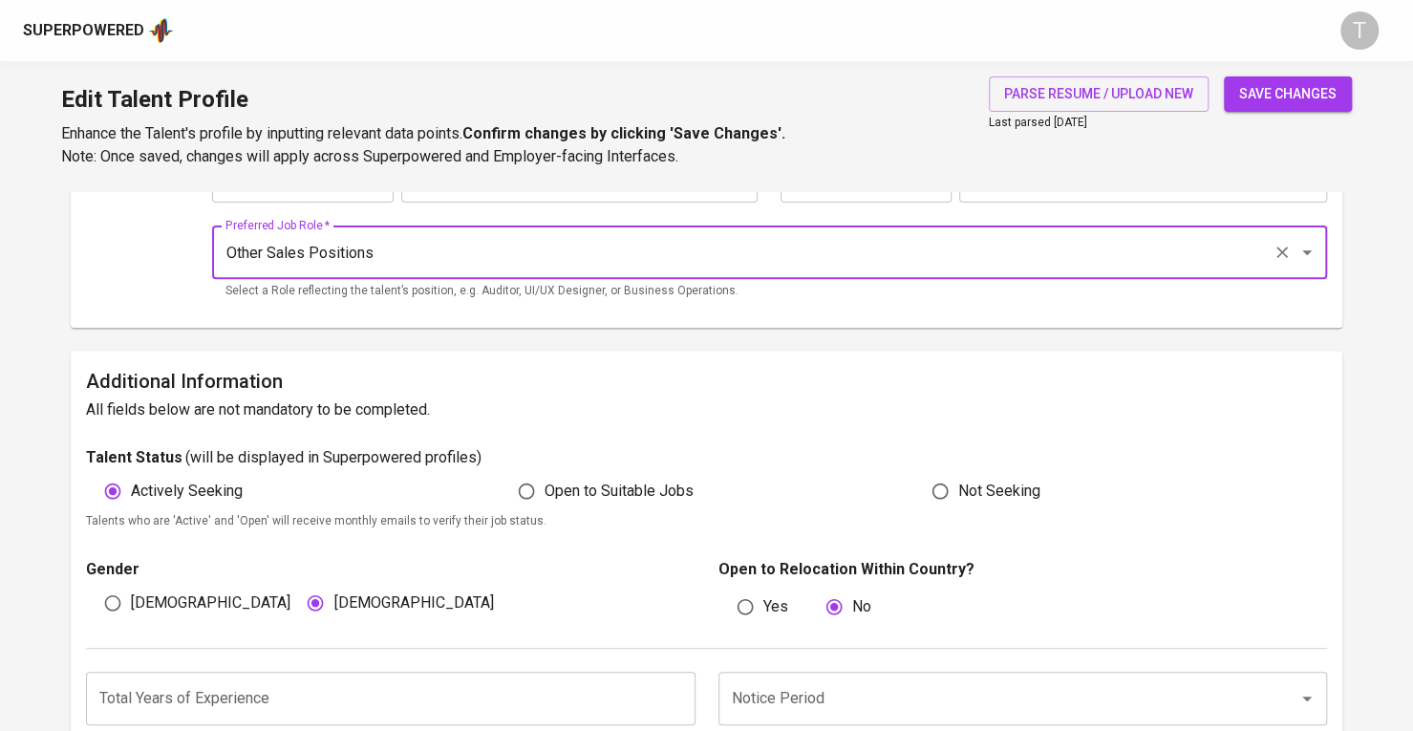
type input "Other Sales Positions"
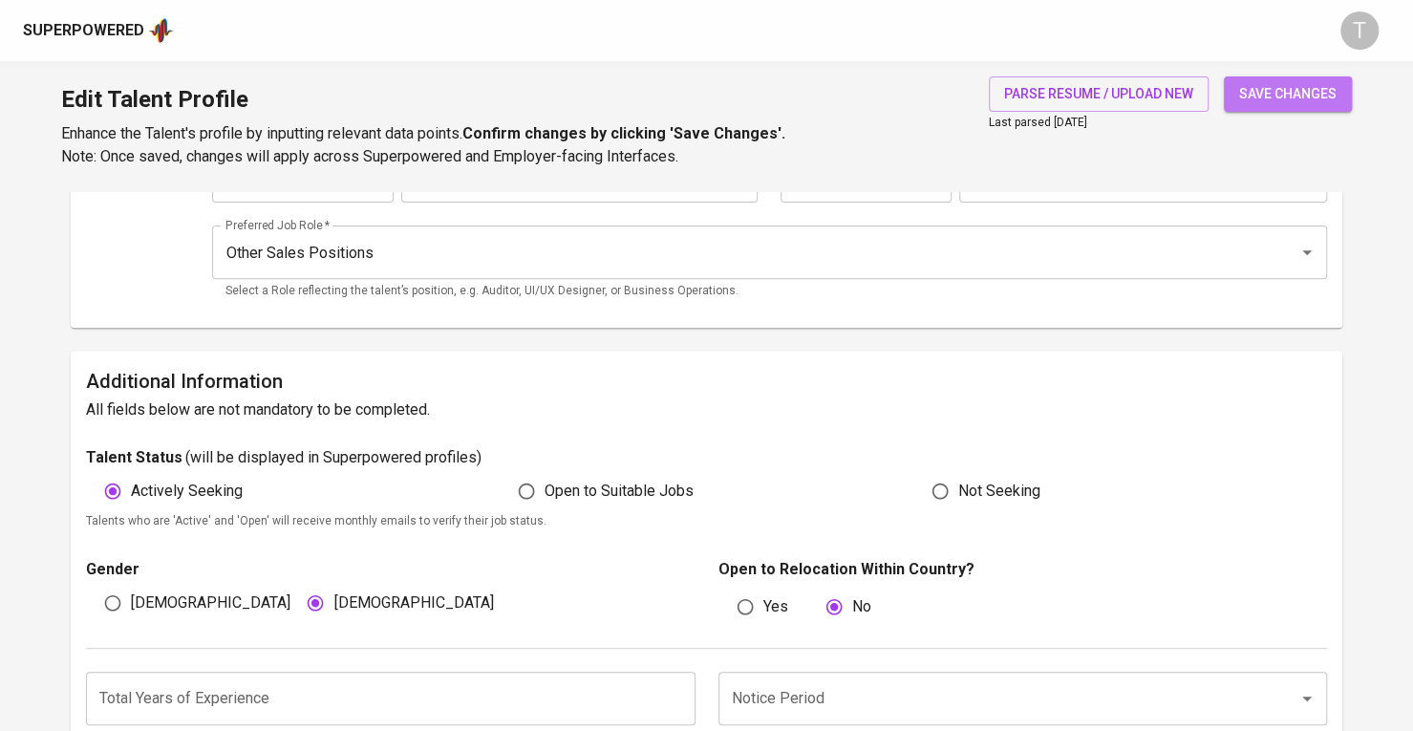
click at [1317, 106] on button "save changes" at bounding box center [1288, 93] width 128 height 35
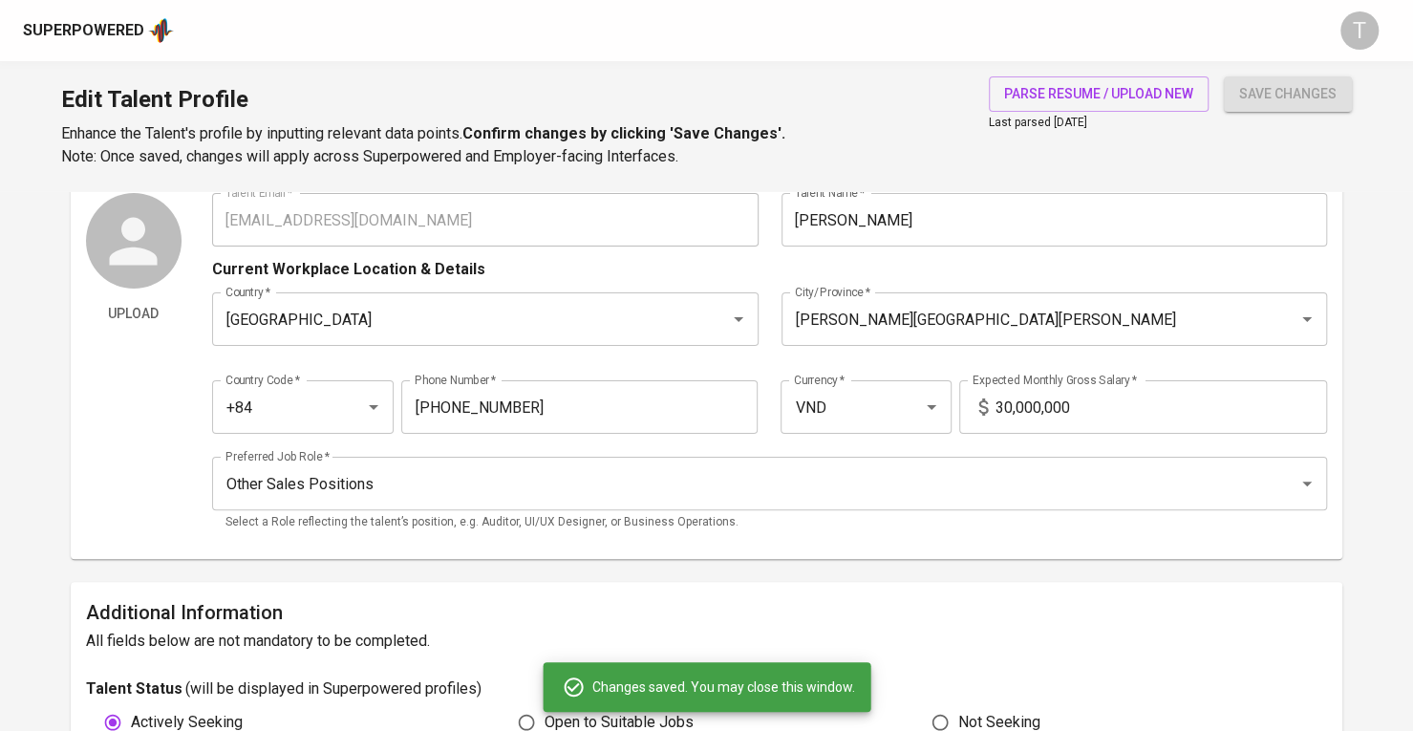
scroll to position [0, 0]
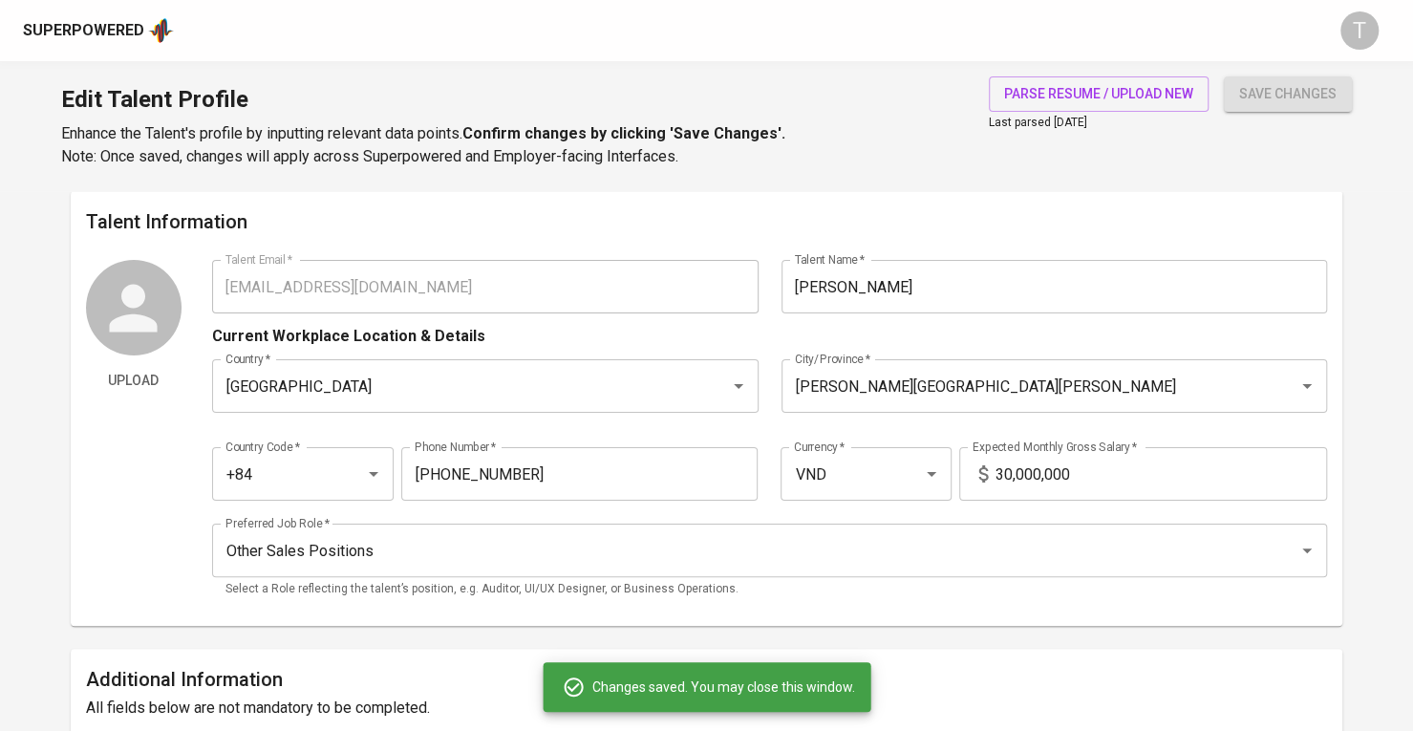
click at [187, 288] on div "Upload Talent Email   * reca885@gmail.com Talent Email * Talent Name   * Nga Ng…" at bounding box center [706, 435] width 1241 height 351
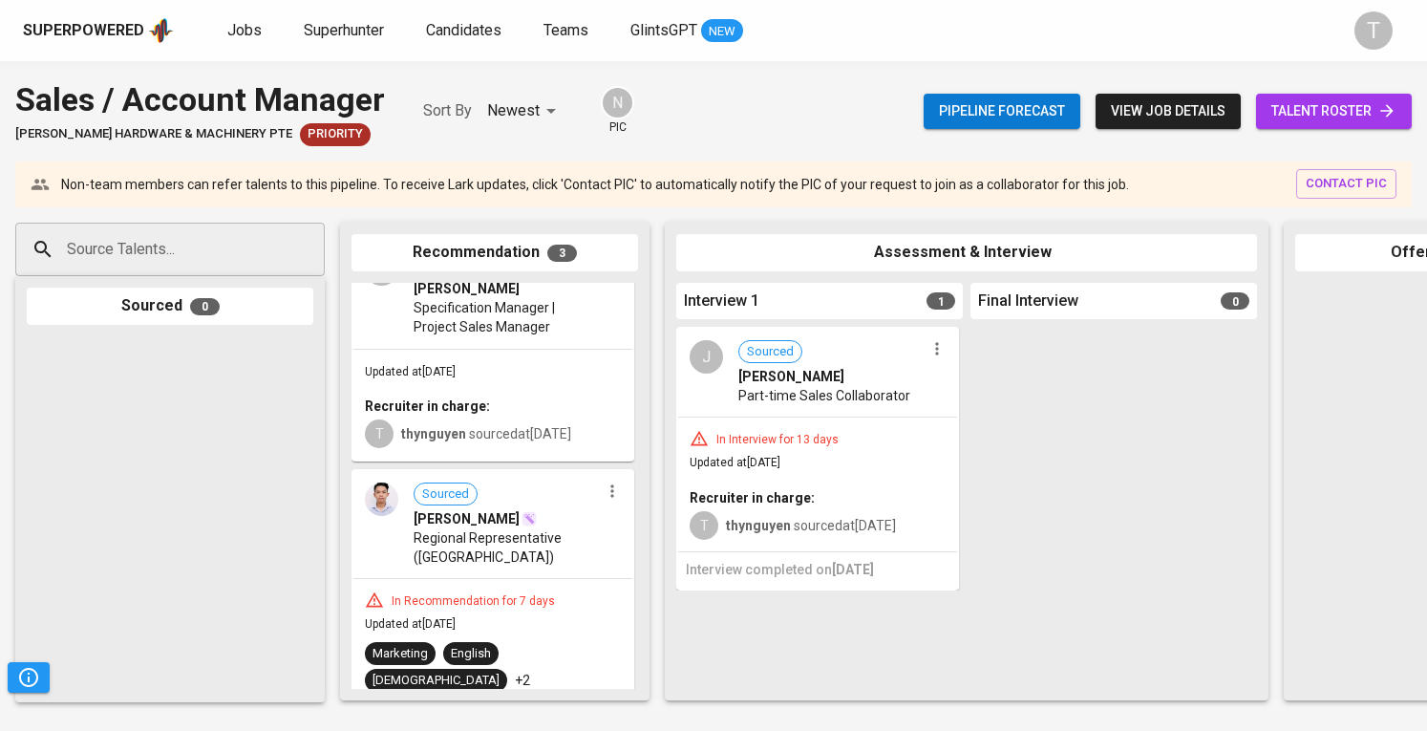
scroll to position [308, 0]
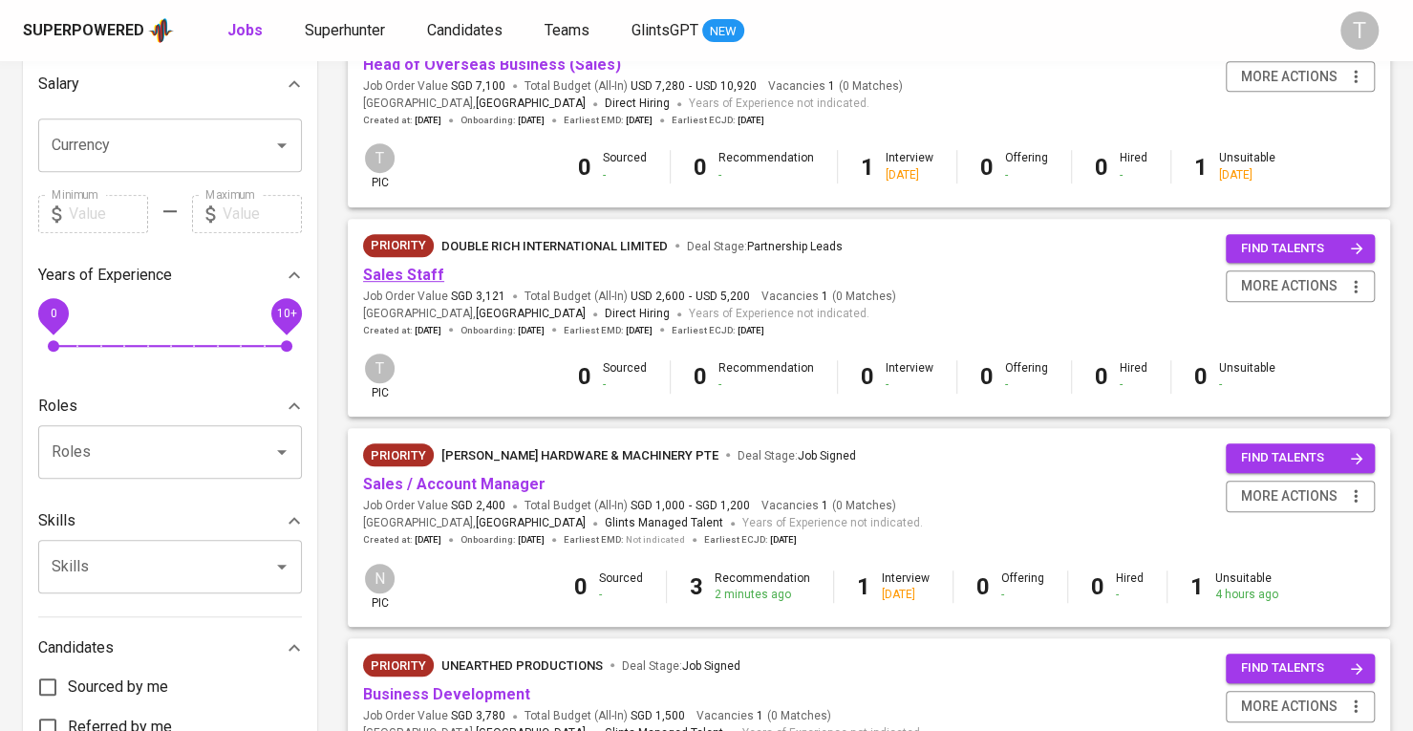
scroll to position [478, 0]
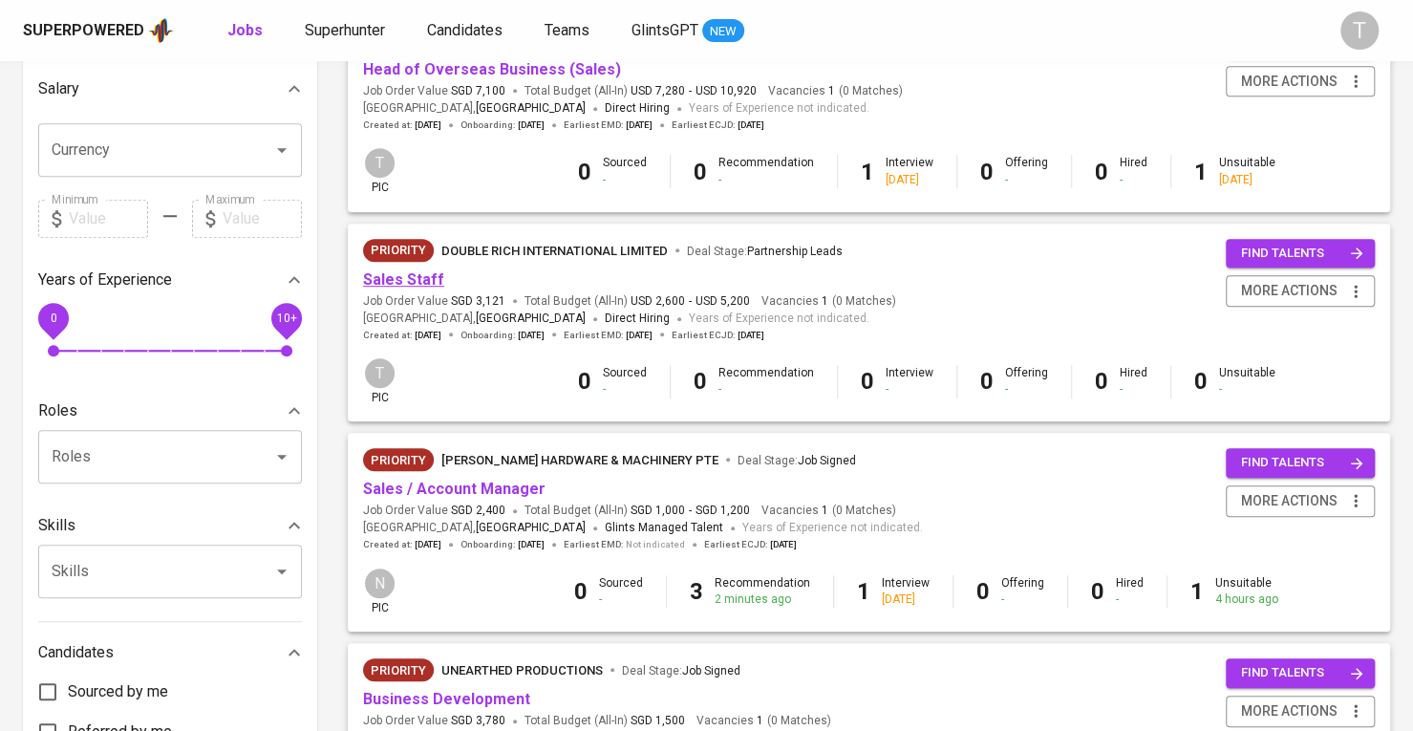
click at [391, 281] on link "Sales Staff" at bounding box center [403, 279] width 81 height 18
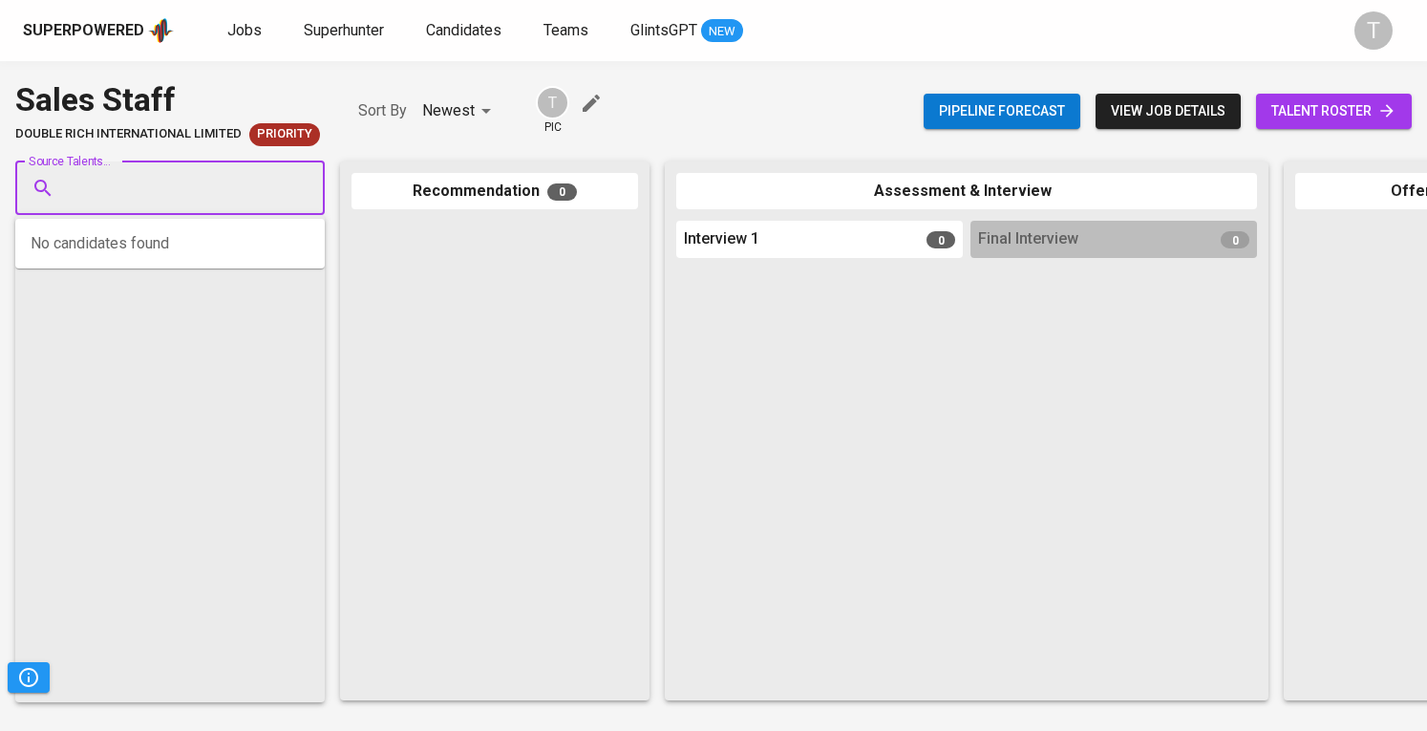
click at [244, 181] on input "Source Talents..." at bounding box center [162, 188] width 201 height 36
paste input "[EMAIL_ADDRESS][DOMAIN_NAME]"
type input "[EMAIL_ADDRESS][DOMAIN_NAME]"
click at [199, 263] on span "[EMAIL_ADDRESS][DOMAIN_NAME]" at bounding box center [169, 260] width 180 height 19
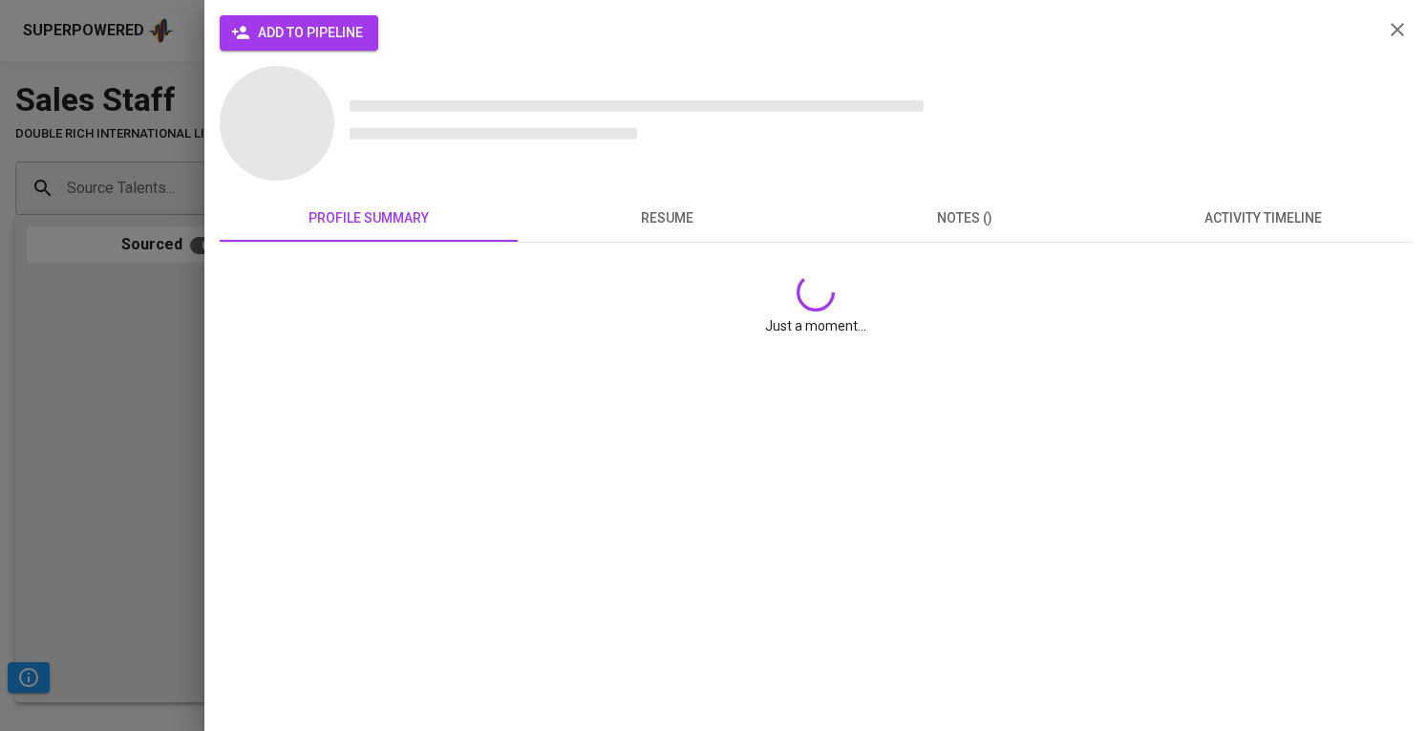
scroll to position [0, 0]
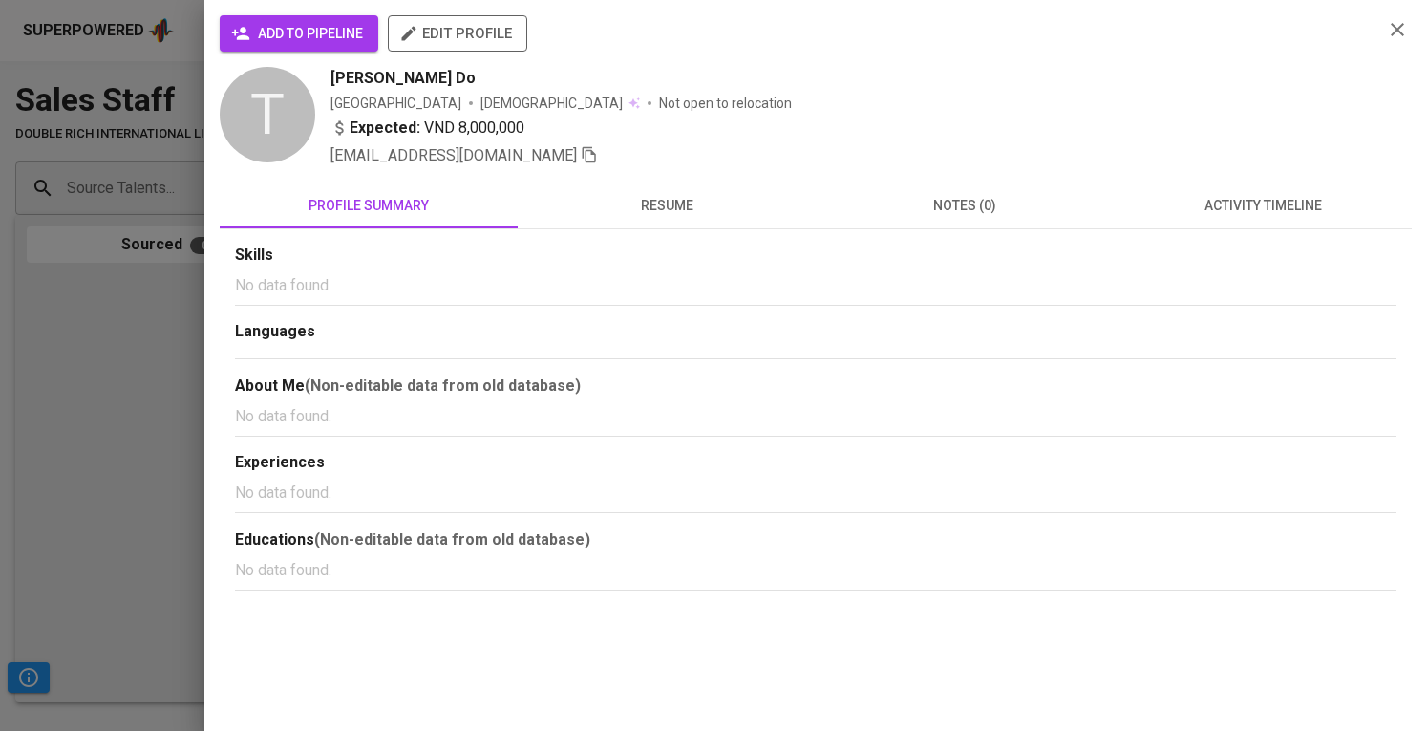
click at [277, 56] on div "add to pipeline edit profile" at bounding box center [794, 41] width 1148 height 52
click at [297, 28] on span "add to pipeline" at bounding box center [299, 34] width 128 height 24
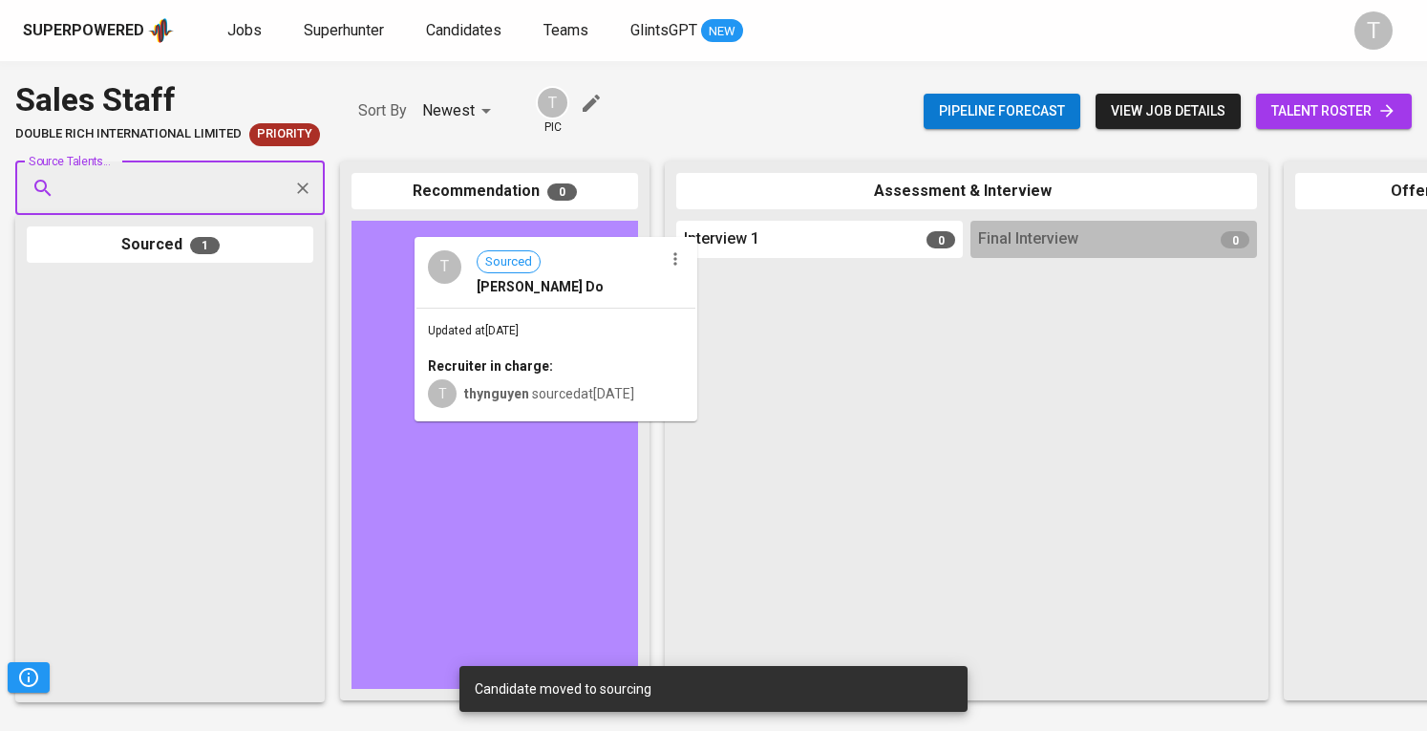
drag, startPoint x: 167, startPoint y: 317, endPoint x: 508, endPoint y: 266, distance: 345.0
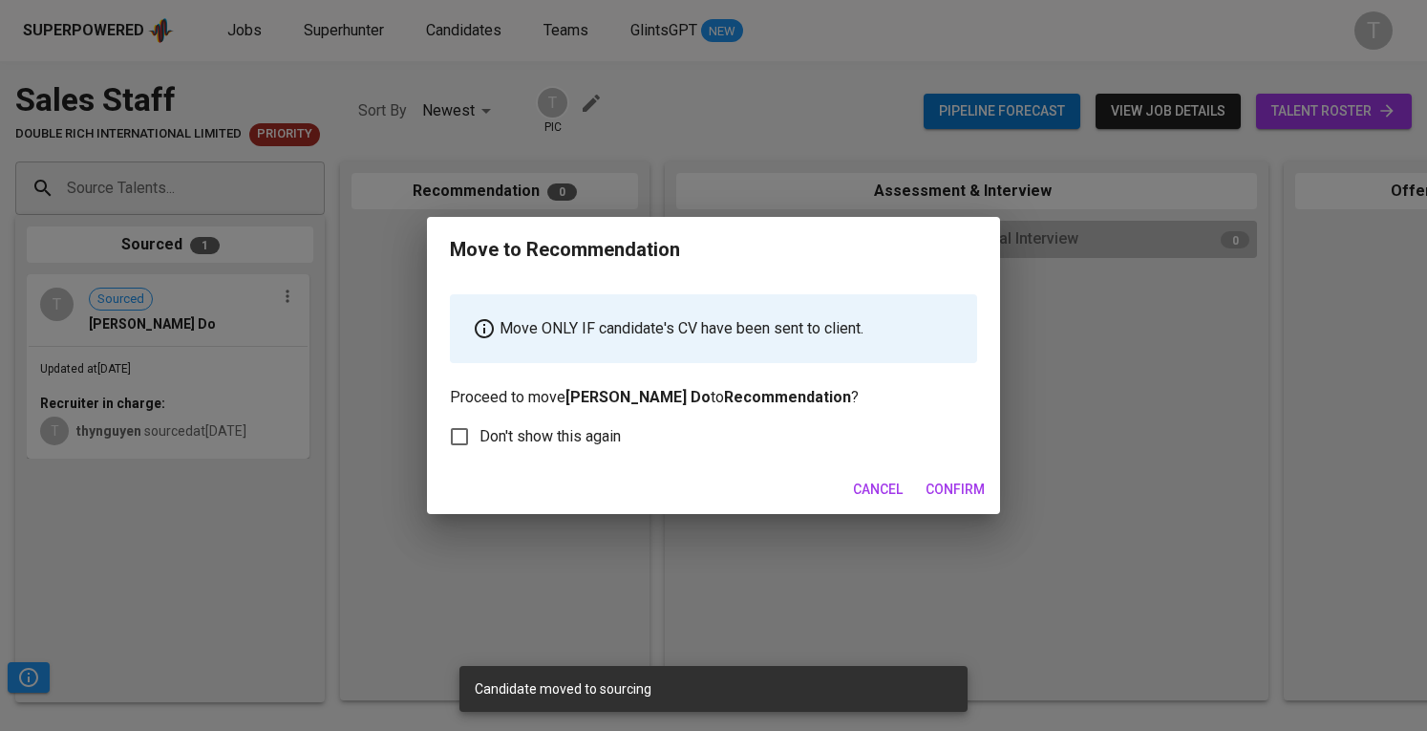
click at [950, 467] on div "Cancel Confirm" at bounding box center [713, 489] width 573 height 51
click at [960, 481] on span "Confirm" at bounding box center [955, 490] width 59 height 24
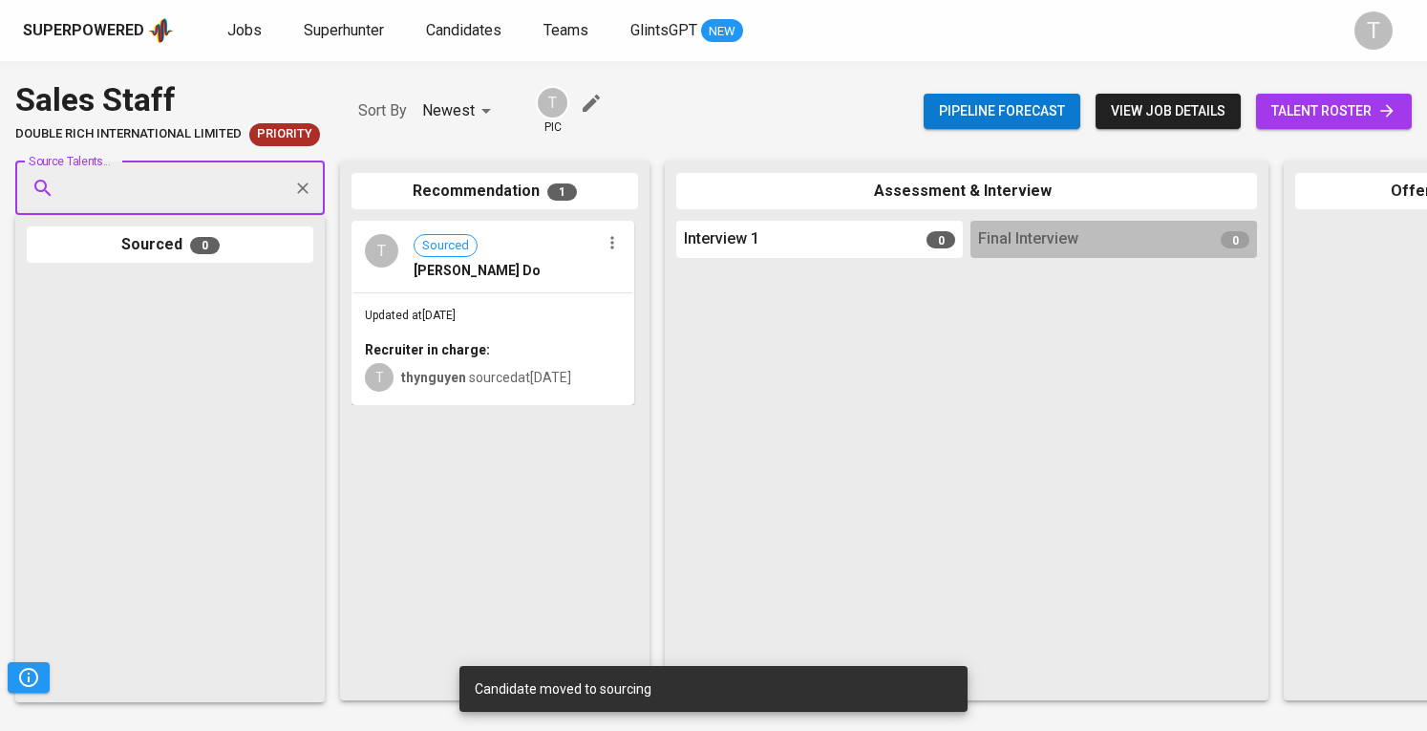
paste input "[EMAIL_ADDRESS][DOMAIN_NAME]"
type input "[EMAIL_ADDRESS][DOMAIN_NAME]"
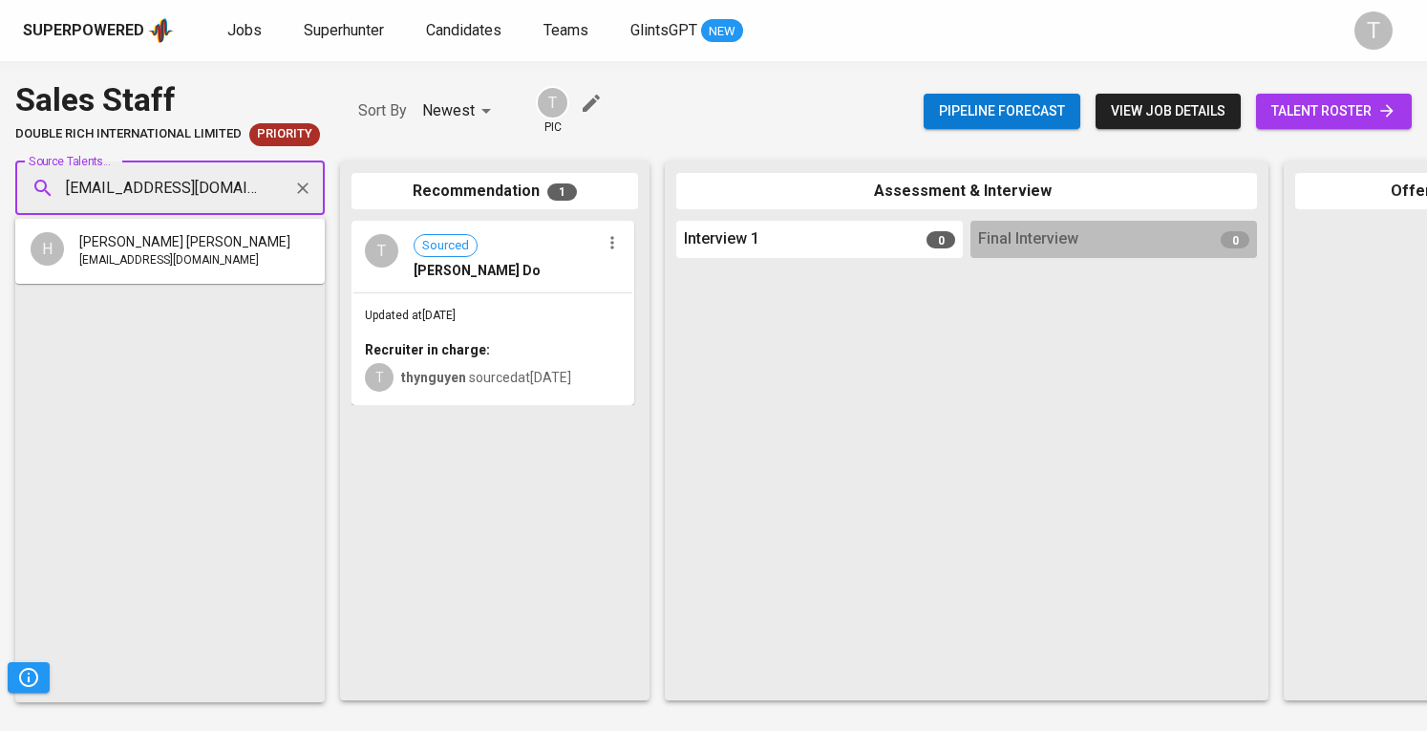
click at [151, 268] on span "[EMAIL_ADDRESS][DOMAIN_NAME]" at bounding box center [169, 260] width 180 height 19
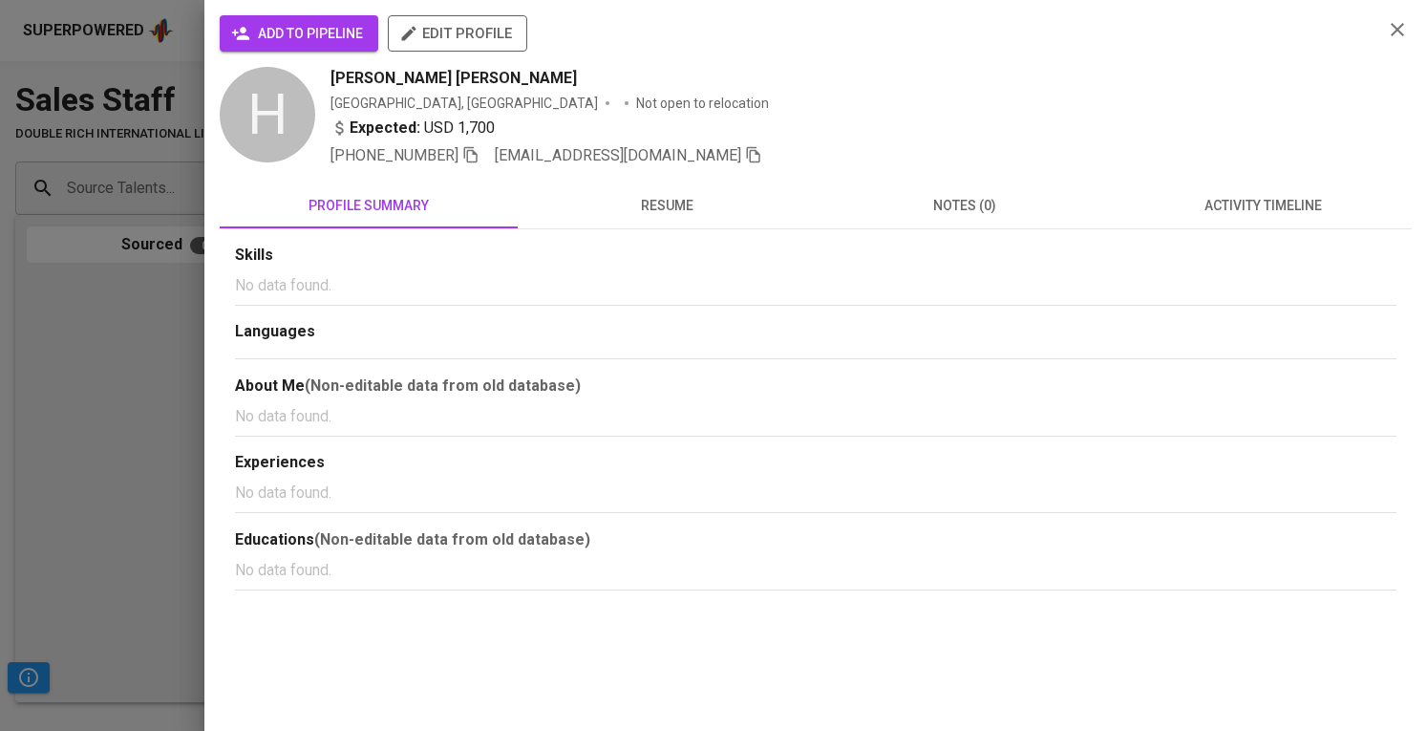
click at [353, 22] on span "add to pipeline" at bounding box center [299, 34] width 128 height 24
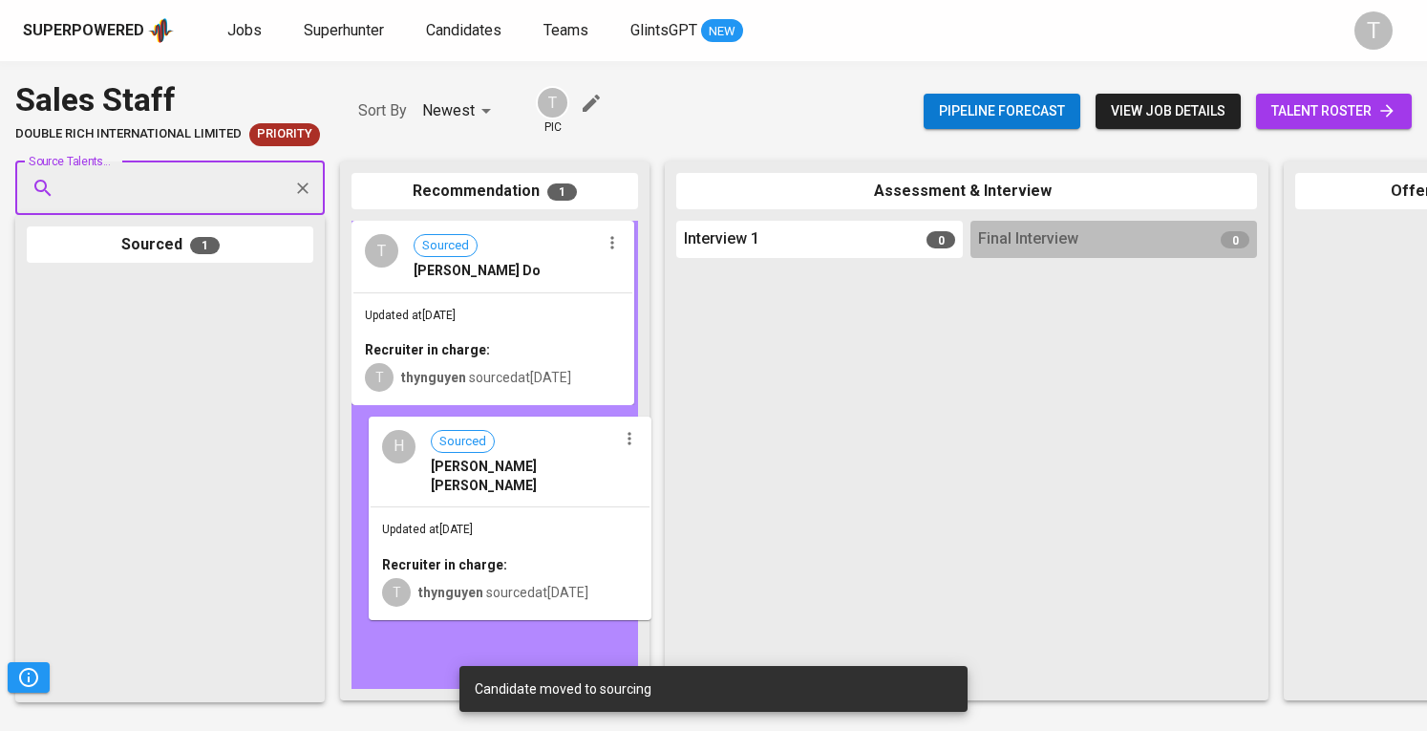
drag, startPoint x: 191, startPoint y: 323, endPoint x: 533, endPoint y: 446, distance: 363.6
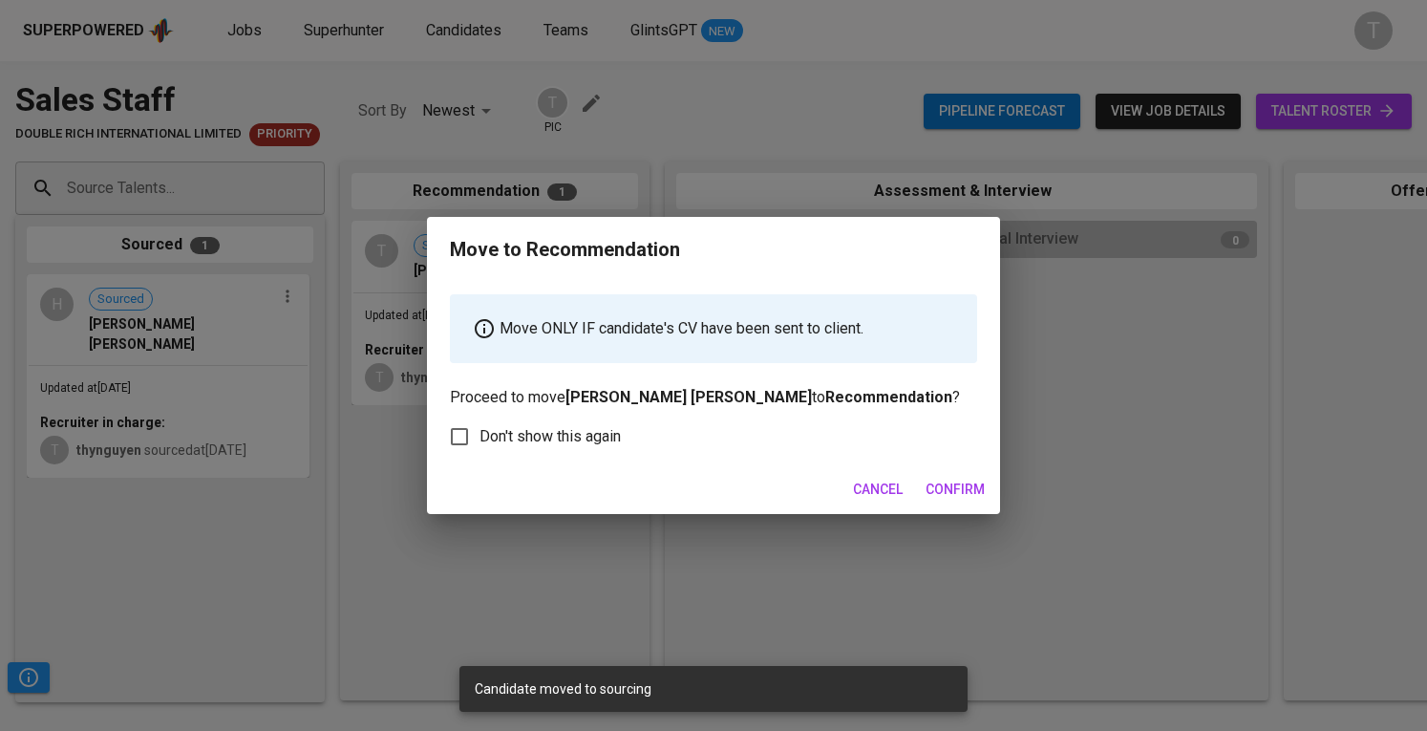
click at [999, 494] on div "Cancel Confirm" at bounding box center [713, 489] width 573 height 51
click at [972, 488] on span "Confirm" at bounding box center [955, 490] width 59 height 24
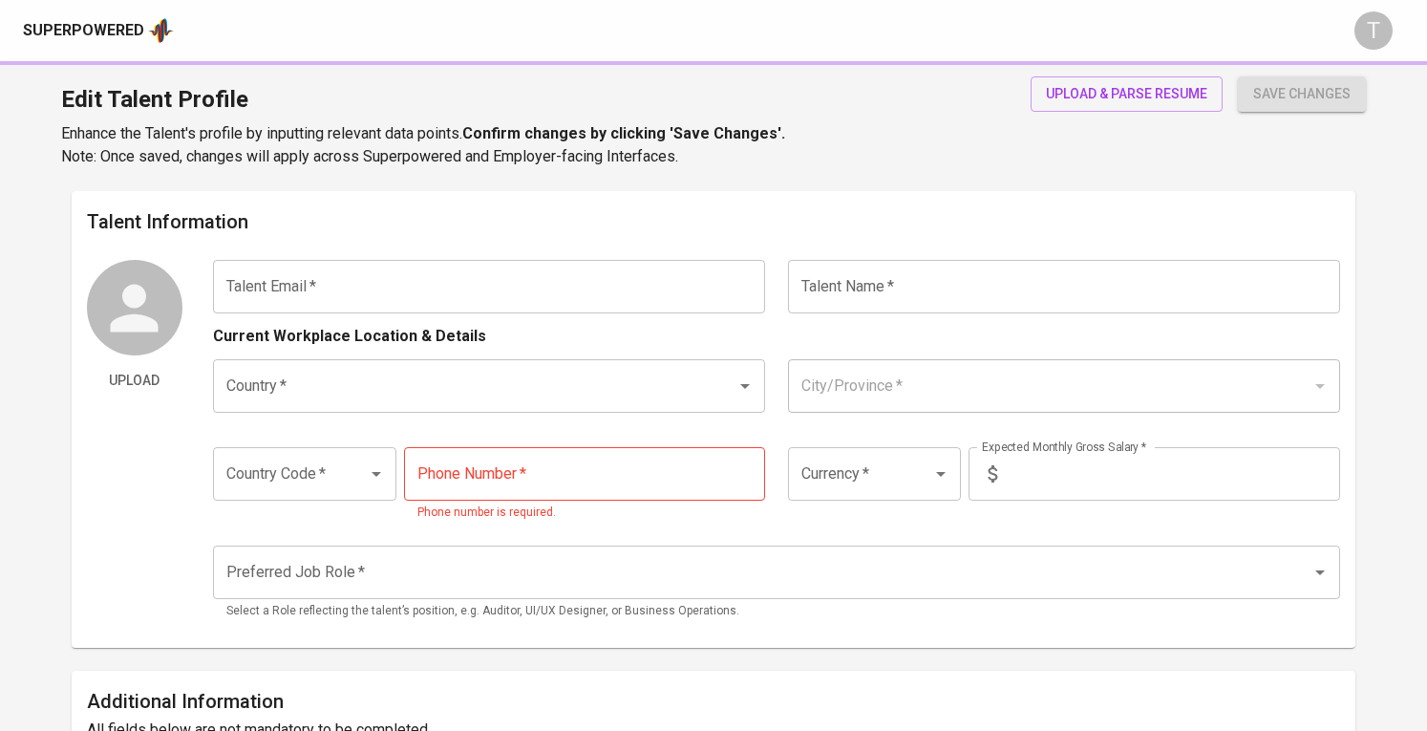
type input "[EMAIL_ADDRESS][DOMAIN_NAME]"
type input "[PERSON_NAME] Do"
type input "[GEOGRAPHIC_DATA]"
type input "+84"
type input "VND"
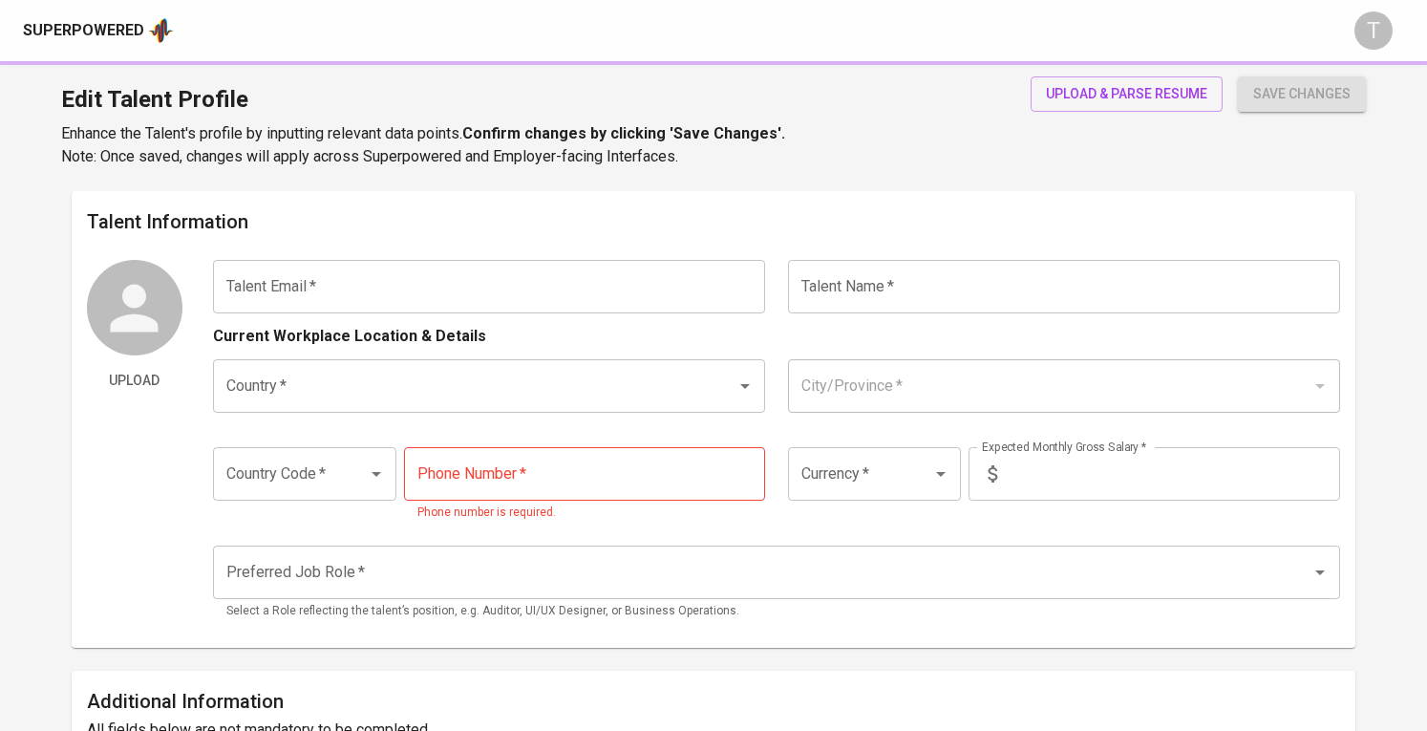
type input "8,000,000"
radio input "true"
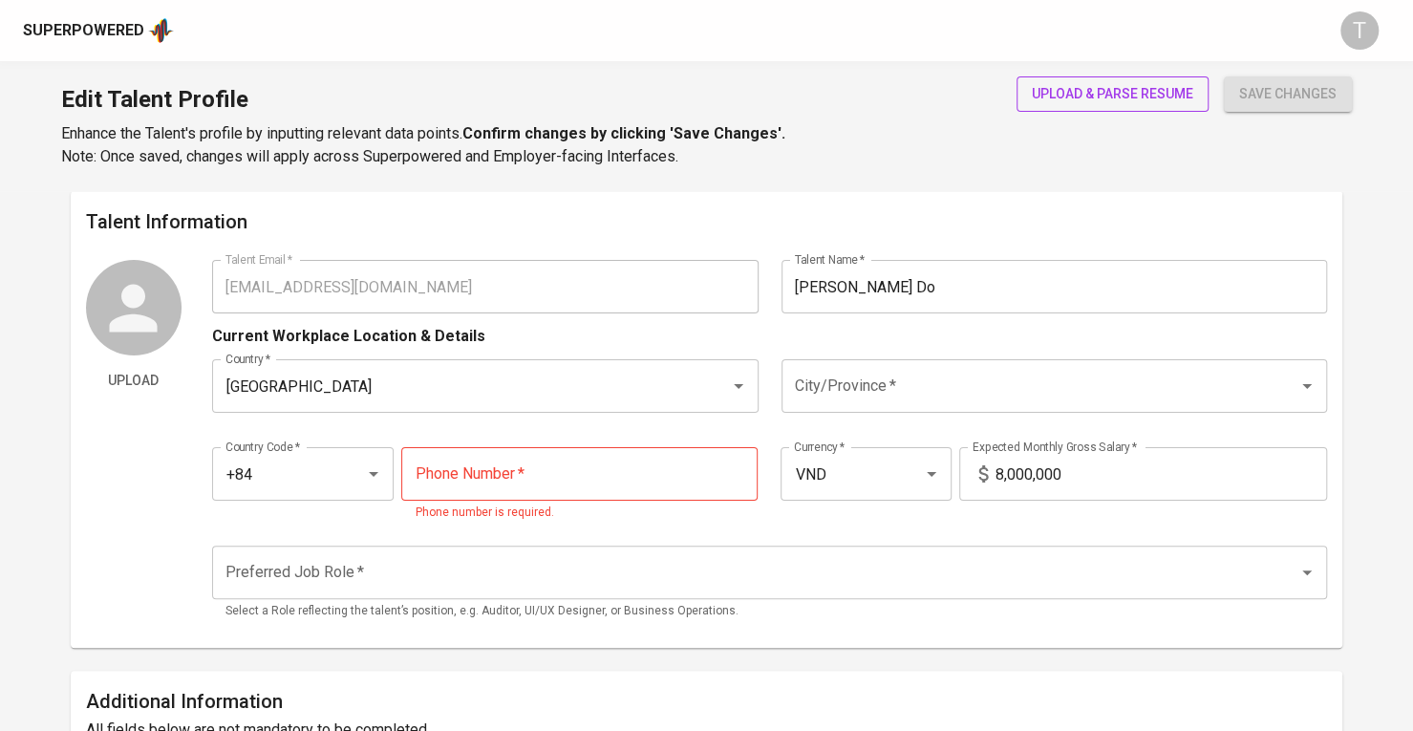
click at [1060, 91] on span "upload & parse resume" at bounding box center [1112, 94] width 161 height 24
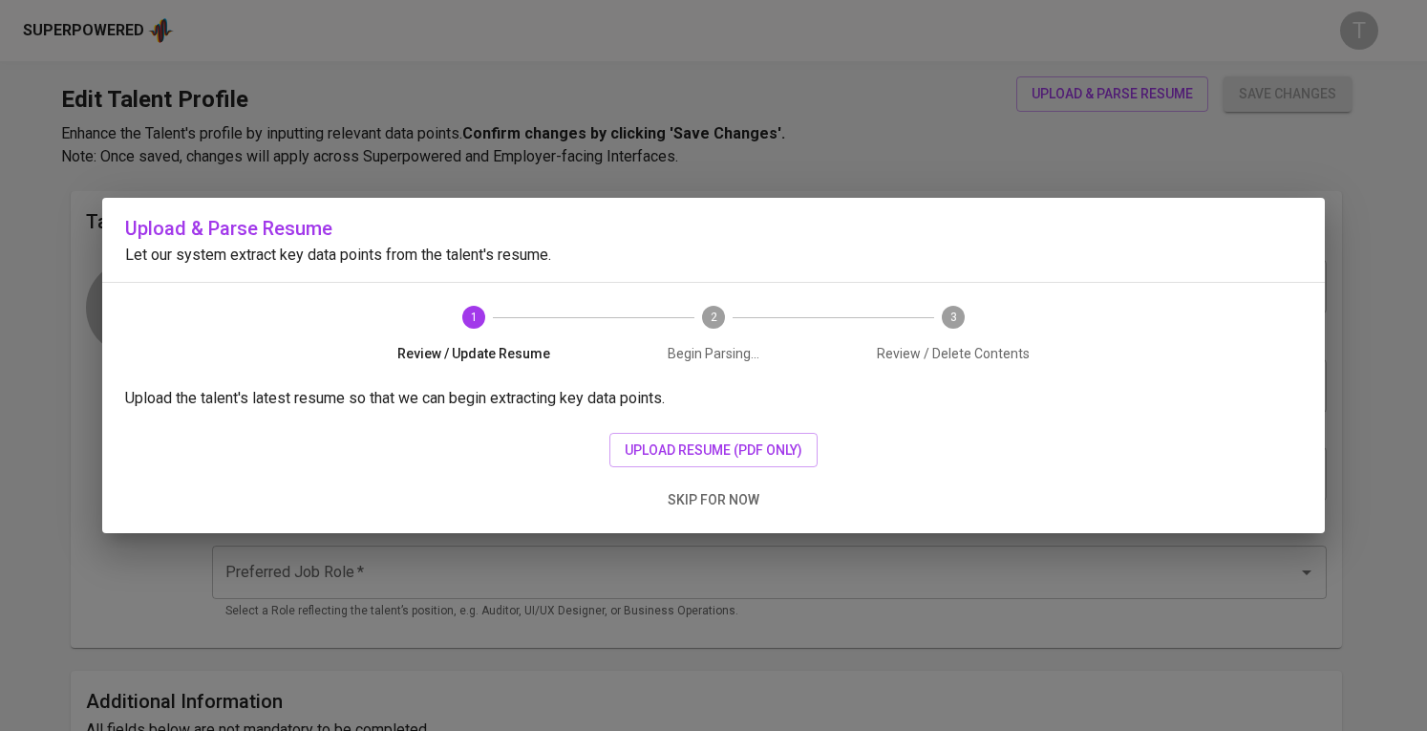
click at [669, 422] on div "Upload the talent's latest resume so that we can begin extracting key data poin…" at bounding box center [713, 460] width 1223 height 146
click at [664, 439] on span "upload resume (pdf only)" at bounding box center [714, 451] width 178 height 24
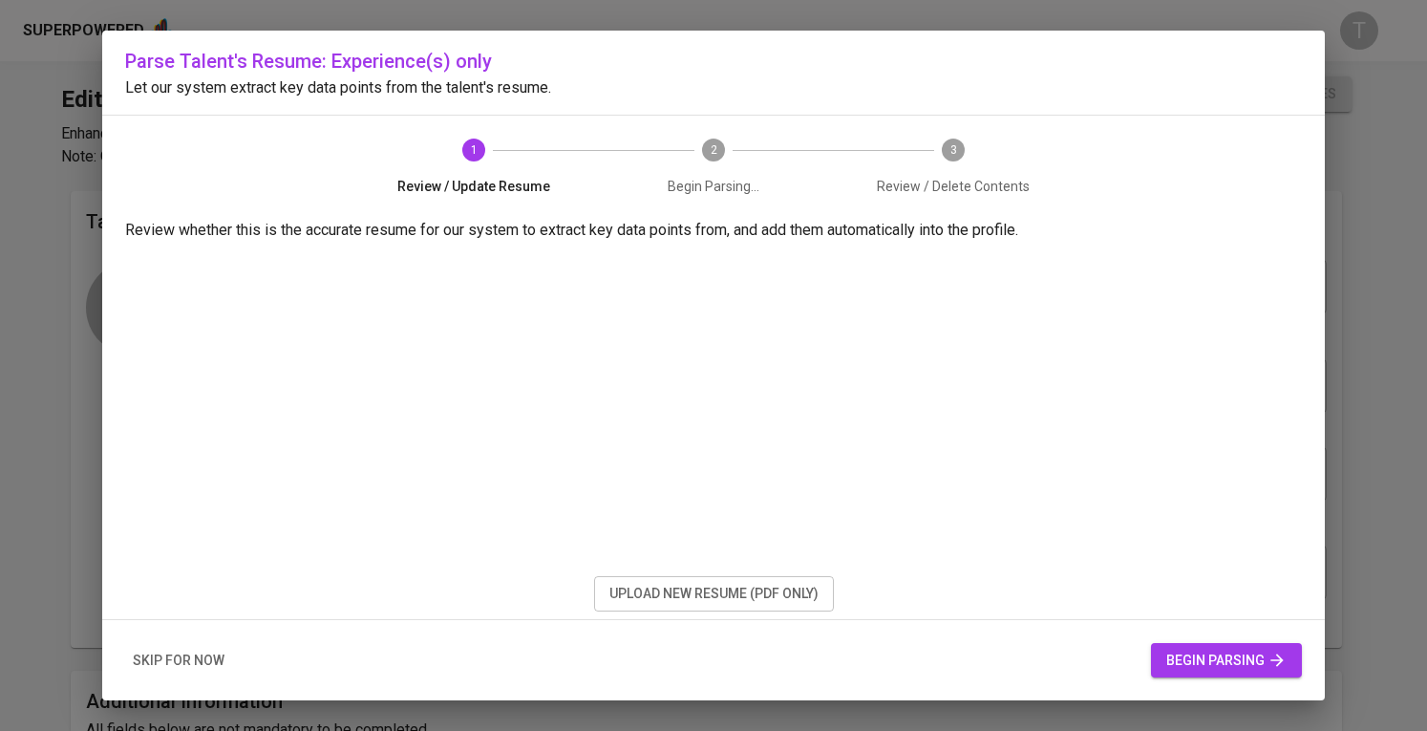
click at [1214, 678] on div "skip for now begin parsing" at bounding box center [713, 660] width 1223 height 81
click at [1222, 664] on span "begin parsing" at bounding box center [1227, 661] width 120 height 24
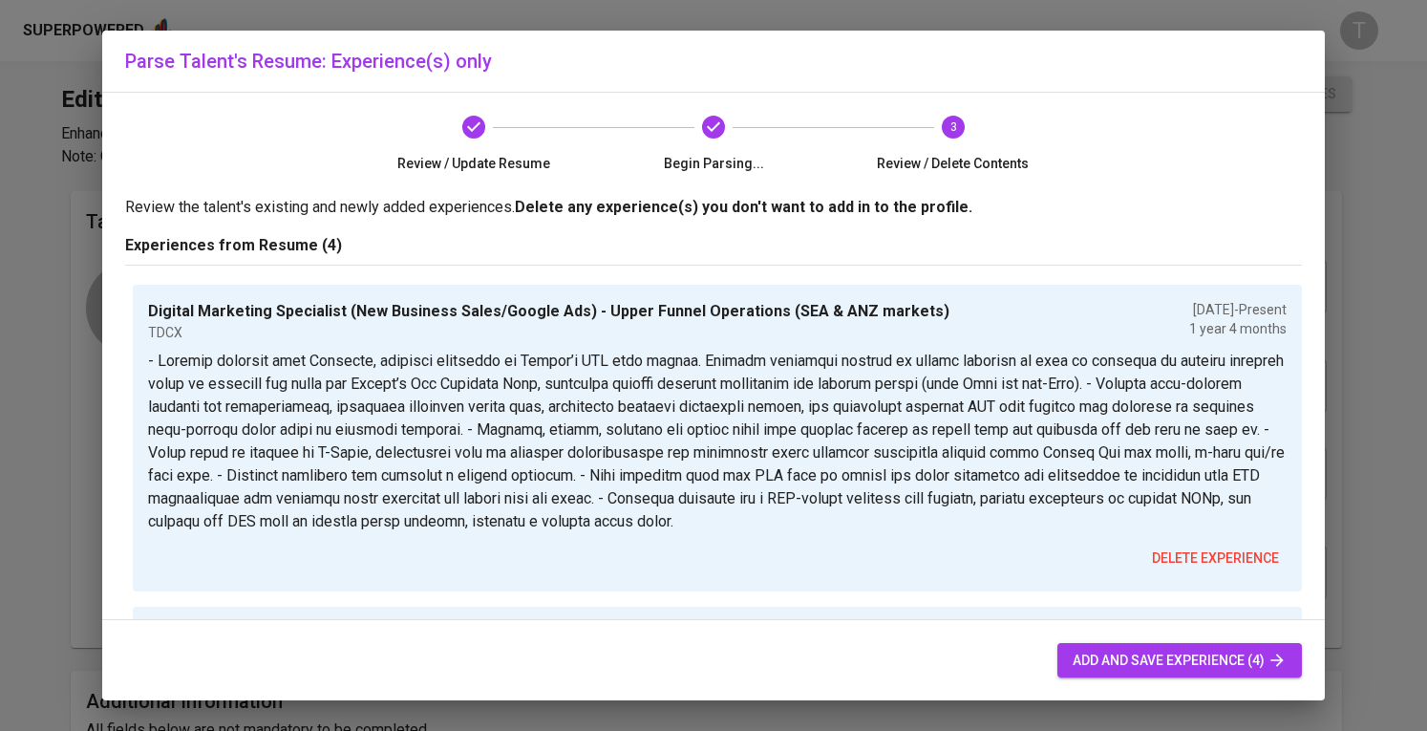
click at [1227, 669] on span "add and save experience (4)" at bounding box center [1180, 661] width 214 height 24
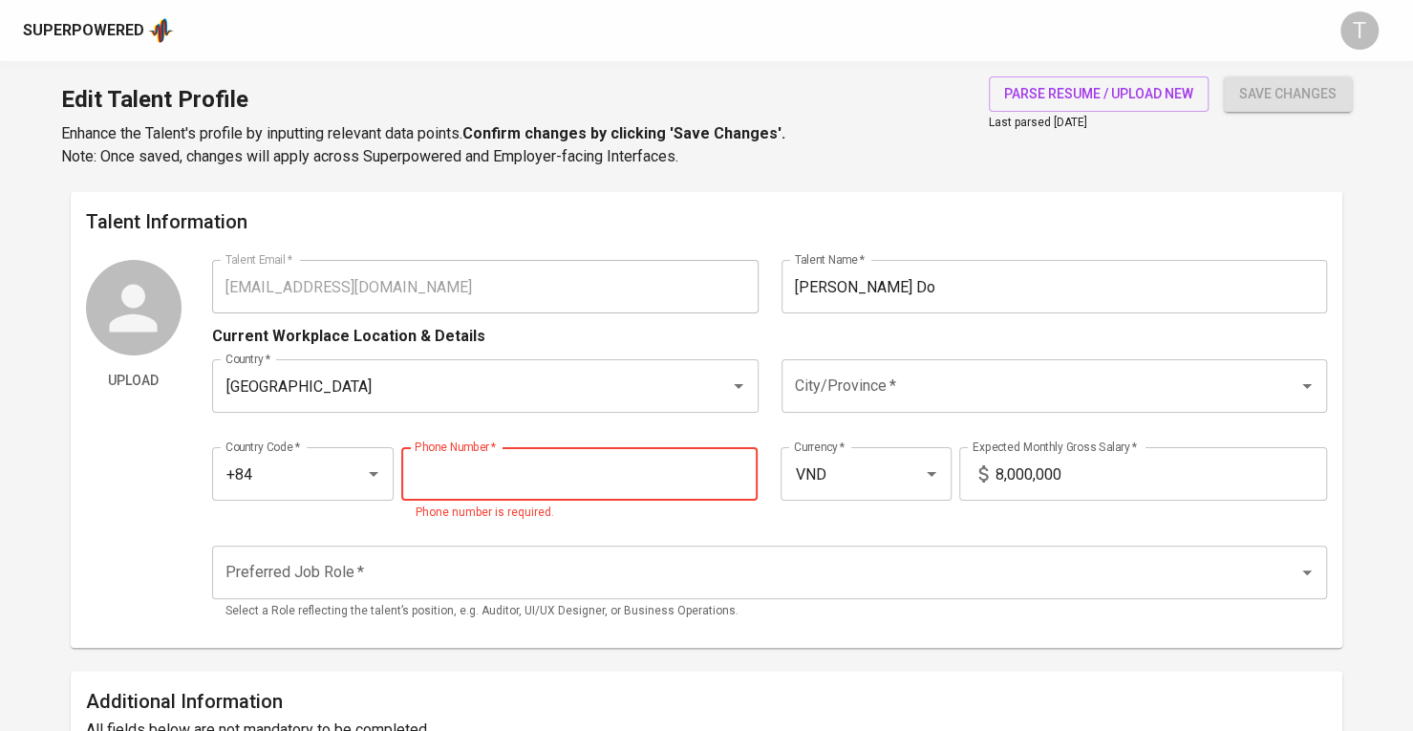
click at [583, 482] on input "tel" at bounding box center [579, 474] width 356 height 54
click at [327, 465] on input "+84" at bounding box center [277, 474] width 112 height 36
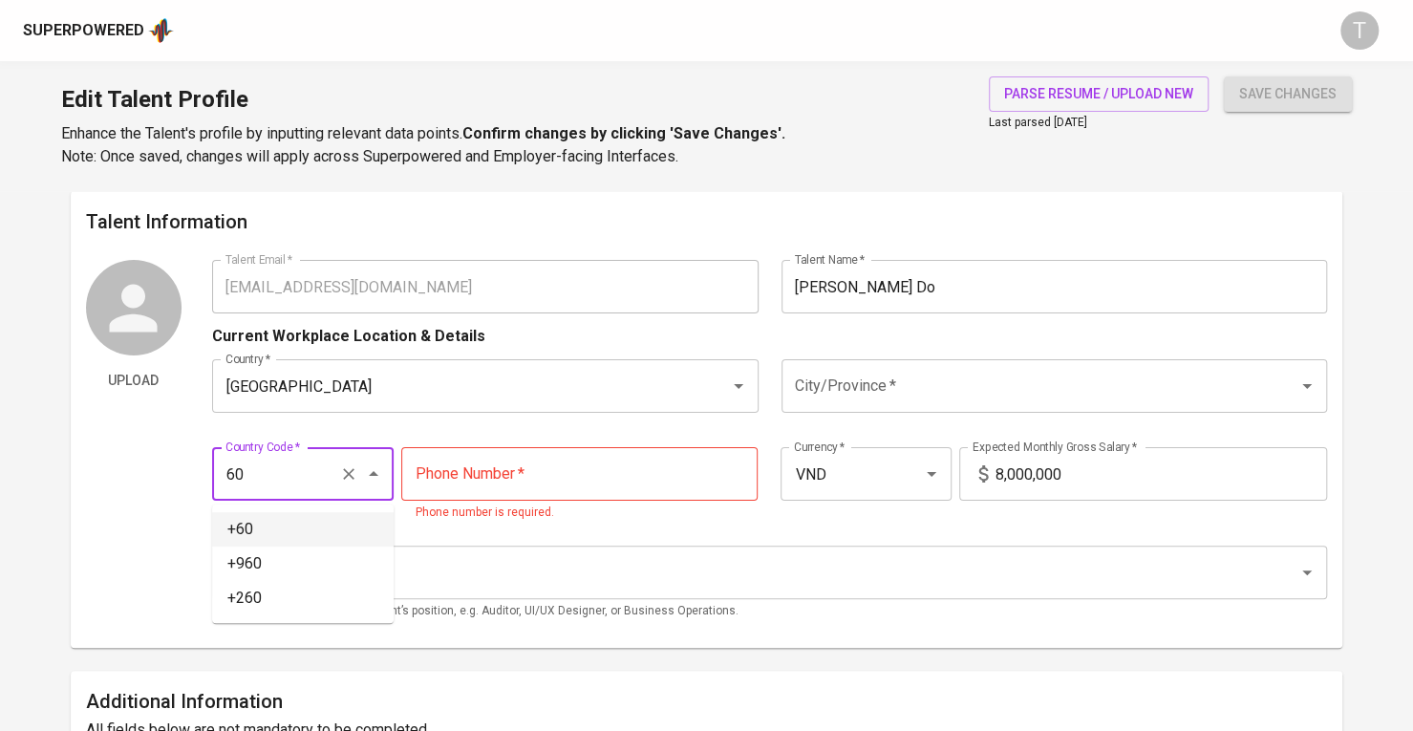
click at [308, 515] on li "+60" at bounding box center [303, 529] width 182 height 34
type input "+60"
click at [455, 476] on input "tel" at bounding box center [579, 474] width 356 height 54
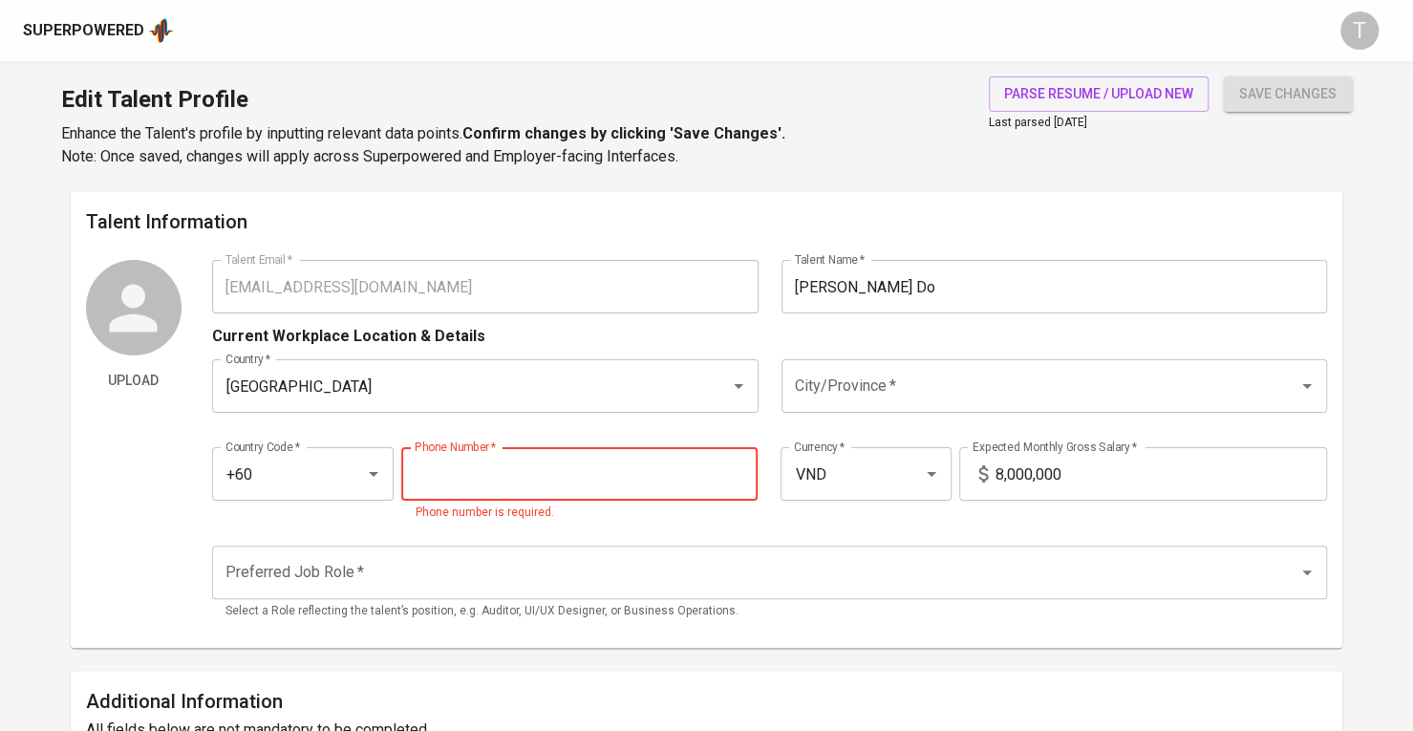
paste input "14-618-9611"
type input "14-618-9611"
click at [1059, 146] on div "parse resume / upload new Last parsed Sep 23, 2025" at bounding box center [1099, 122] width 220 height 92
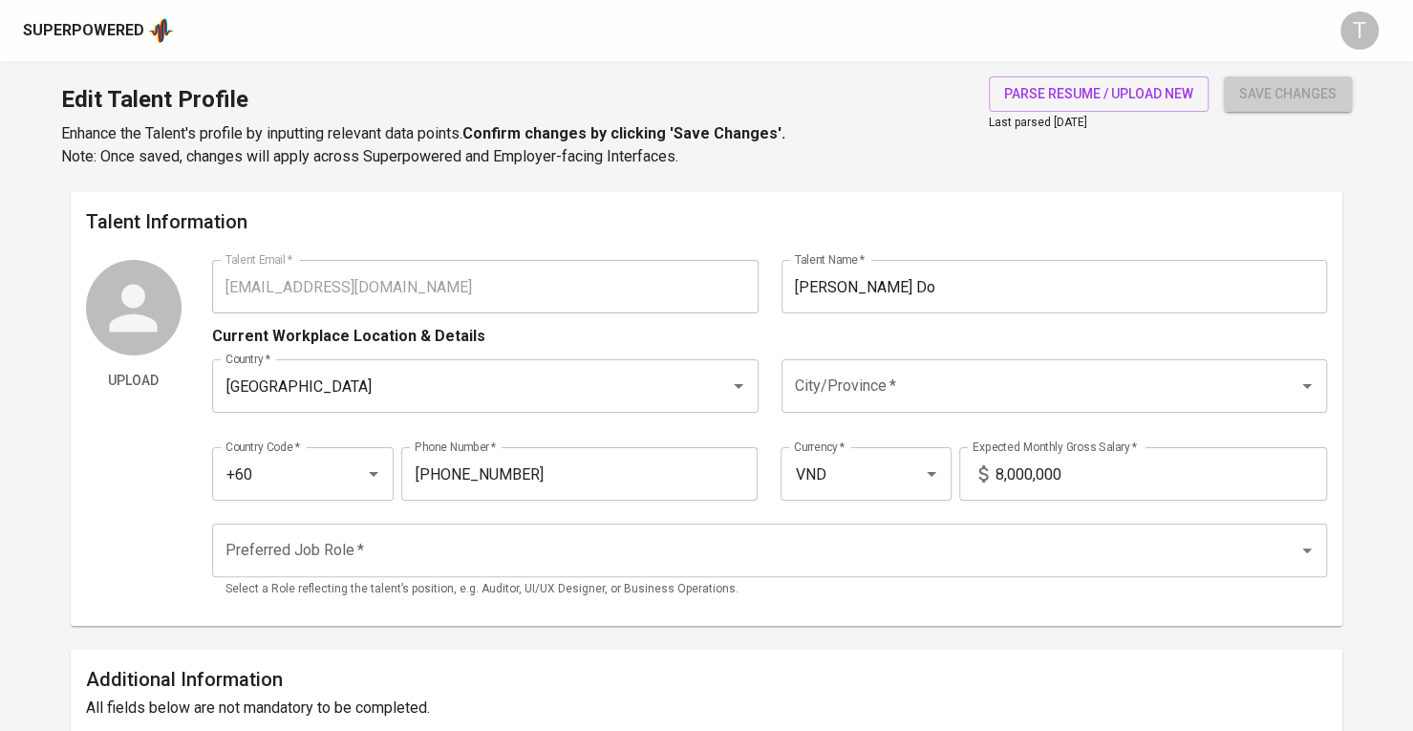
click at [1338, 108] on button "save changes" at bounding box center [1288, 93] width 128 height 35
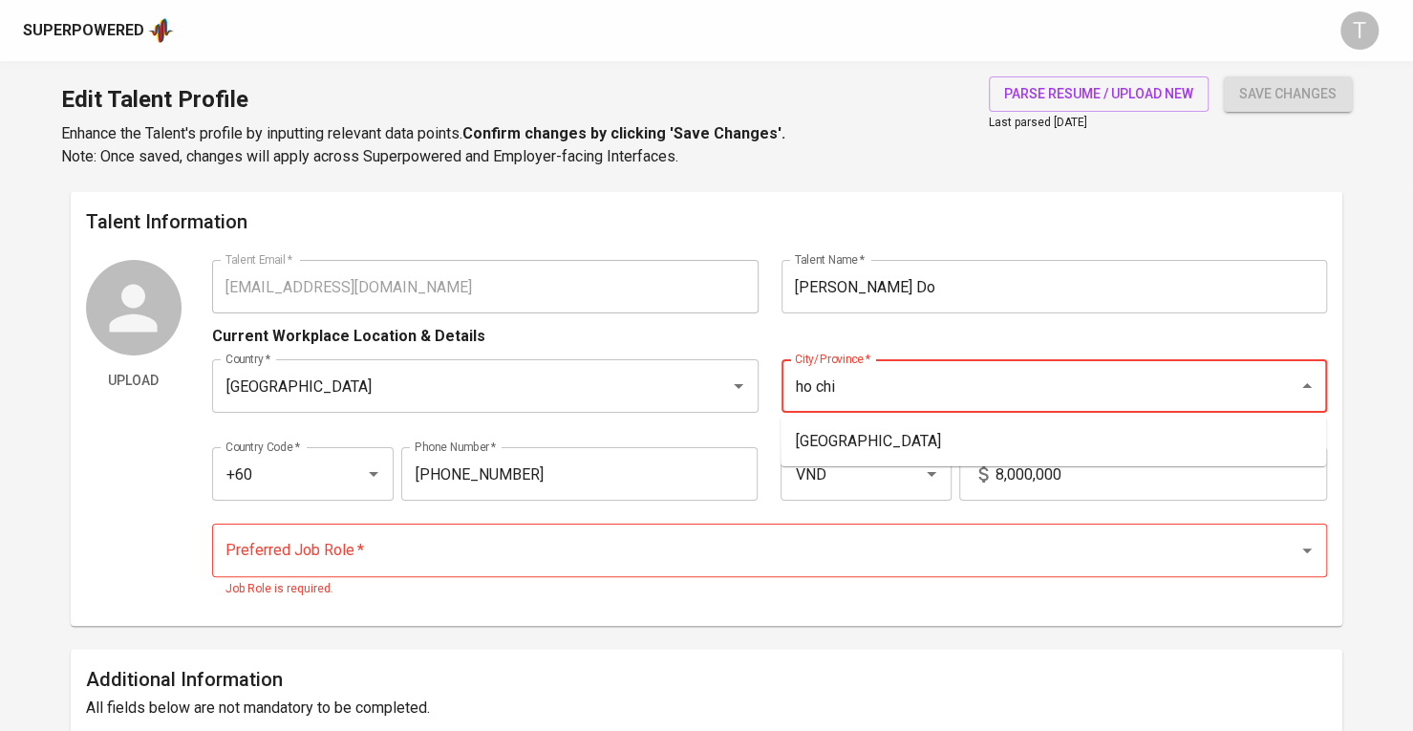
click at [850, 433] on li "[GEOGRAPHIC_DATA]" at bounding box center [1054, 441] width 546 height 34
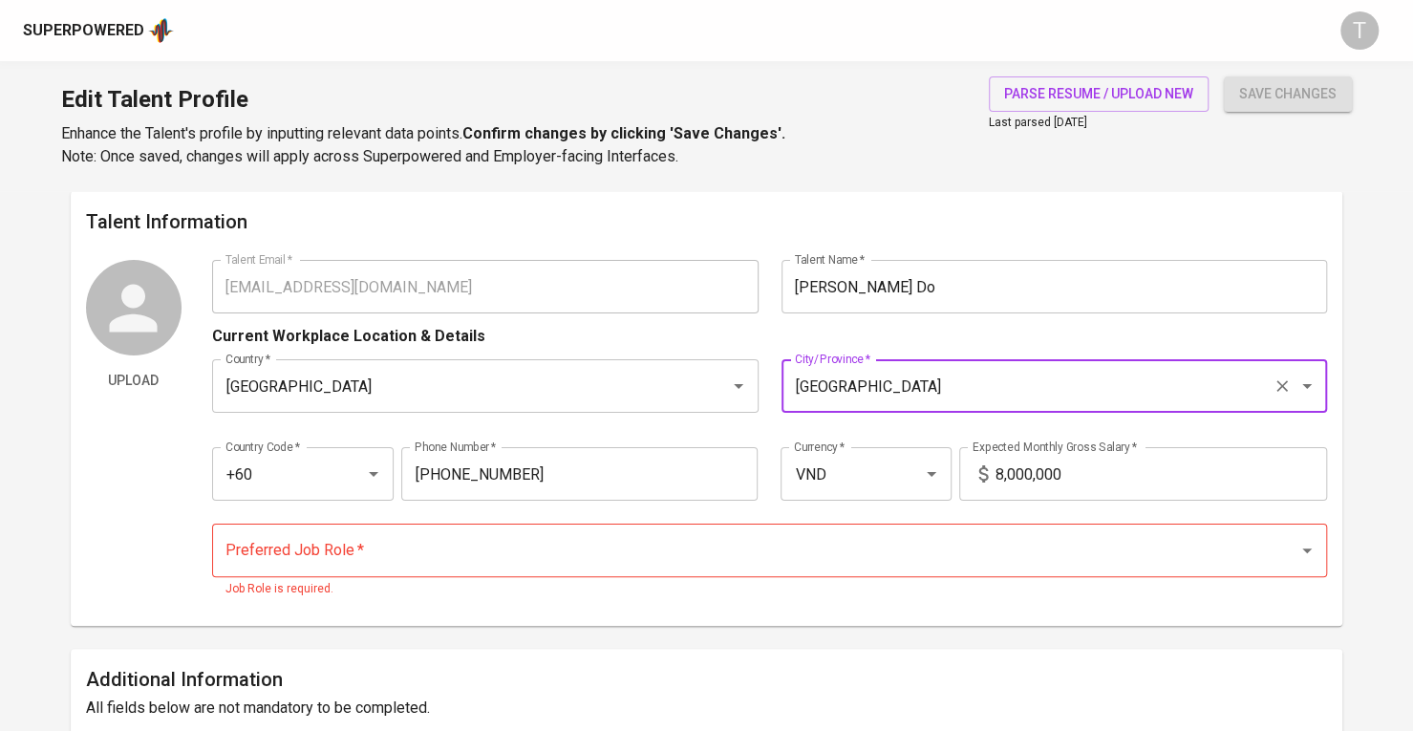
type input "[GEOGRAPHIC_DATA]"
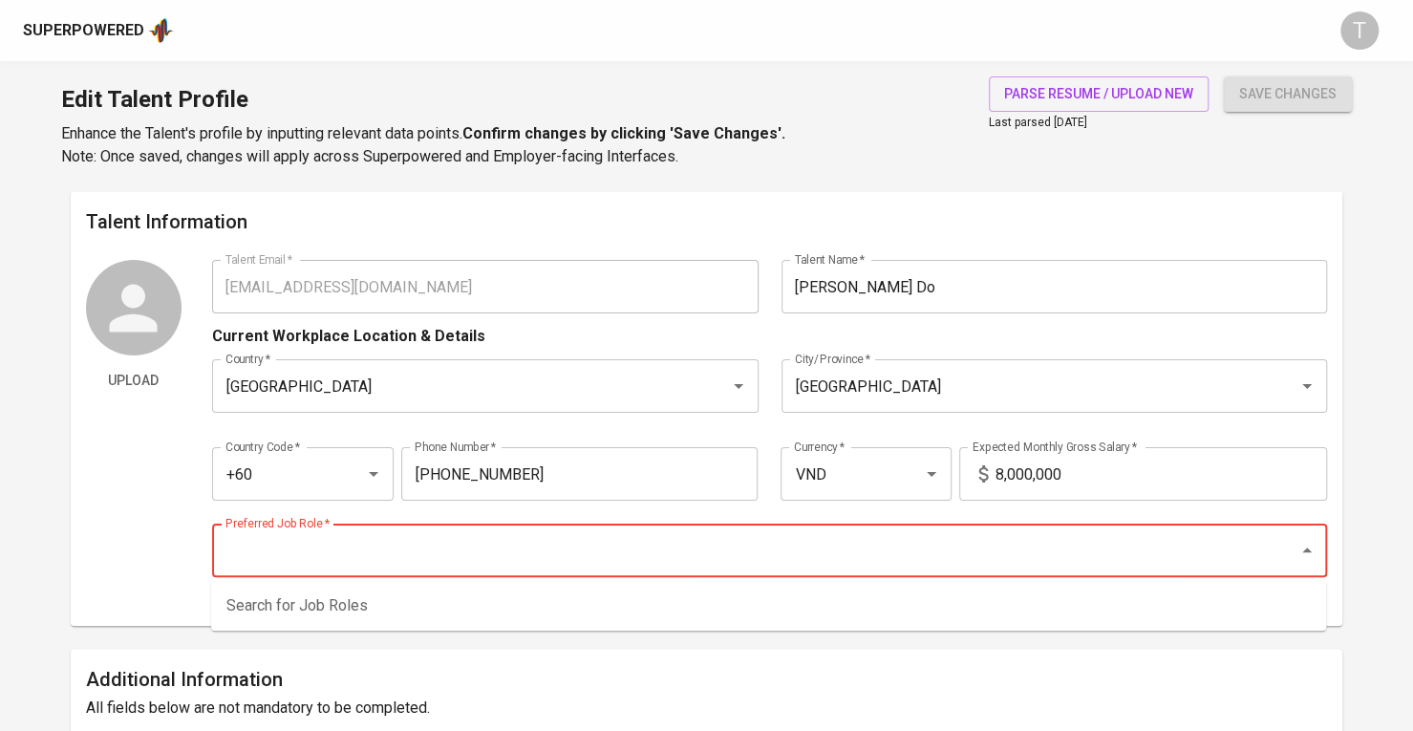
click at [809, 564] on input "Preferred Job Role   *" at bounding box center [743, 550] width 1044 height 36
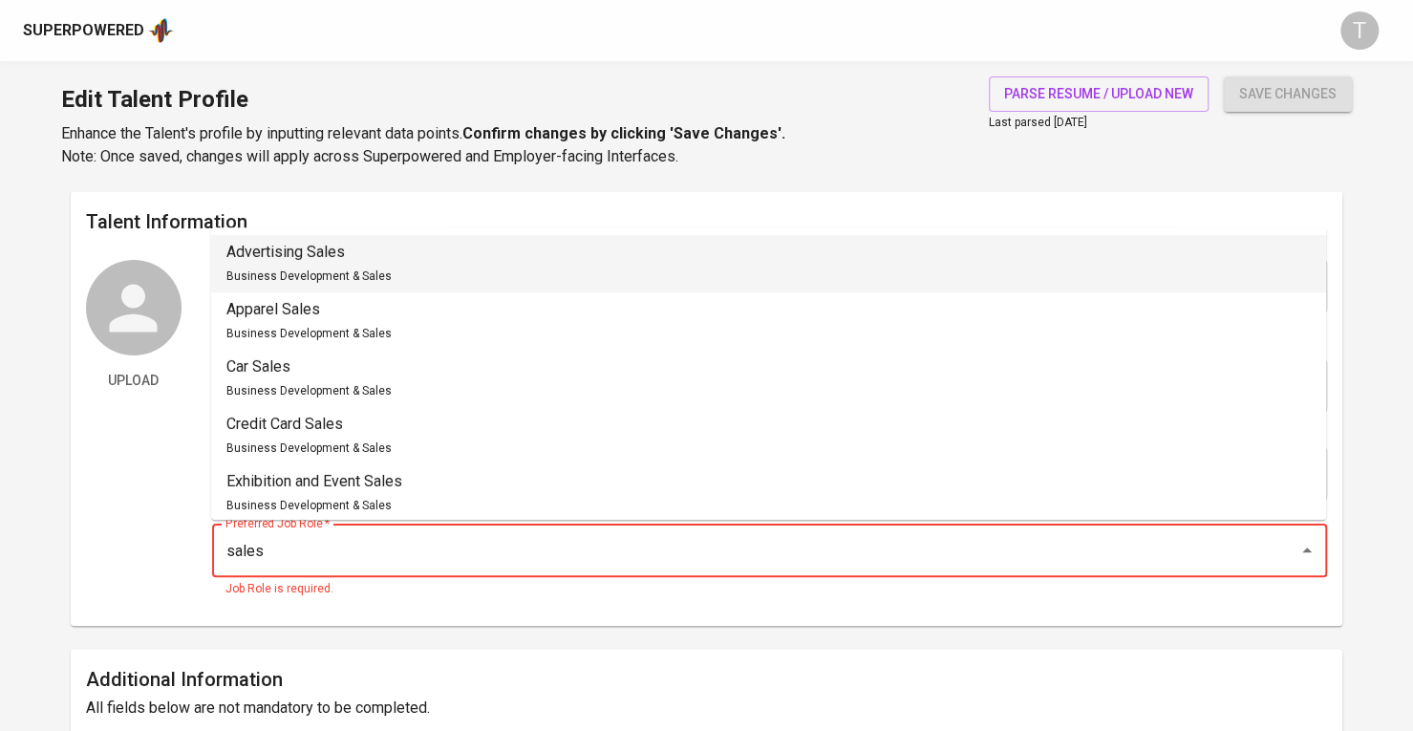
click at [475, 281] on li "Advertising Sales Business Development & Sales" at bounding box center [768, 263] width 1115 height 57
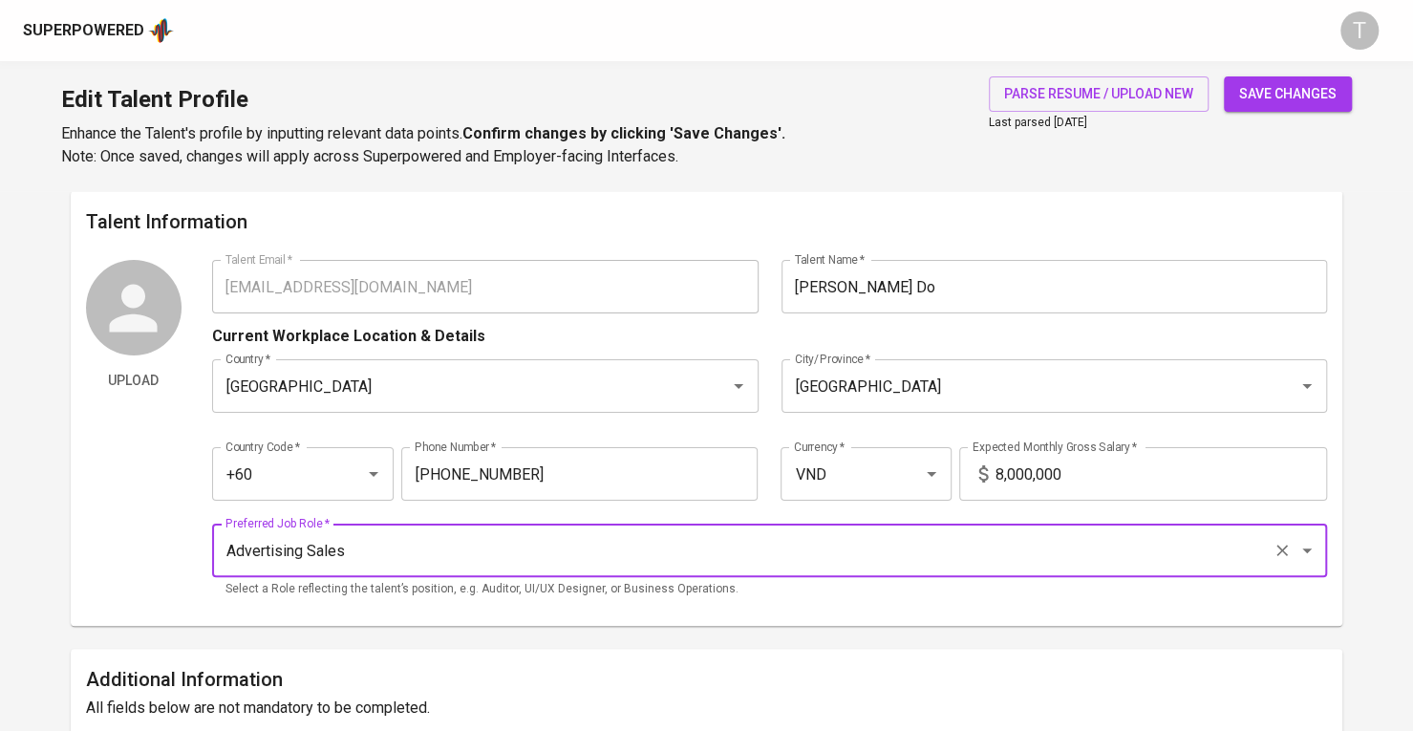
type input "Advertising Sales"
click at [1268, 95] on span "save changes" at bounding box center [1287, 94] width 97 height 24
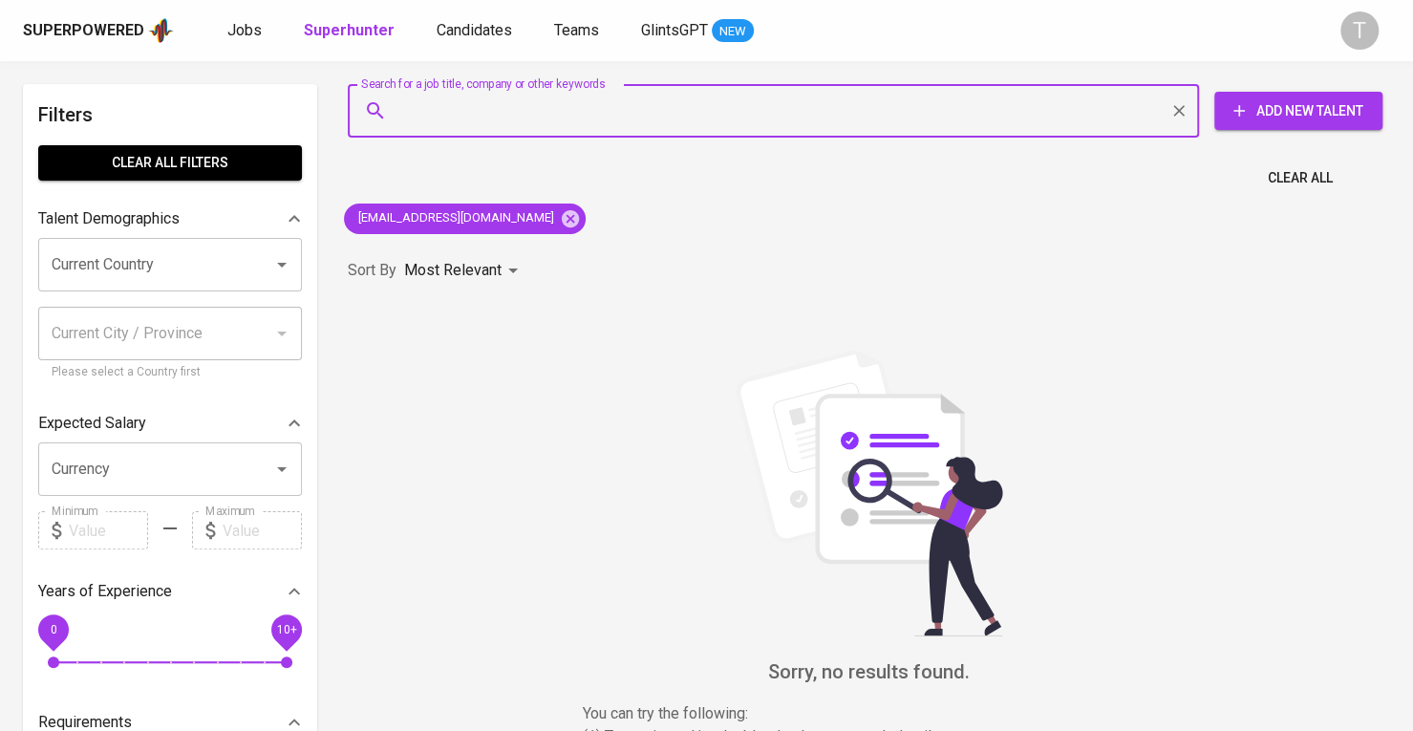
click at [1242, 125] on button "Add New Talent" at bounding box center [1298, 111] width 168 height 38
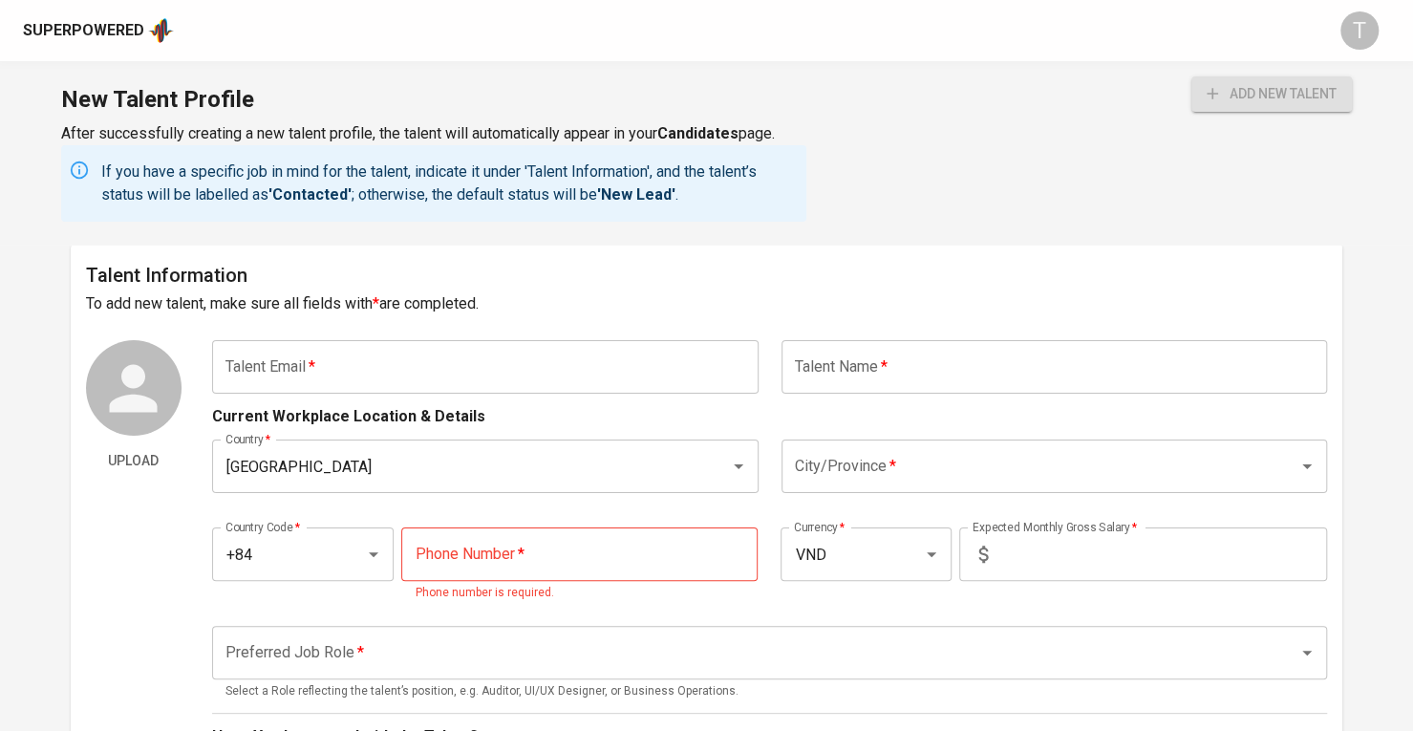
click at [513, 353] on input "text" at bounding box center [485, 367] width 546 height 54
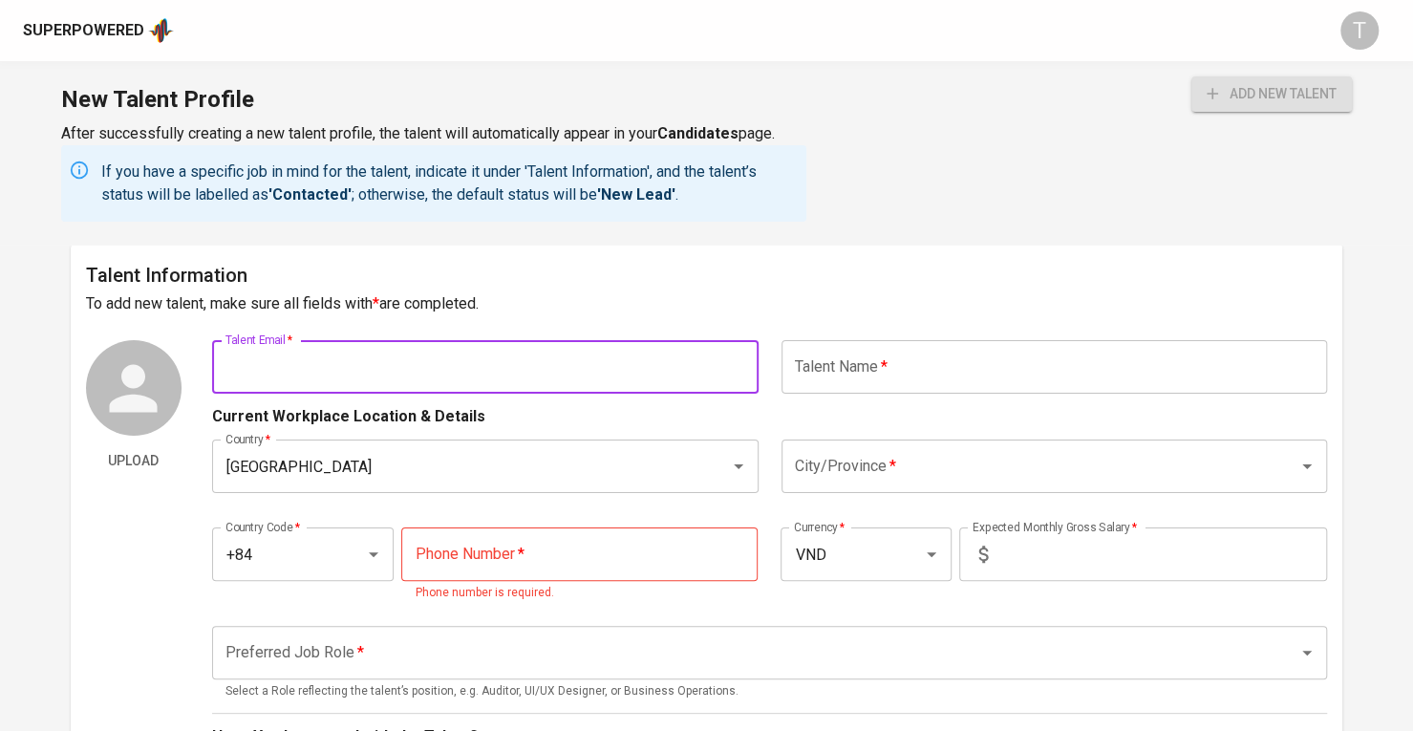
paste input "[EMAIL_ADDRESS][DOMAIN_NAME]"
type input "[EMAIL_ADDRESS][DOMAIN_NAME]"
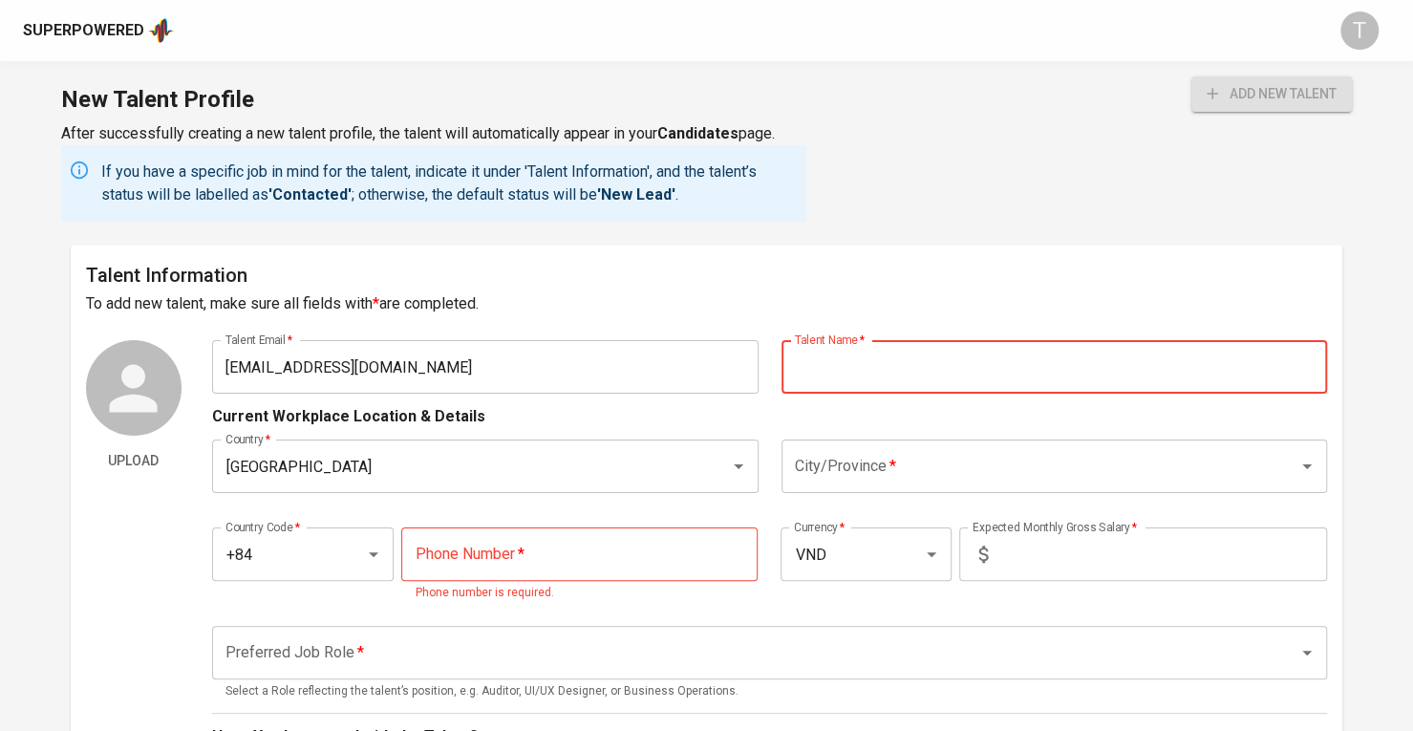
paste input "[PERSON_NAME] [PERSON_NAME]"
type input "[PERSON_NAME] [PERSON_NAME]"
click at [905, 456] on input "City/Province   *" at bounding box center [1028, 466] width 476 height 36
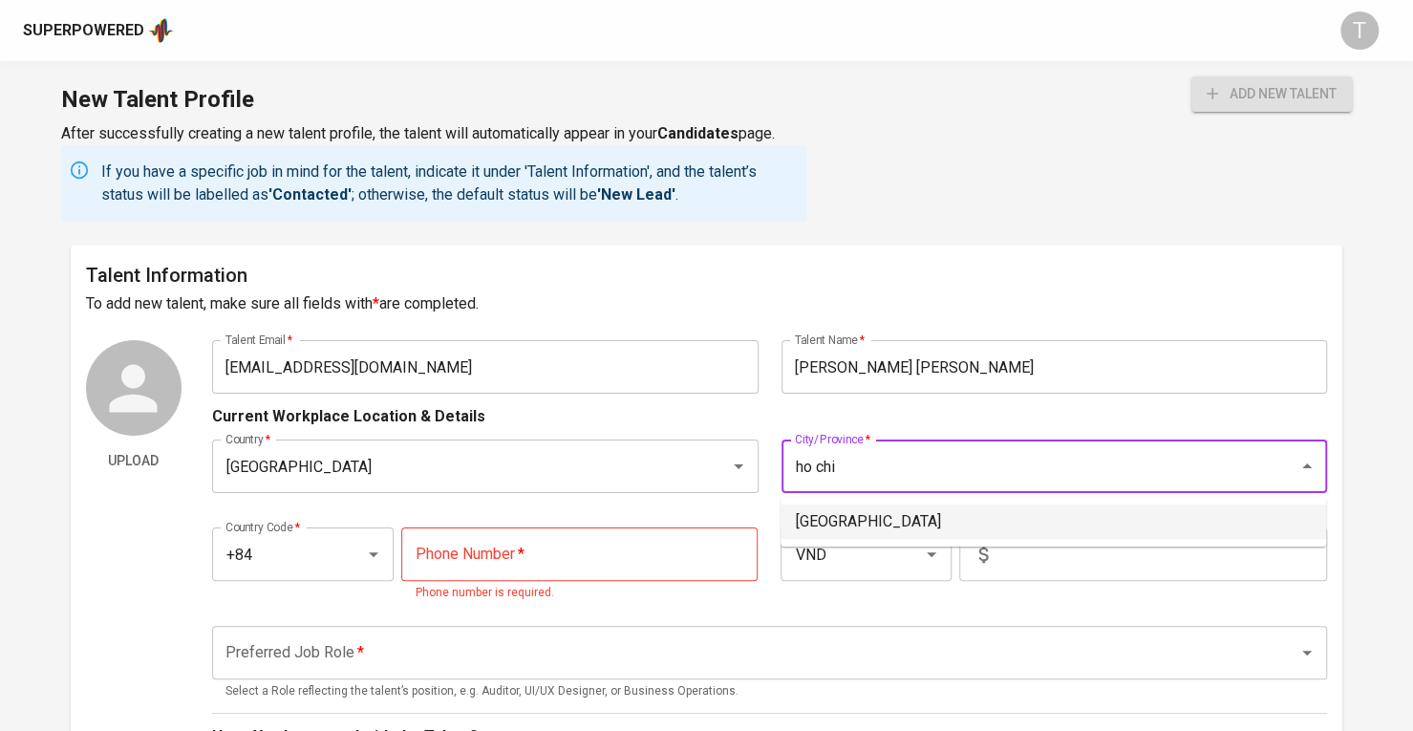
click at [906, 515] on li "[GEOGRAPHIC_DATA]" at bounding box center [1054, 521] width 546 height 34
type input "[GEOGRAPHIC_DATA]"
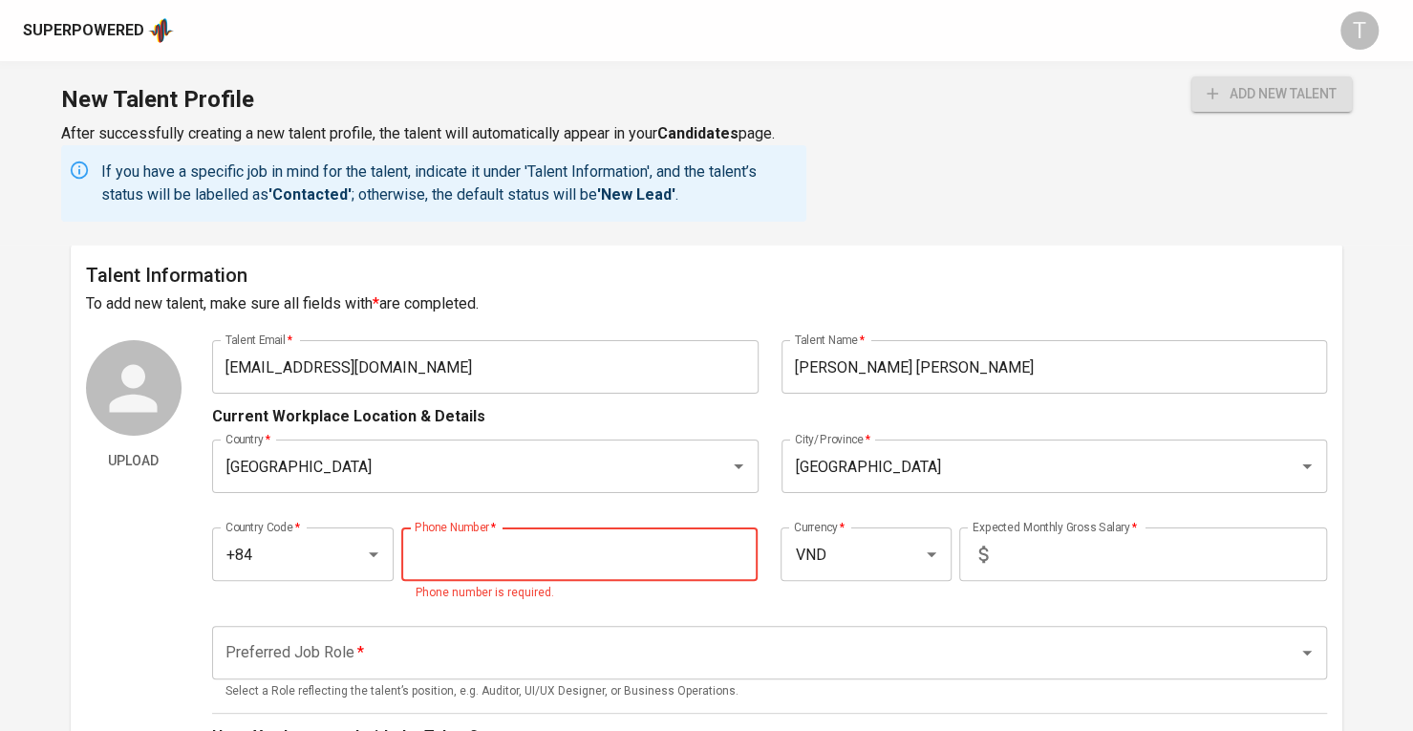
click at [686, 551] on input "tel" at bounding box center [579, 554] width 356 height 54
paste input "[PHONE_NUMBER]"
type input "[PHONE_NUMBER]"
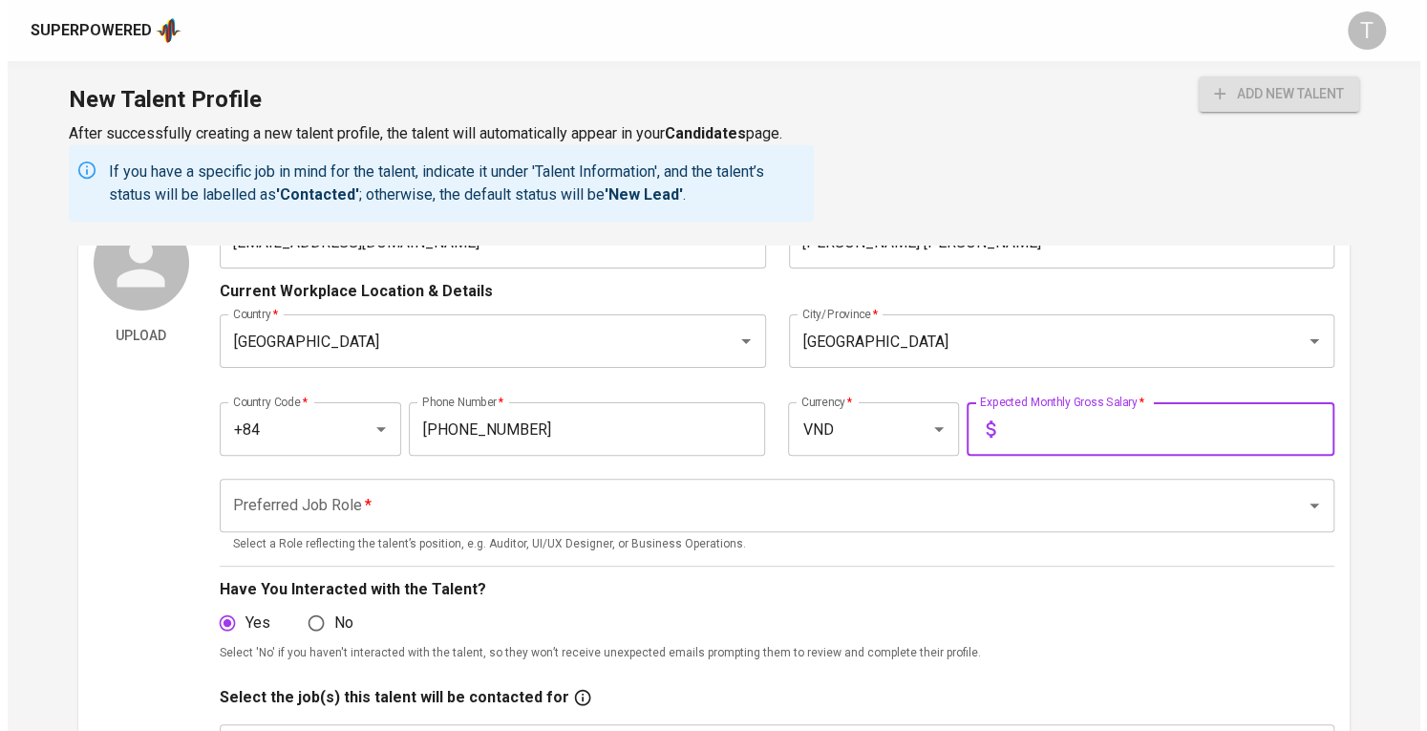
scroll to position [96, 0]
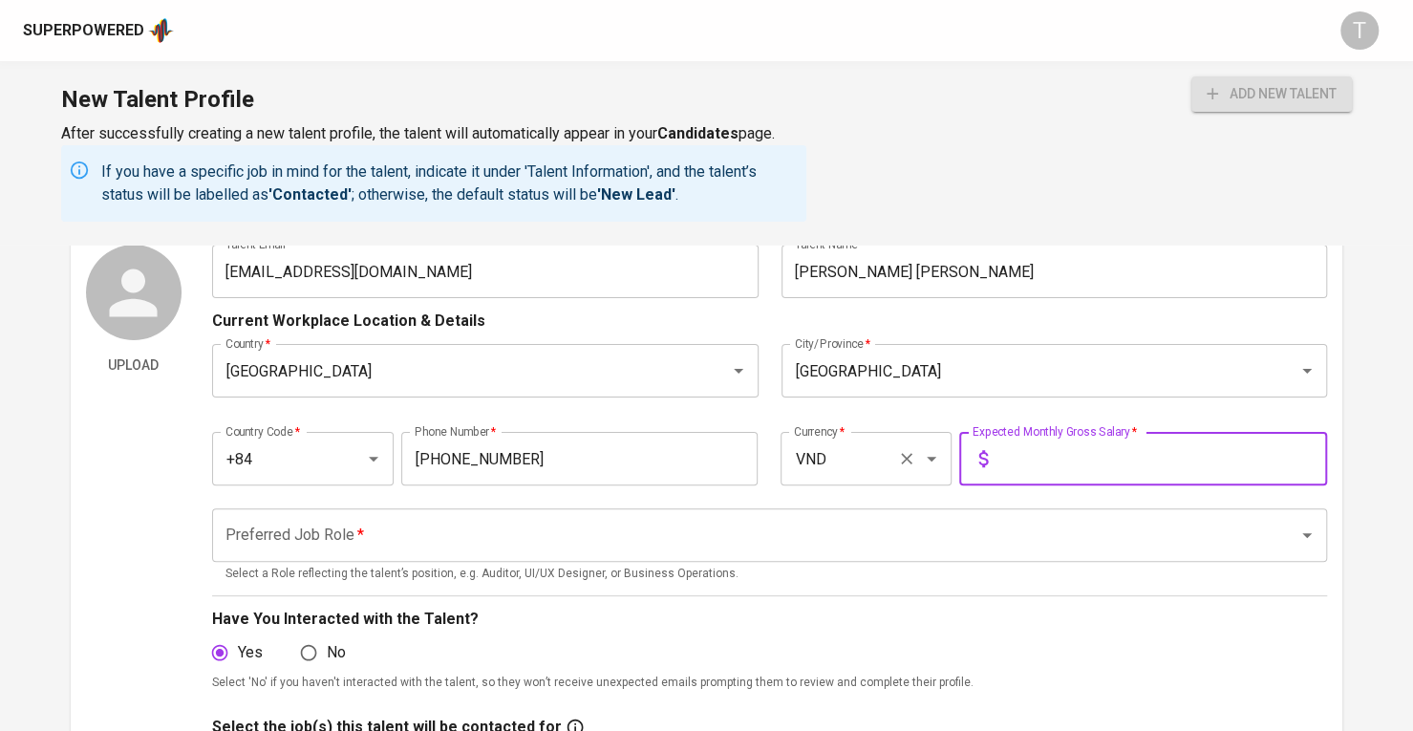
click at [880, 475] on input "VND" at bounding box center [839, 458] width 100 height 36
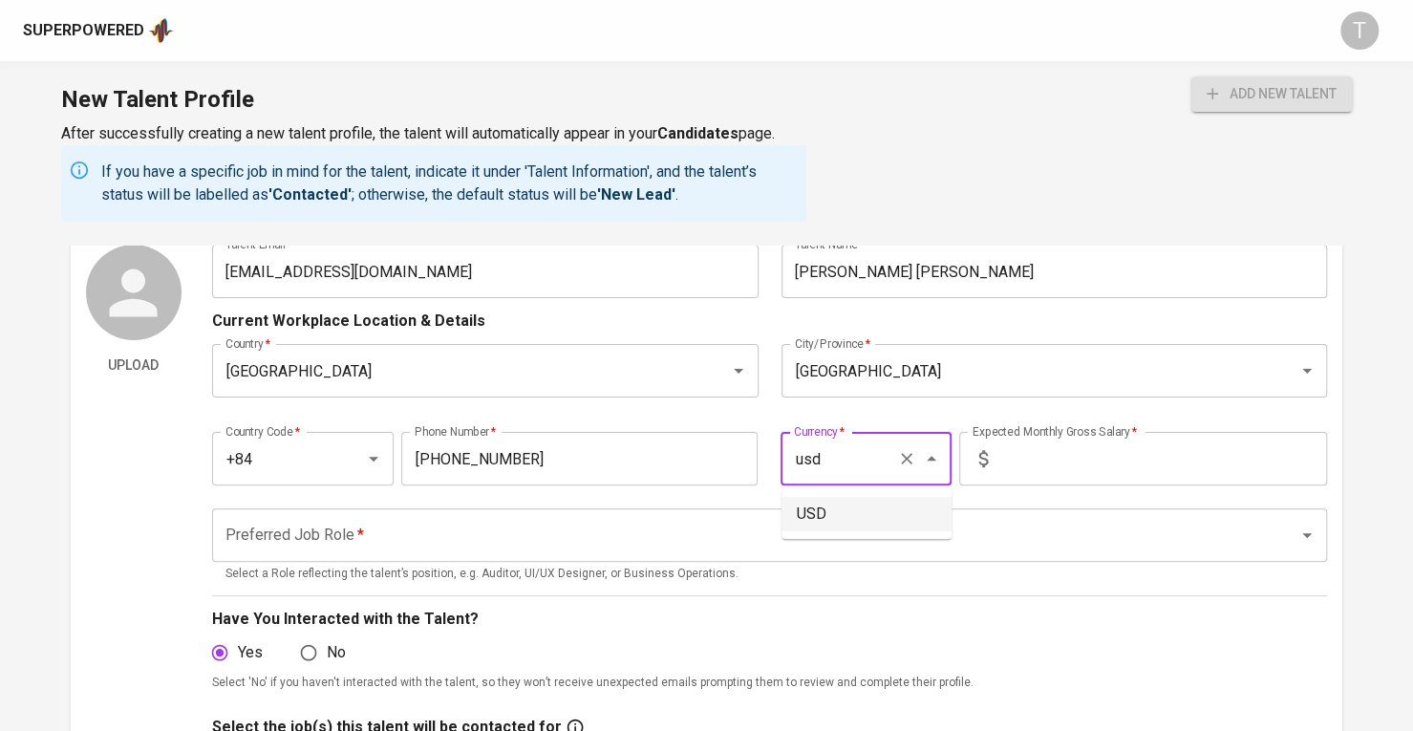
click at [866, 515] on li "USD" at bounding box center [867, 514] width 170 height 34
type input "USD"
click at [1038, 457] on input "text" at bounding box center [1162, 459] width 332 height 54
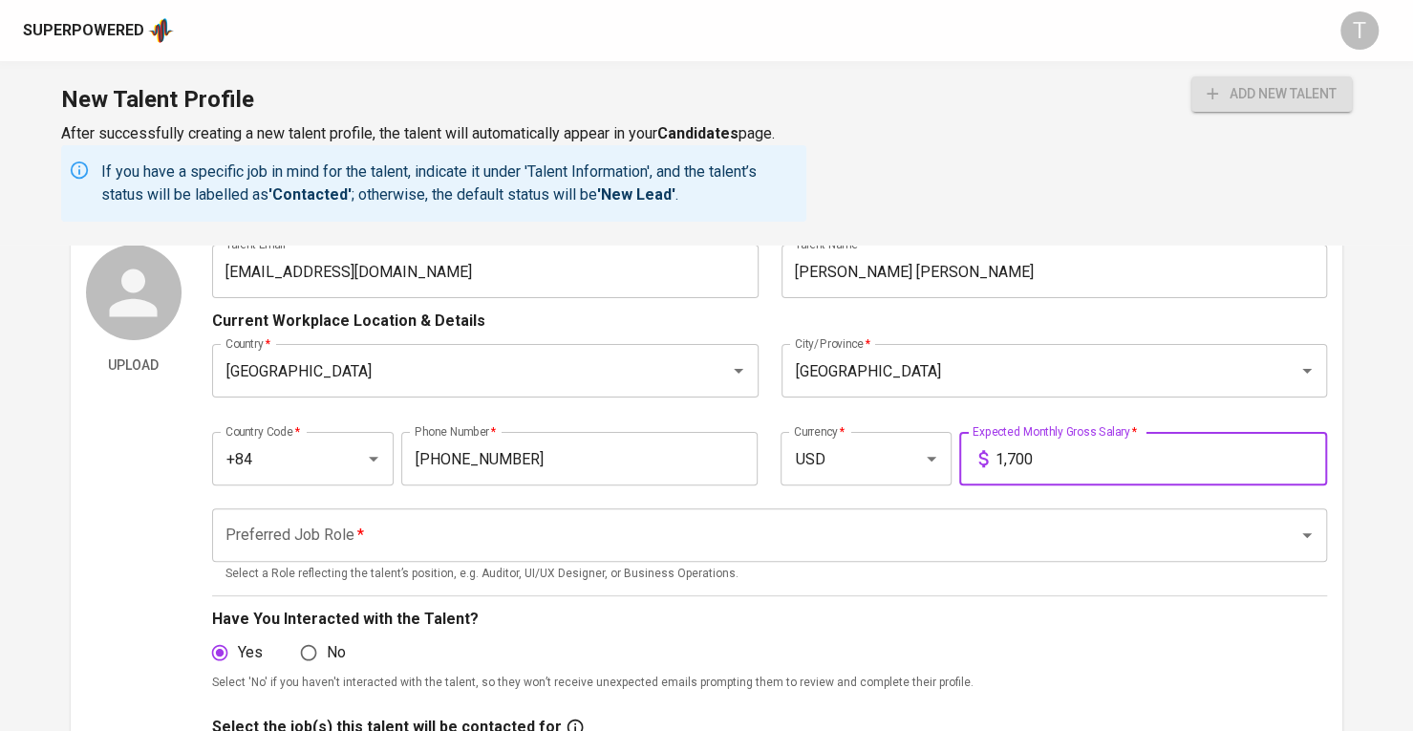
type input "1,700"
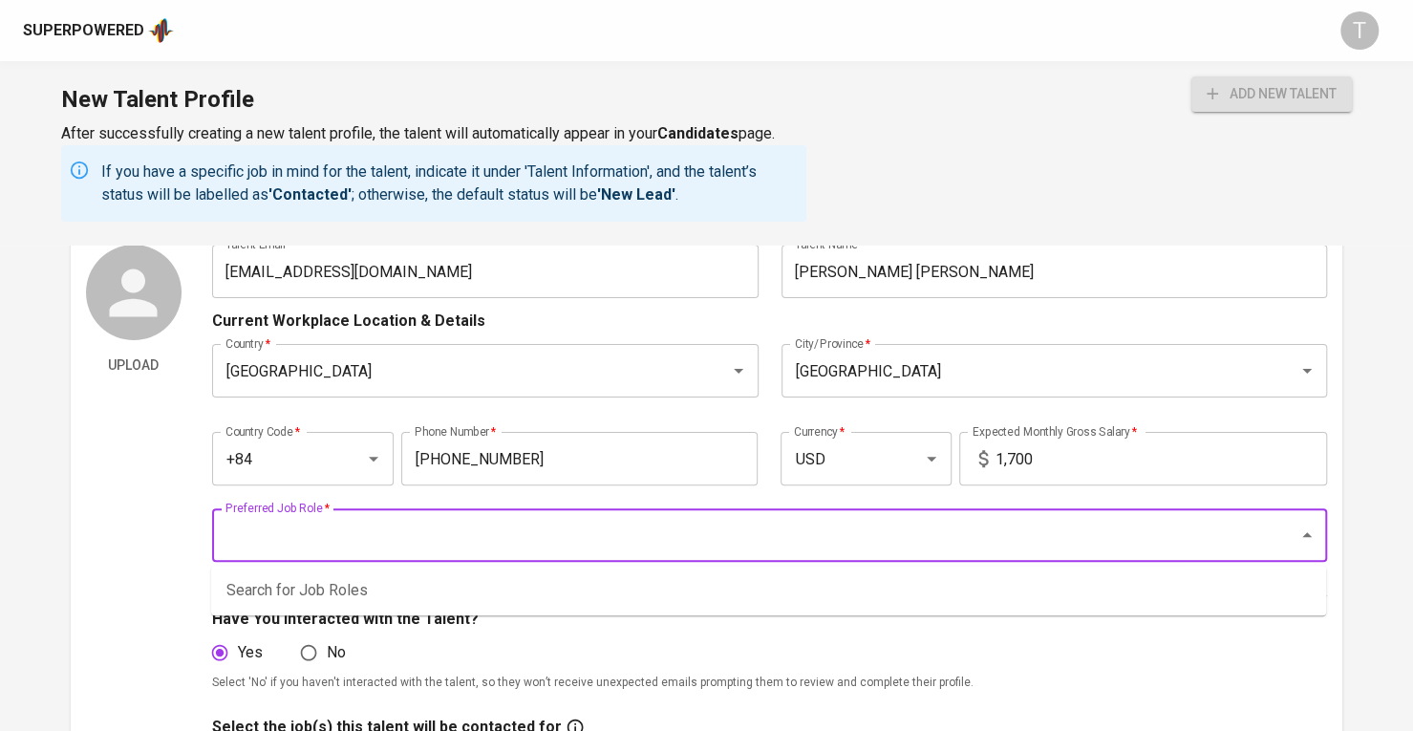
click at [1062, 540] on input "Preferred Job Role   *" at bounding box center [743, 535] width 1044 height 36
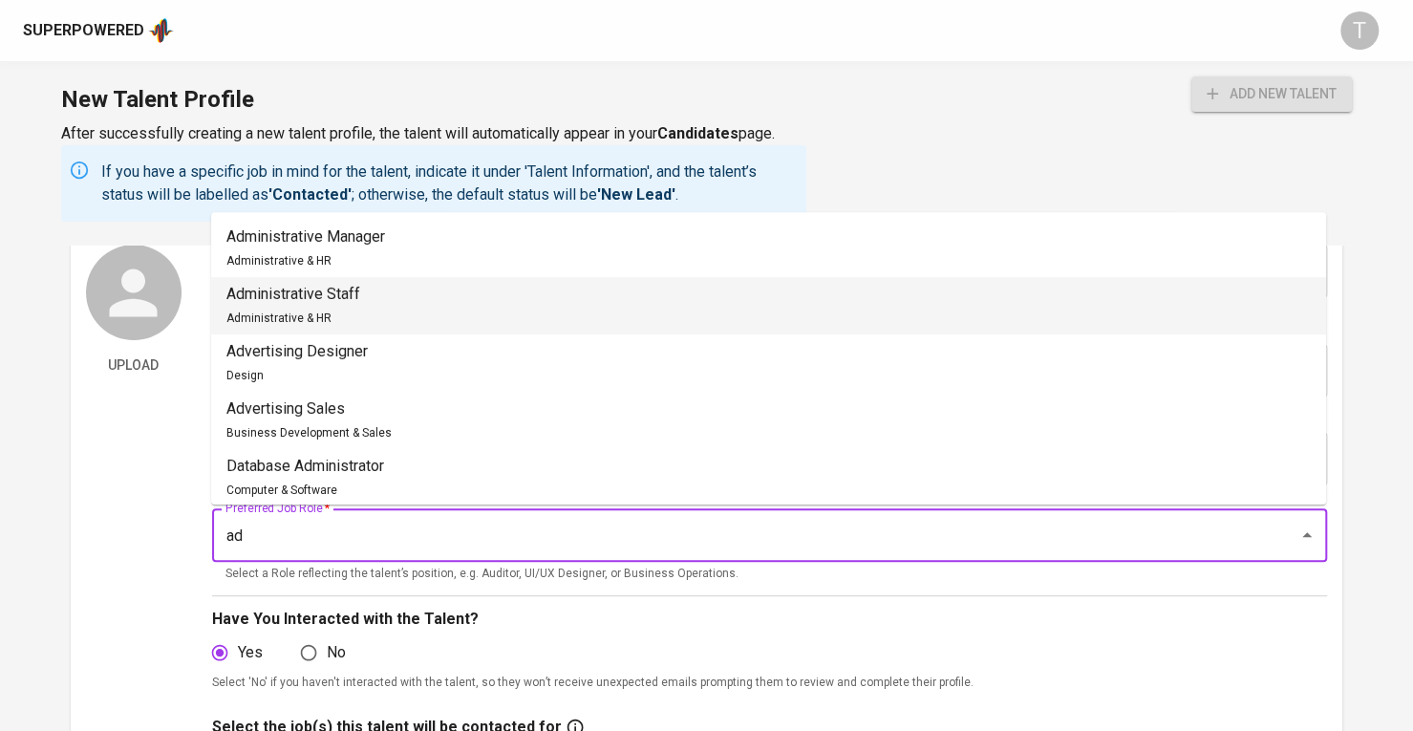
type input "a"
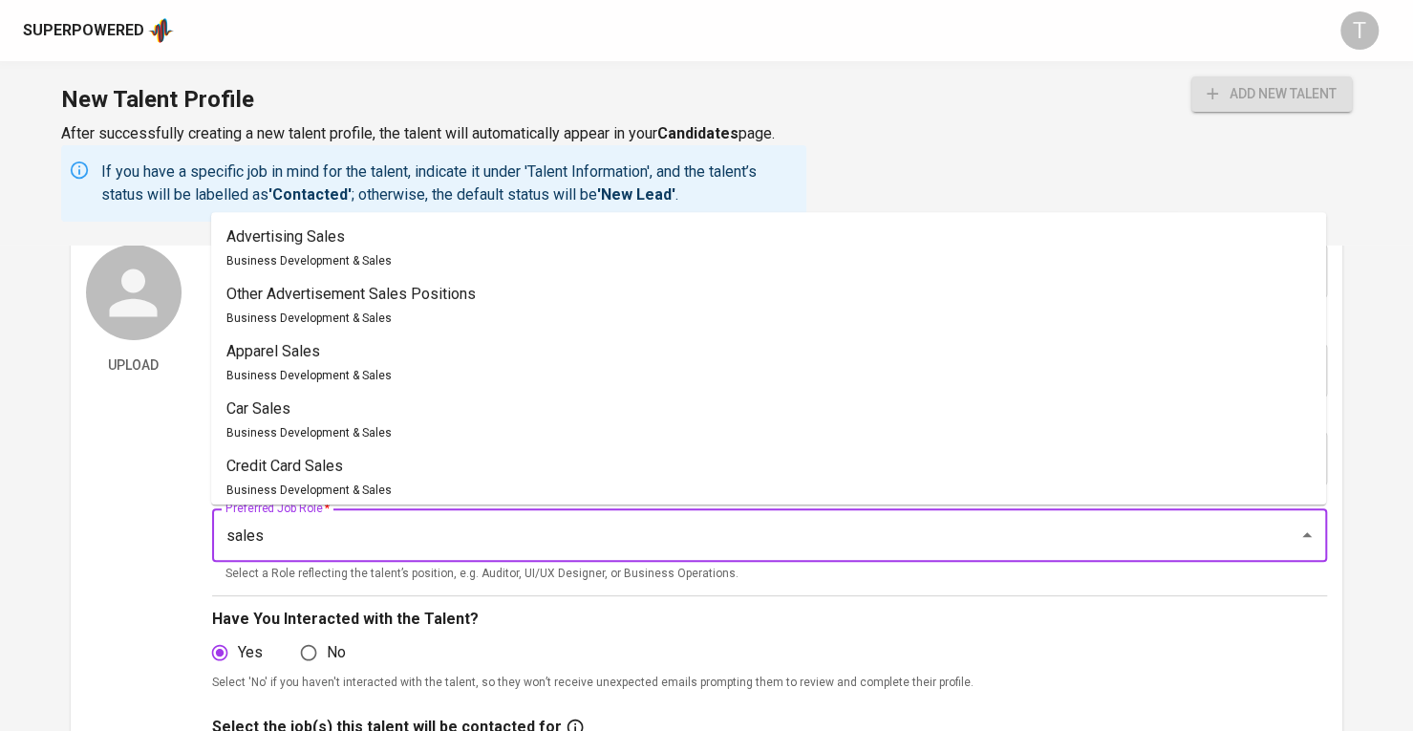
click at [340, 243] on p "Advertising Sales" at bounding box center [308, 236] width 165 height 23
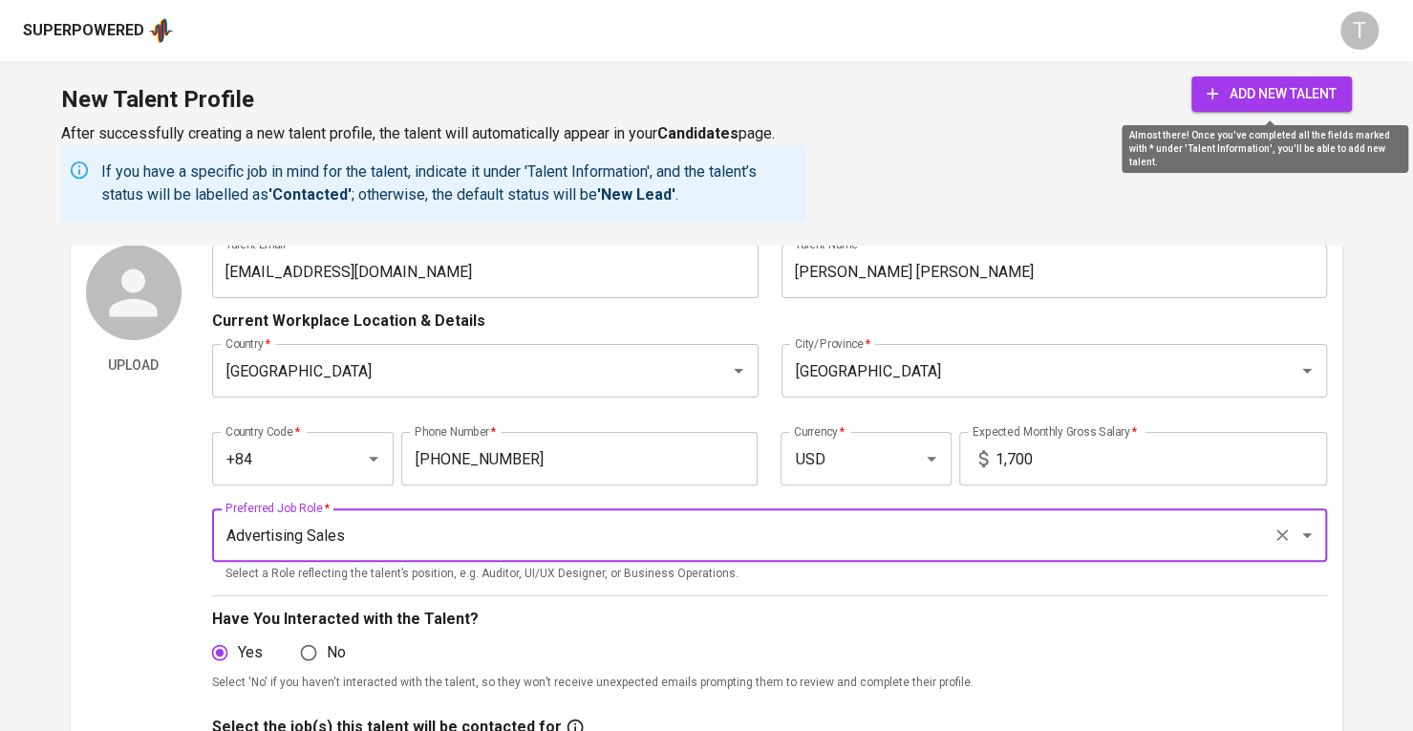
type input "Advertising Sales"
click at [1240, 103] on span "add new talent" at bounding box center [1272, 94] width 130 height 24
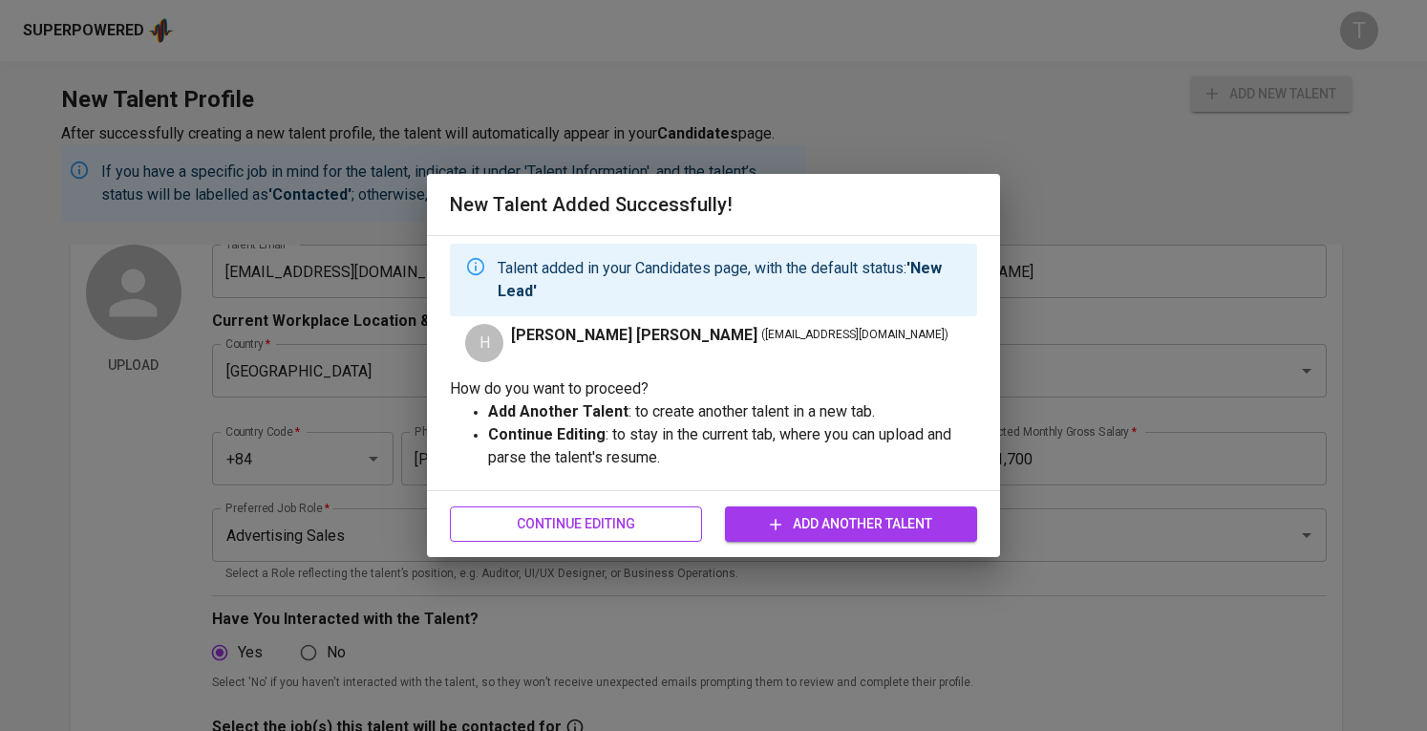
click at [662, 522] on span "Continue Editing" at bounding box center [576, 524] width 222 height 24
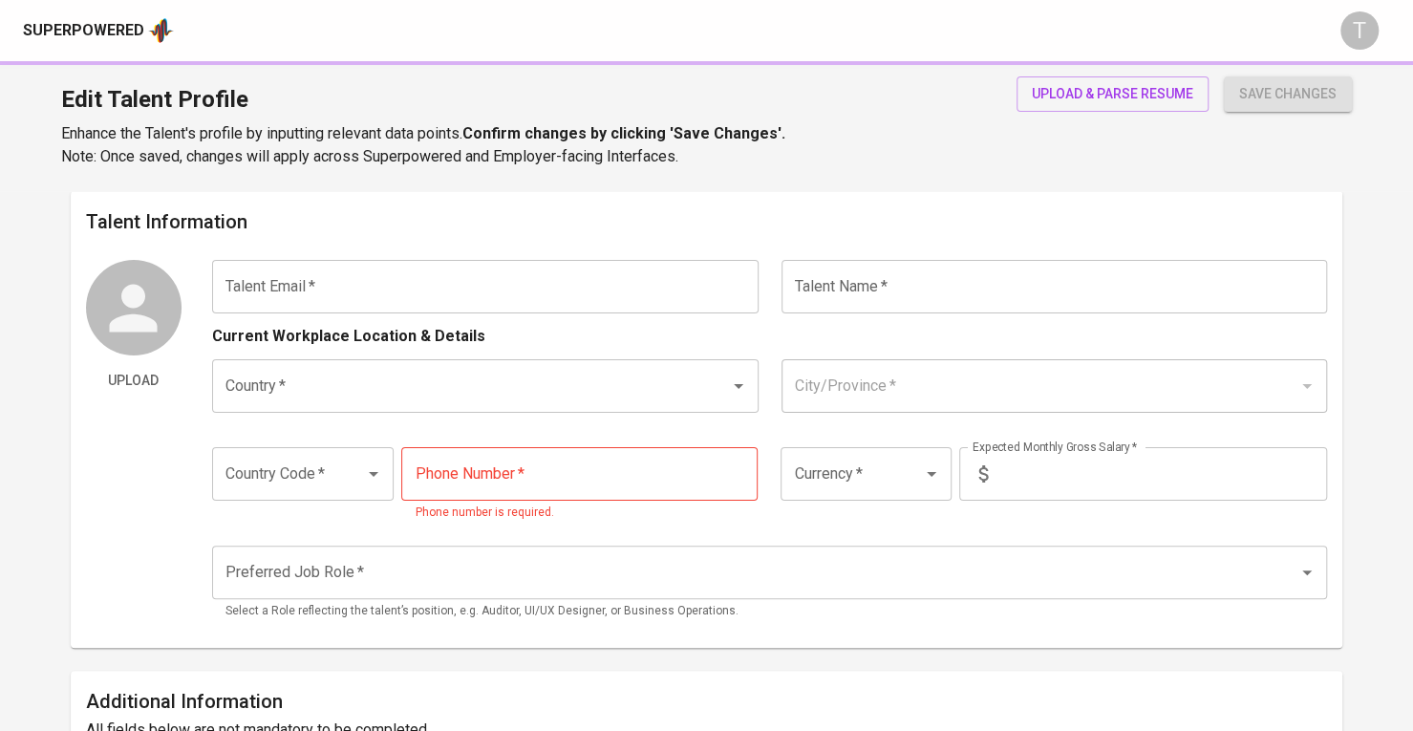
type input "[EMAIL_ADDRESS][DOMAIN_NAME]"
type input "[PERSON_NAME] [PERSON_NAME]"
type input "[GEOGRAPHIC_DATA]"
type input "+84"
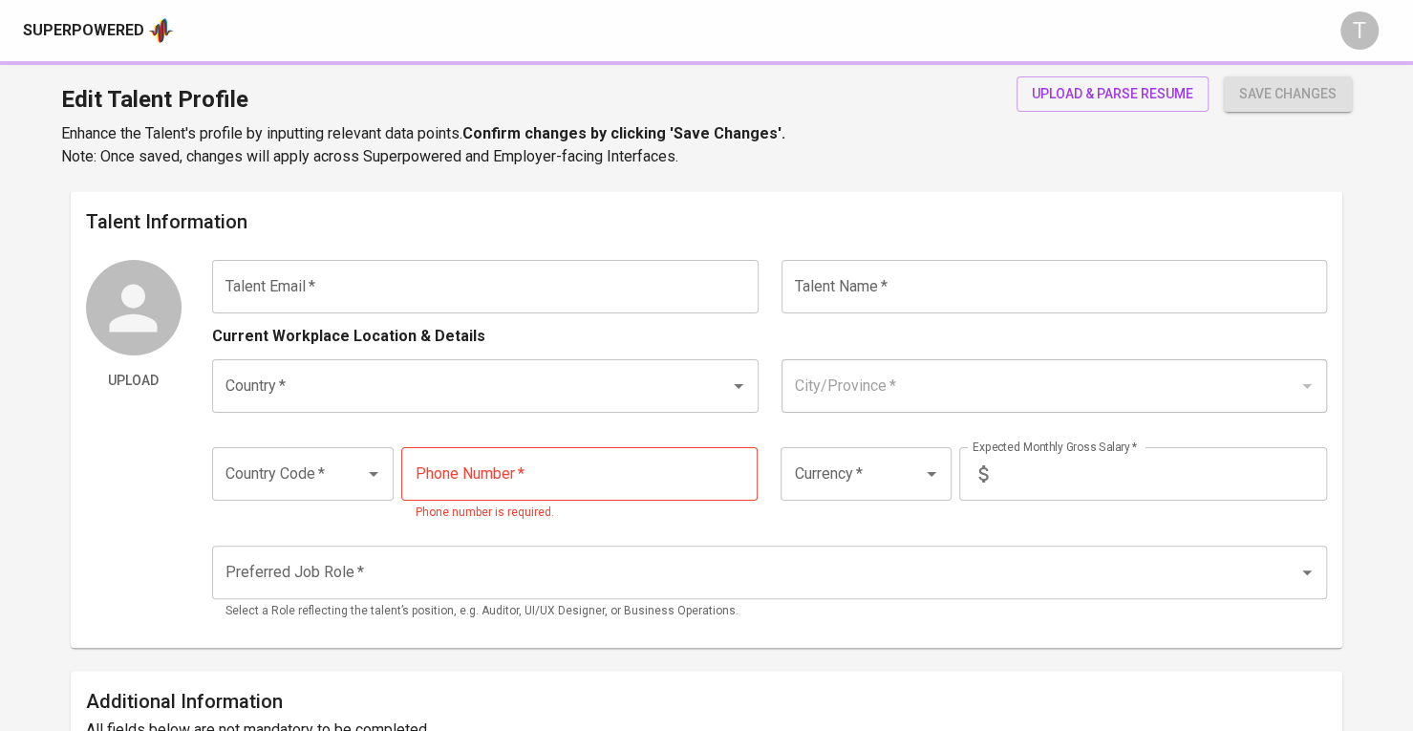
type input "[PHONE_NUMBER]"
type input "USD"
type input "1,700"
type input "Advertising Sales"
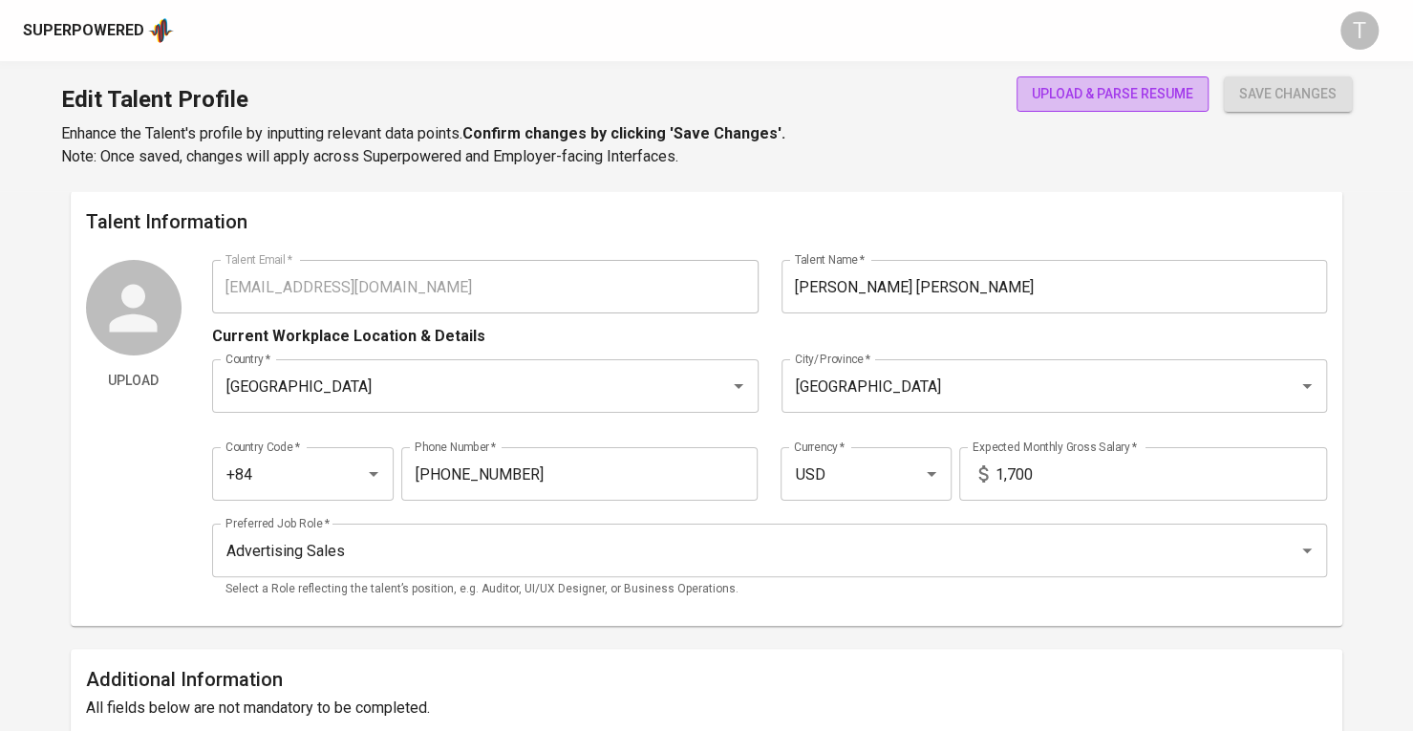
click at [1126, 87] on span "upload & parse resume" at bounding box center [1112, 94] width 161 height 24
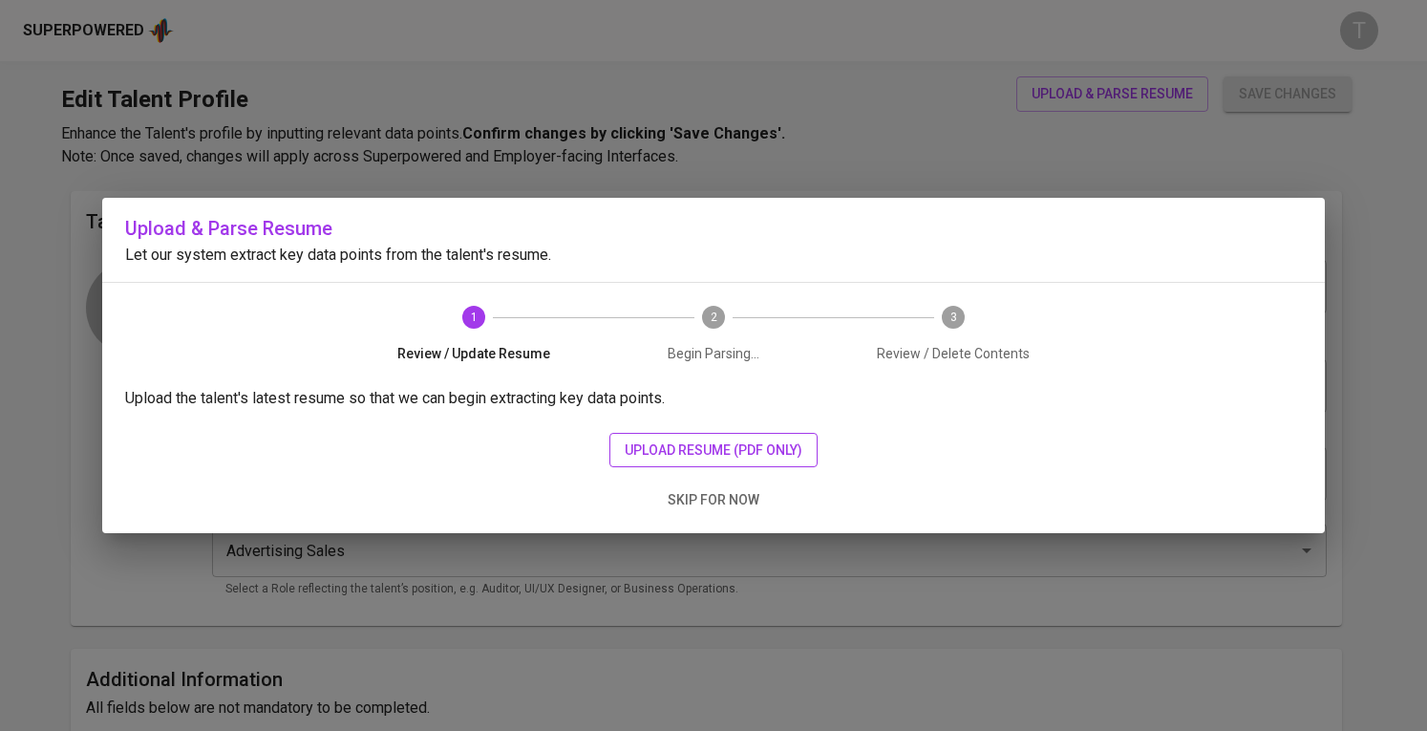
click at [753, 452] on span "upload resume (pdf only)" at bounding box center [714, 451] width 178 height 24
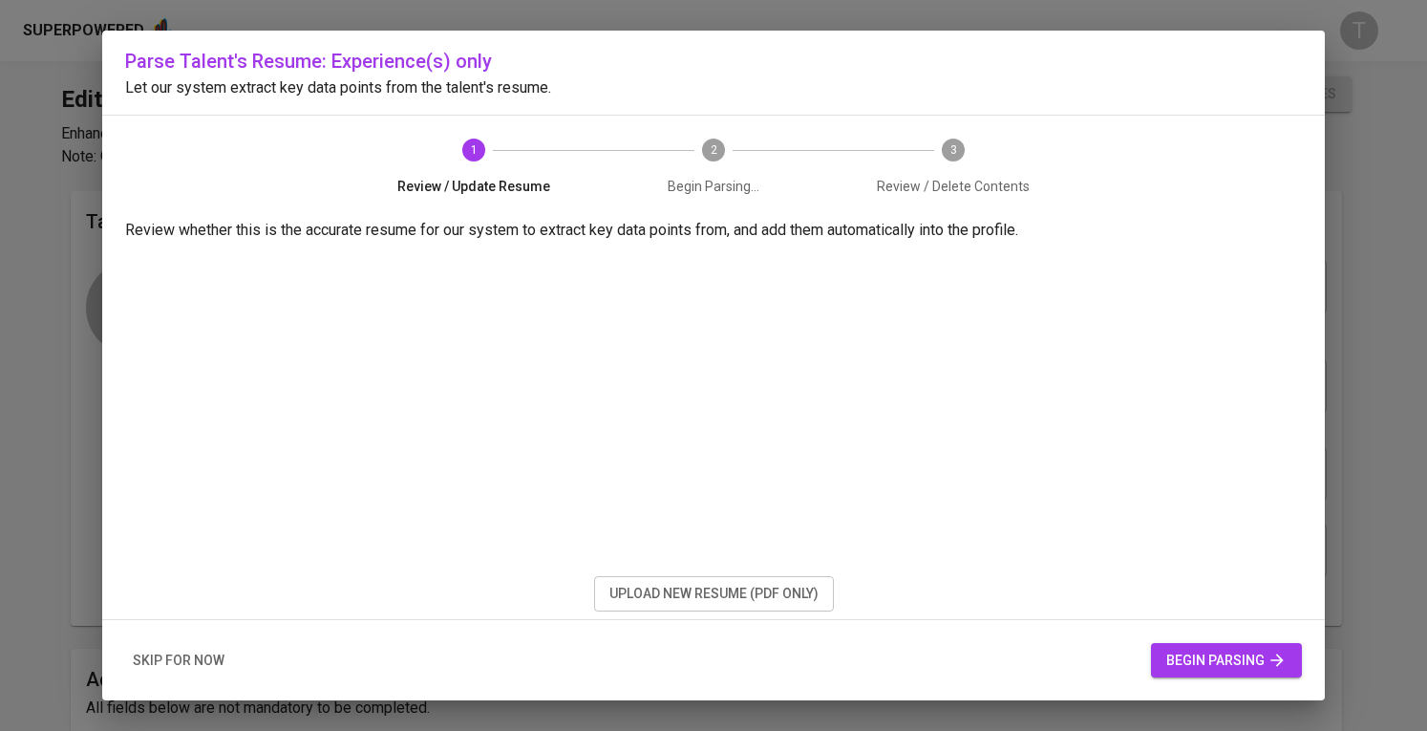
click at [1198, 664] on span "begin parsing" at bounding box center [1227, 661] width 120 height 24
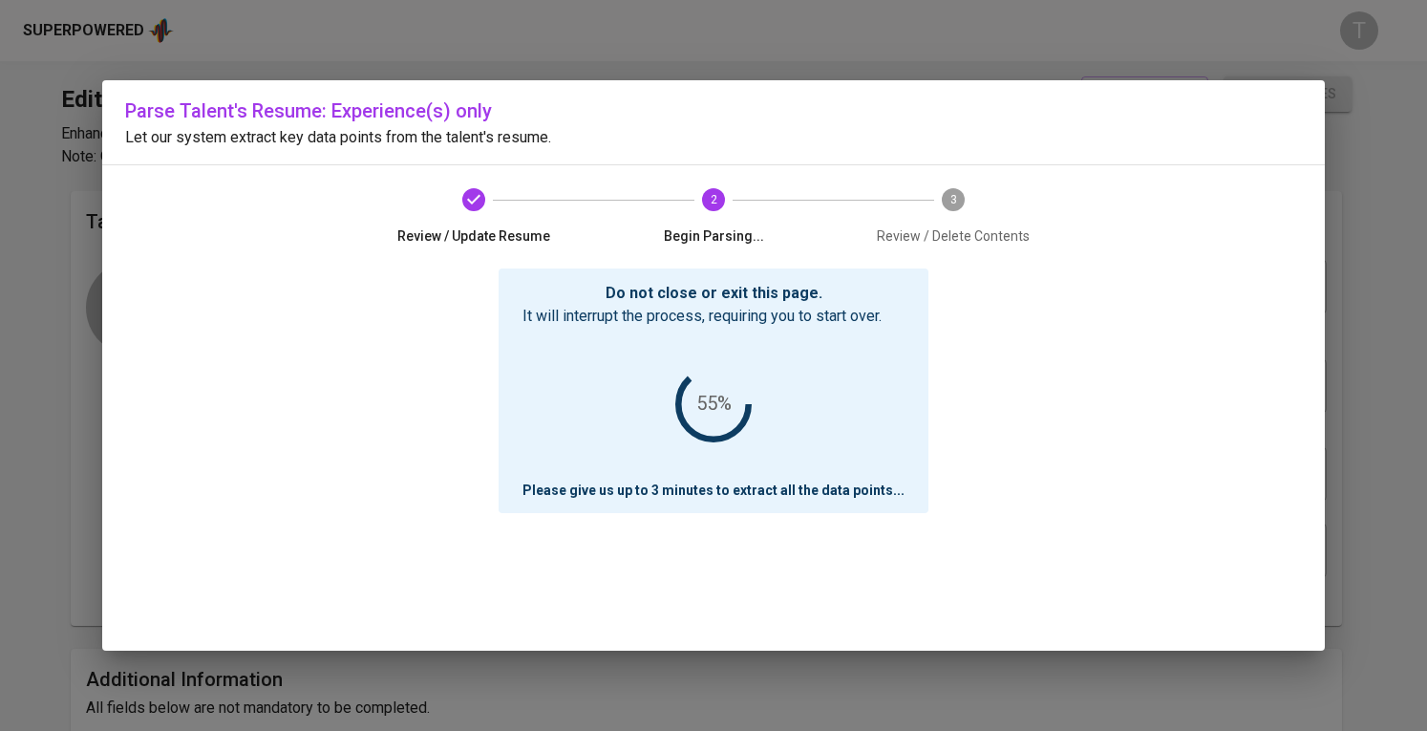
click at [858, 684] on div "Parse Talent's Resume: Experience(s) only Let our system extract key data point…" at bounding box center [713, 365] width 1427 height 731
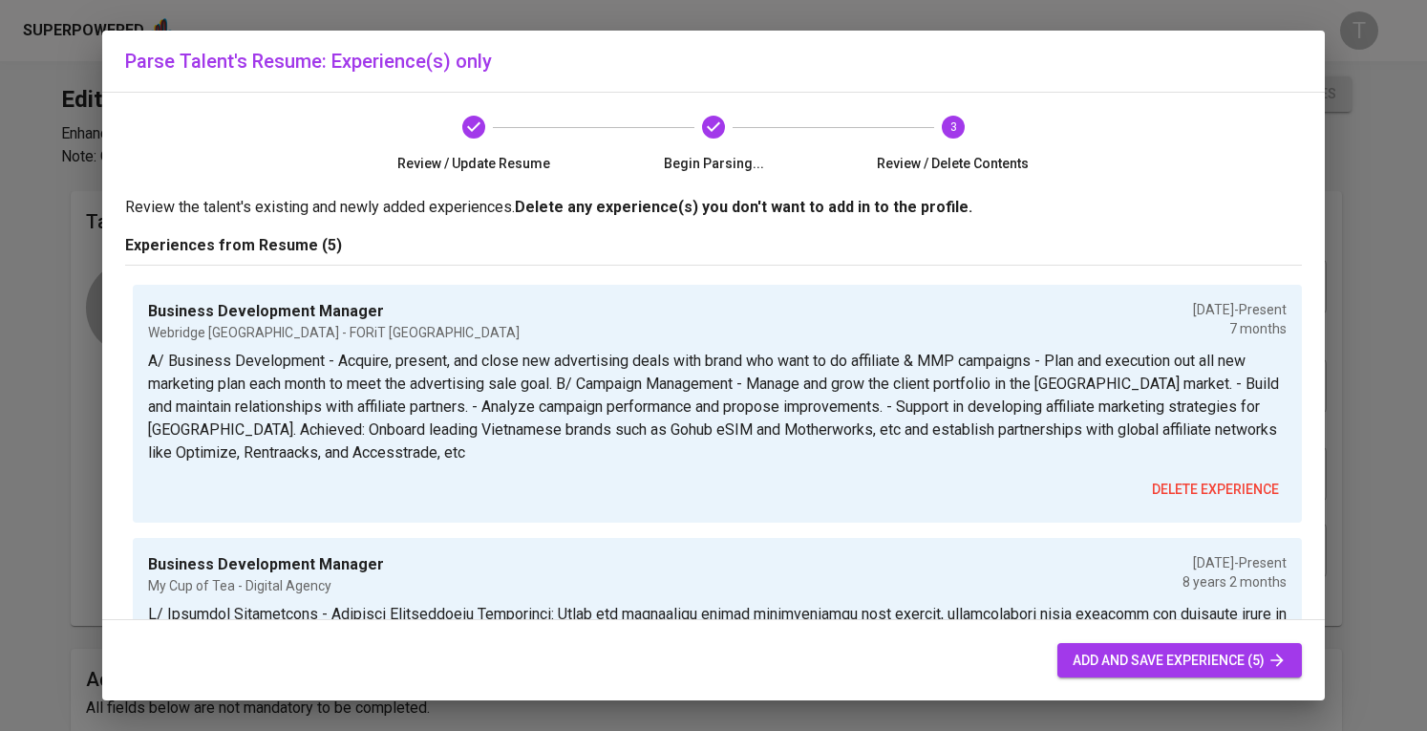
click at [1184, 649] on span "add and save experience (5)" at bounding box center [1180, 661] width 214 height 24
radio input "true"
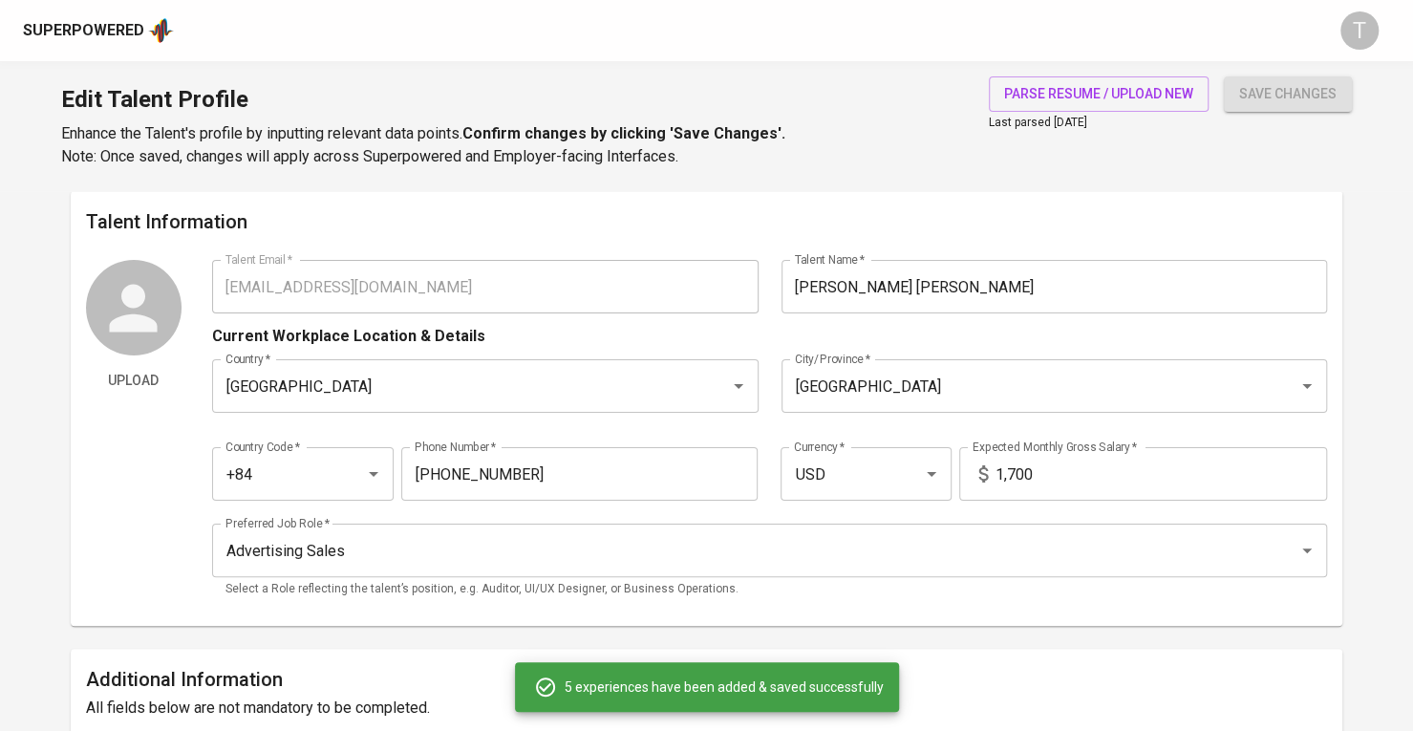
click at [1277, 79] on button "save changes" at bounding box center [1288, 93] width 128 height 35
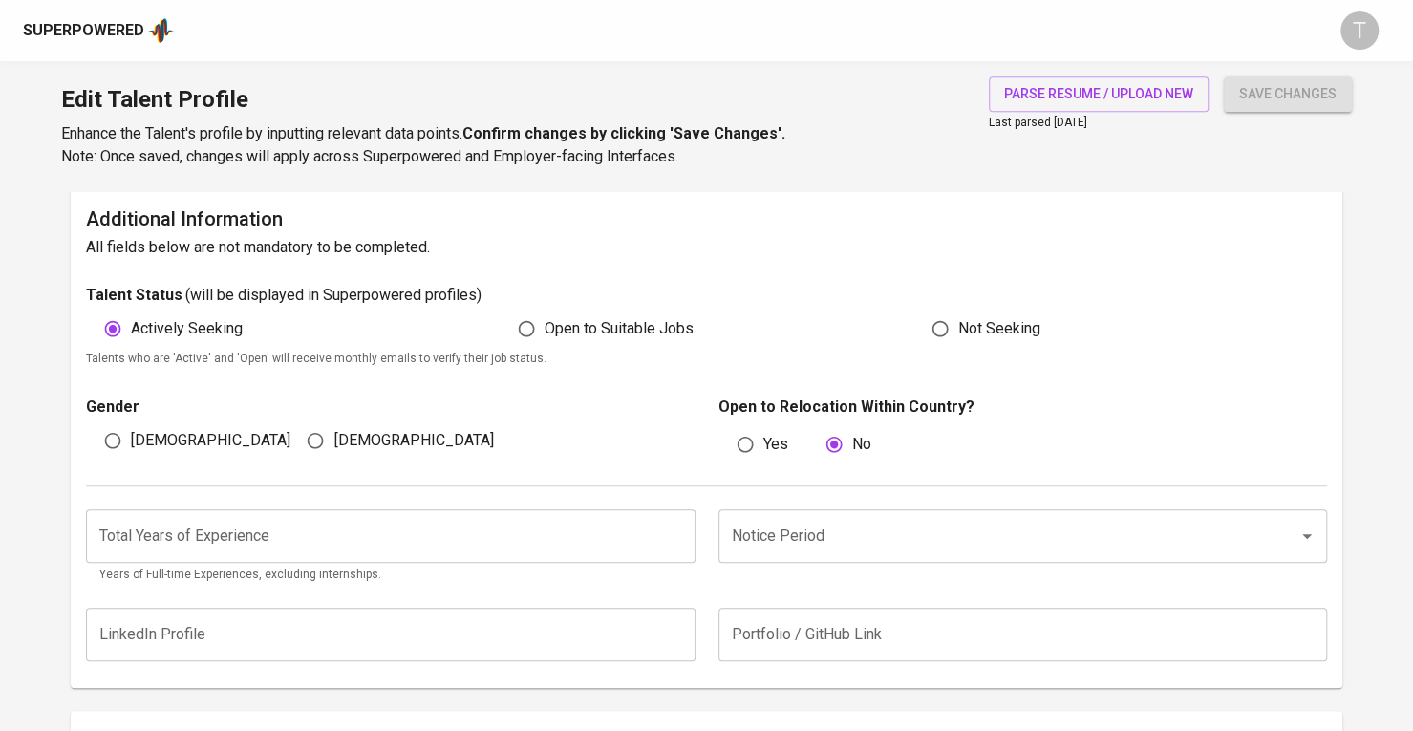
scroll to position [474, 0]
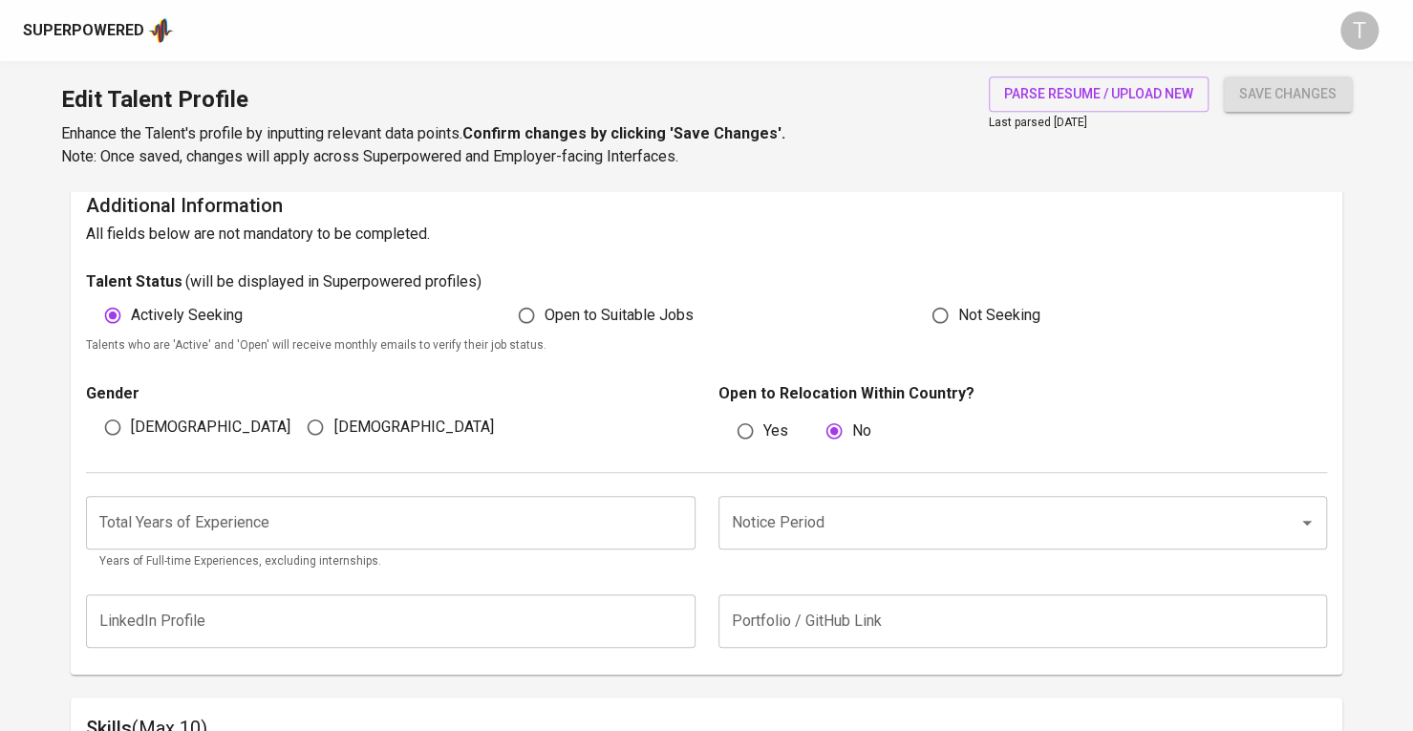
click at [309, 418] on input "Female" at bounding box center [315, 427] width 36 height 36
radio input "true"
click at [1285, 87] on span "save changes" at bounding box center [1287, 94] width 97 height 24
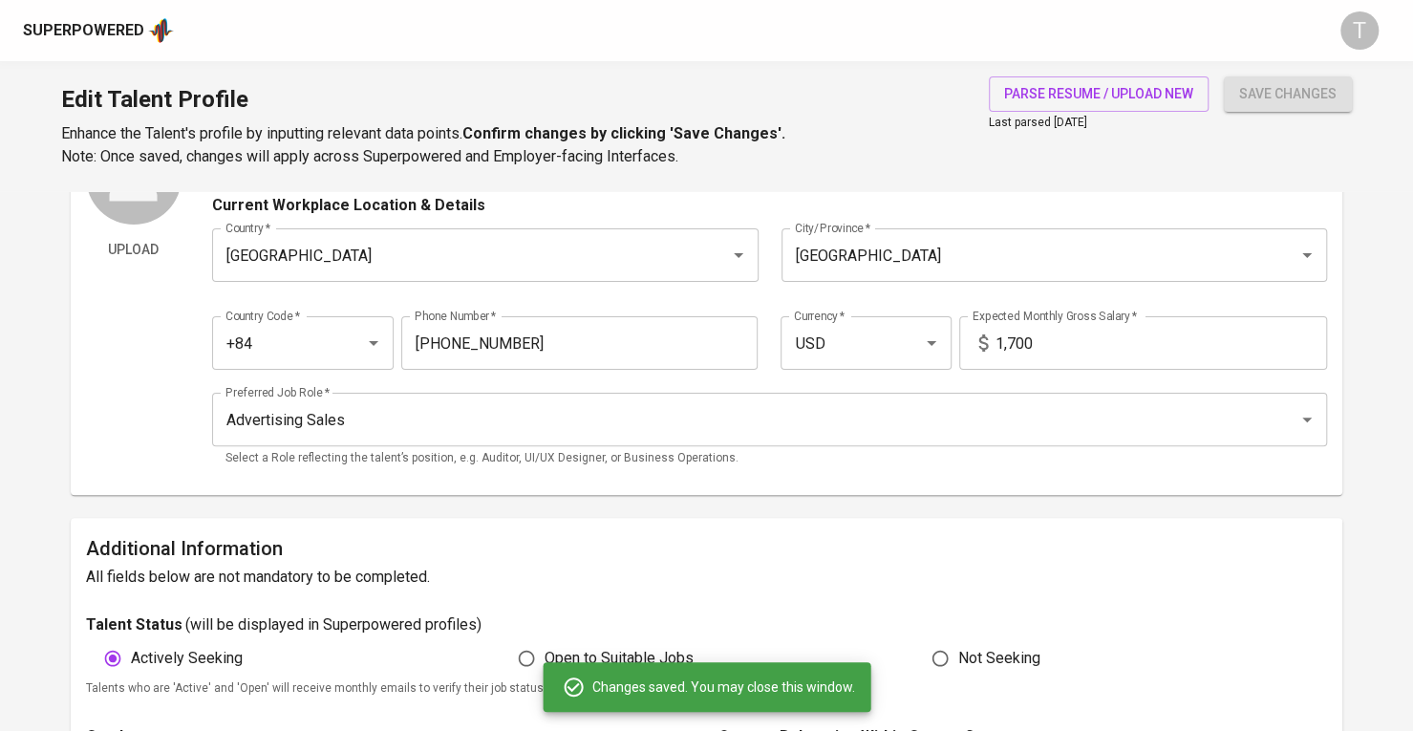
scroll to position [0, 0]
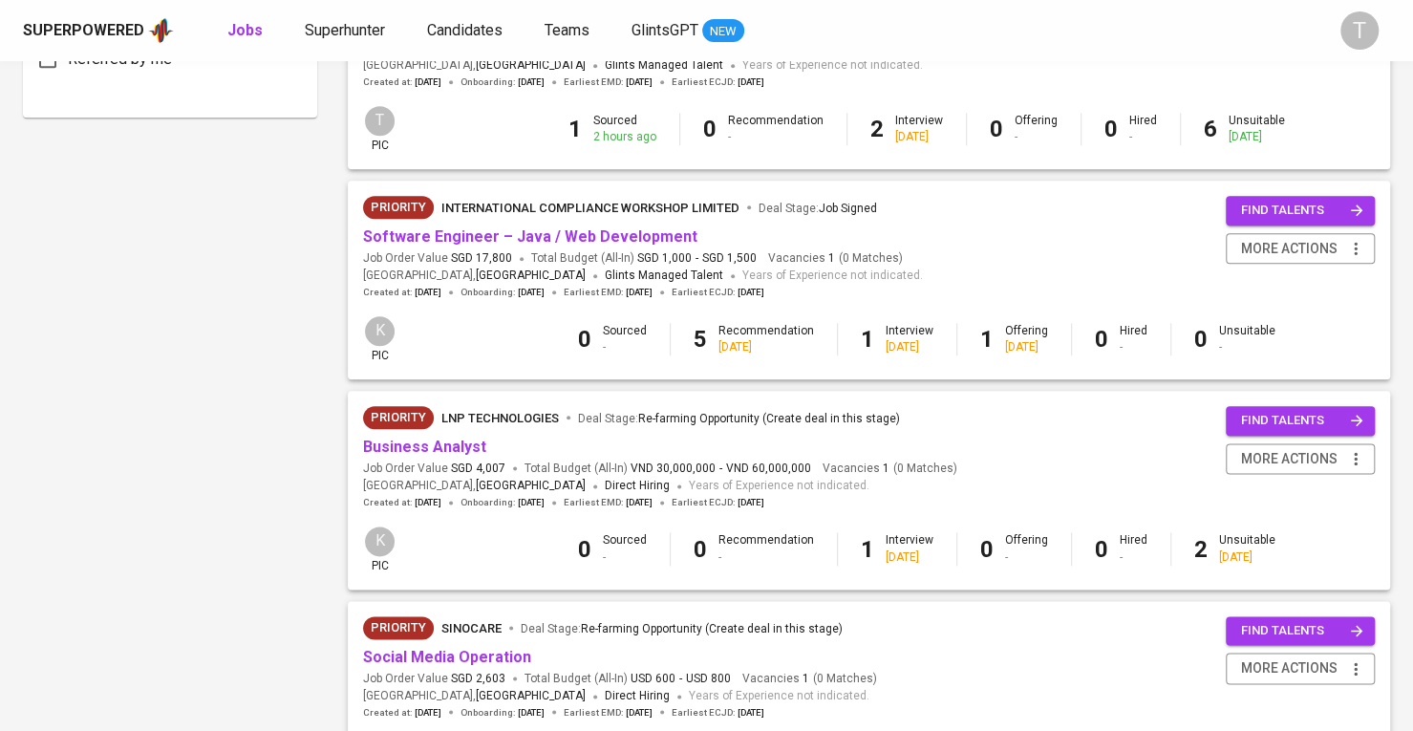
scroll to position [1078, 0]
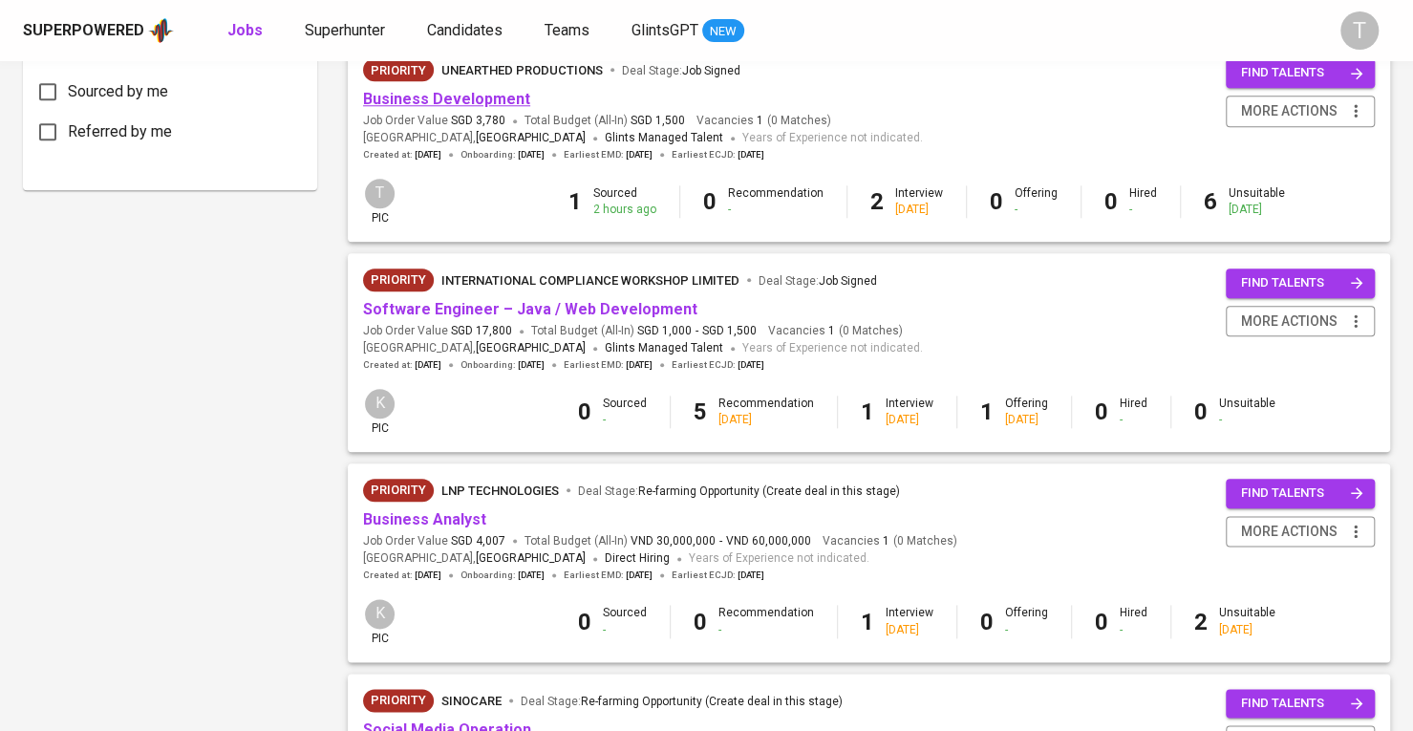
click at [449, 102] on link "Business Development" at bounding box center [446, 99] width 167 height 18
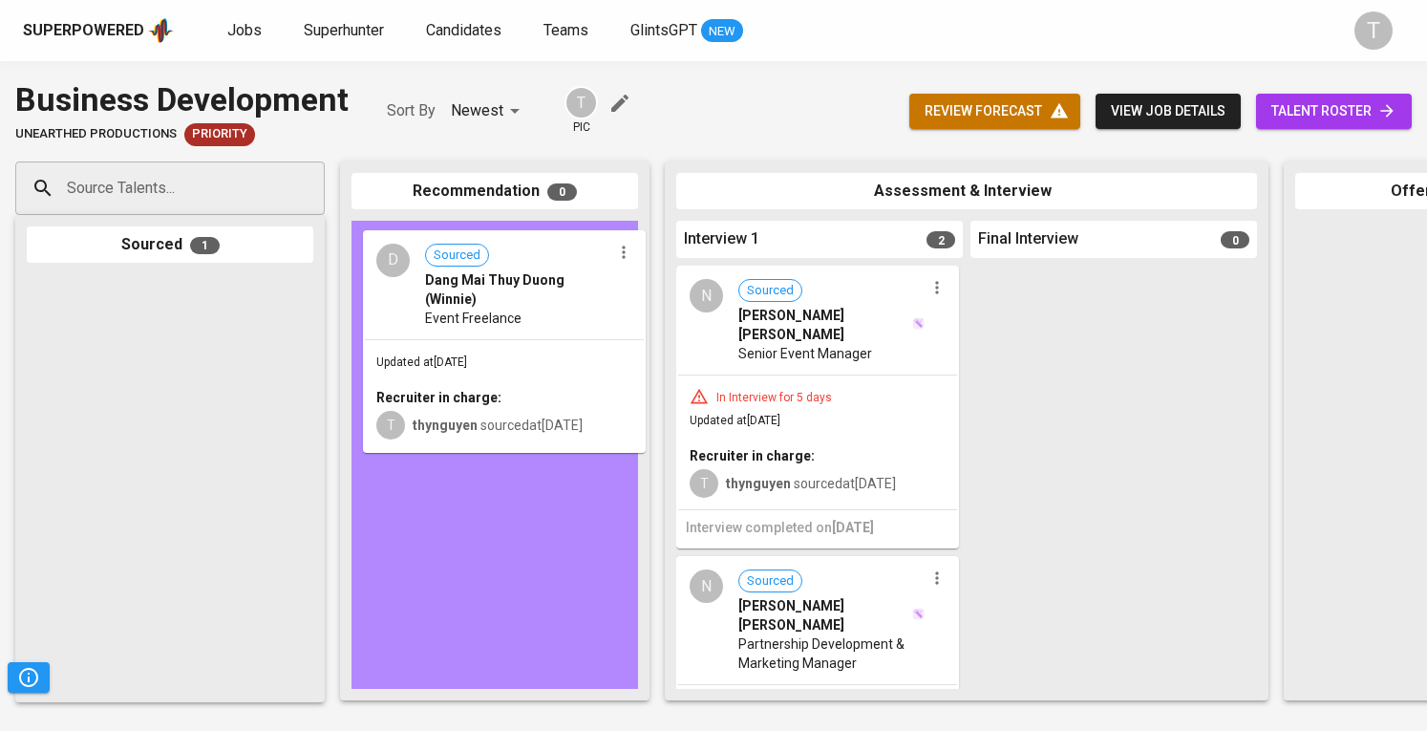
drag, startPoint x: 174, startPoint y: 322, endPoint x: 519, endPoint y: 274, distance: 348.2
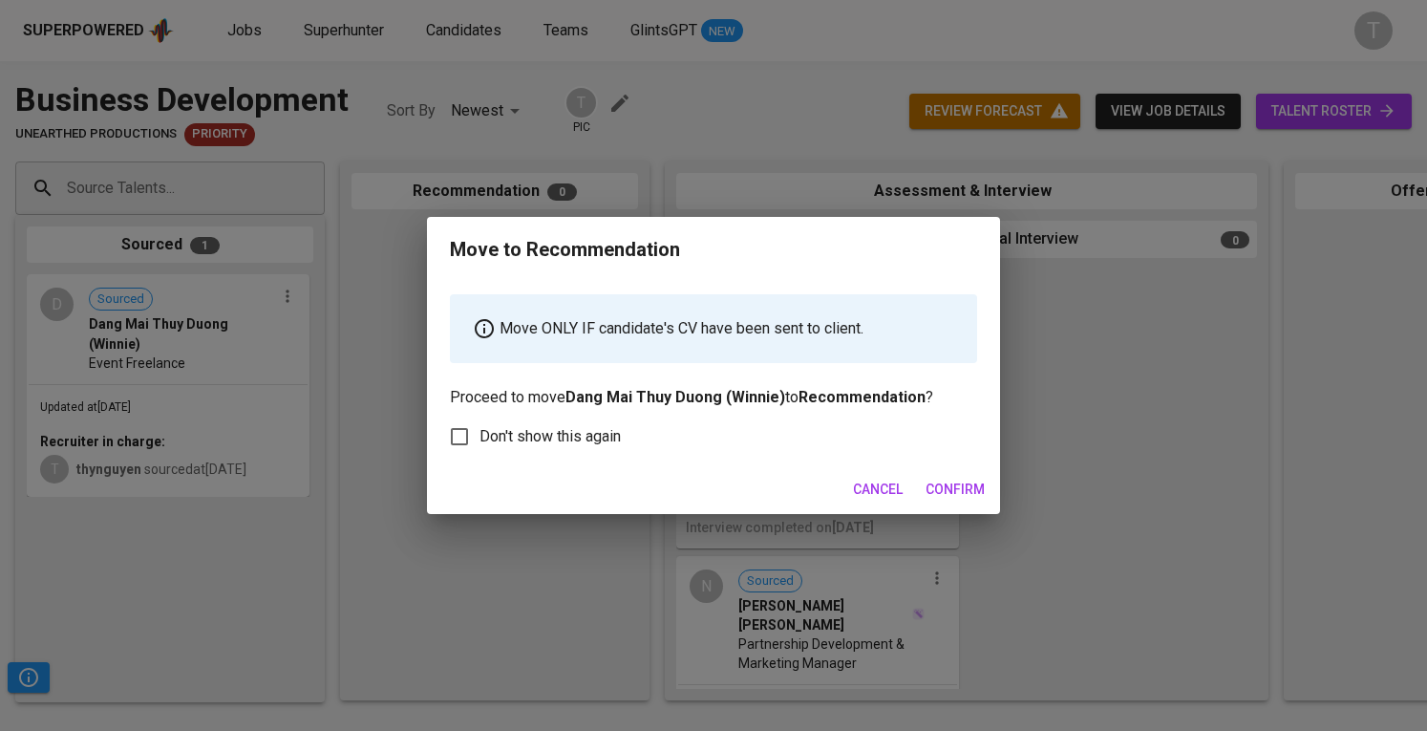
click at [957, 500] on span "Confirm" at bounding box center [955, 490] width 59 height 24
